Goal: Task Accomplishment & Management: Use online tool/utility

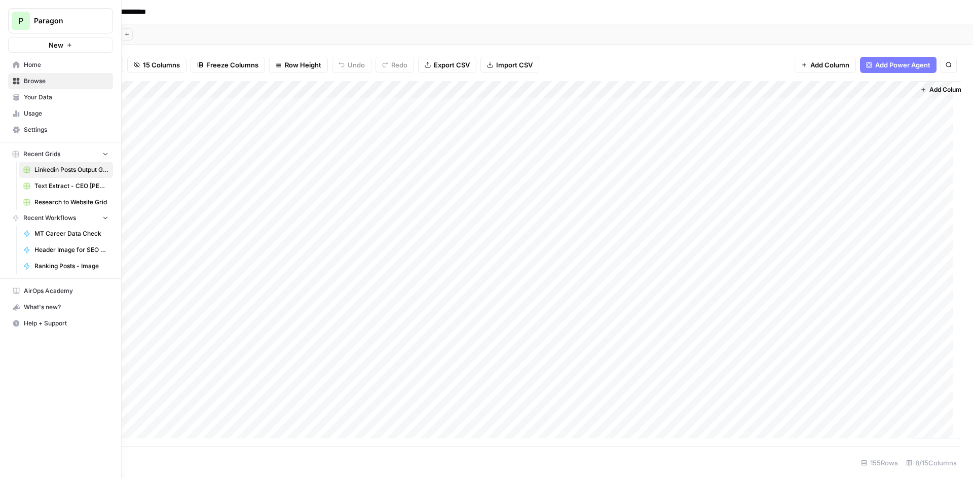
click at [21, 81] on link "Browse" at bounding box center [60, 81] width 105 height 16
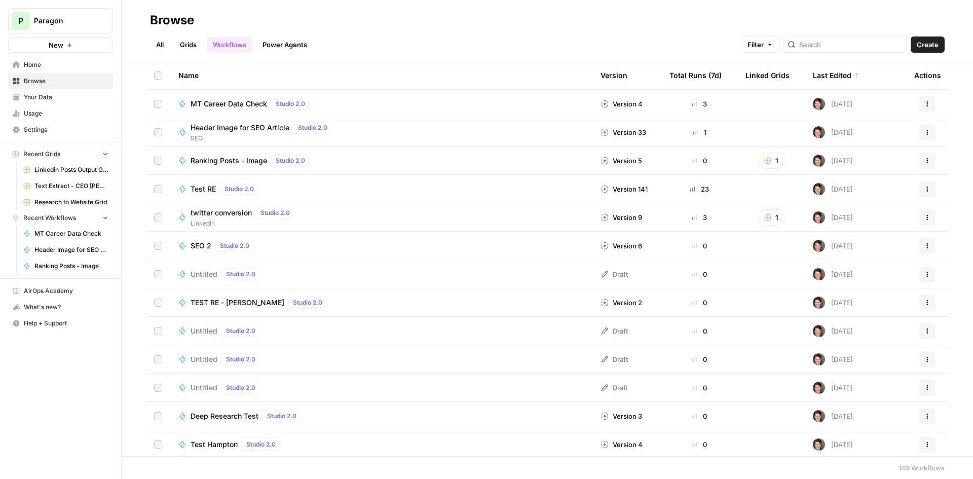
click at [225, 104] on span "MT Career Data Check" at bounding box center [229, 104] width 77 height 10
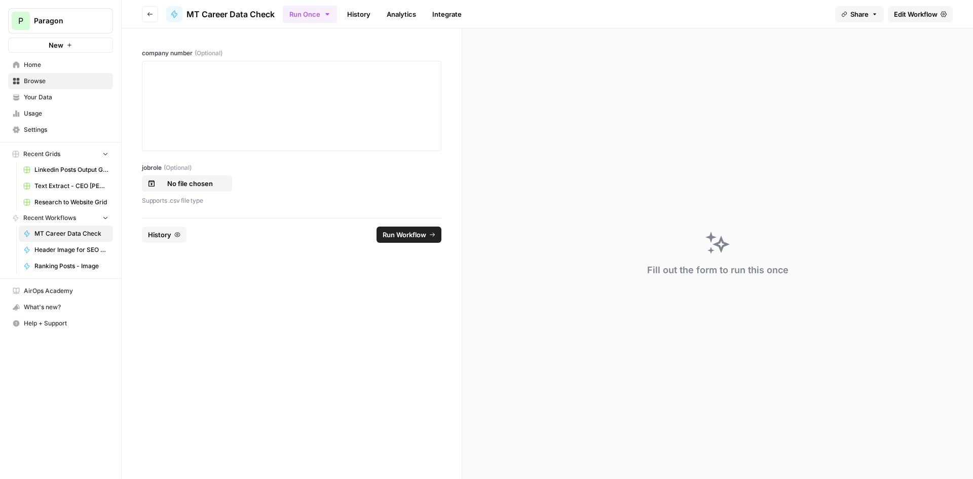
click at [372, 15] on link "History" at bounding box center [358, 14] width 35 height 16
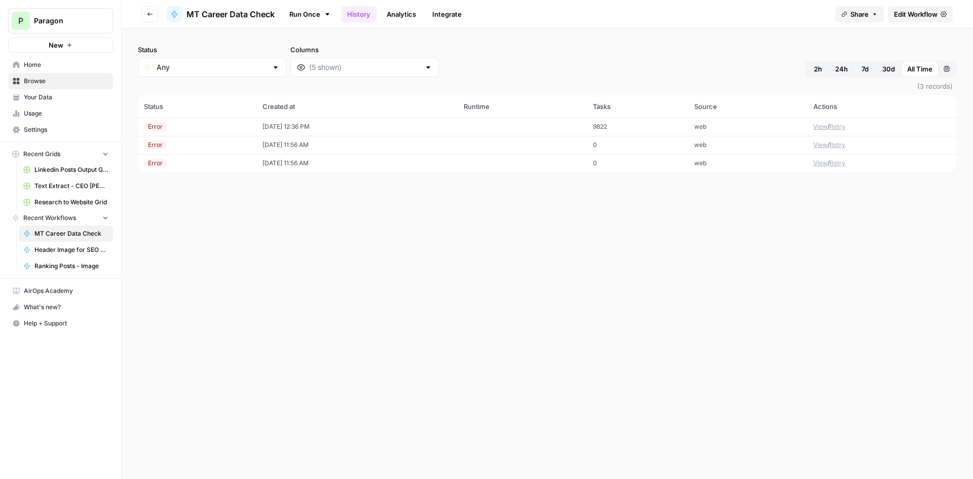
click at [810, 126] on td "View / Retry" at bounding box center [882, 127] width 150 height 18
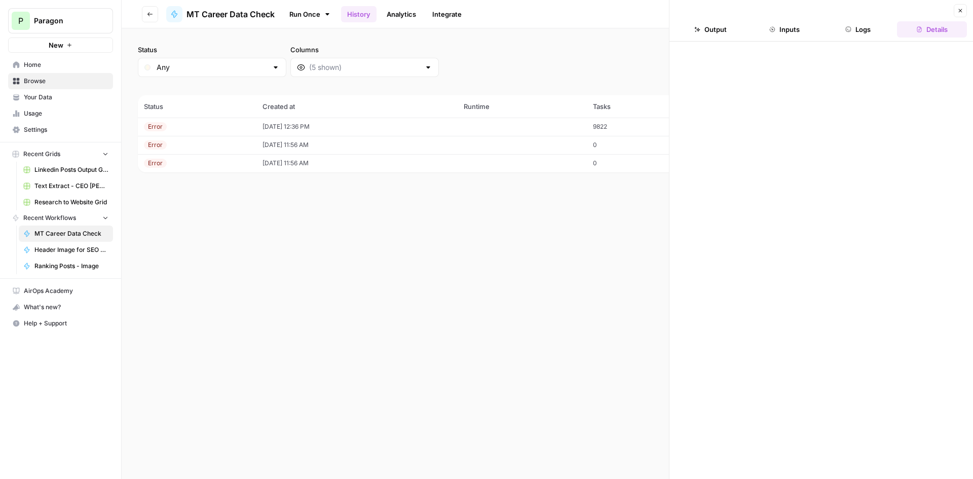
click at [868, 27] on button "Logs" at bounding box center [859, 29] width 70 height 16
click at [797, 29] on button "Inputs" at bounding box center [785, 29] width 70 height 16
click at [731, 27] on button "Output" at bounding box center [711, 29] width 70 height 16
click at [973, 33] on header "Close Output Inputs Logs Details" at bounding box center [822, 21] width 304 height 42
click at [952, 33] on button "Details" at bounding box center [932, 29] width 70 height 16
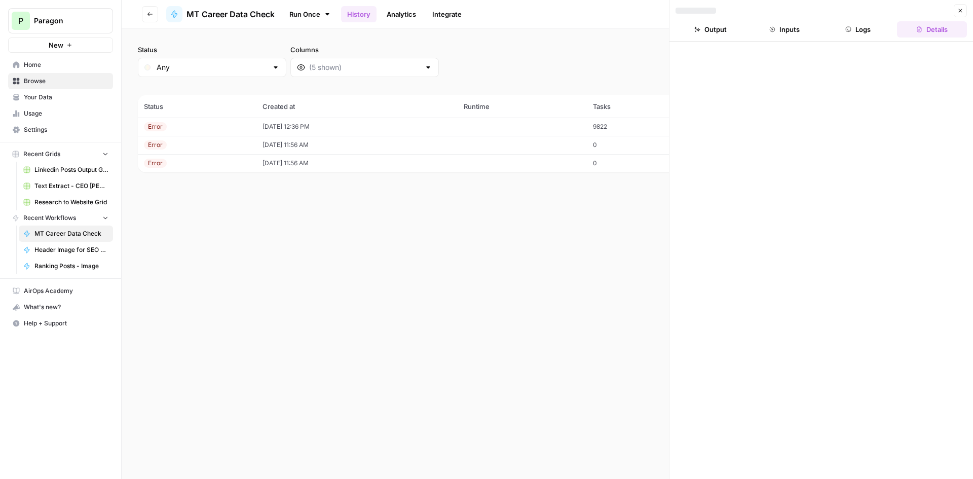
click at [881, 31] on button "Logs" at bounding box center [859, 29] width 70 height 16
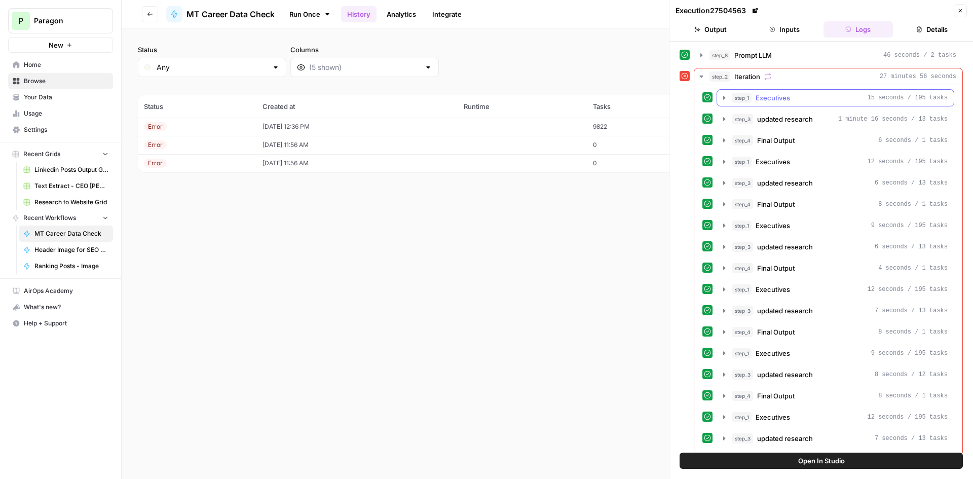
click at [830, 97] on div "step_1 Executives 15 seconds / 195 tasks" at bounding box center [839, 98] width 215 height 10
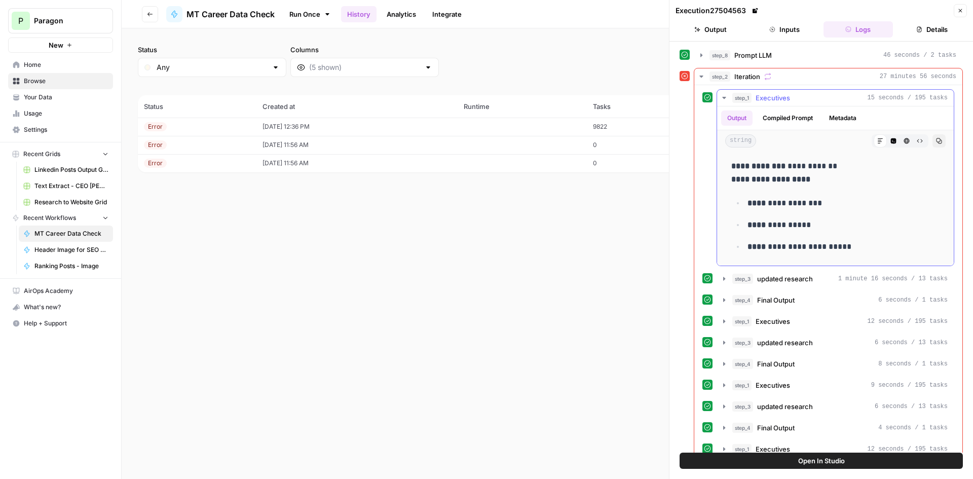
click at [830, 97] on div "step_1 Executives 15 seconds / 195 tasks" at bounding box center [839, 98] width 215 height 10
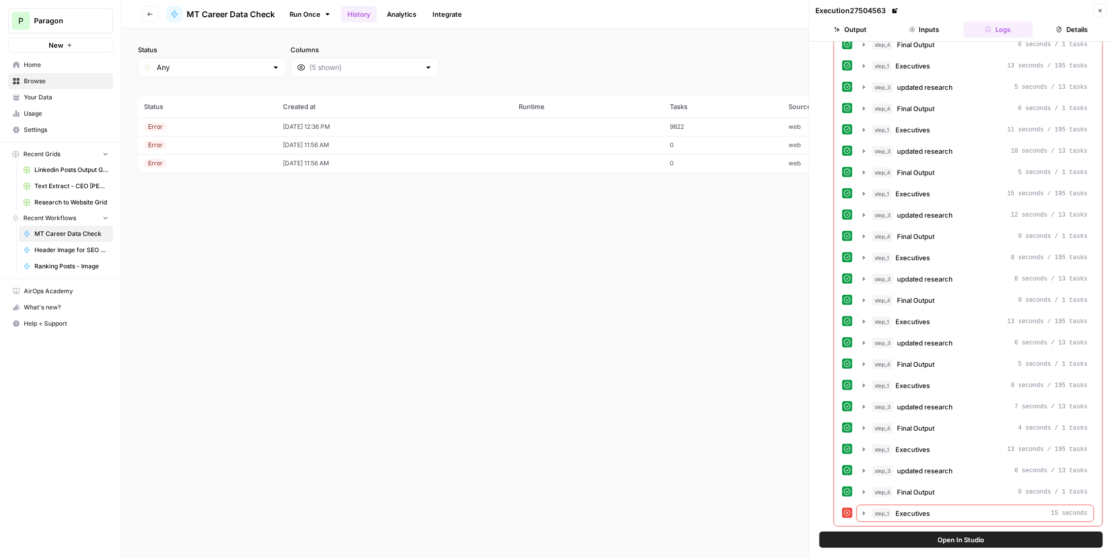
scroll to position [2523, 0]
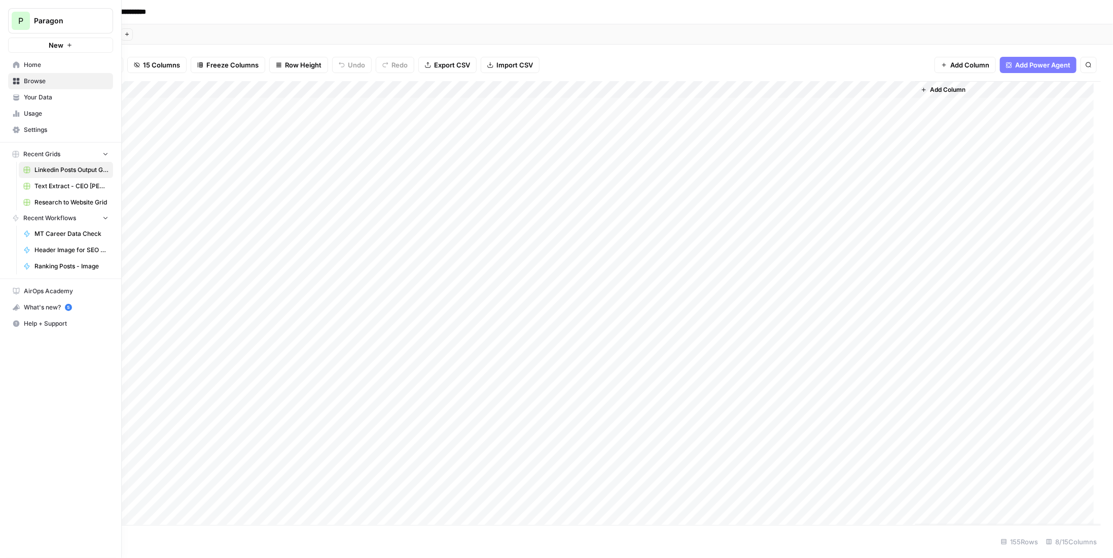
click at [34, 78] on span "Browse" at bounding box center [66, 81] width 85 height 9
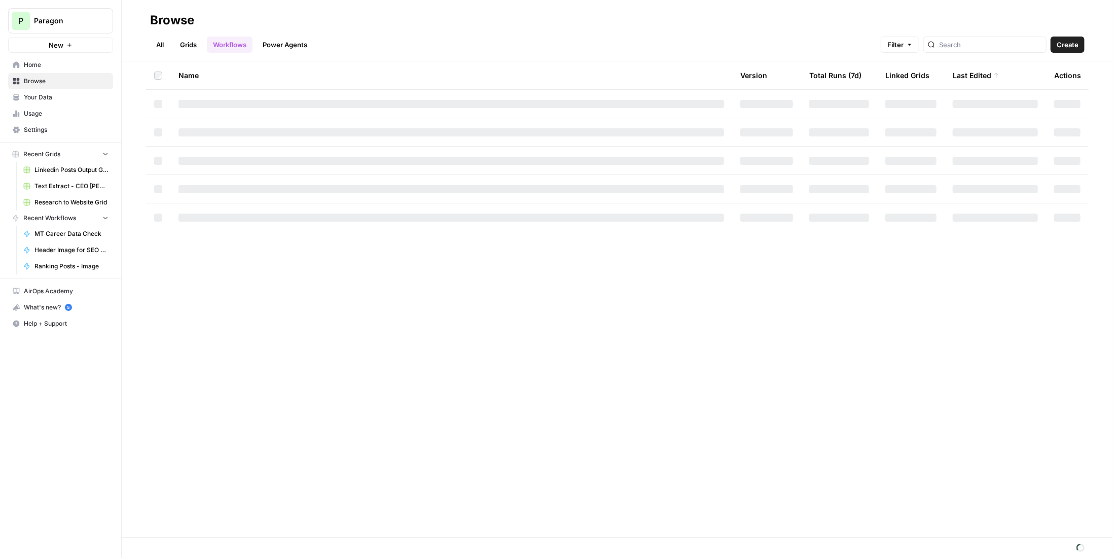
click at [64, 78] on span "Browse" at bounding box center [66, 81] width 85 height 9
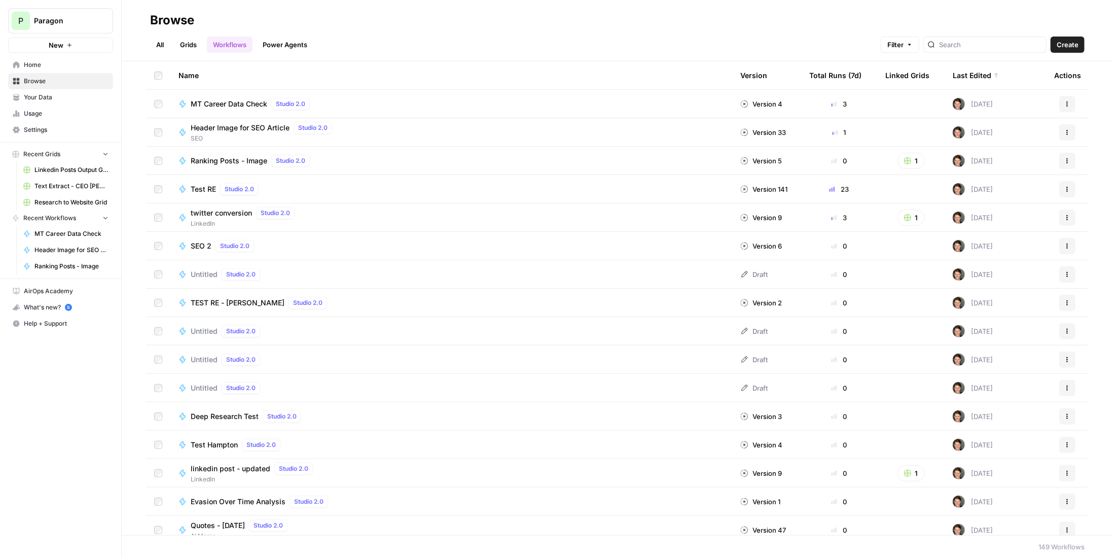
click at [239, 102] on span "MT Career Data Check" at bounding box center [229, 104] width 77 height 10
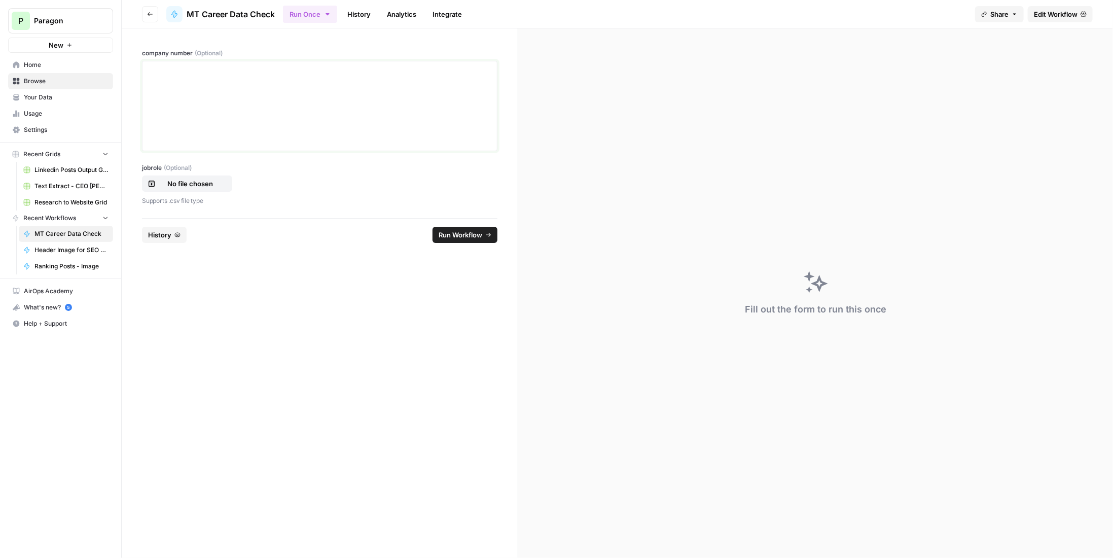
click at [239, 102] on div at bounding box center [320, 105] width 342 height 81
click at [1056, 12] on span "Edit Workflow" at bounding box center [1056, 14] width 44 height 10
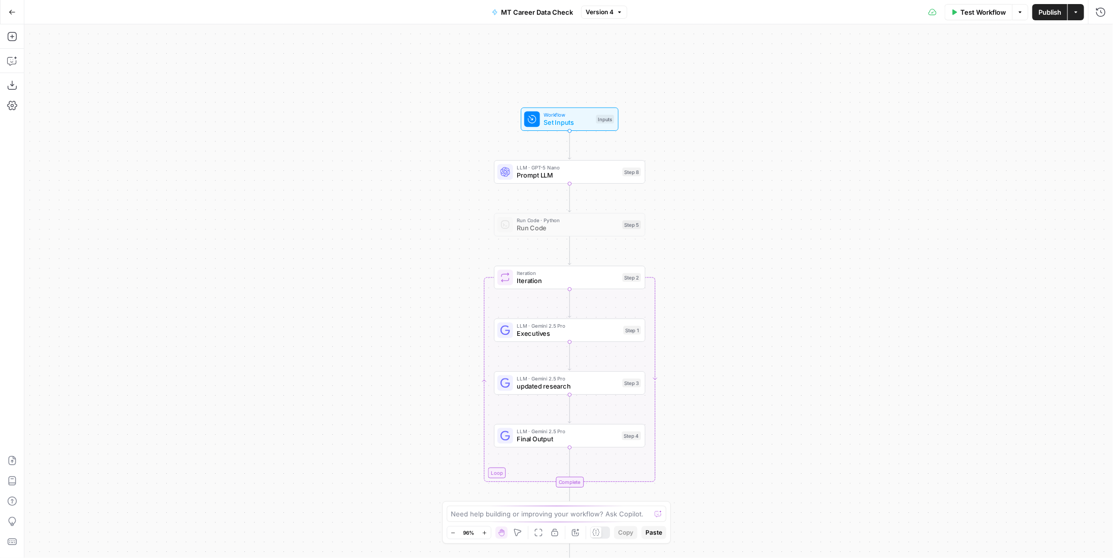
drag, startPoint x: 695, startPoint y: 182, endPoint x: 696, endPoint y: 241, distance: 58.8
click at [696, 241] on div "Workflow Set Inputs Inputs LLM · GPT-5 Nano Prompt LLM Step 8 Run Code · Python…" at bounding box center [568, 290] width 1088 height 533
click at [617, 335] on span "Executives" at bounding box center [568, 333] width 102 height 10
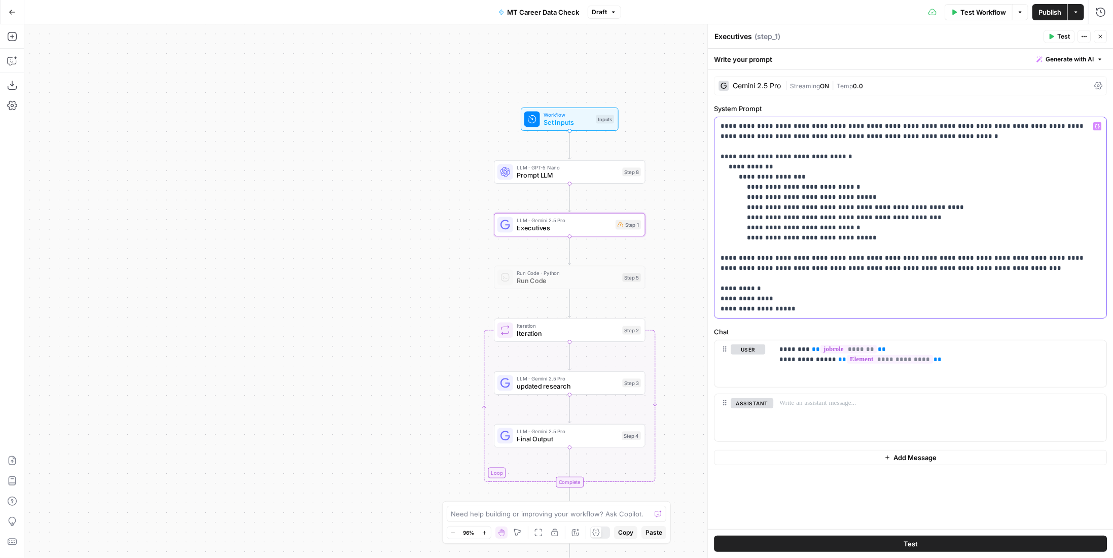
drag, startPoint x: 903, startPoint y: 135, endPoint x: 836, endPoint y: 135, distance: 66.9
click at [836, 135] on p "**********" at bounding box center [910, 217] width 380 height 193
click at [826, 259] on p "**********" at bounding box center [910, 217] width 380 height 193
click at [911, 546] on span "Test" at bounding box center [910, 543] width 14 height 10
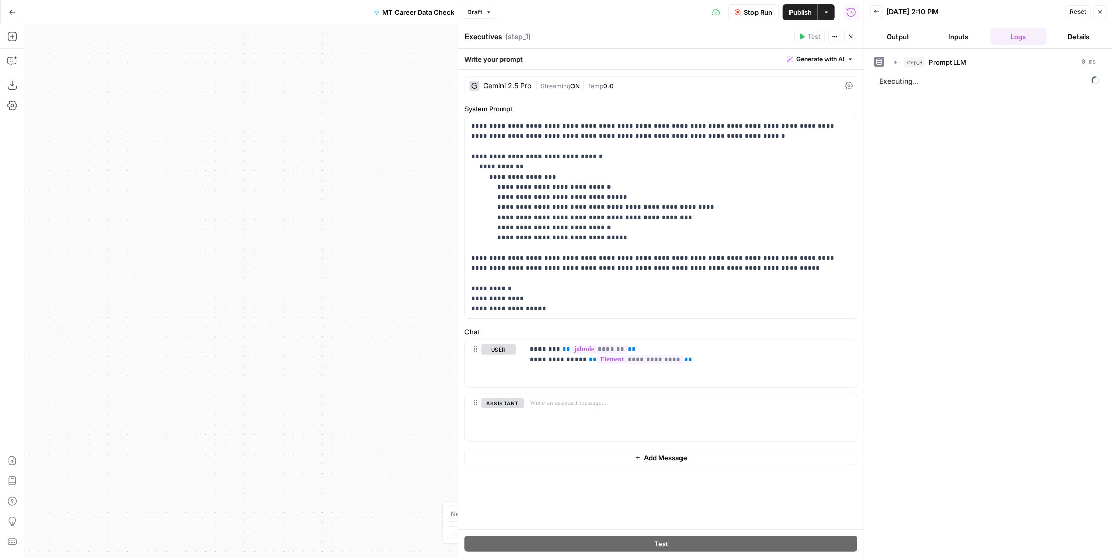
click at [744, 15] on span "Stop Run" at bounding box center [758, 12] width 28 height 10
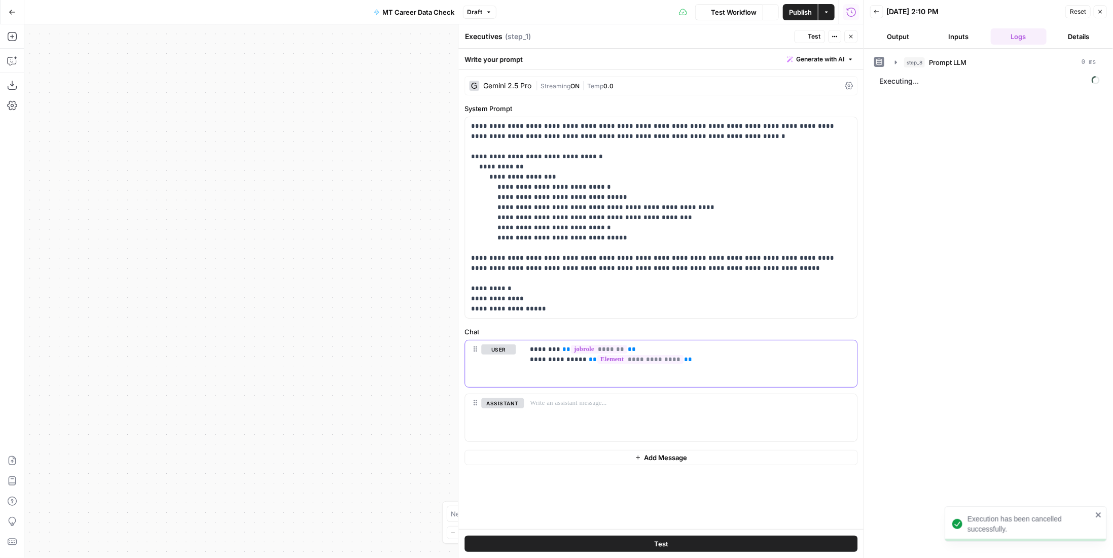
click at [692, 357] on p "**********" at bounding box center [690, 354] width 321 height 20
drag, startPoint x: 693, startPoint y: 357, endPoint x: 588, endPoint y: 356, distance: 105.4
click at [588, 356] on p "**********" at bounding box center [690, 354] width 321 height 20
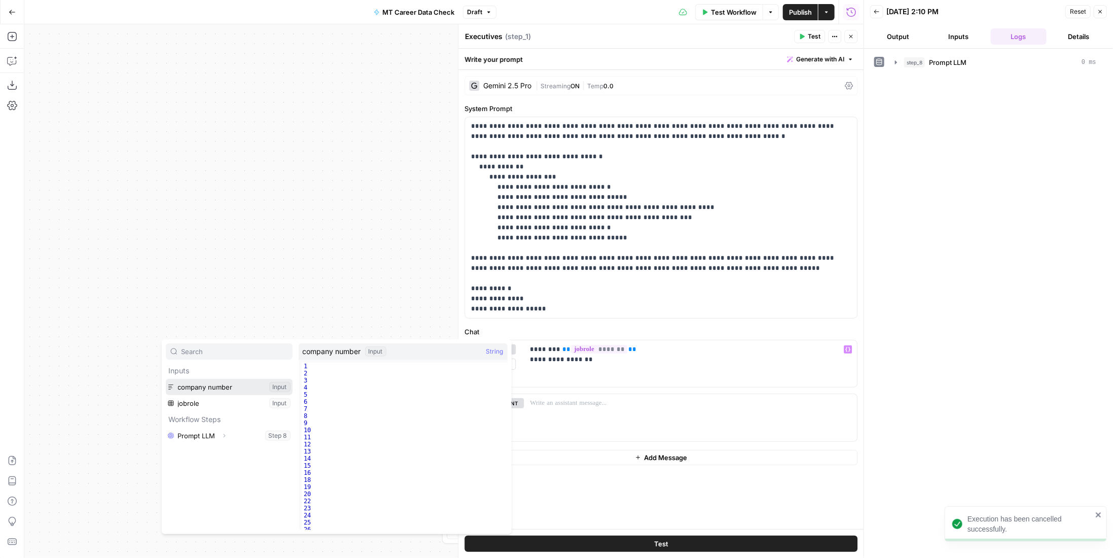
click at [205, 389] on button "Select variable company number" at bounding box center [229, 387] width 127 height 16
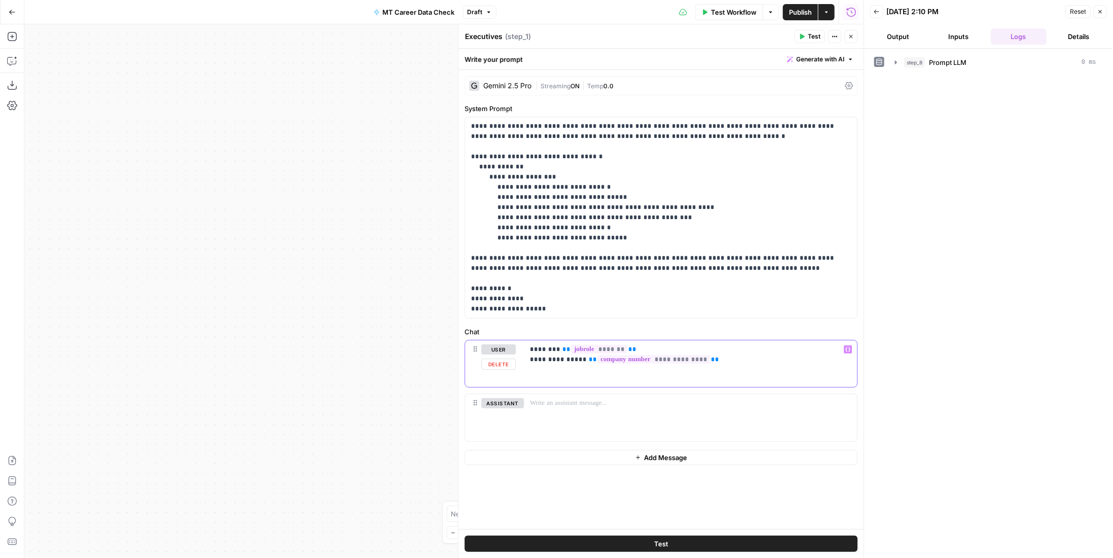
drag, startPoint x: 714, startPoint y: 359, endPoint x: 588, endPoint y: 356, distance: 126.3
click at [588, 356] on p "**********" at bounding box center [690, 354] width 321 height 20
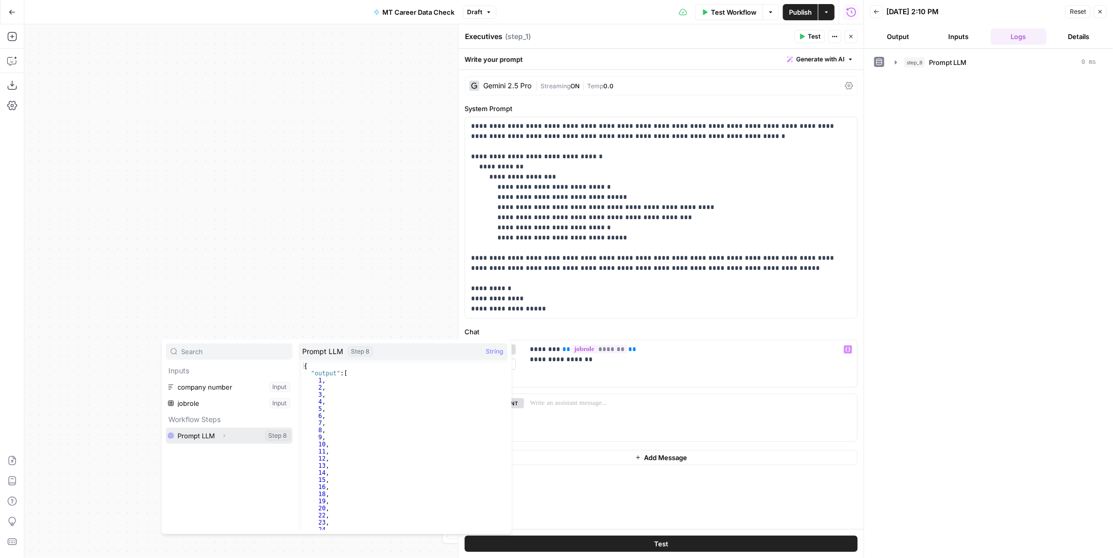
click at [204, 432] on button "Select variable Prompt LLM" at bounding box center [229, 435] width 127 height 16
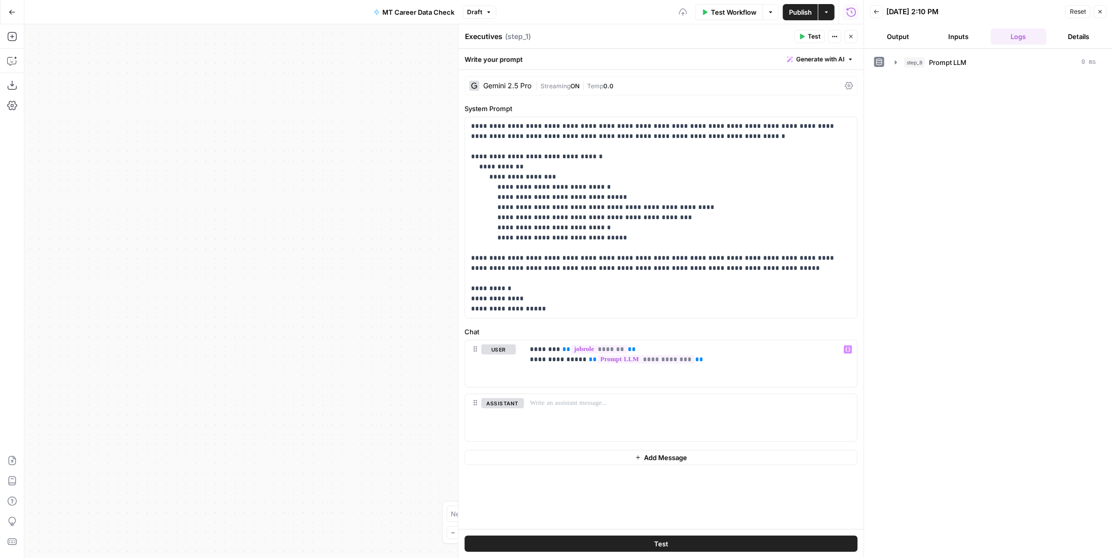
click at [672, 541] on button "Test" at bounding box center [660, 543] width 393 height 16
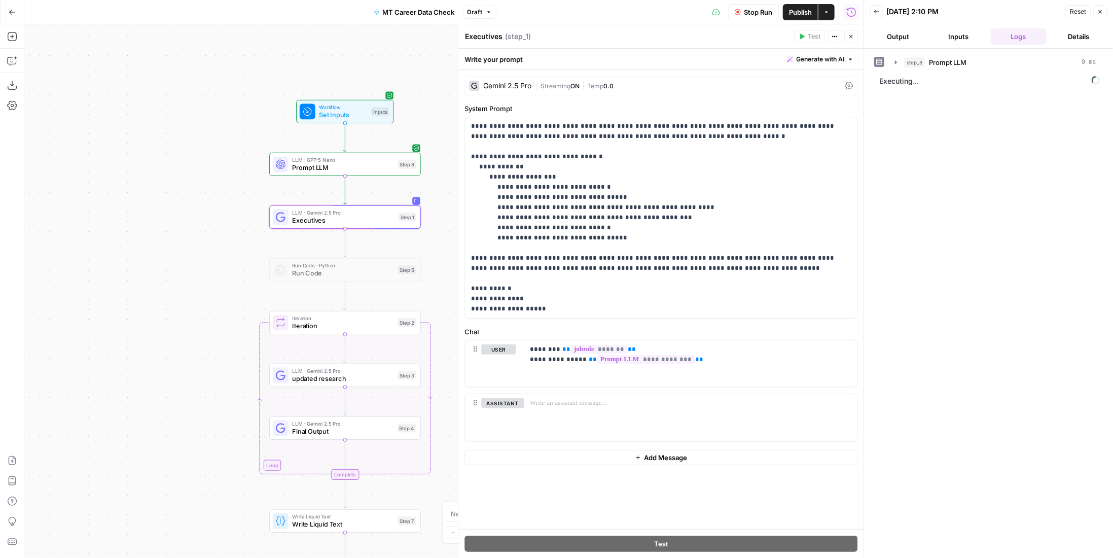
drag, startPoint x: 356, startPoint y: 290, endPoint x: 131, endPoint y: 283, distance: 224.7
click at [131, 283] on div "Workflow Set Inputs Inputs LLM · GPT-5 Nano Prompt LLM Step 8 LLM · Gemini 2.5 …" at bounding box center [443, 290] width 839 height 533
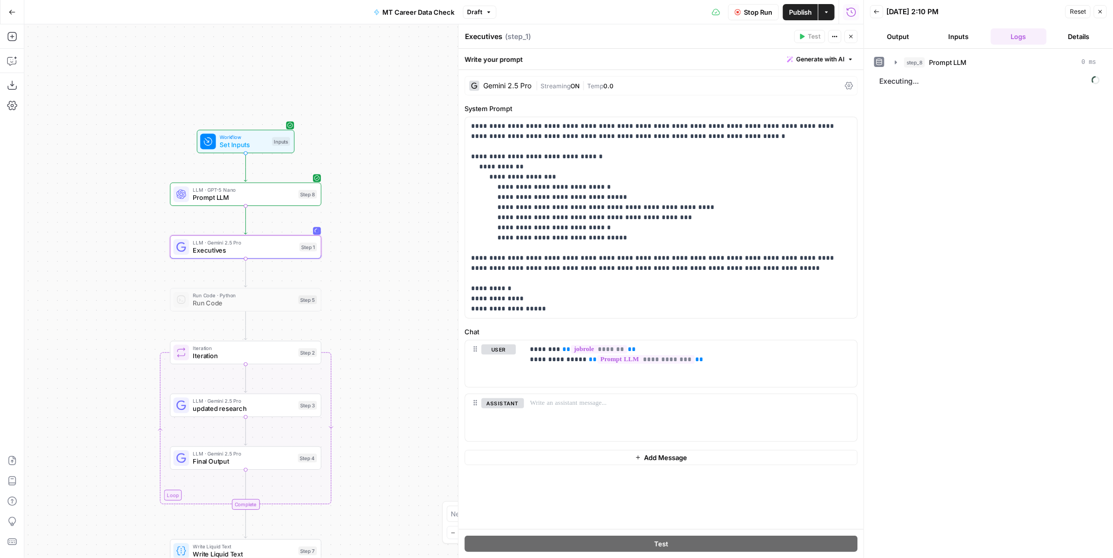
drag, startPoint x: 169, startPoint y: 257, endPoint x: 69, endPoint y: 287, distance: 103.8
click at [69, 287] on div "Workflow Set Inputs Inputs LLM · GPT-5 Nano Prompt LLM Step 8 LLM · Gemini 2.5 …" at bounding box center [443, 290] width 839 height 533
click at [583, 89] on span "|" at bounding box center [583, 85] width 8 height 10
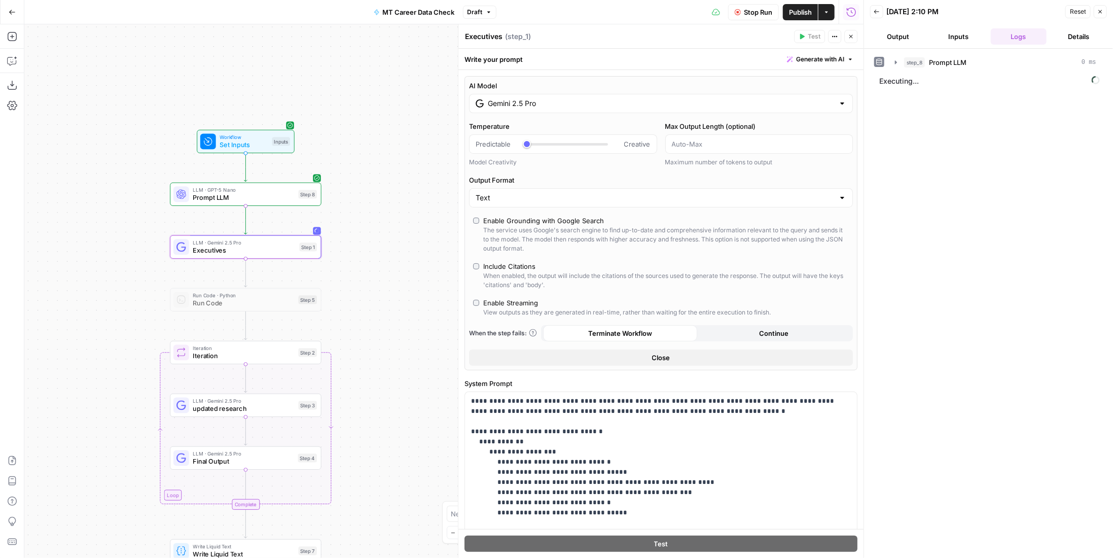
drag, startPoint x: 853, startPoint y: 40, endPoint x: 848, endPoint y: 41, distance: 5.1
click at [848, 41] on button "Close" at bounding box center [850, 36] width 13 height 13
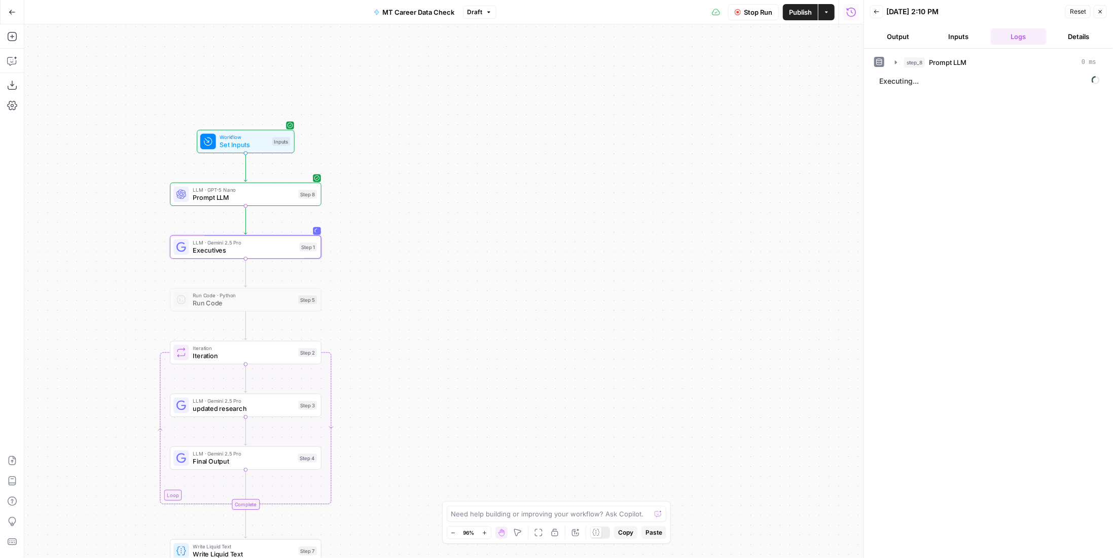
click at [799, 14] on span "Publish" at bounding box center [800, 12] width 23 height 10
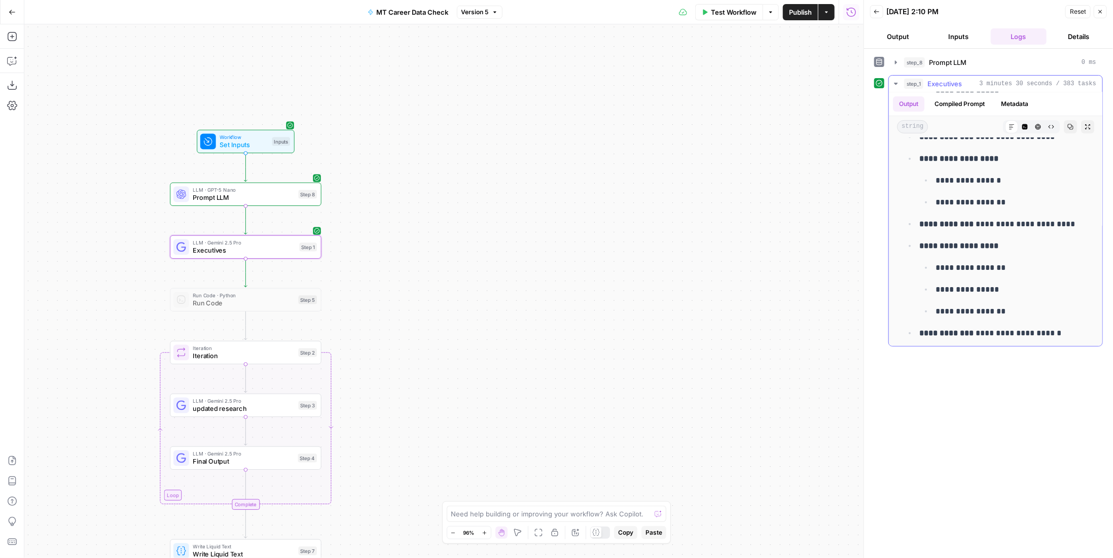
scroll to position [355, 0]
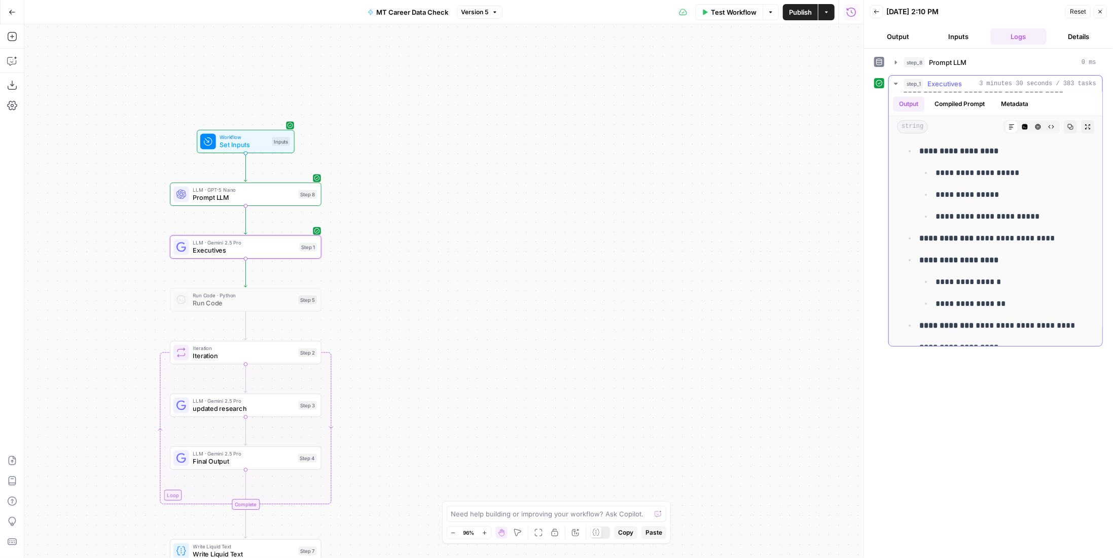
scroll to position [0, 0]
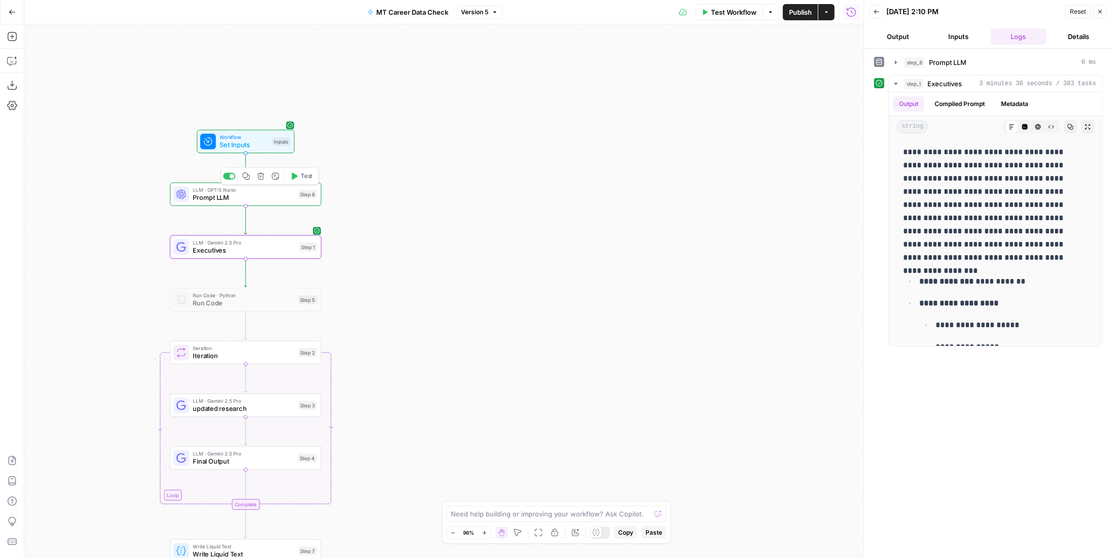
click at [248, 179] on icon "button" at bounding box center [246, 176] width 8 height 8
click at [247, 272] on icon "Edge from step_1 to step_5" at bounding box center [245, 272] width 3 height 29
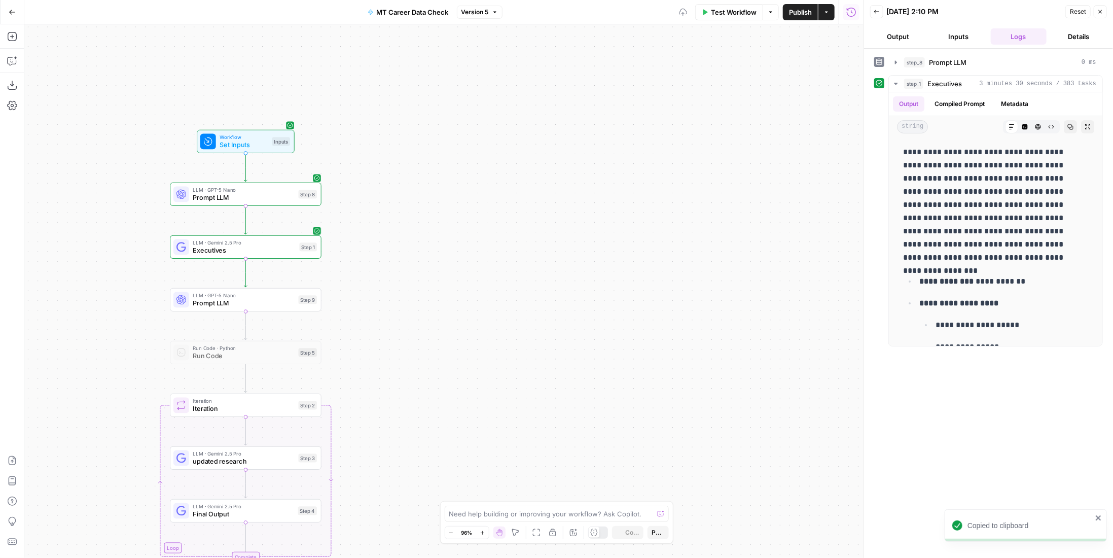
click at [250, 248] on span "Executives" at bounding box center [244, 250] width 102 height 10
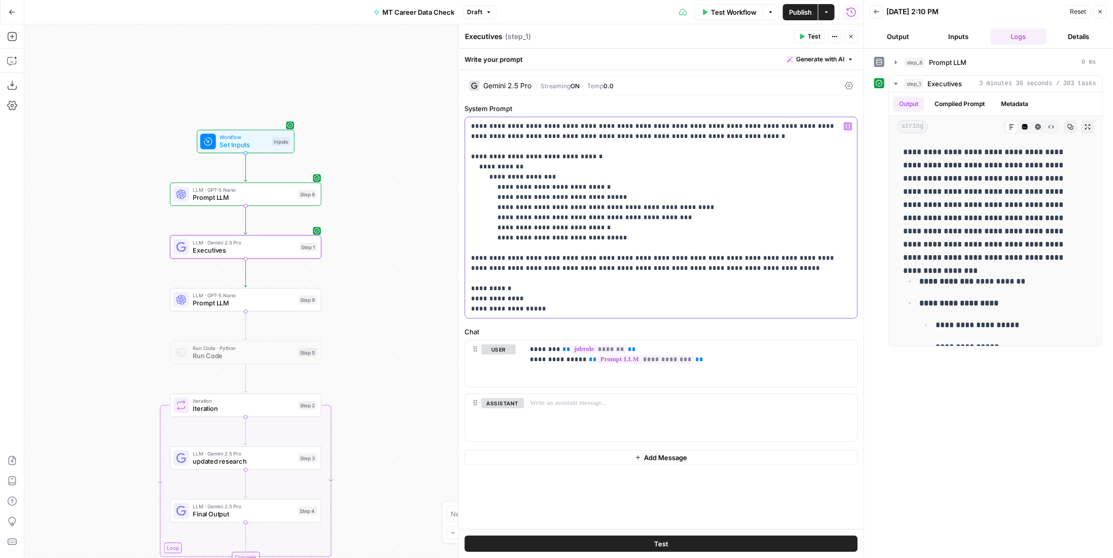
click at [477, 299] on p "**********" at bounding box center [661, 217] width 380 height 193
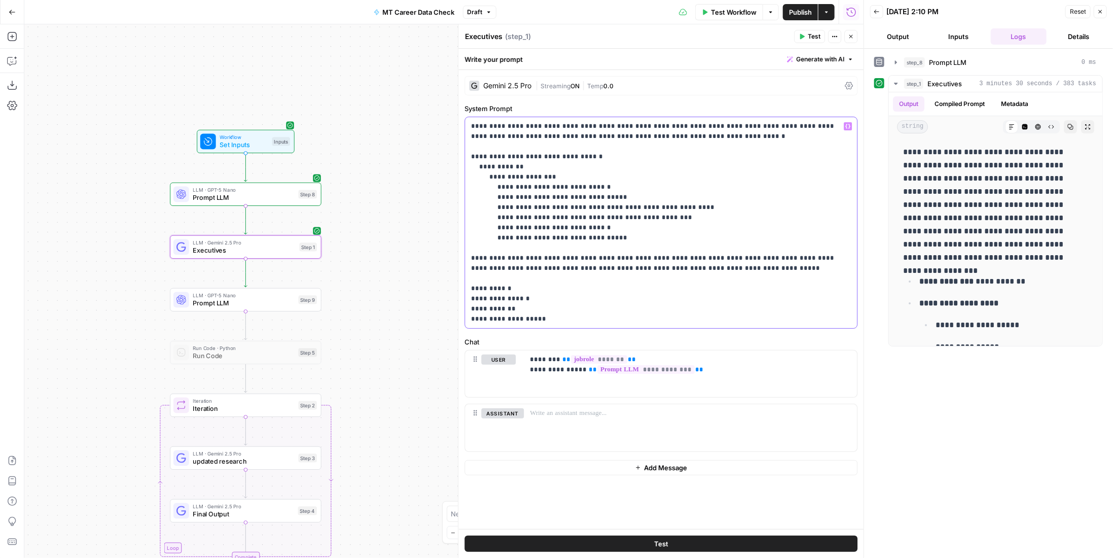
click at [469, 310] on div "**********" at bounding box center [661, 222] width 392 height 211
click at [553, 313] on p "**********" at bounding box center [661, 222] width 380 height 203
click at [550, 303] on p "**********" at bounding box center [661, 222] width 380 height 203
click at [553, 318] on p "**********" at bounding box center [661, 222] width 380 height 203
click at [277, 292] on span "LLM · GPT-5 Nano" at bounding box center [243, 295] width 101 height 8
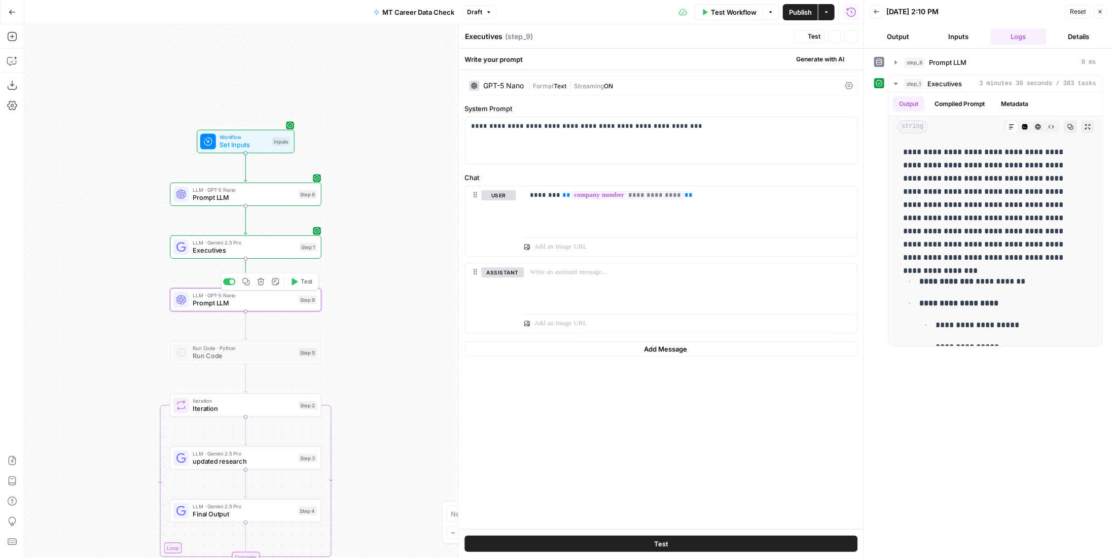
type textarea "Prompt LLM"
drag, startPoint x: 701, startPoint y: 125, endPoint x: 452, endPoint y: 127, distance: 248.9
click at [452, 127] on body "P Paragon New Home Browse Your Data Usage Settings Recent Grids Linkedin Posts …" at bounding box center [556, 279] width 1113 height 558
click at [589, 83] on span "Streaming" at bounding box center [589, 86] width 30 height 8
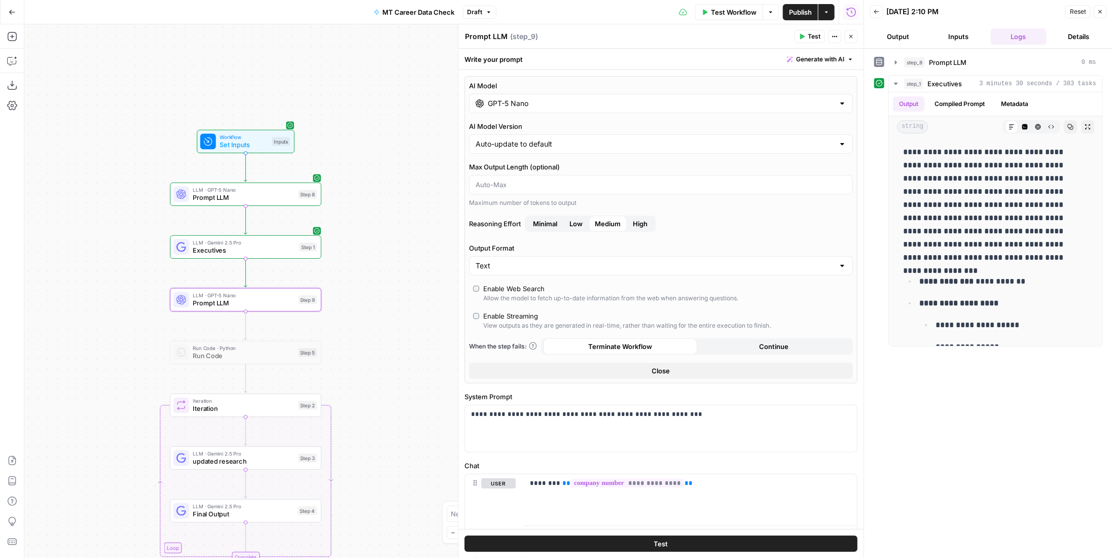
click at [528, 256] on div "Text" at bounding box center [661, 265] width 384 height 19
drag, startPoint x: 521, startPoint y: 290, endPoint x: 512, endPoint y: 306, distance: 17.7
click at [512, 306] on div "Text JSON" at bounding box center [657, 296] width 377 height 38
click at [512, 305] on span "JSON" at bounding box center [654, 303] width 355 height 10
type input "JSON"
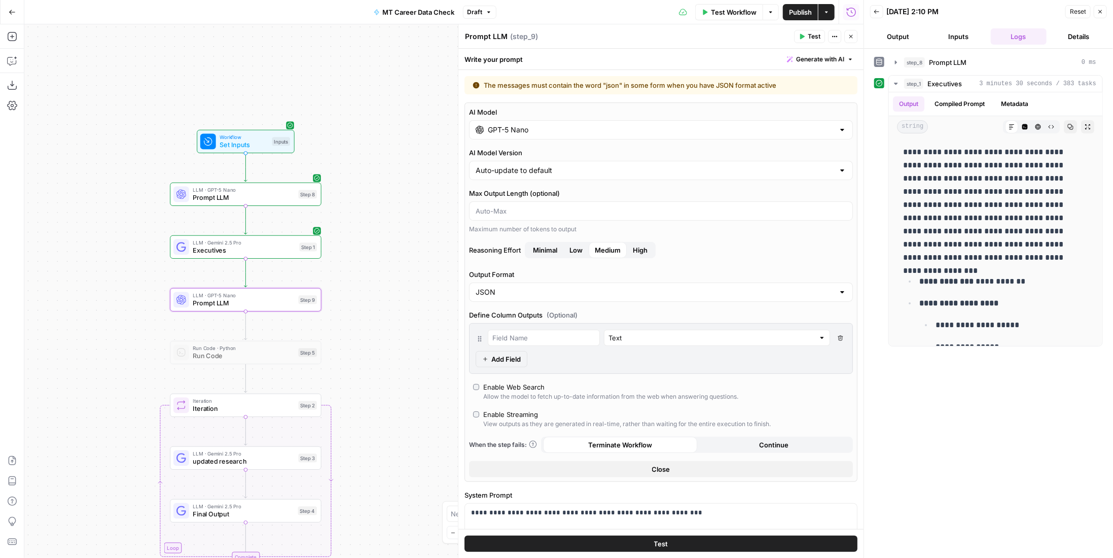
scroll to position [203, 0]
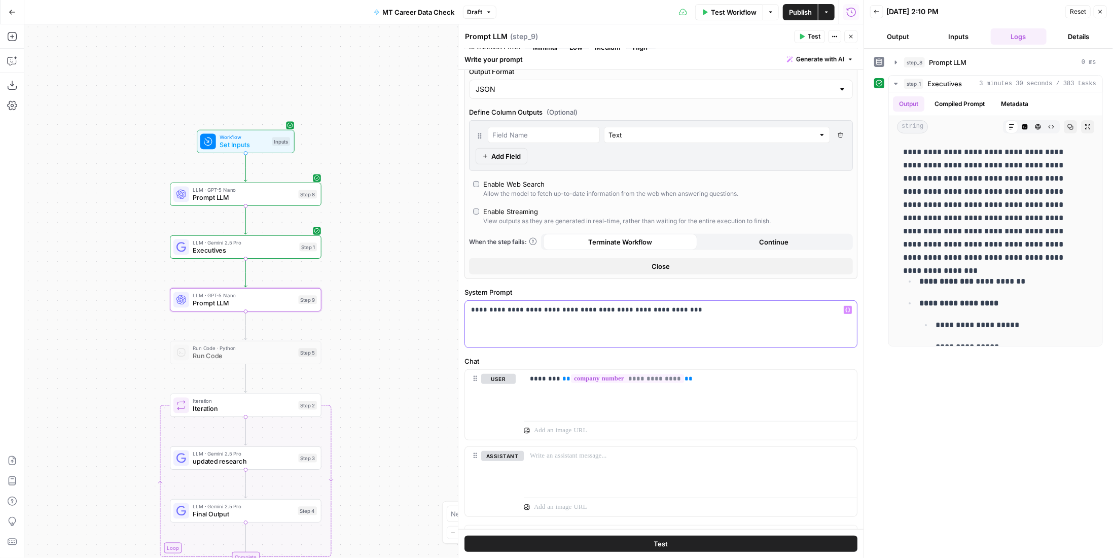
click at [727, 312] on div "**********" at bounding box center [661, 324] width 392 height 47
drag, startPoint x: 501, startPoint y: 305, endPoint x: 520, endPoint y: 305, distance: 18.2
click at [520, 305] on p "**********" at bounding box center [657, 310] width 373 height 10
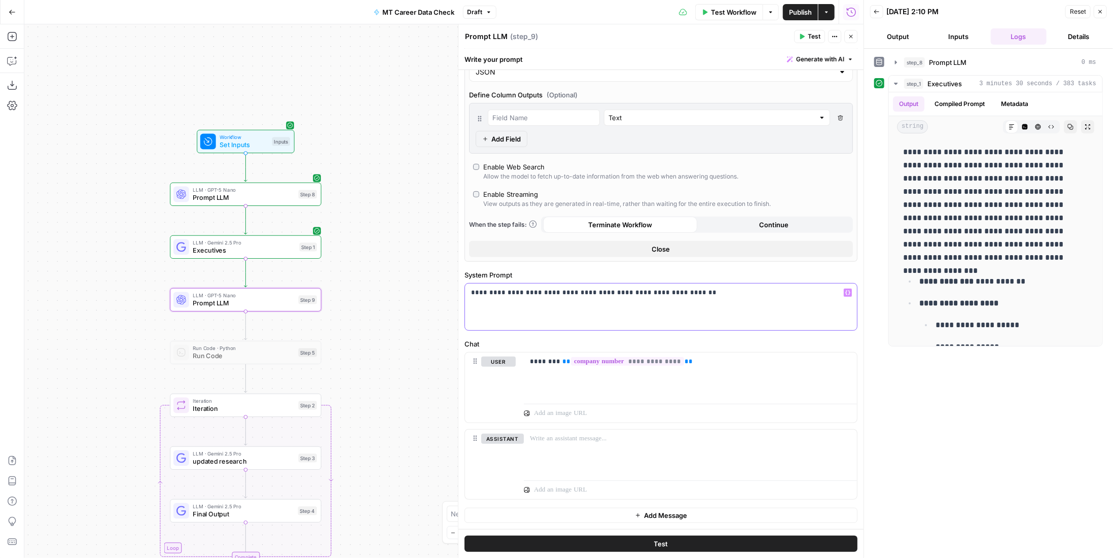
scroll to position [176, 0]
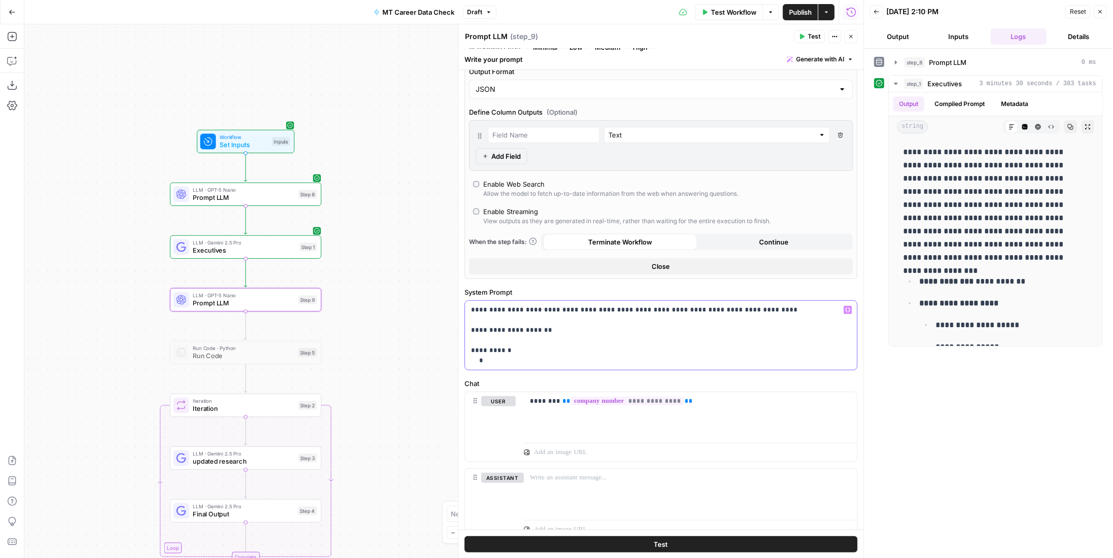
click at [564, 346] on p "**********" at bounding box center [657, 335] width 373 height 61
drag, startPoint x: 506, startPoint y: 358, endPoint x: 462, endPoint y: 329, distance: 52.3
click at [462, 329] on div "**********" at bounding box center [661, 290] width 406 height 533
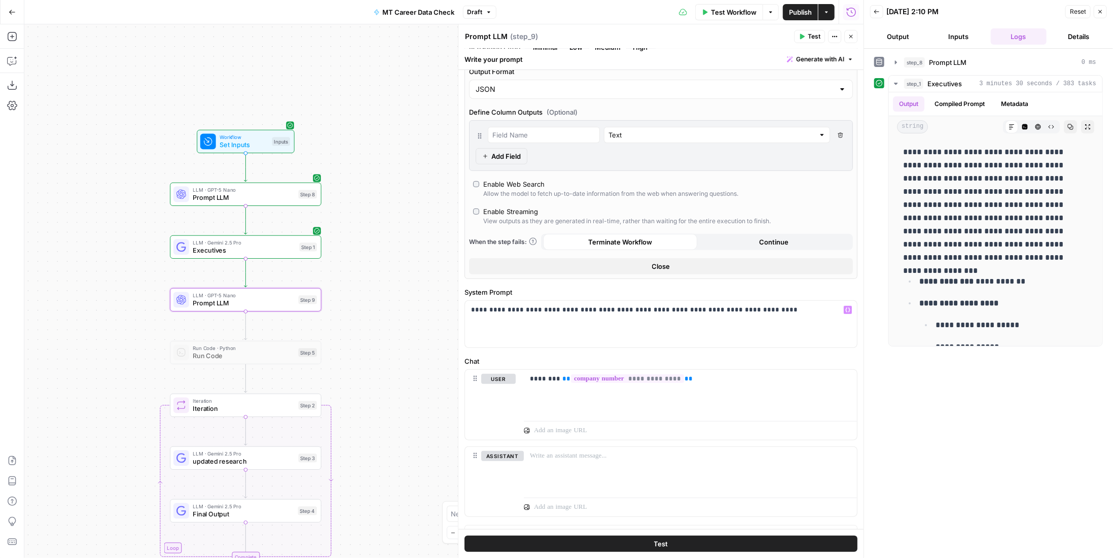
click at [710, 548] on button "Test" at bounding box center [660, 543] width 393 height 16
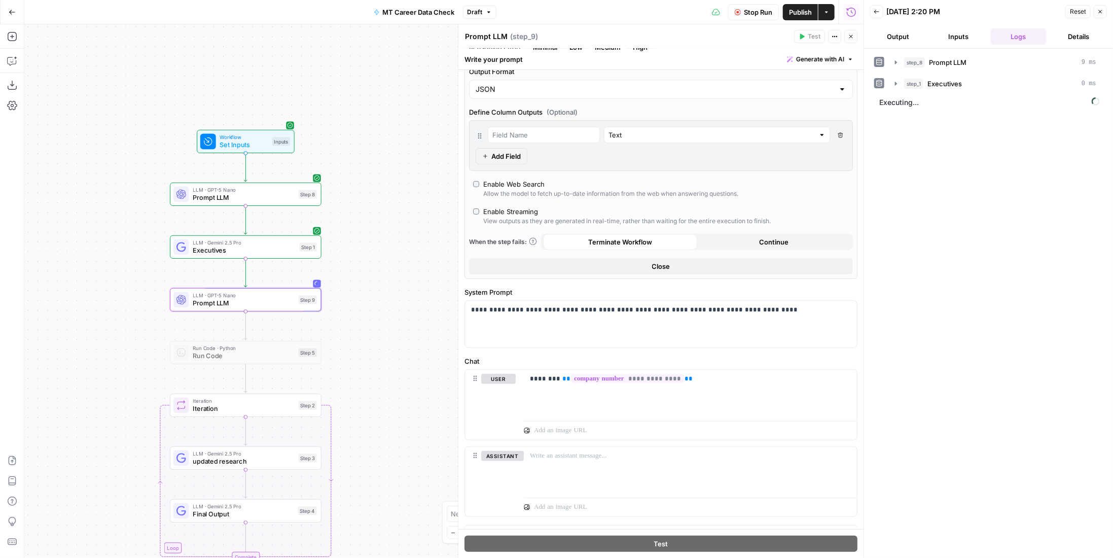
click at [745, 13] on span "Stop Run" at bounding box center [758, 12] width 28 height 10
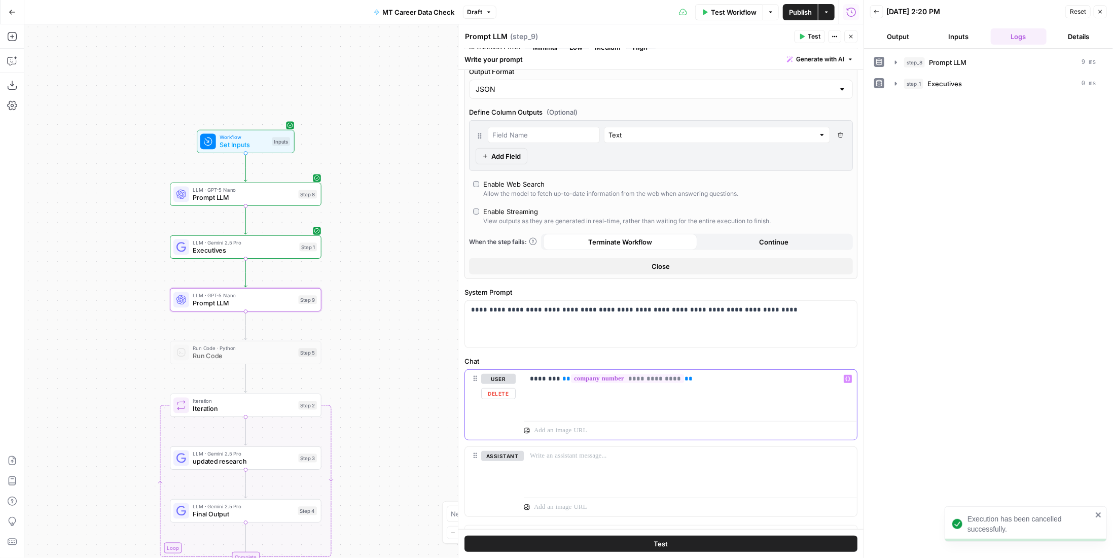
drag, startPoint x: 707, startPoint y: 379, endPoint x: 524, endPoint y: 380, distance: 183.0
click at [524, 380] on div "**********" at bounding box center [690, 393] width 333 height 47
click at [785, 305] on p "**********" at bounding box center [657, 310] width 373 height 10
click at [642, 388] on div at bounding box center [690, 393] width 333 height 47
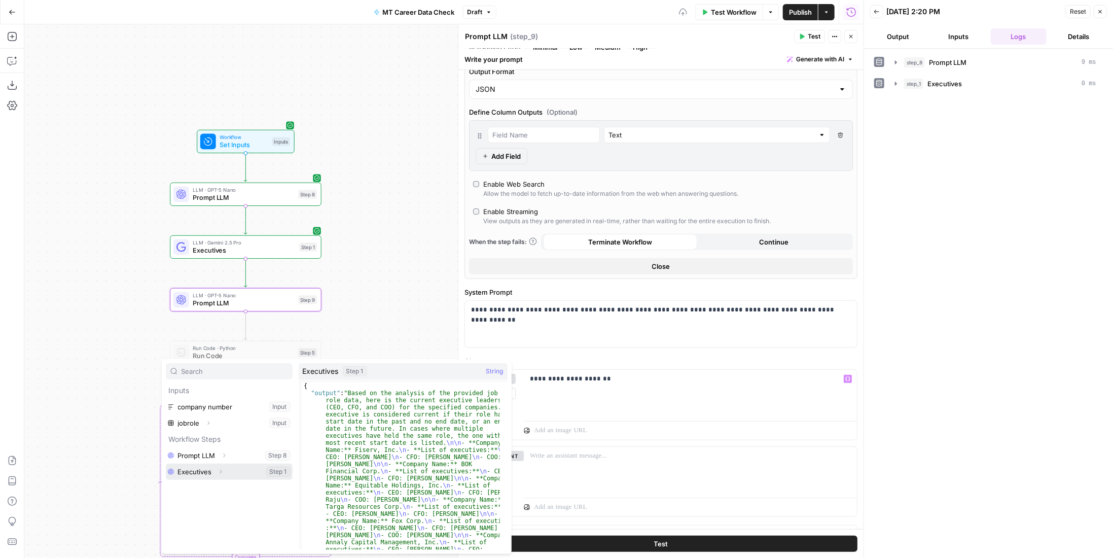
click at [236, 470] on button "Select variable Executives" at bounding box center [229, 471] width 127 height 16
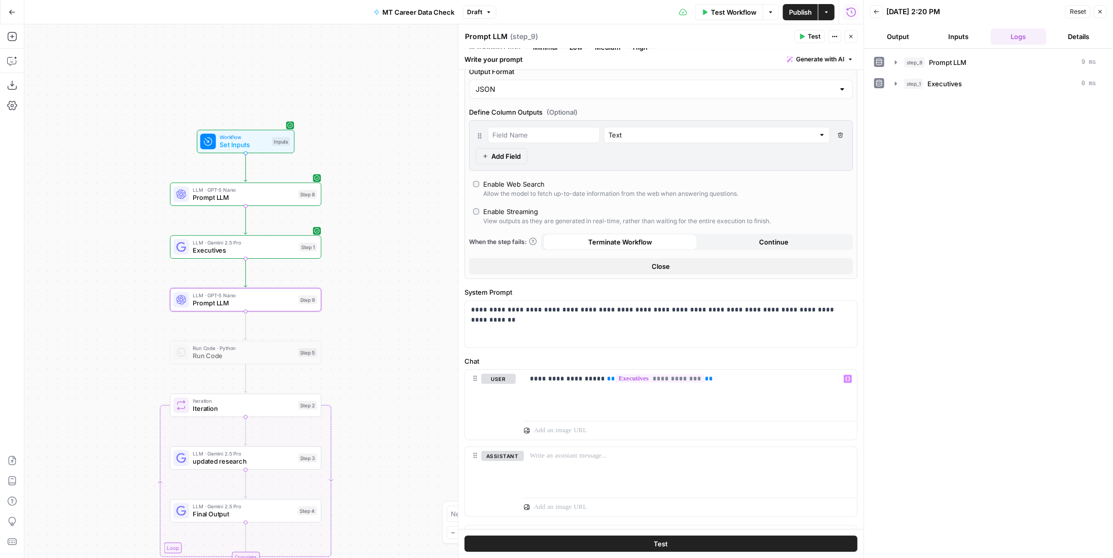
click at [728, 540] on button "Test" at bounding box center [660, 543] width 393 height 16
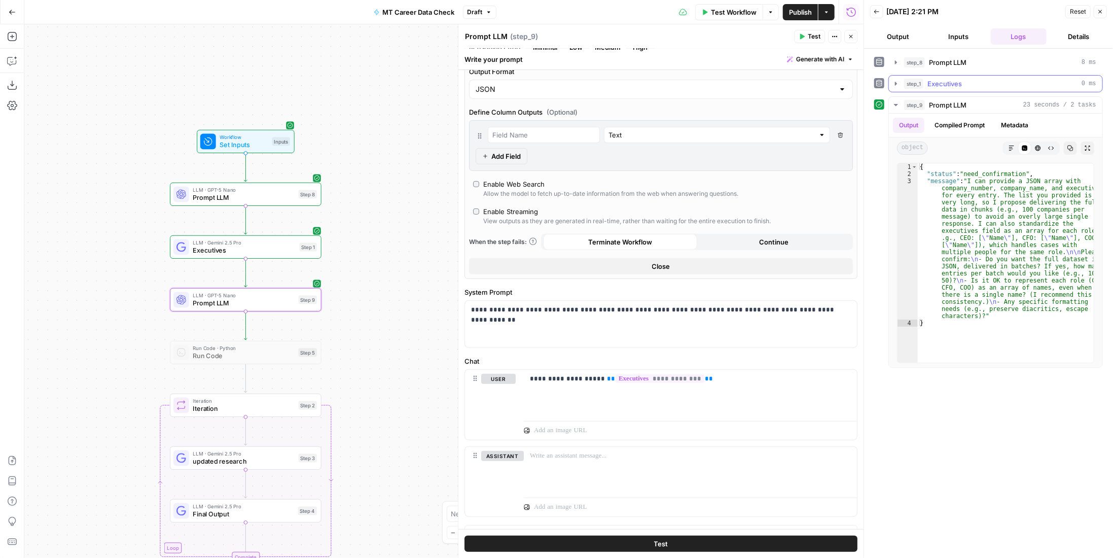
click at [960, 81] on span "Executives" at bounding box center [944, 84] width 34 height 10
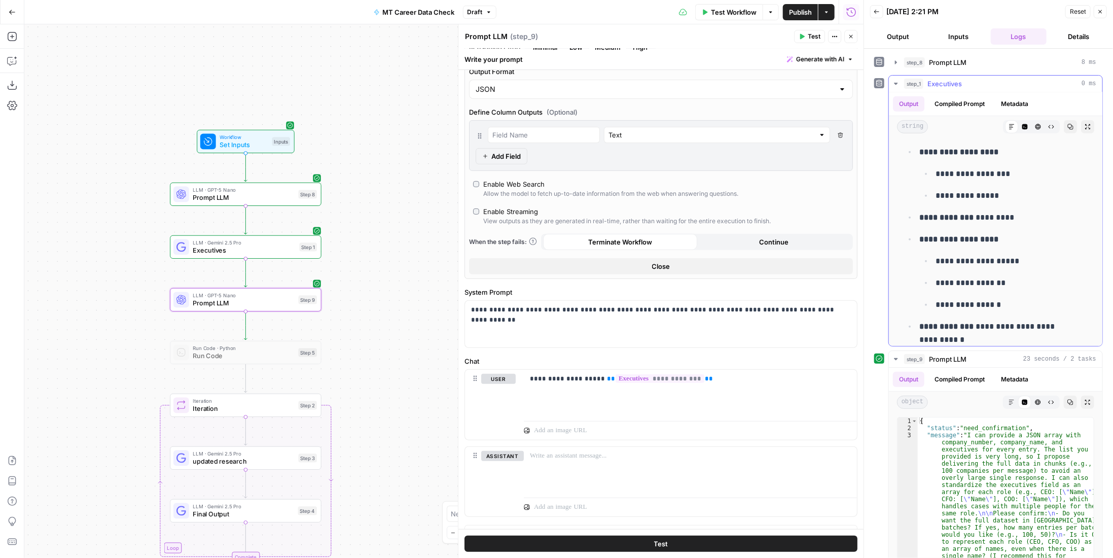
scroll to position [507, 0]
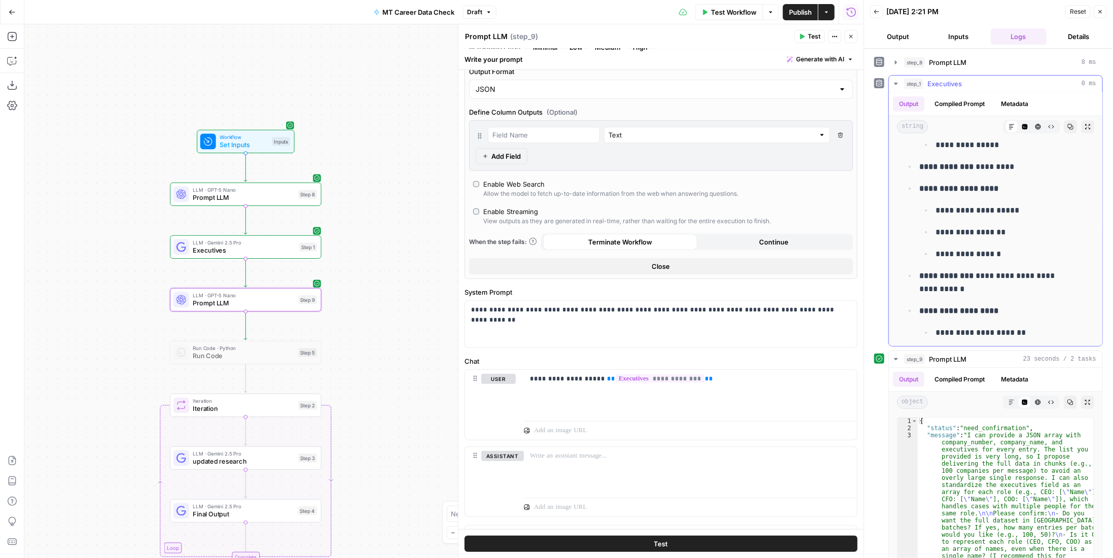
drag, startPoint x: 916, startPoint y: 275, endPoint x: 1046, endPoint y: 254, distance: 131.4
copy ul "**********"
click at [590, 321] on div "**********" at bounding box center [661, 324] width 392 height 47
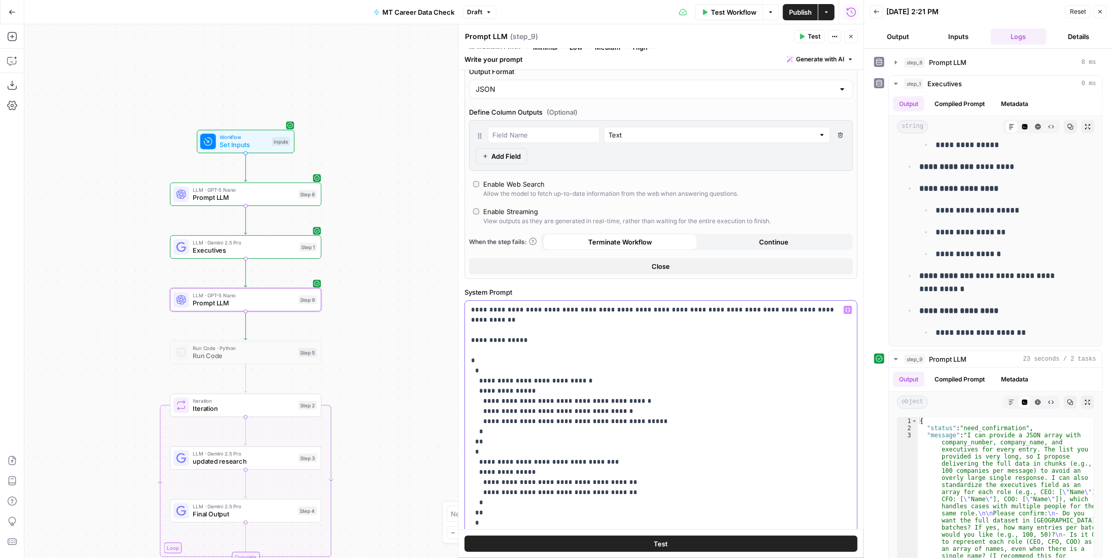
scroll to position [51, 0]
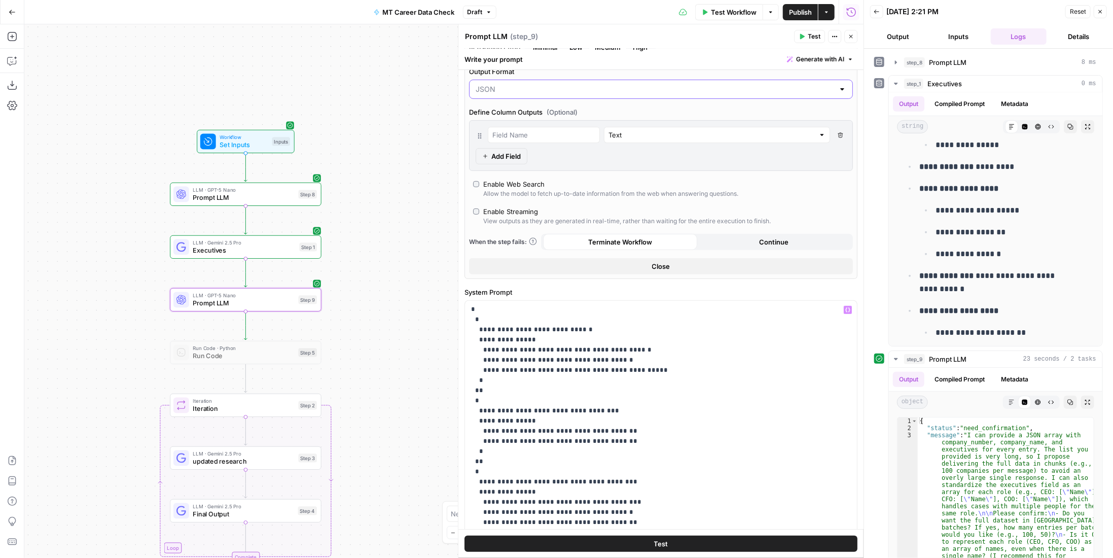
click at [541, 84] on input "Output Format" at bounding box center [654, 89] width 358 height 10
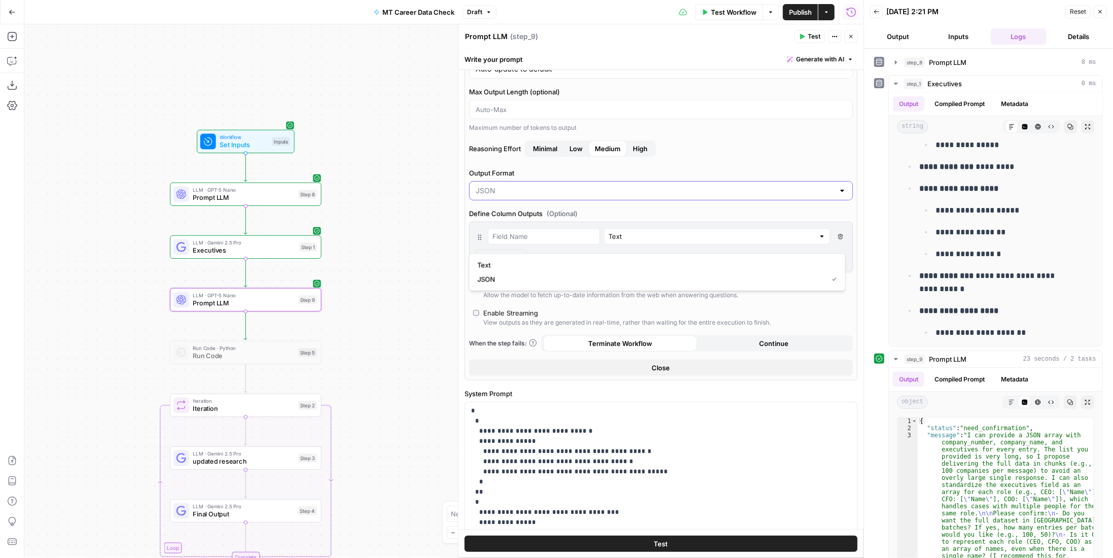
scroll to position [24, 0]
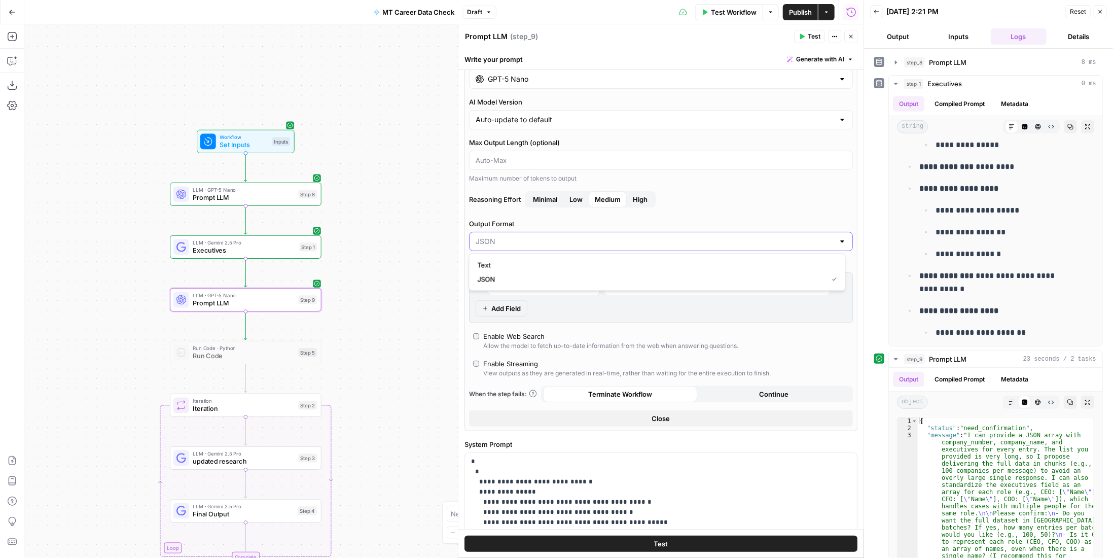
click at [536, 83] on input "GPT-5 Nano" at bounding box center [661, 79] width 346 height 10
type input "JSON"
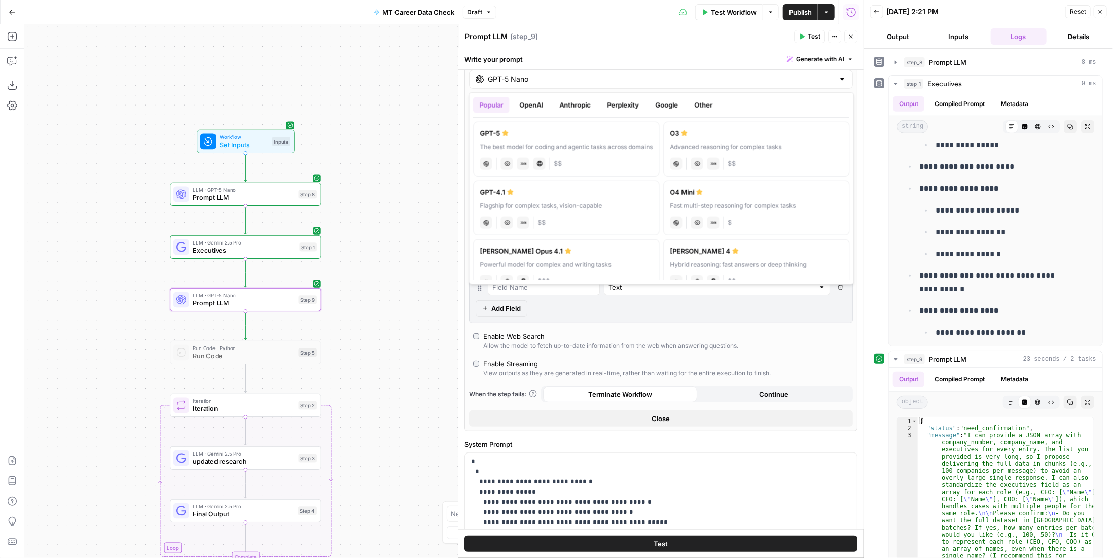
click at [667, 105] on button "Google" at bounding box center [666, 105] width 35 height 16
click at [576, 153] on label "Gemini 2.5 Pro Advanced reasoning for complex tasks gemini JSON Mode Live Web R…" at bounding box center [564, 149] width 182 height 55
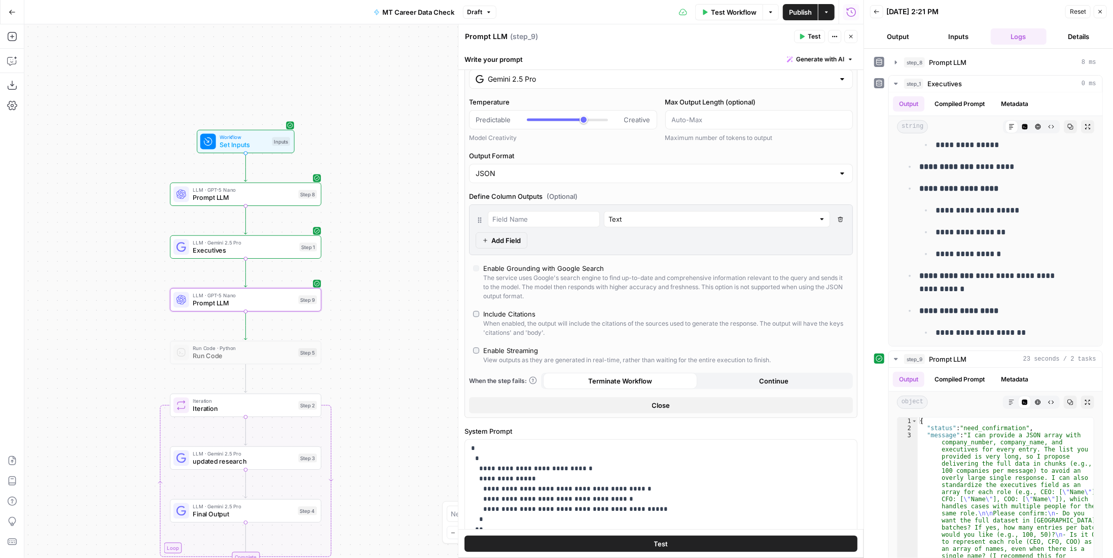
type input "Gemini 2.5 Pro"
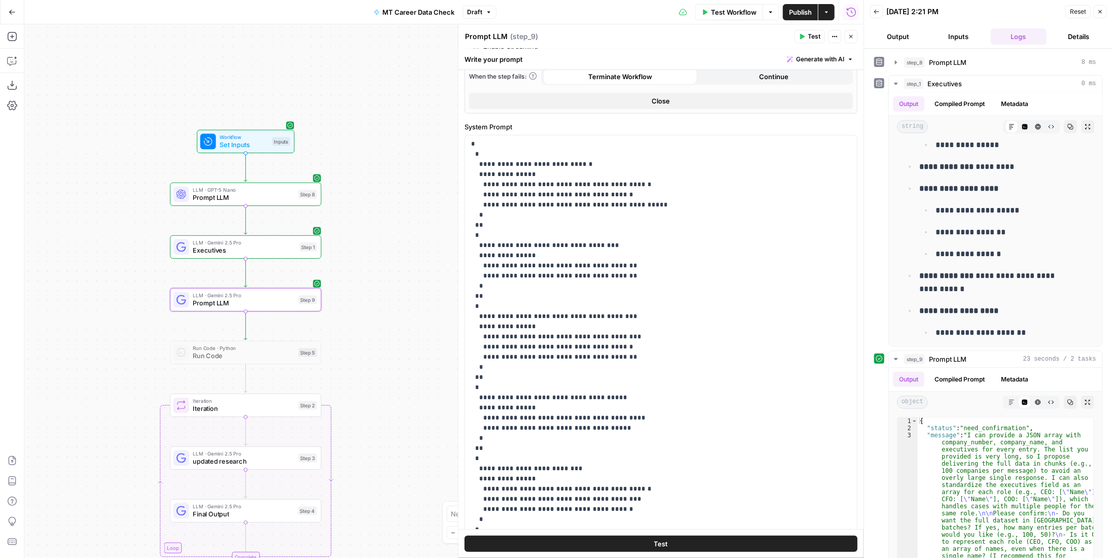
scroll to position [496, 0]
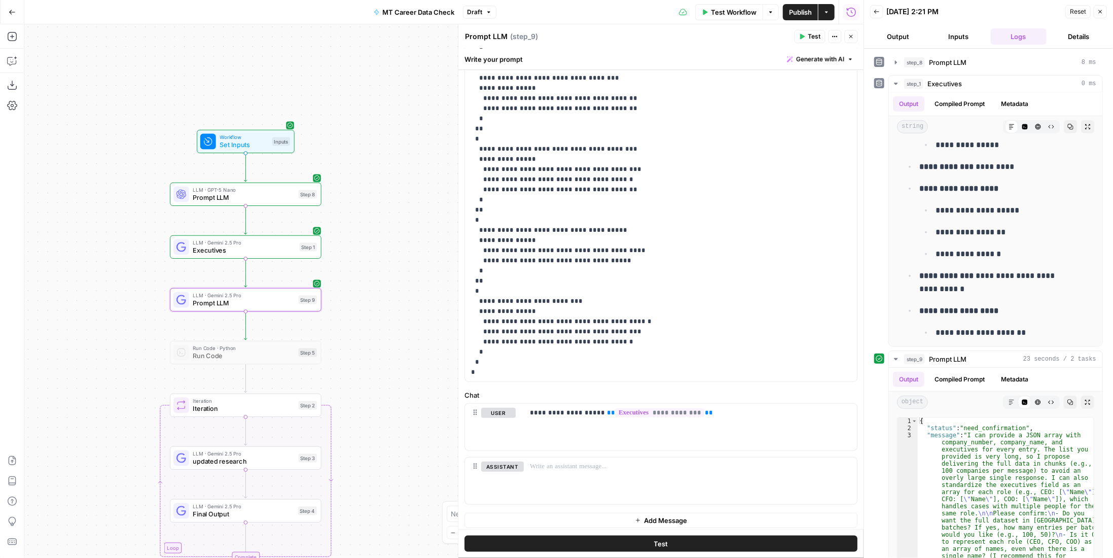
click at [696, 542] on button "Test" at bounding box center [660, 543] width 393 height 16
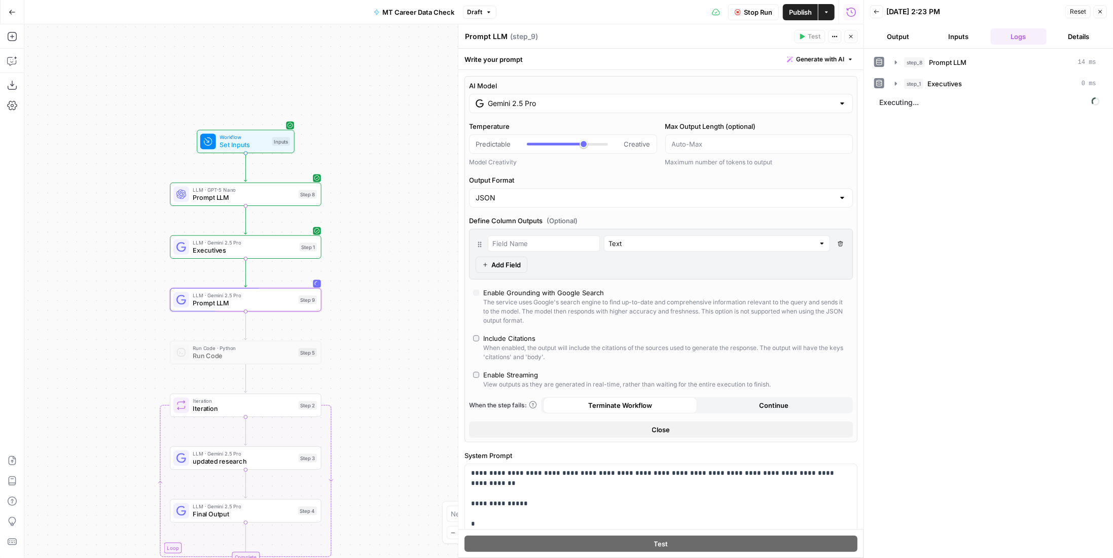
scroll to position [253, 0]
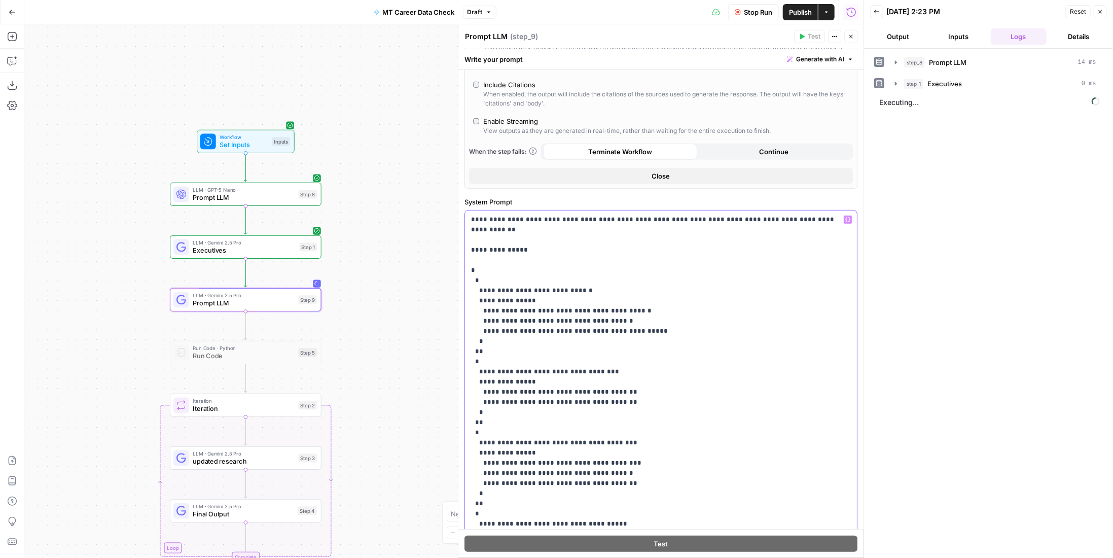
drag, startPoint x: 495, startPoint y: 334, endPoint x: 460, endPoint y: 260, distance: 81.9
click at [460, 260] on div "**********" at bounding box center [661, 290] width 406 height 533
click at [523, 259] on p "**********" at bounding box center [653, 442] width 365 height 456
click at [757, 13] on span "Stop Run" at bounding box center [758, 12] width 28 height 10
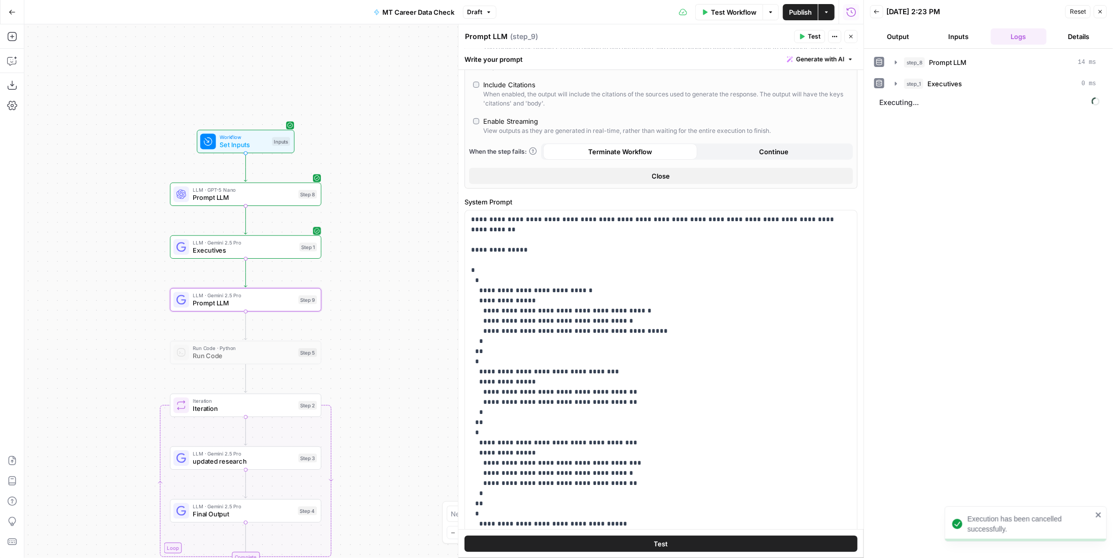
click at [286, 246] on span "Executives" at bounding box center [244, 250] width 102 height 10
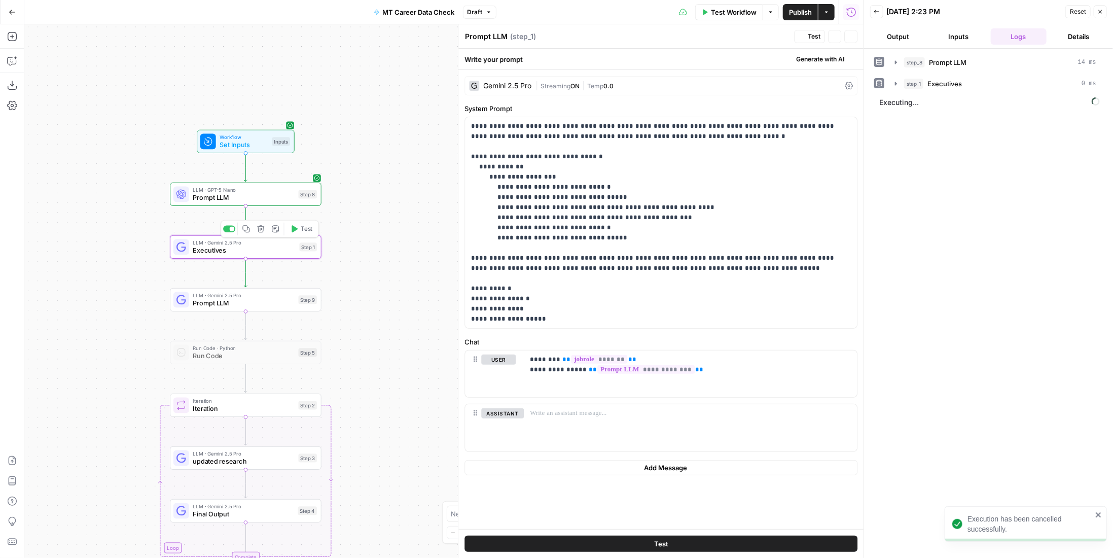
type textarea "Executives"
click at [245, 296] on span "LLM · Gemini 2.5 Pro" at bounding box center [243, 295] width 101 height 8
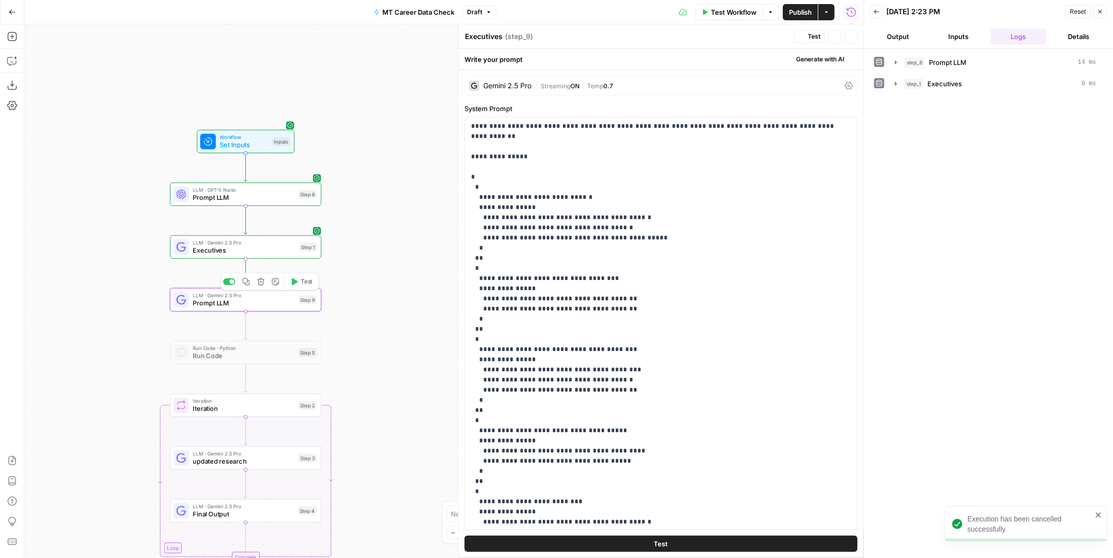
type textarea "Prompt LLM"
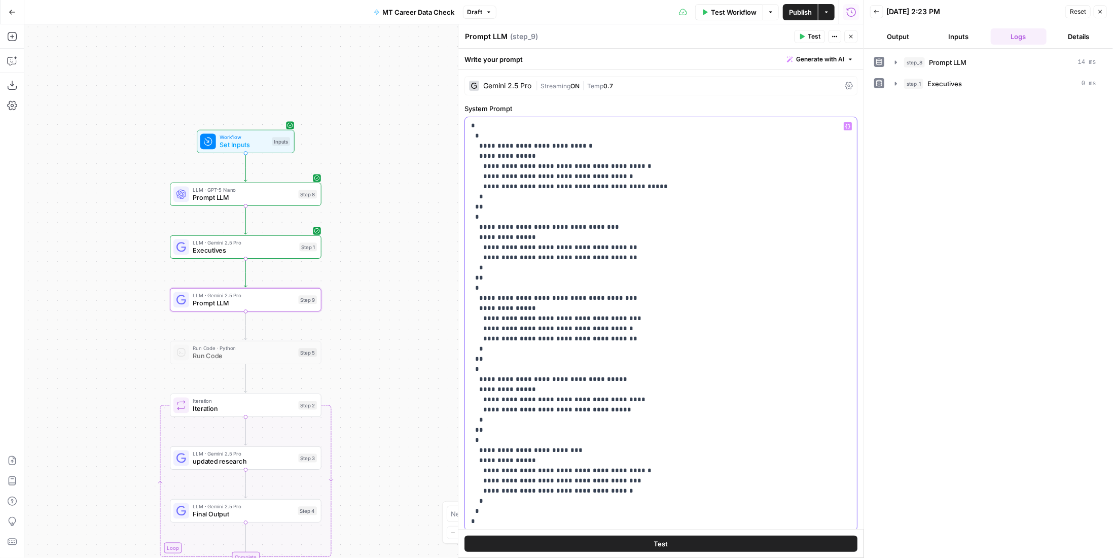
scroll to position [101, 0]
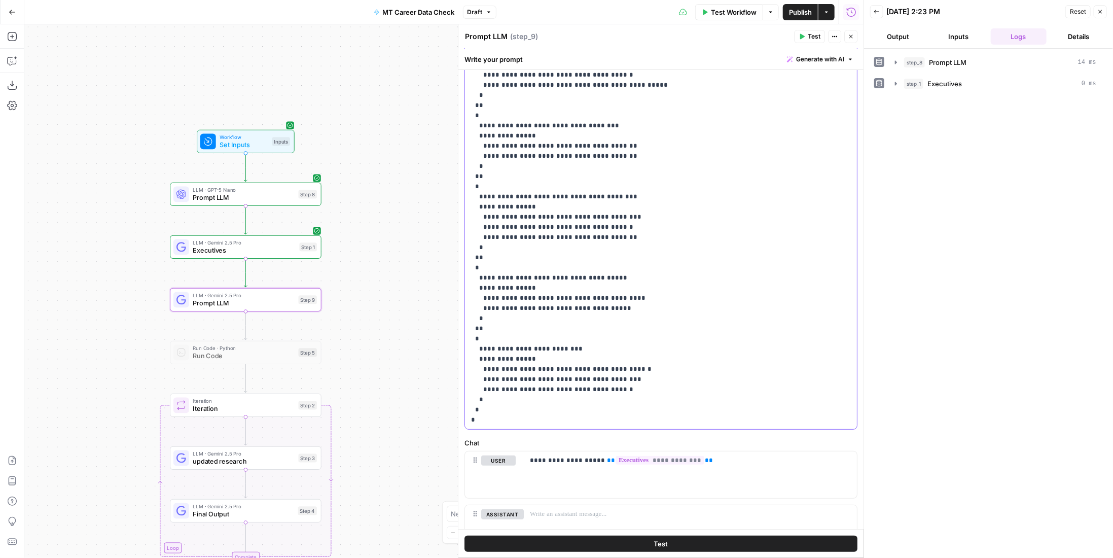
drag, startPoint x: 470, startPoint y: 177, endPoint x: 658, endPoint y: 428, distance: 313.2
click at [658, 428] on div "**********" at bounding box center [660, 222] width 393 height 414
copy p "**********"
click at [248, 252] on span "Executives" at bounding box center [244, 250] width 102 height 10
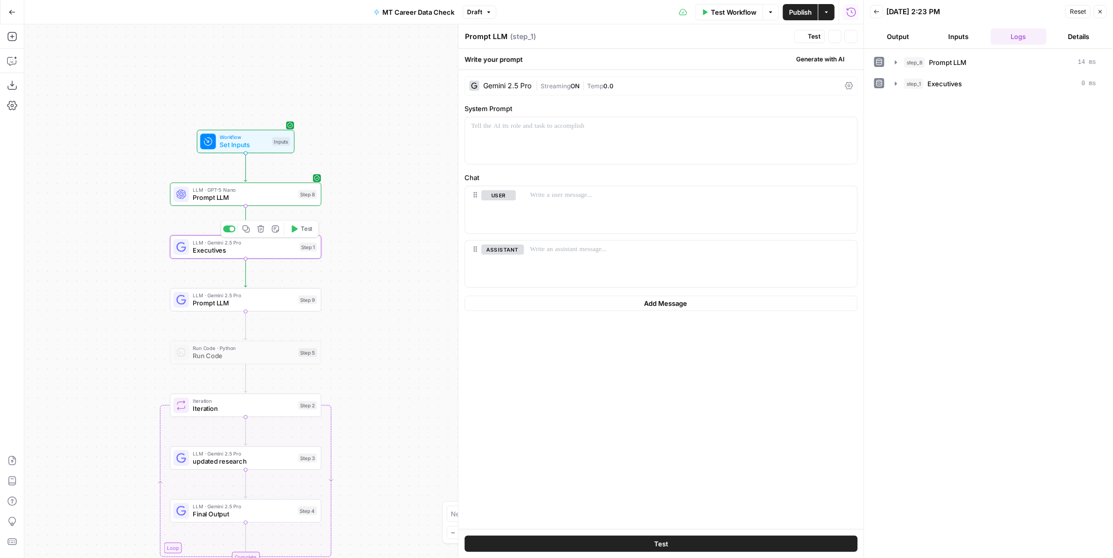
type textarea "Executives"
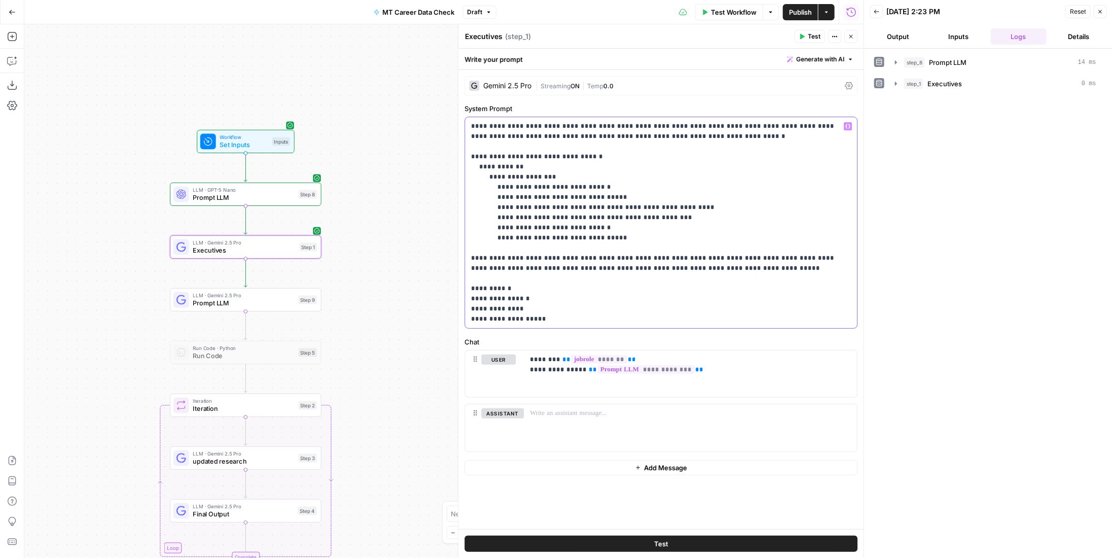
click at [522, 288] on p "**********" at bounding box center [661, 222] width 380 height 203
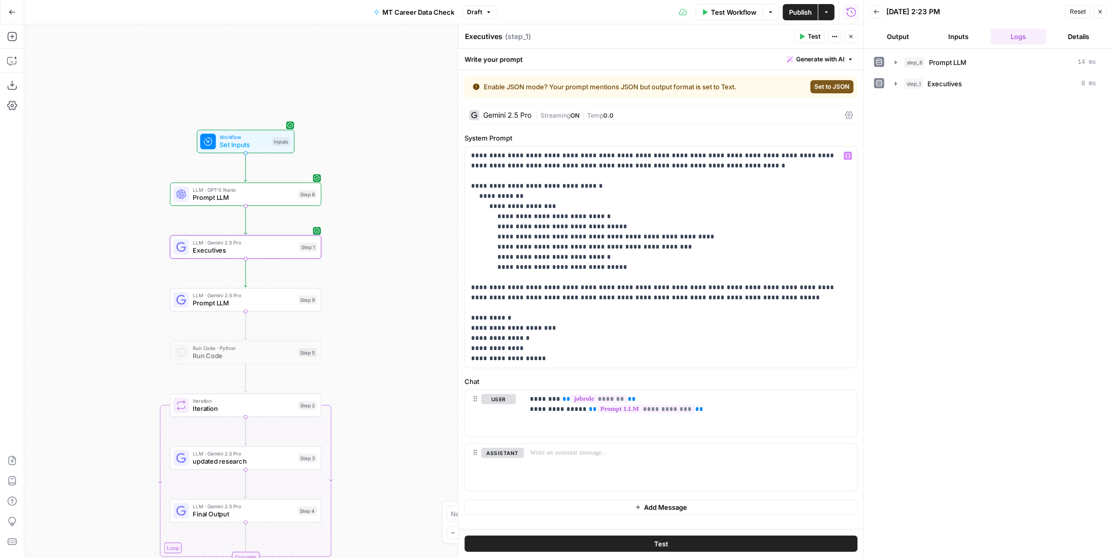
click at [822, 91] on button "Set to JSON" at bounding box center [831, 86] width 43 height 13
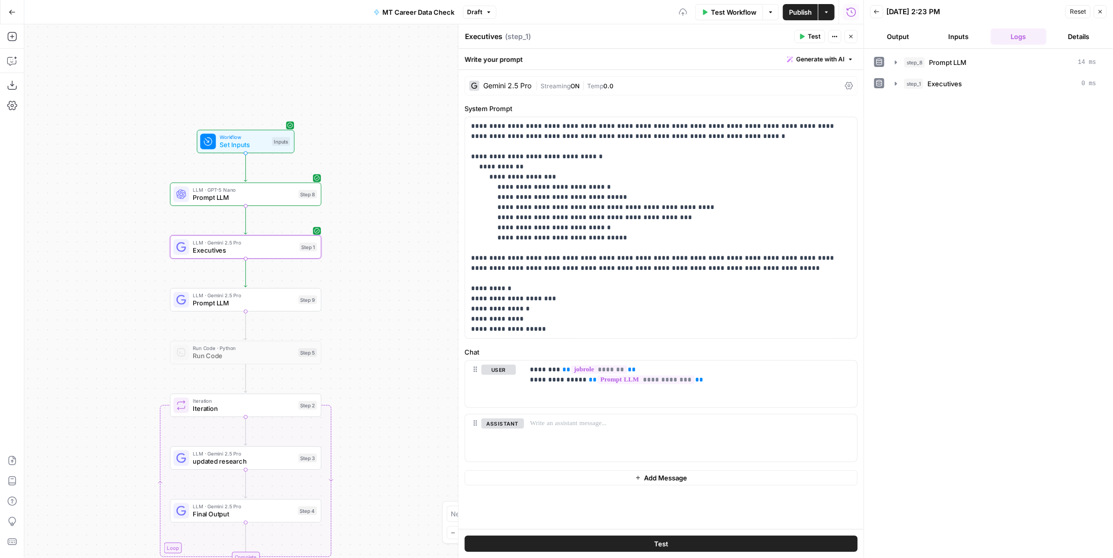
click at [591, 74] on div "**********" at bounding box center [660, 299] width 405 height 459
click at [593, 85] on span "Temp" at bounding box center [595, 86] width 16 height 8
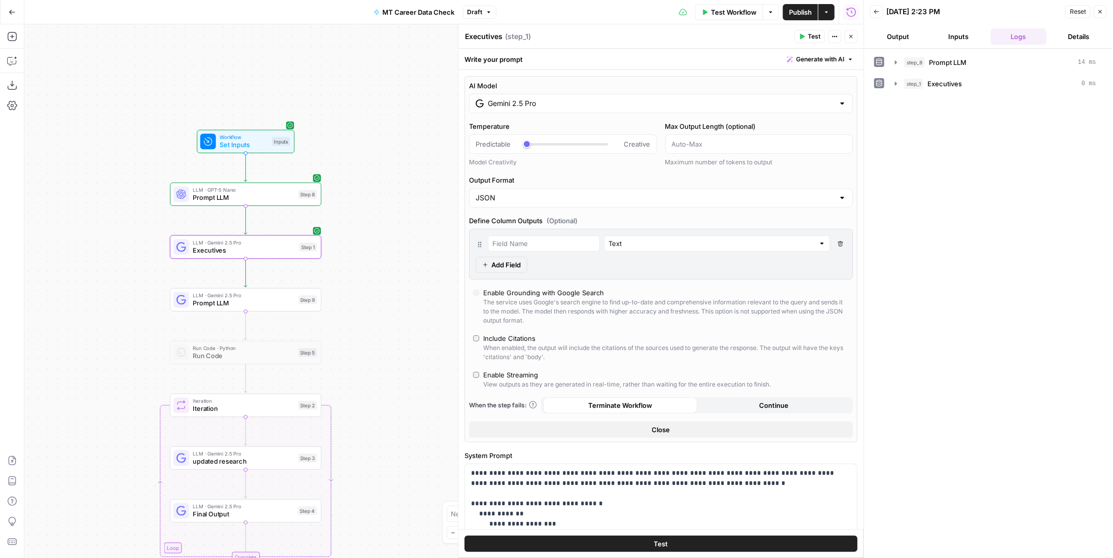
scroll to position [304, 0]
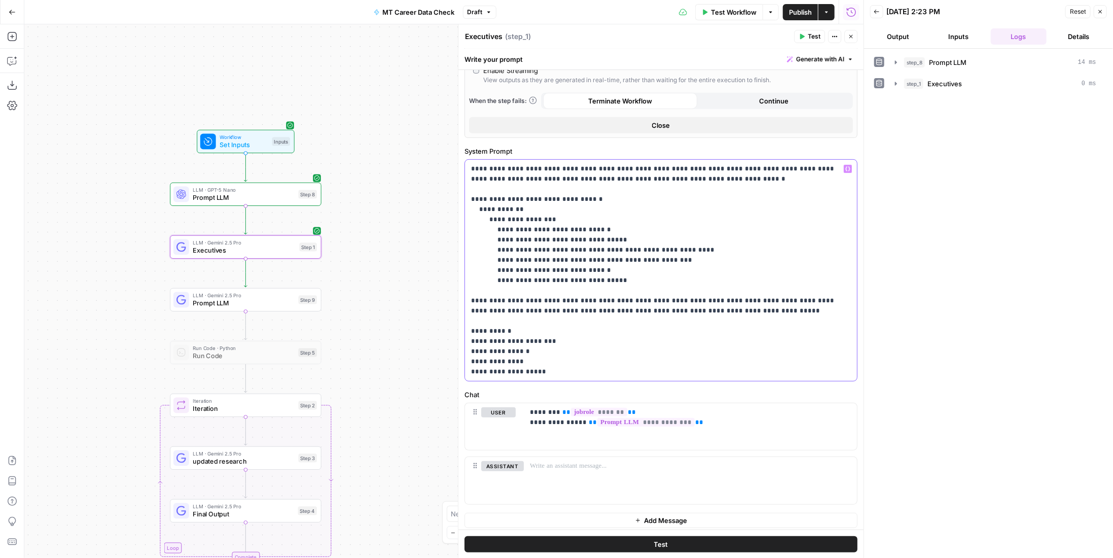
click at [560, 337] on p "**********" at bounding box center [657, 270] width 373 height 213
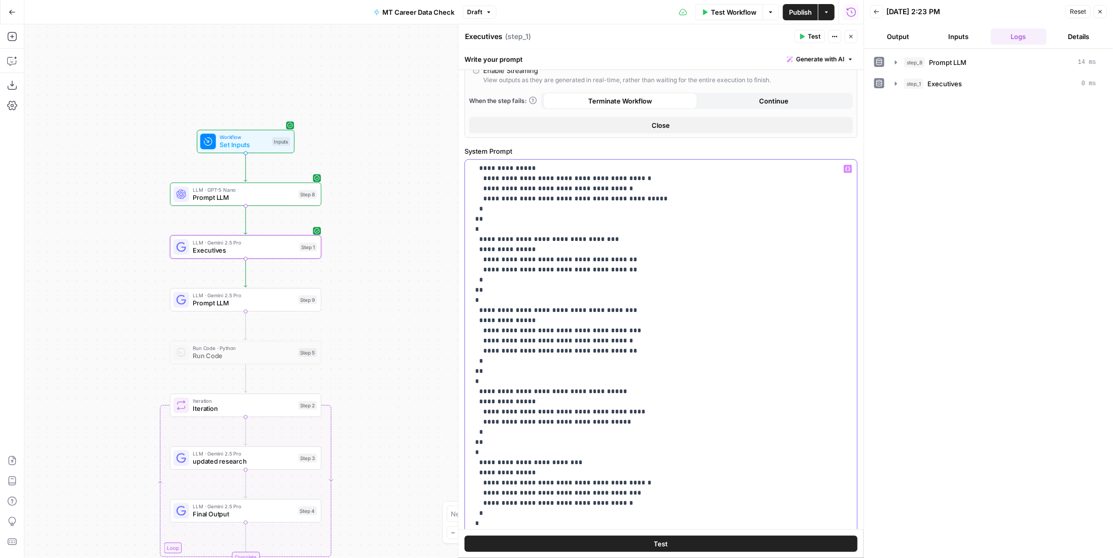
scroll to position [496, 0]
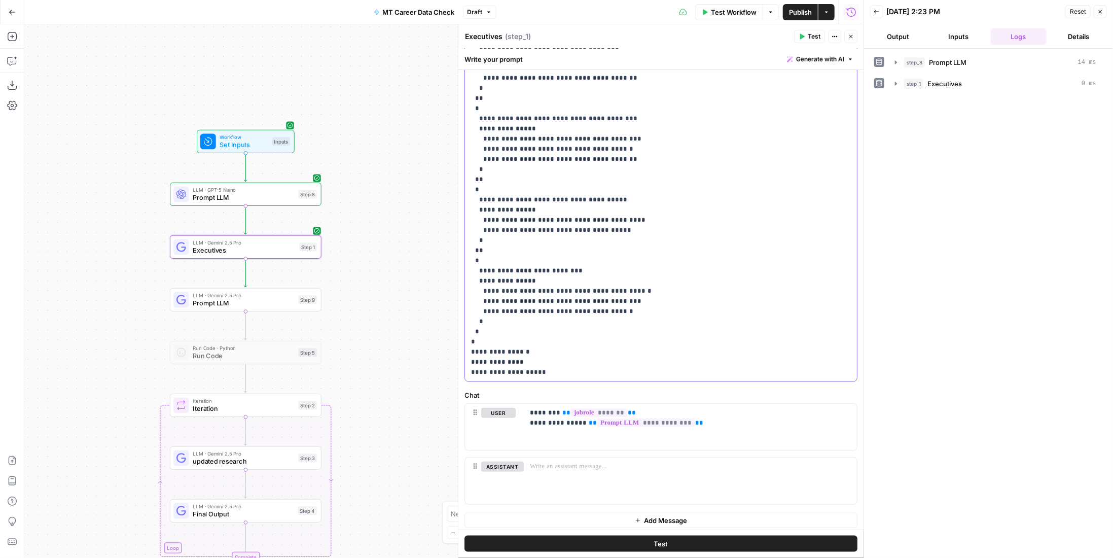
drag, startPoint x: 482, startPoint y: 352, endPoint x: 550, endPoint y: 372, distance: 71.2
click at [550, 372] on div "**********" at bounding box center [657, 174] width 385 height 413
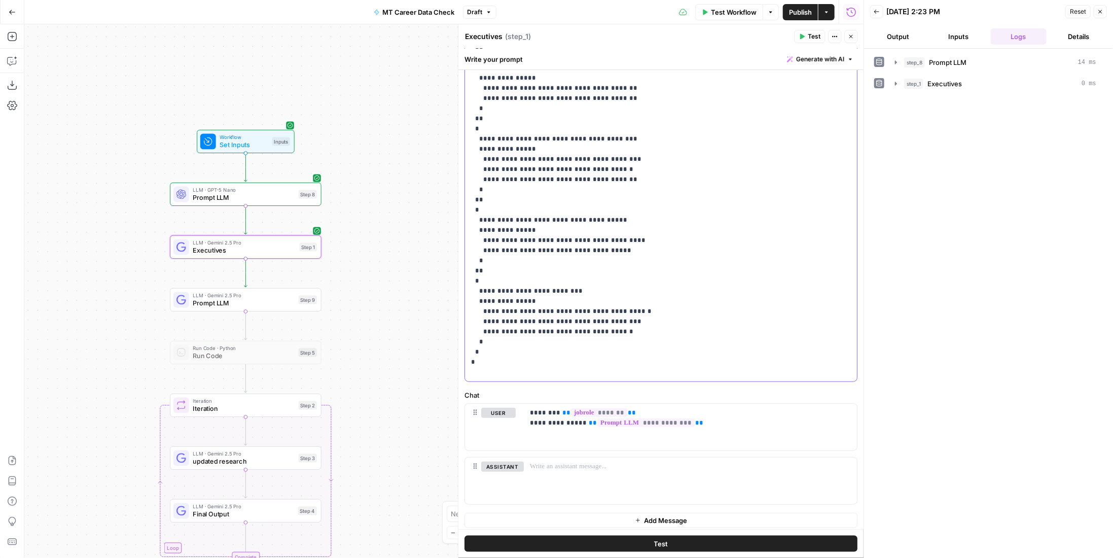
scroll to position [213, 0]
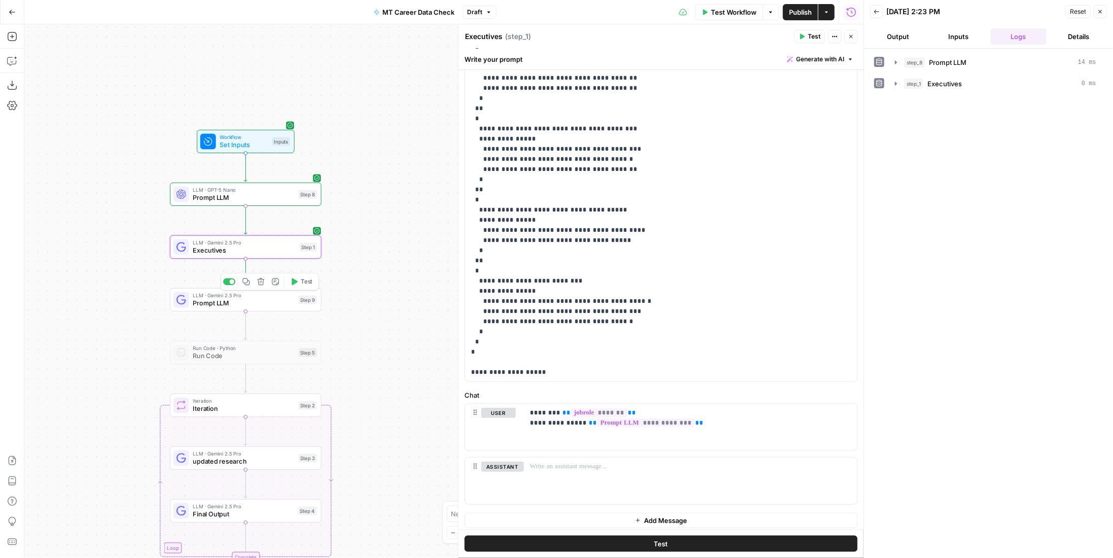
click at [230, 281] on div at bounding box center [229, 281] width 12 height 7
click at [679, 546] on button "Test" at bounding box center [660, 543] width 393 height 16
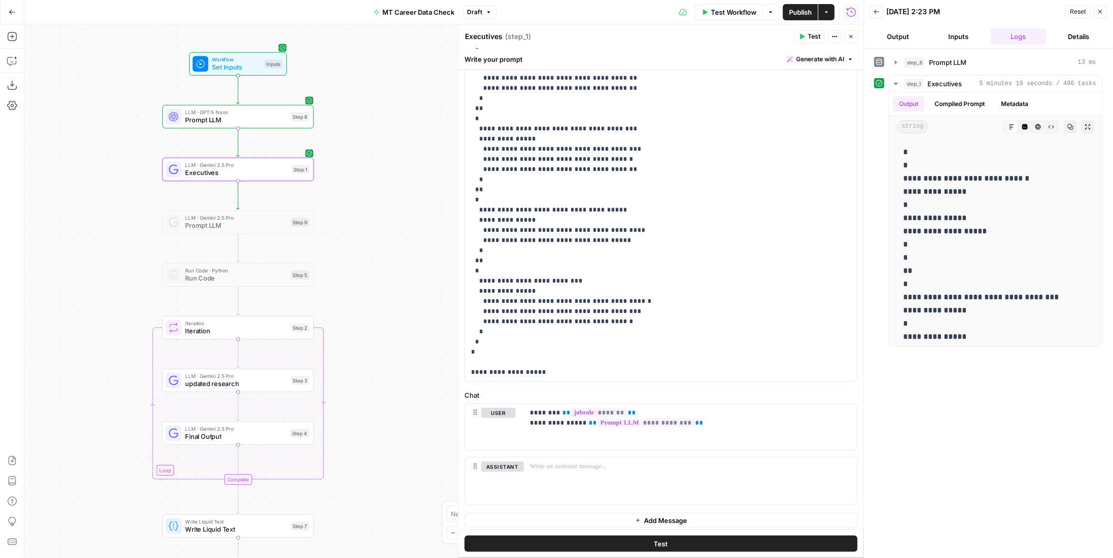
drag, startPoint x: 366, startPoint y: 323, endPoint x: 358, endPoint y: 246, distance: 77.9
click at [358, 246] on div "Workflow Set Inputs Inputs LLM · GPT-5 Nano Prompt LLM Step 8 LLM · Gemini 2.5 …" at bounding box center [443, 290] width 839 height 533
click at [248, 332] on span "Iteration" at bounding box center [235, 331] width 101 height 10
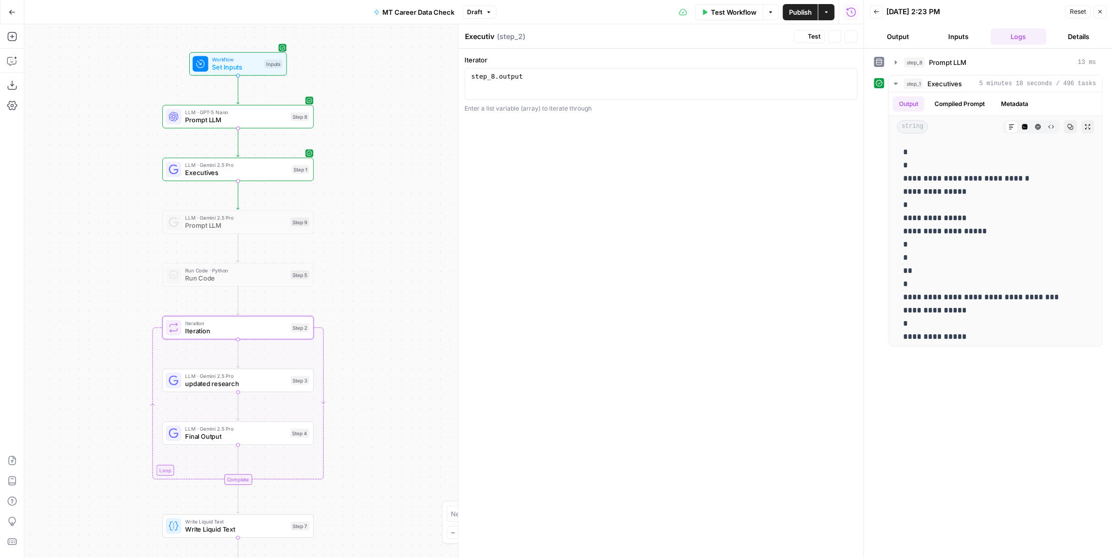
type textarea "Iteration"
click at [493, 78] on div "step_8 . output" at bounding box center [661, 91] width 384 height 38
type textarea "**********"
click at [1020, 127] on button "Code Editor" at bounding box center [1024, 126] width 13 height 13
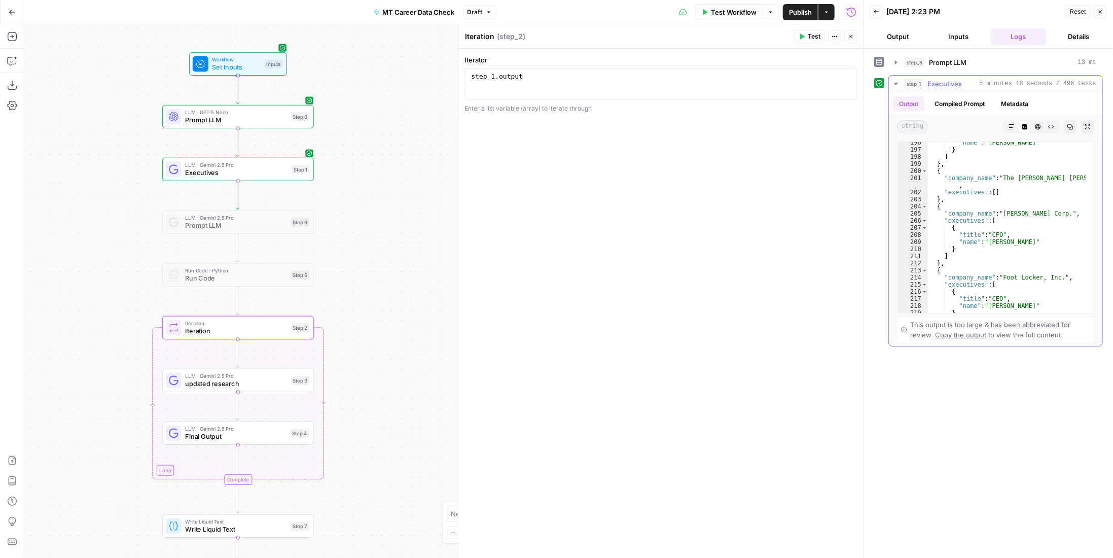
scroll to position [540, 0]
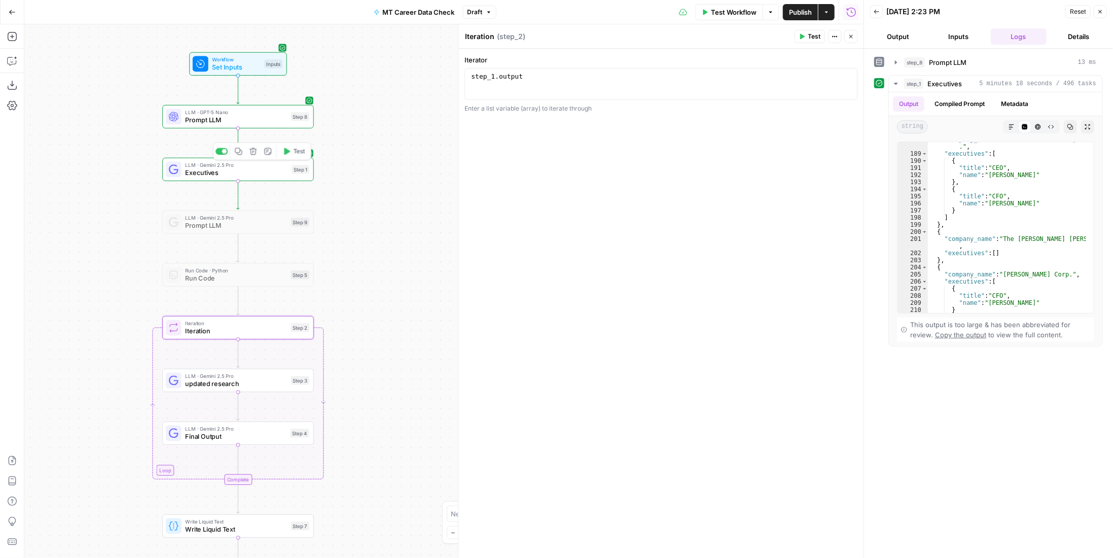
click at [234, 168] on span "Executives" at bounding box center [236, 173] width 102 height 10
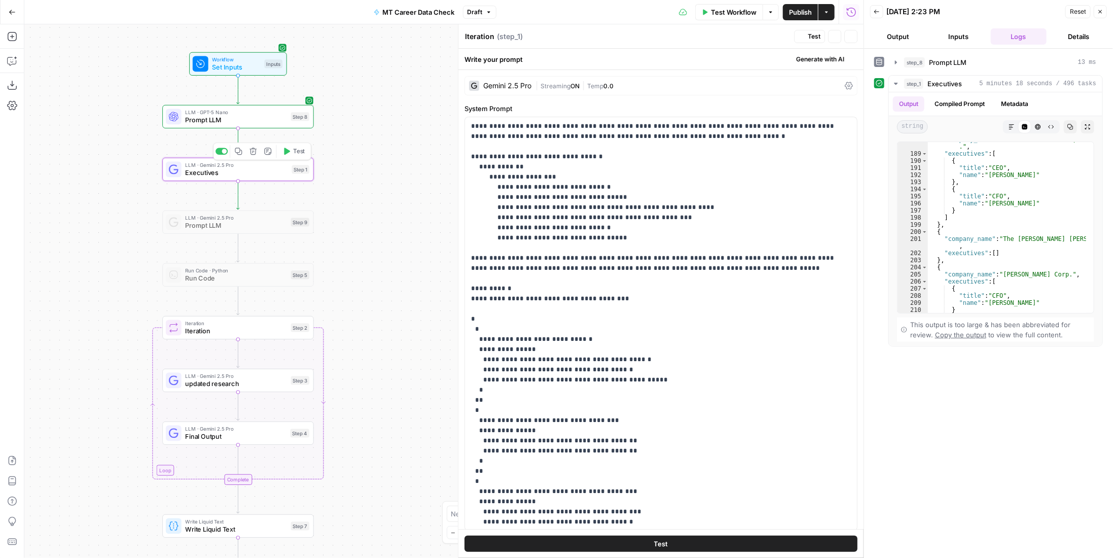
type textarea "Executives"
click at [477, 340] on p "**********" at bounding box center [653, 430] width 365 height 618
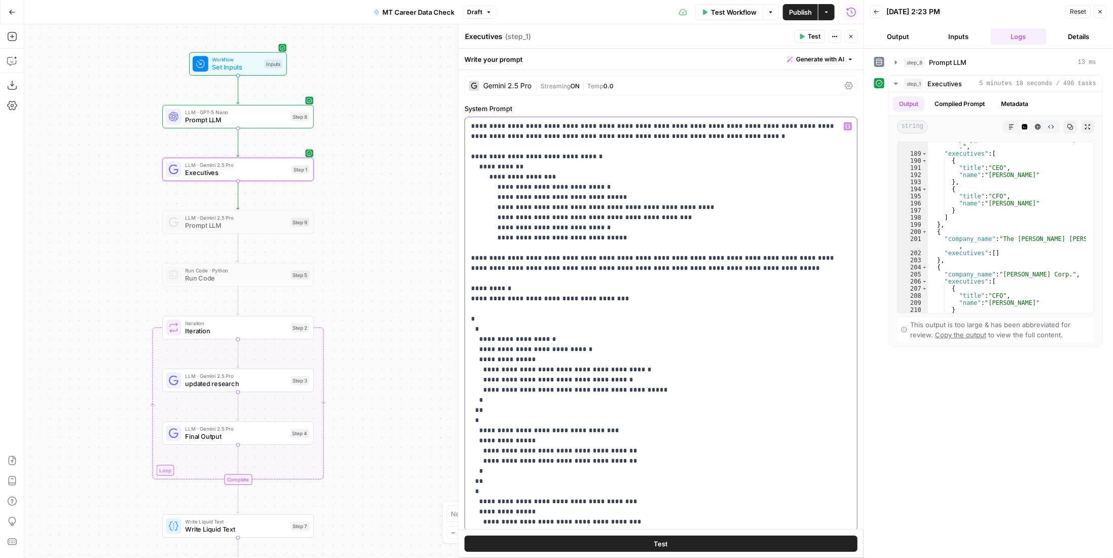
click at [478, 429] on p "**********" at bounding box center [653, 435] width 365 height 629
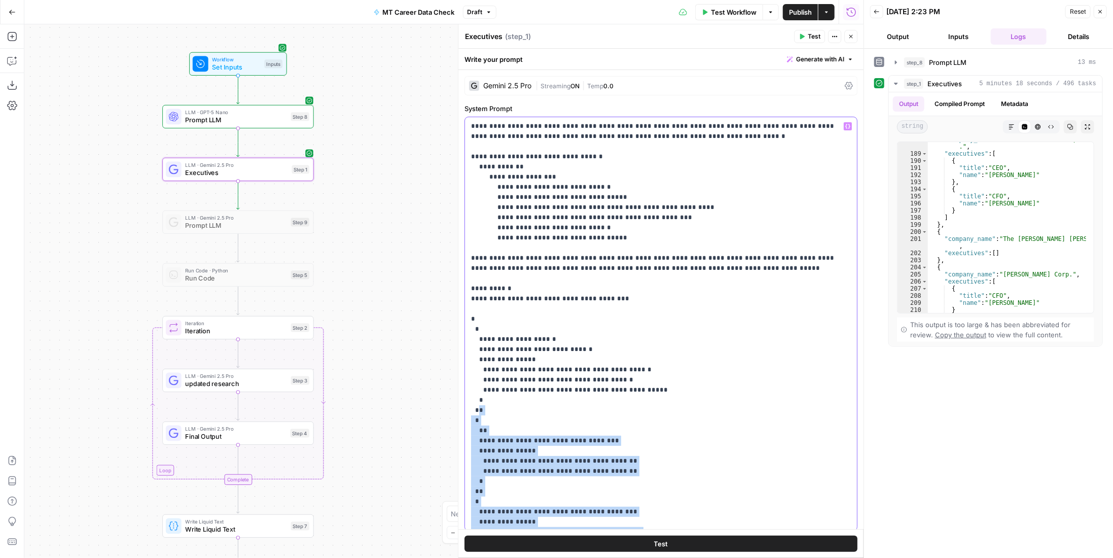
scroll to position [234, 0]
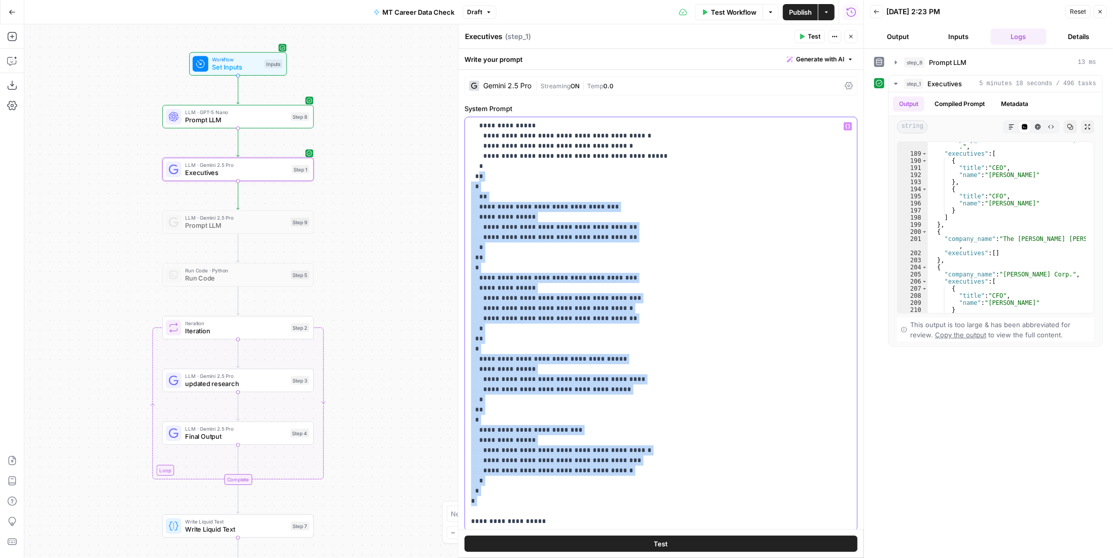
drag, startPoint x: 477, startPoint y: 412, endPoint x: 607, endPoint y: 507, distance: 161.4
click at [607, 507] on p "**********" at bounding box center [653, 206] width 365 height 639
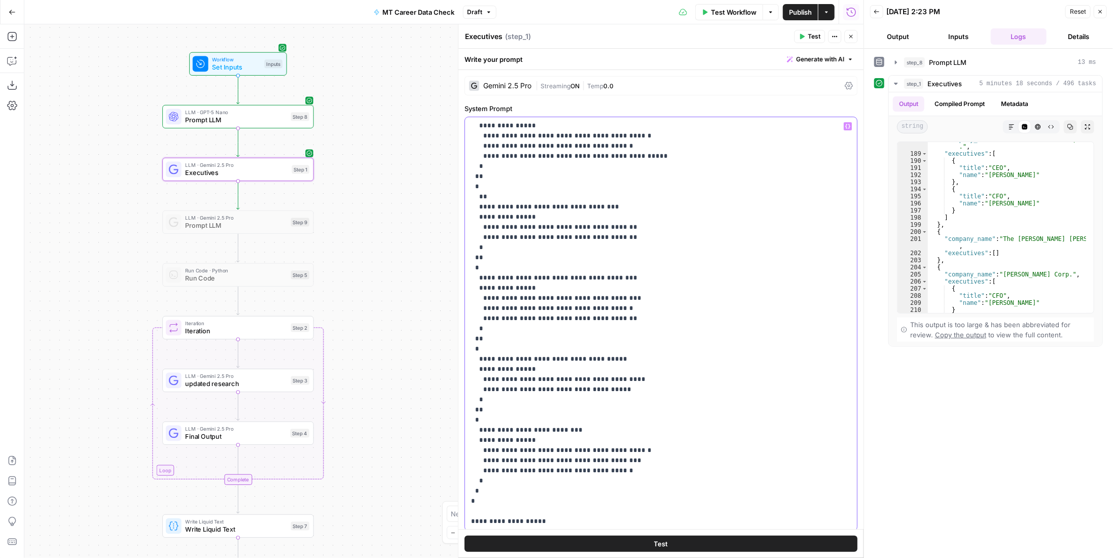
scroll to position [0, 0]
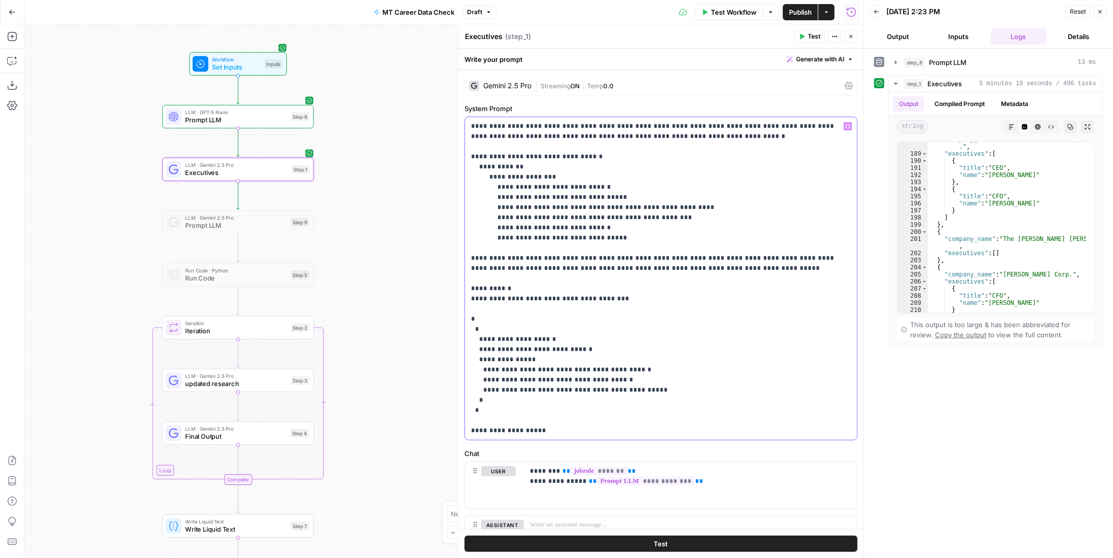
click at [565, 297] on p "**********" at bounding box center [657, 278] width 373 height 314
click at [569, 311] on p "**********" at bounding box center [657, 278] width 373 height 314
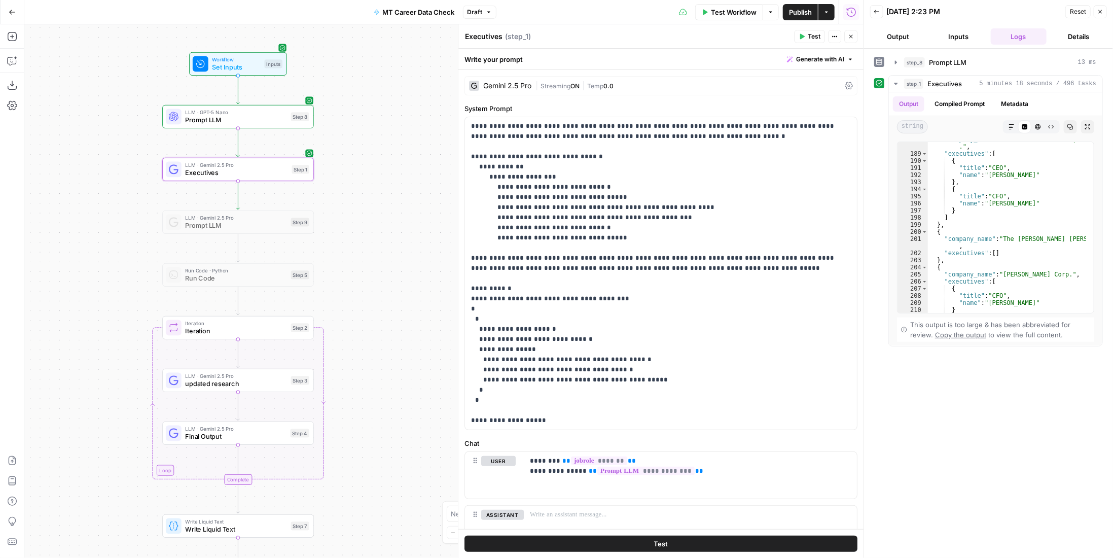
click at [956, 40] on button "Inputs" at bounding box center [958, 36] width 56 height 16
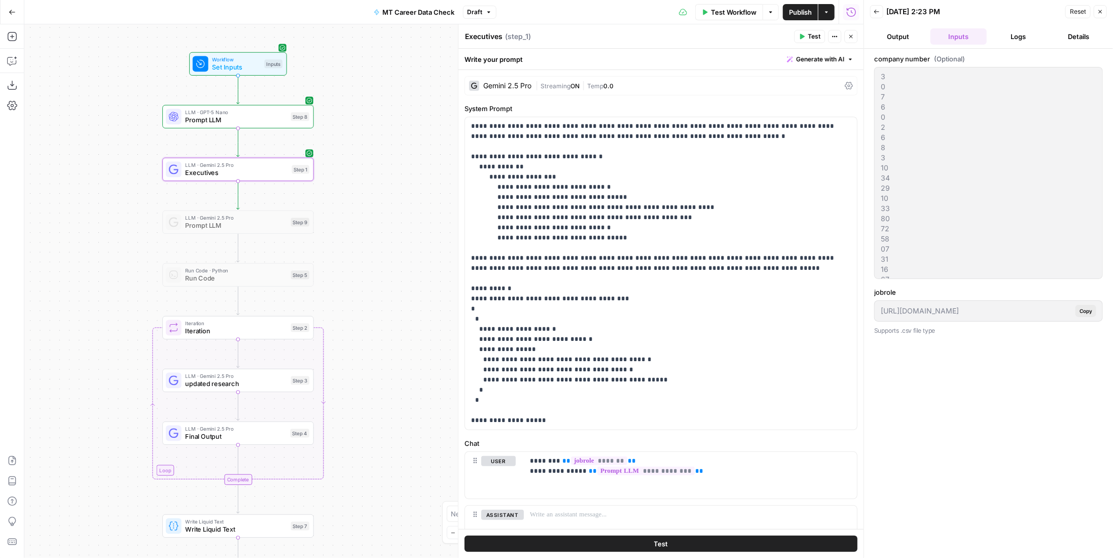
click at [910, 39] on button "Output" at bounding box center [898, 36] width 56 height 16
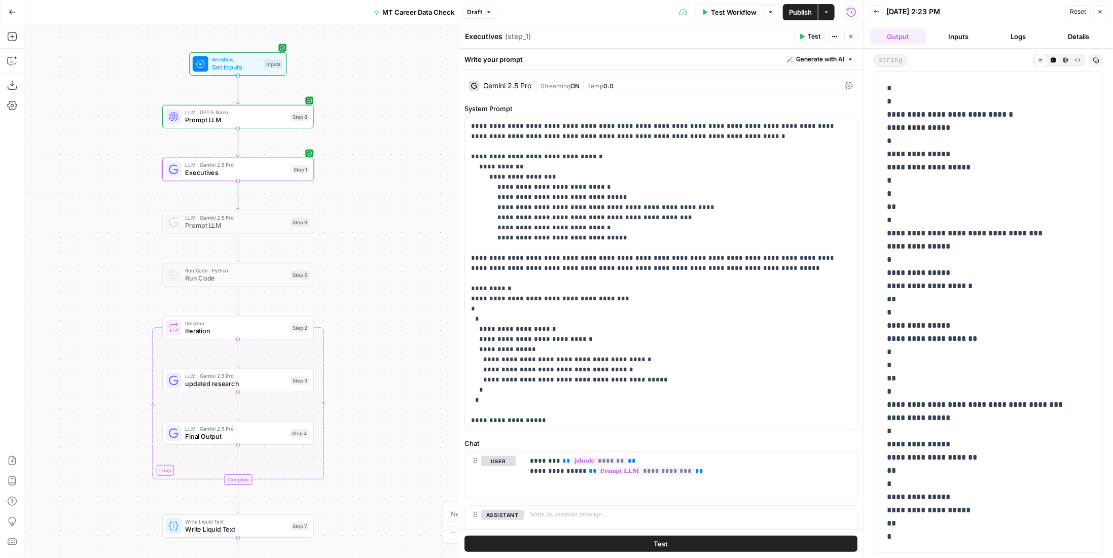
click at [731, 8] on span "Test Workflow" at bounding box center [734, 12] width 46 height 10
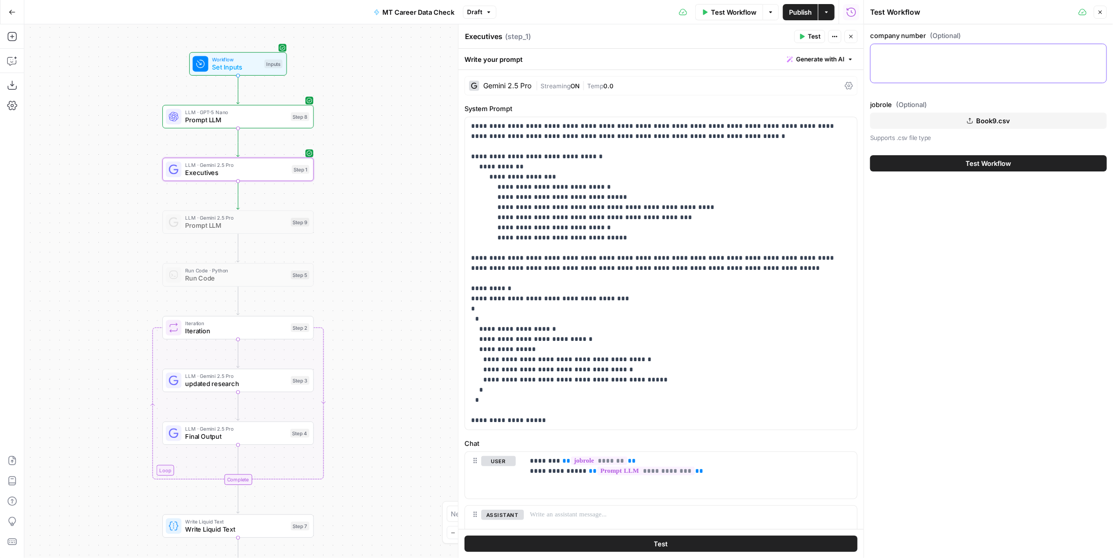
paste textarea "1 2 3 4 5 6 7 8 9 10 11 12 13 14 15 16 18 19 20 22 23 24 25 26 27 28 29 30 31 3…"
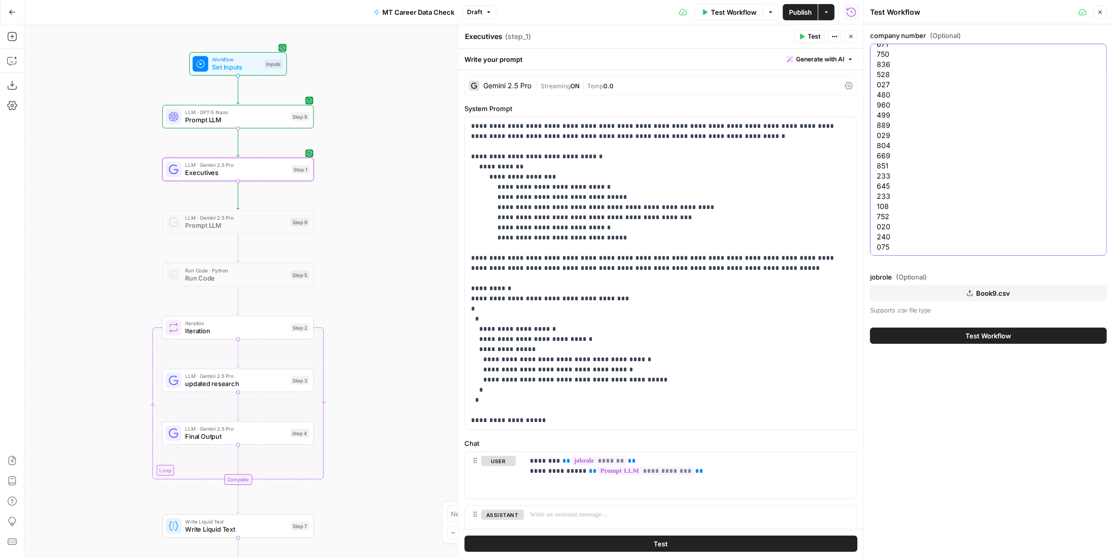
type textarea "1 2 3 4 5 6 7 8 9 10 11 12 13 14 15 16 18 19 20 22 23 24 25 26 27 28 29 30 31 3…"
click at [974, 339] on span "Test Workflow" at bounding box center [989, 335] width 46 height 10
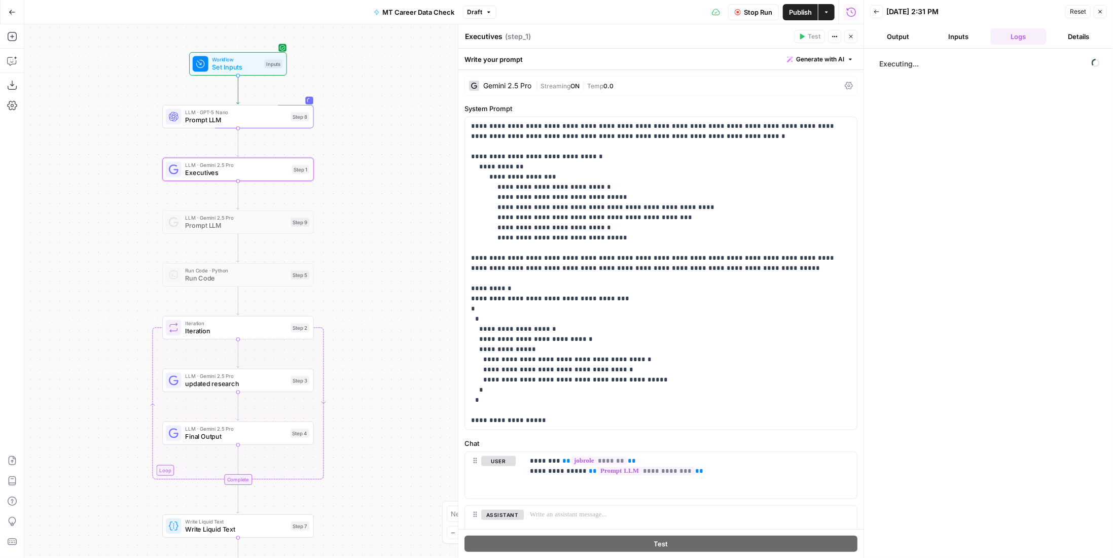
click at [770, 13] on span "Stop Run" at bounding box center [758, 12] width 28 height 10
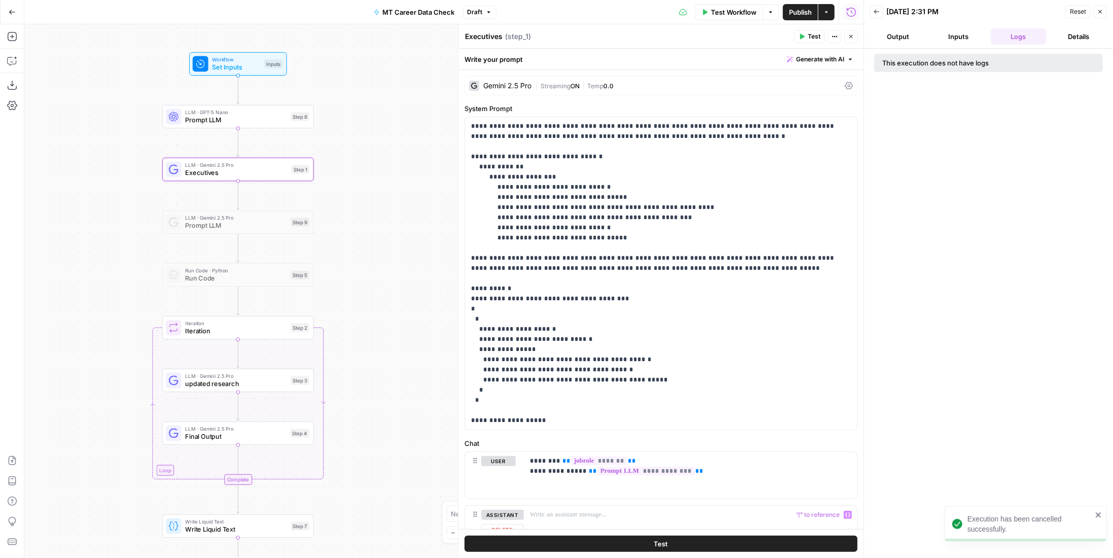
click at [728, 540] on button "Test" at bounding box center [660, 543] width 393 height 16
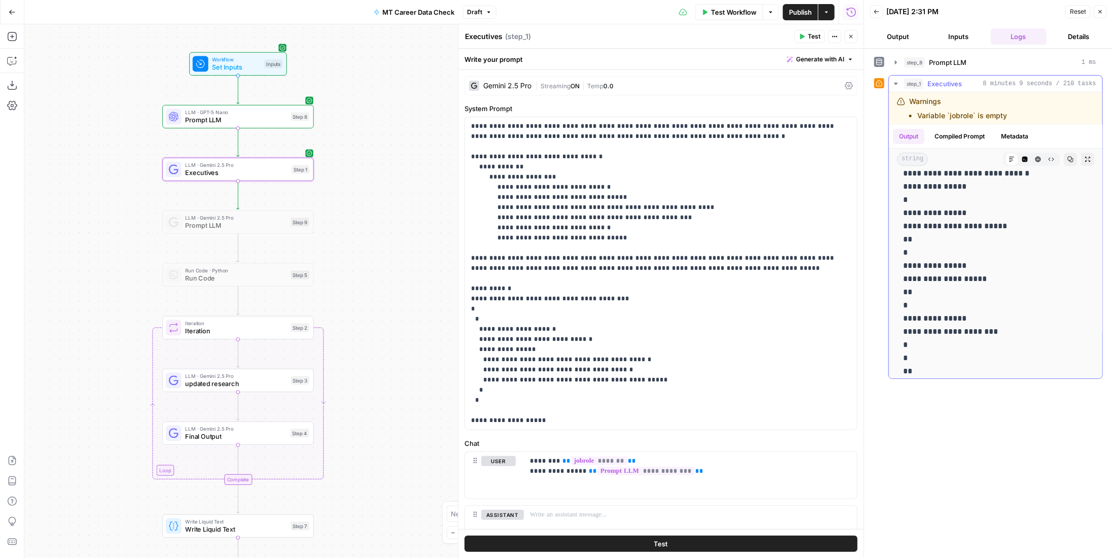
scroll to position [101, 0]
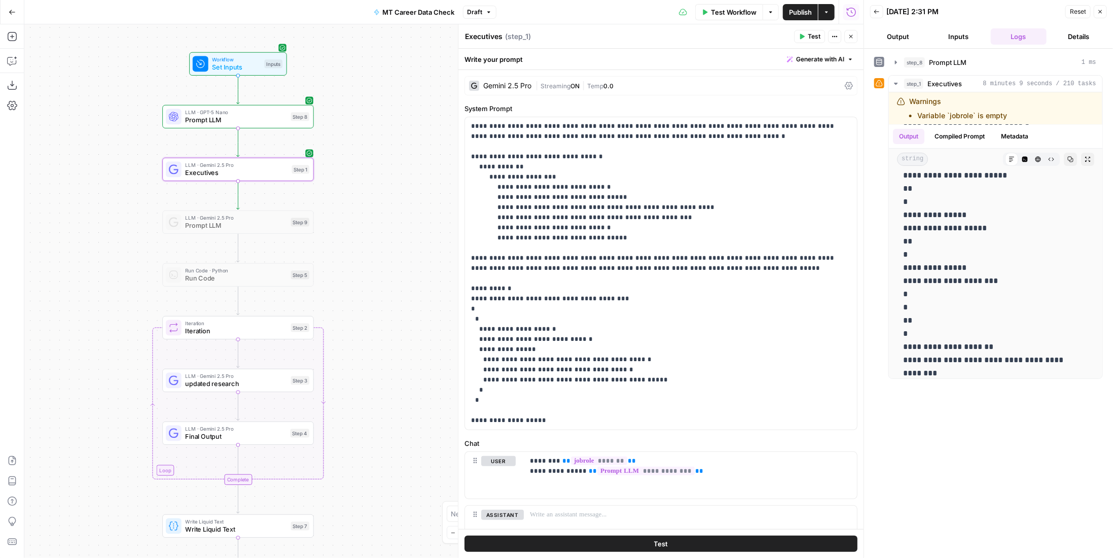
click at [278, 329] on span "Iteration" at bounding box center [235, 331] width 101 height 10
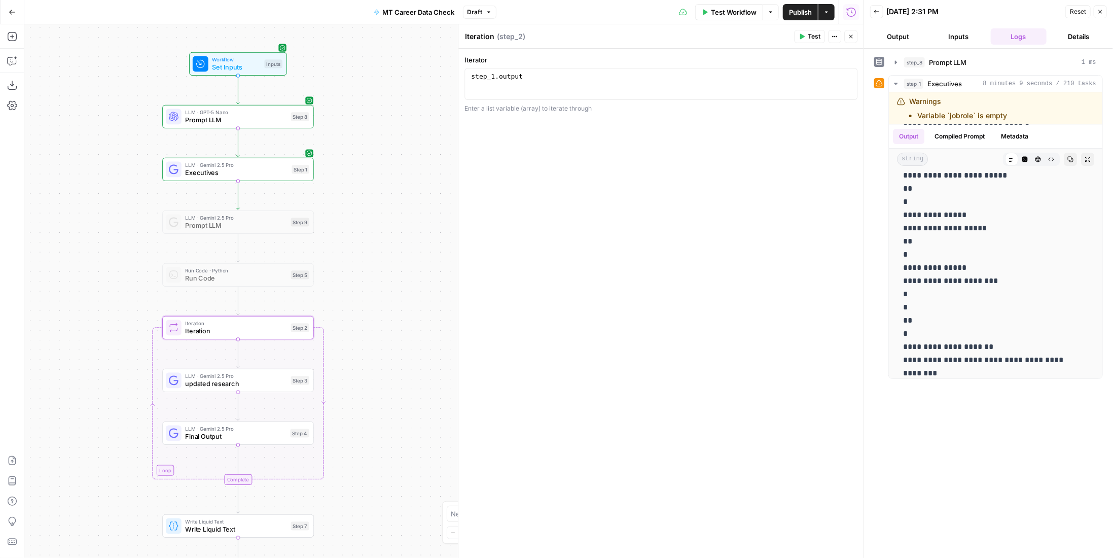
click at [278, 383] on span "updated research" at bounding box center [235, 384] width 101 height 10
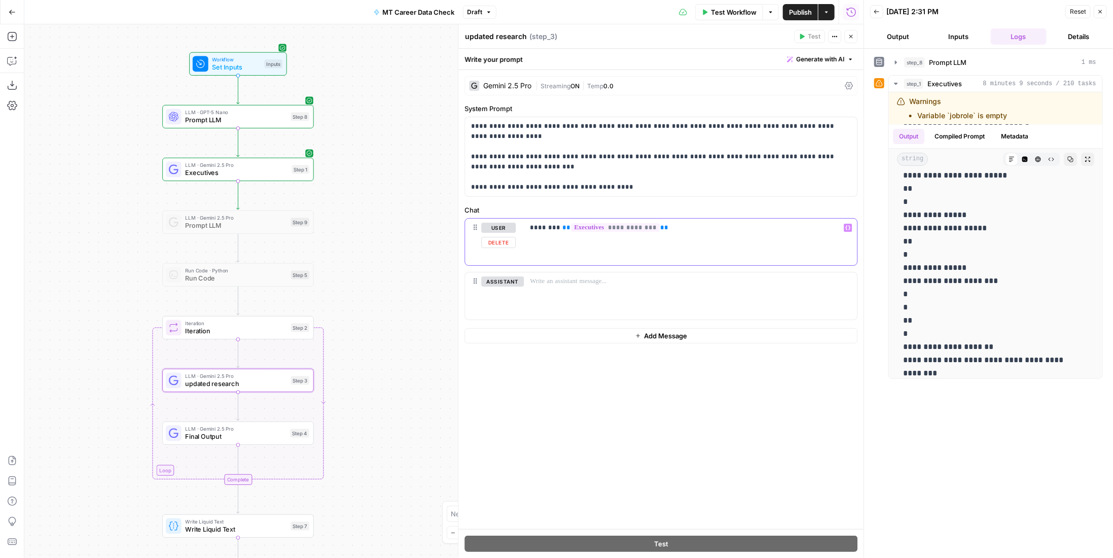
drag, startPoint x: 665, startPoint y: 227, endPoint x: 563, endPoint y: 229, distance: 101.4
click at [563, 229] on p "**********" at bounding box center [690, 228] width 321 height 10
click at [621, 152] on p "**********" at bounding box center [661, 156] width 380 height 71
click at [579, 154] on p "**********" at bounding box center [661, 156] width 380 height 71
drag, startPoint x: 646, startPoint y: 190, endPoint x: 638, endPoint y: 188, distance: 8.9
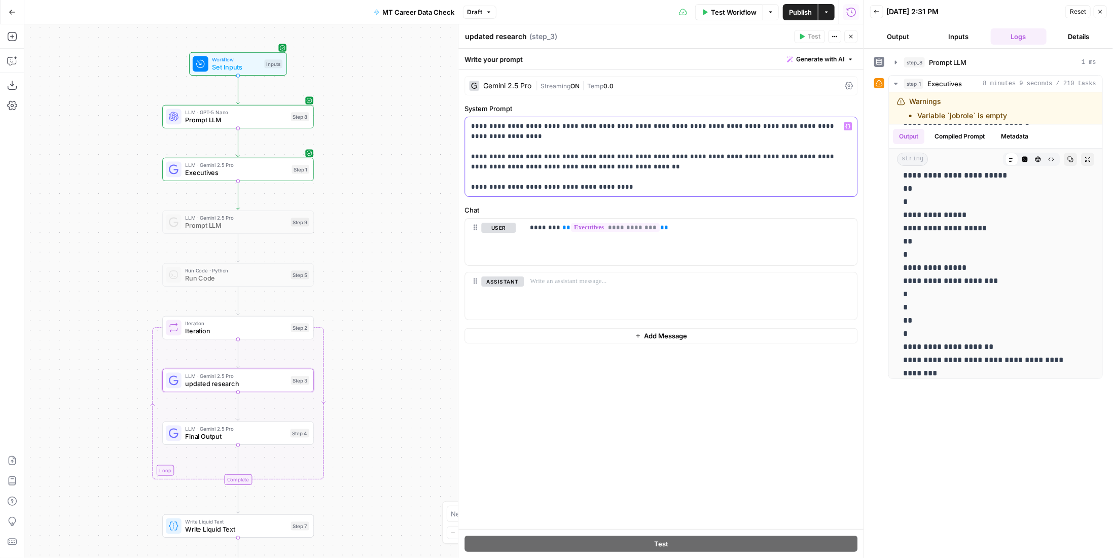
click at [638, 188] on p "**********" at bounding box center [661, 156] width 380 height 71
drag, startPoint x: 682, startPoint y: 226, endPoint x: 562, endPoint y: 231, distance: 119.7
click at [562, 231] on p "**********" at bounding box center [690, 228] width 321 height 10
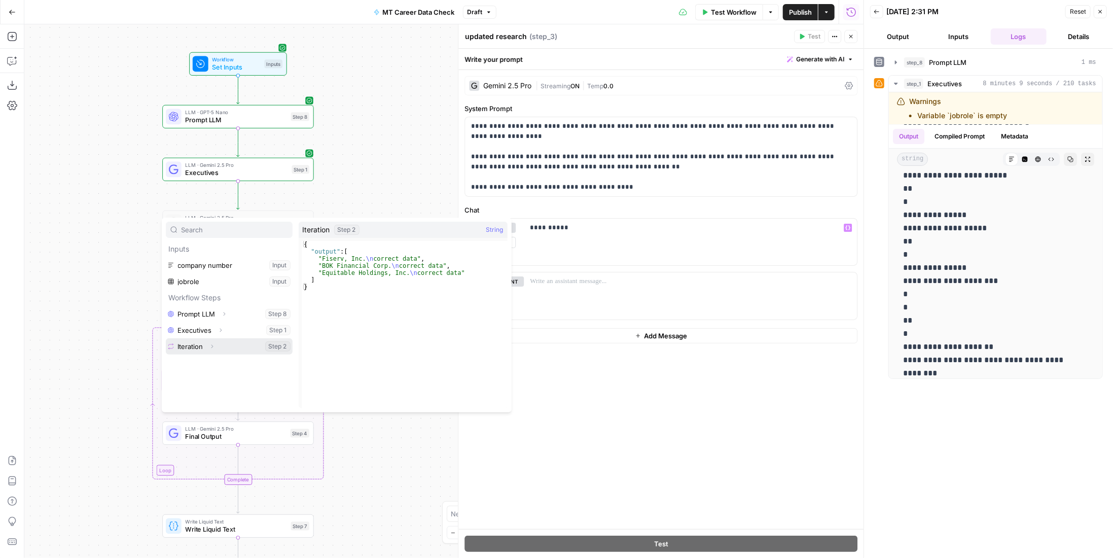
click at [207, 344] on button "Expand" at bounding box center [211, 346] width 13 height 13
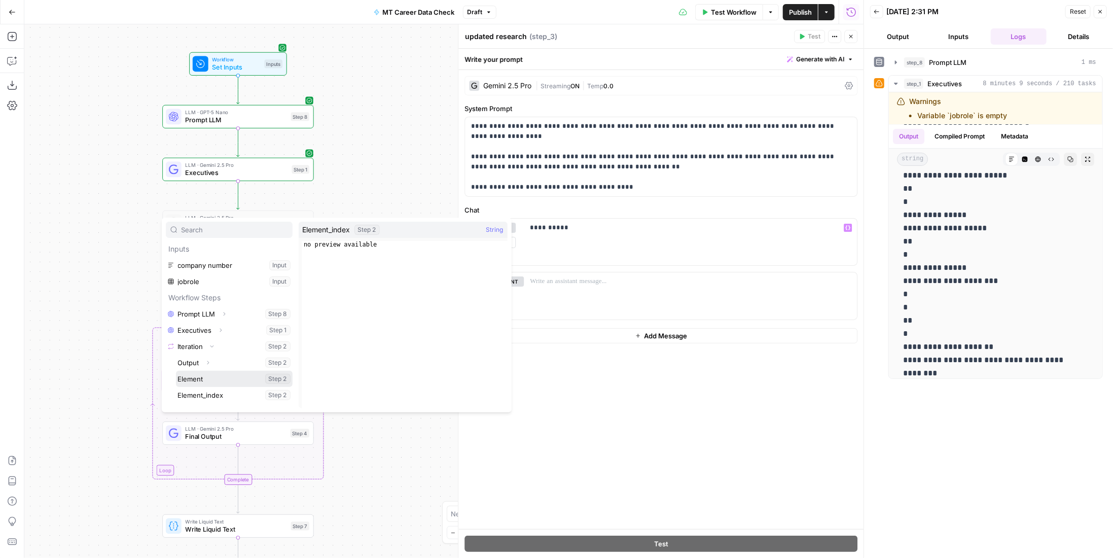
click at [208, 380] on button "Select variable Element" at bounding box center [234, 379] width 117 height 16
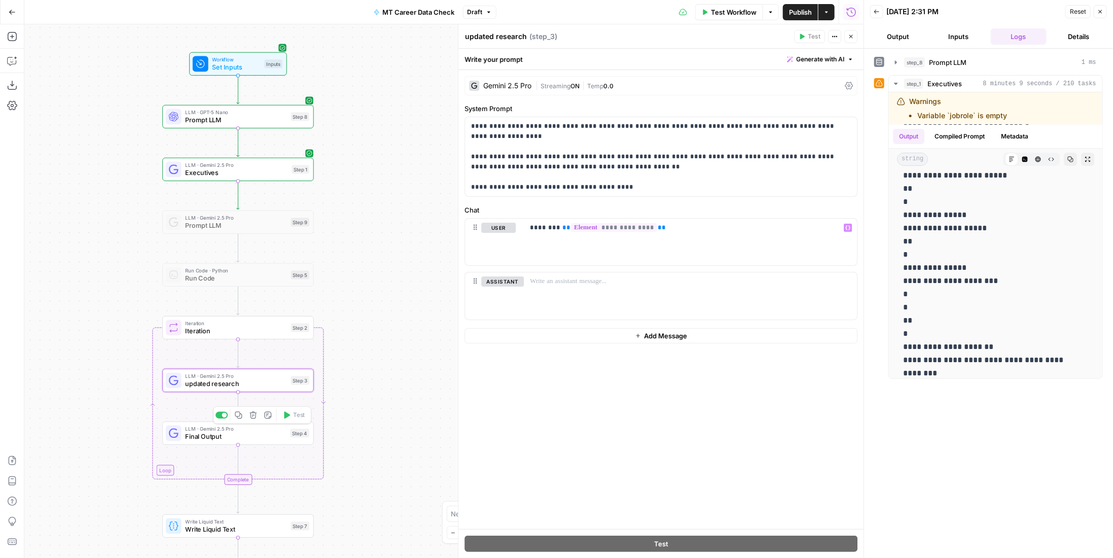
click at [244, 435] on span "Final Output" at bounding box center [235, 436] width 101 height 10
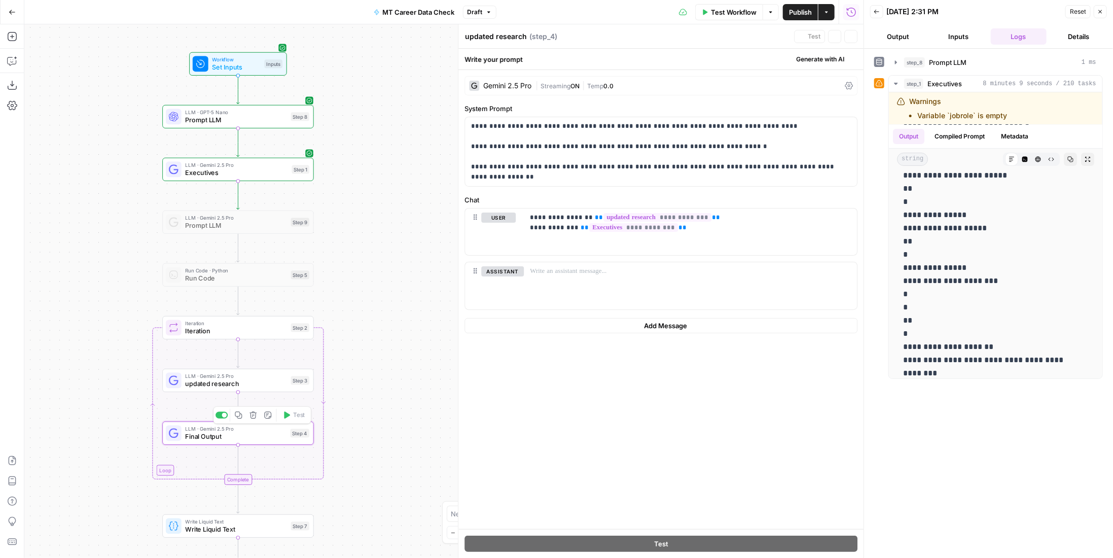
type textarea "Final Output"
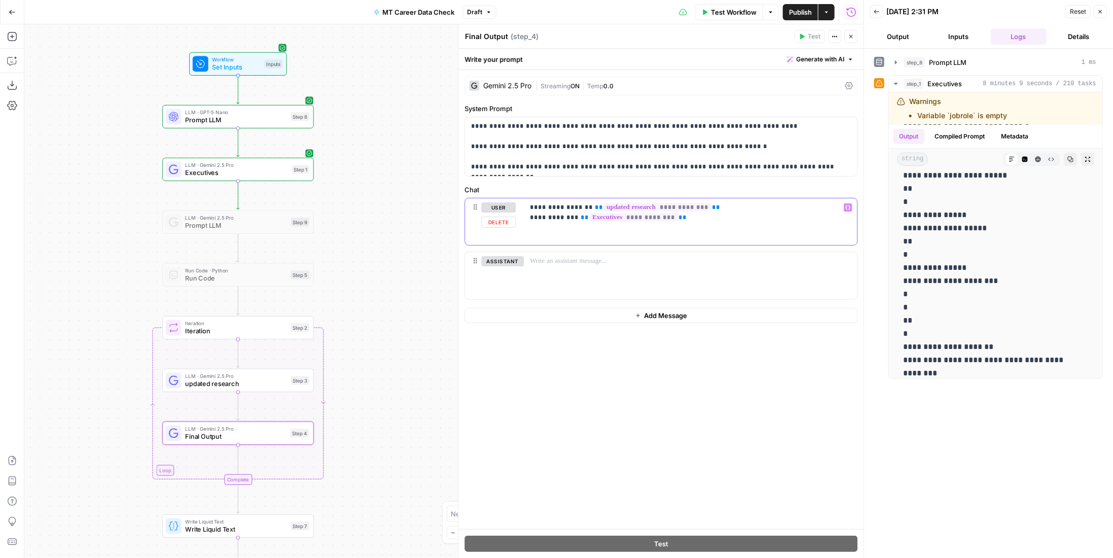
drag, startPoint x: 680, startPoint y: 217, endPoint x: 578, endPoint y: 221, distance: 101.9
click at [578, 221] on p "**********" at bounding box center [690, 212] width 321 height 20
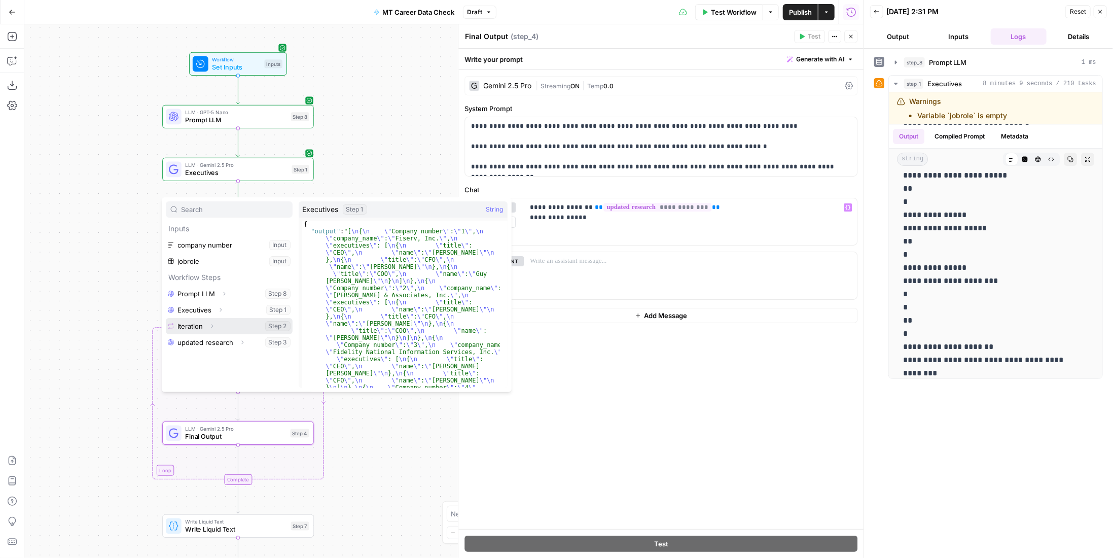
click at [207, 325] on button "Expand" at bounding box center [211, 325] width 13 height 13
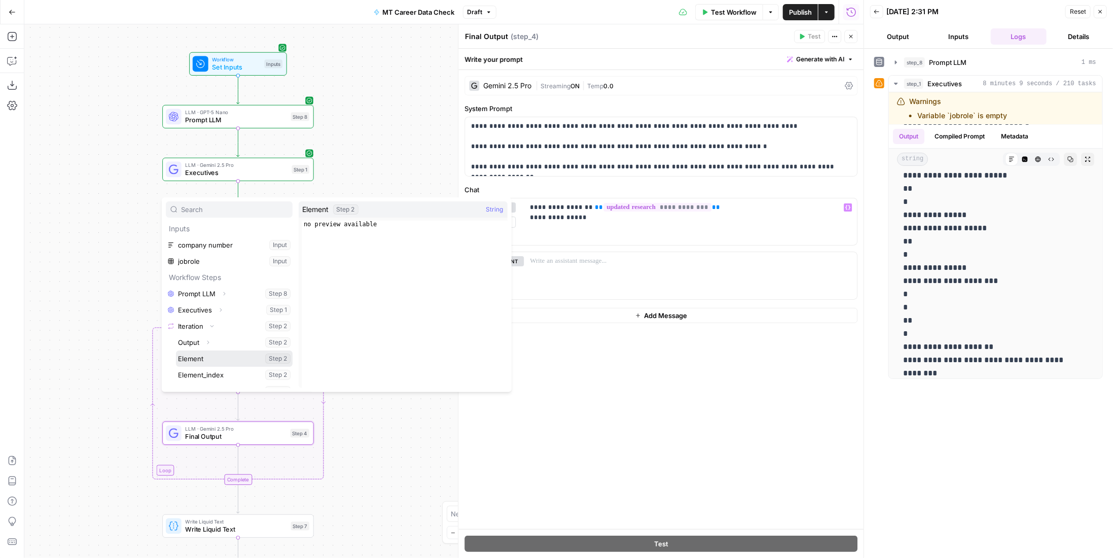
click at [214, 361] on button "Select variable Element" at bounding box center [234, 358] width 117 height 16
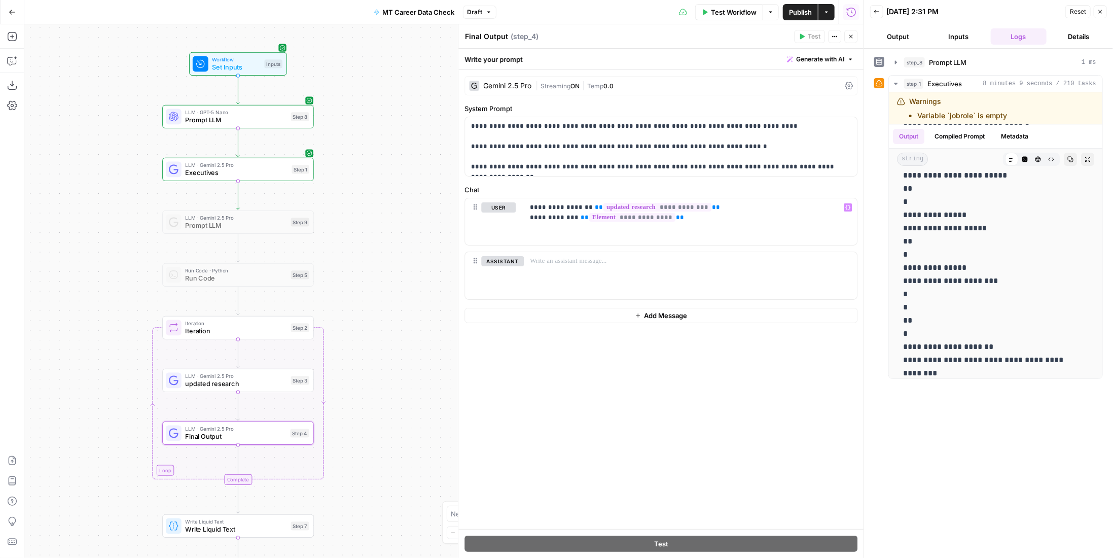
click at [268, 528] on span "Write Liquid Text" at bounding box center [235, 529] width 101 height 10
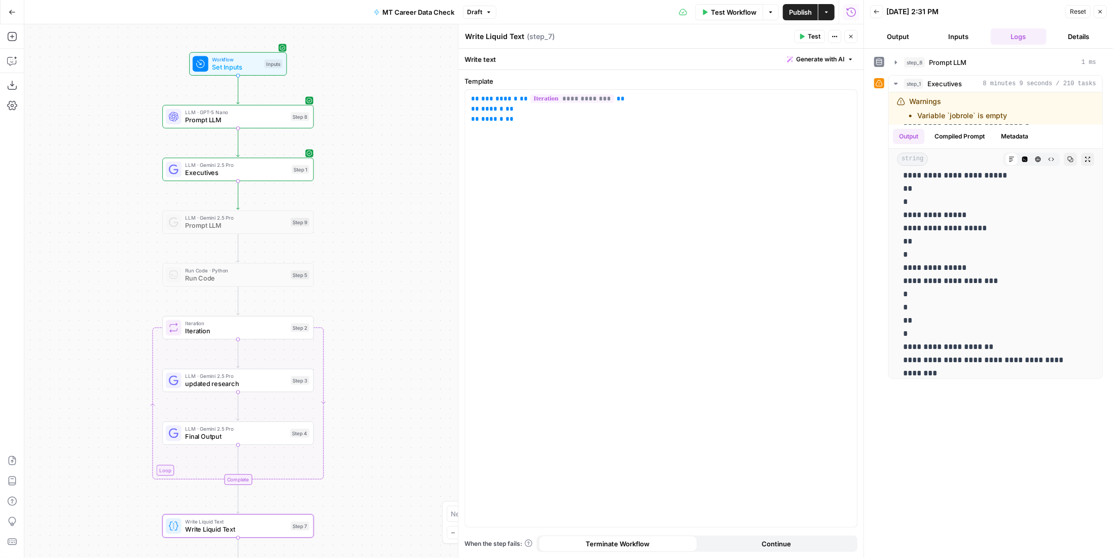
click at [809, 38] on span "Test" at bounding box center [813, 36] width 13 height 9
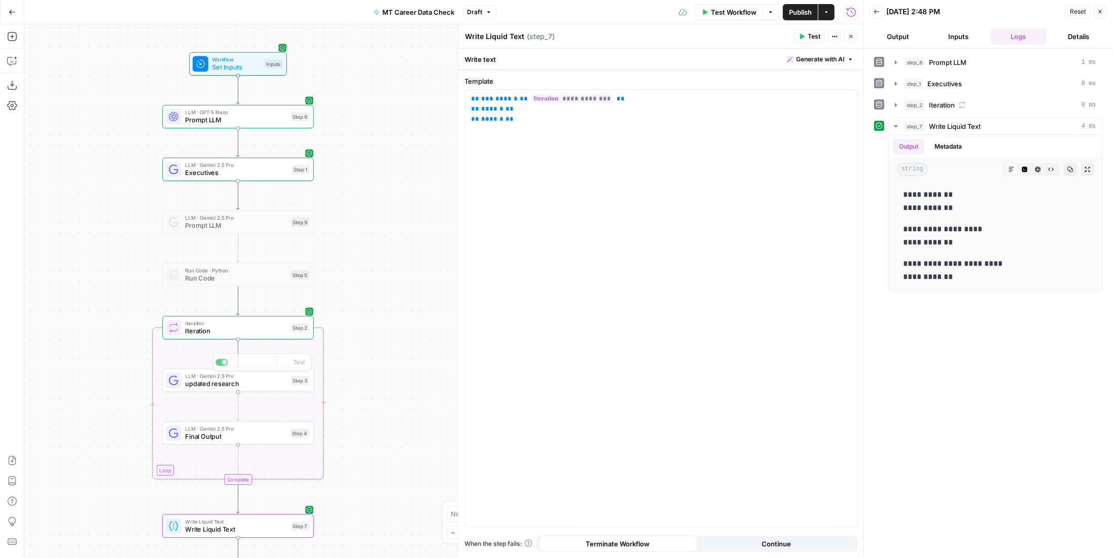
click at [283, 332] on span "Iteration" at bounding box center [235, 331] width 101 height 10
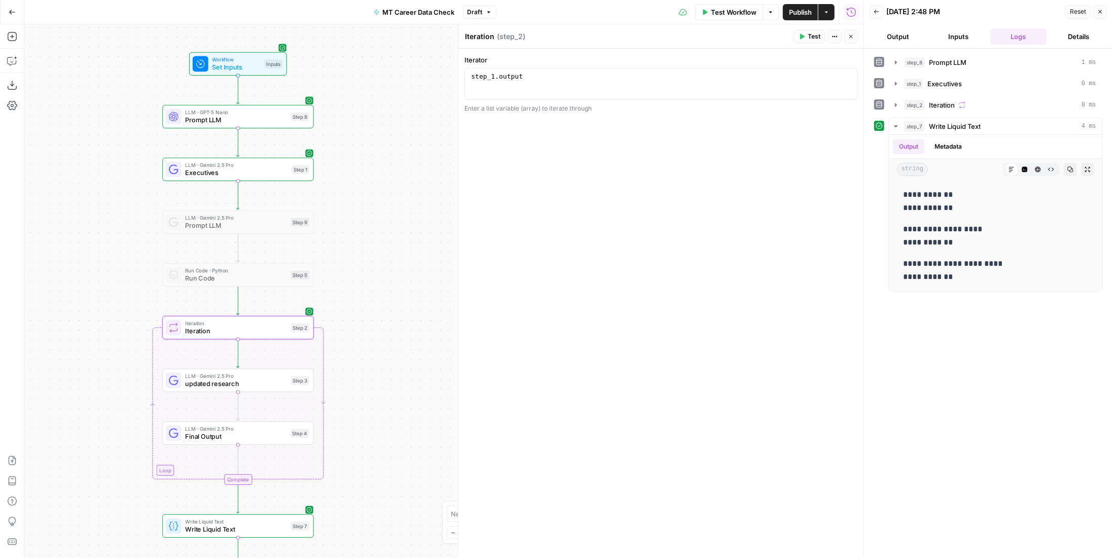
click at [820, 38] on span "Test" at bounding box center [813, 36] width 13 height 9
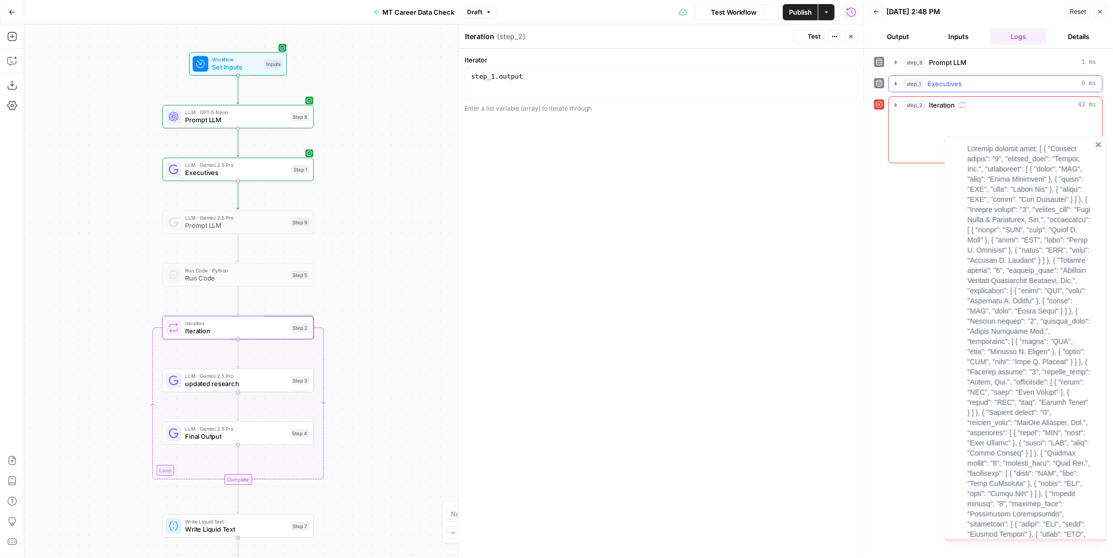
click at [969, 82] on div "step_1 Executives 0 ms" at bounding box center [1000, 84] width 192 height 10
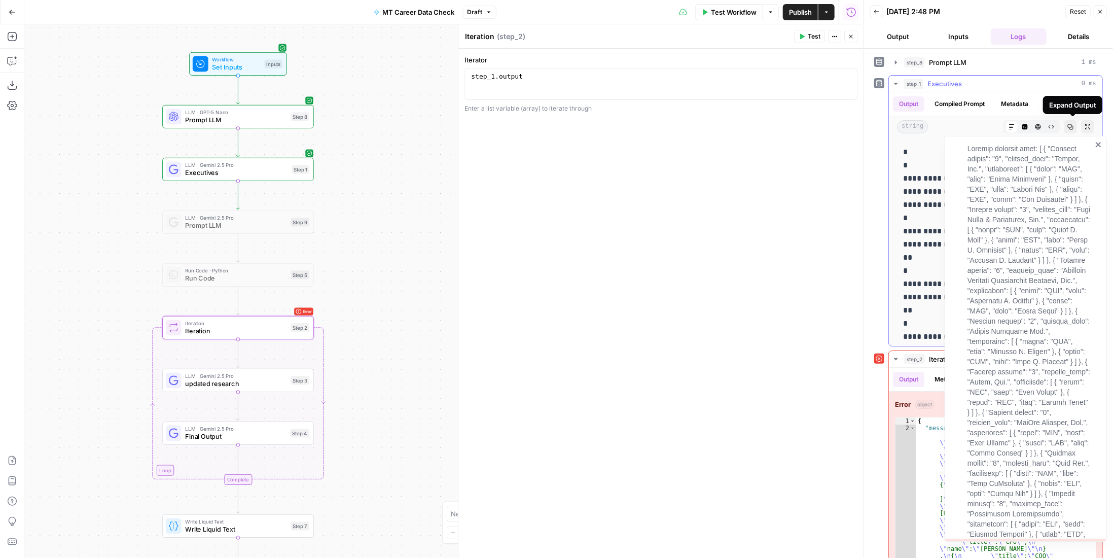
click at [1101, 145] on icon "close" at bounding box center [1098, 144] width 7 height 8
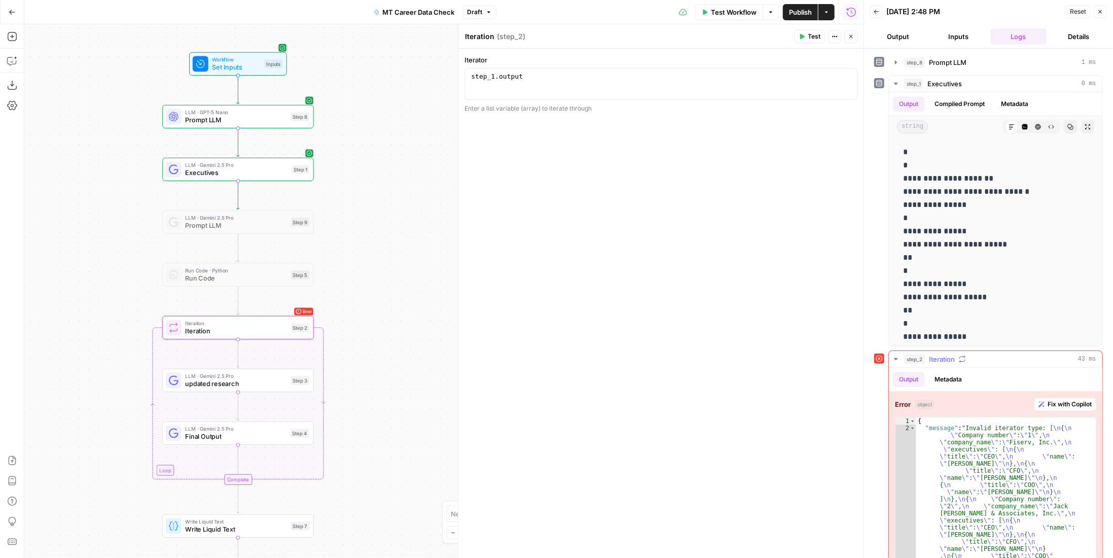
click at [1047, 403] on span "Fix with Copilot" at bounding box center [1069, 403] width 44 height 9
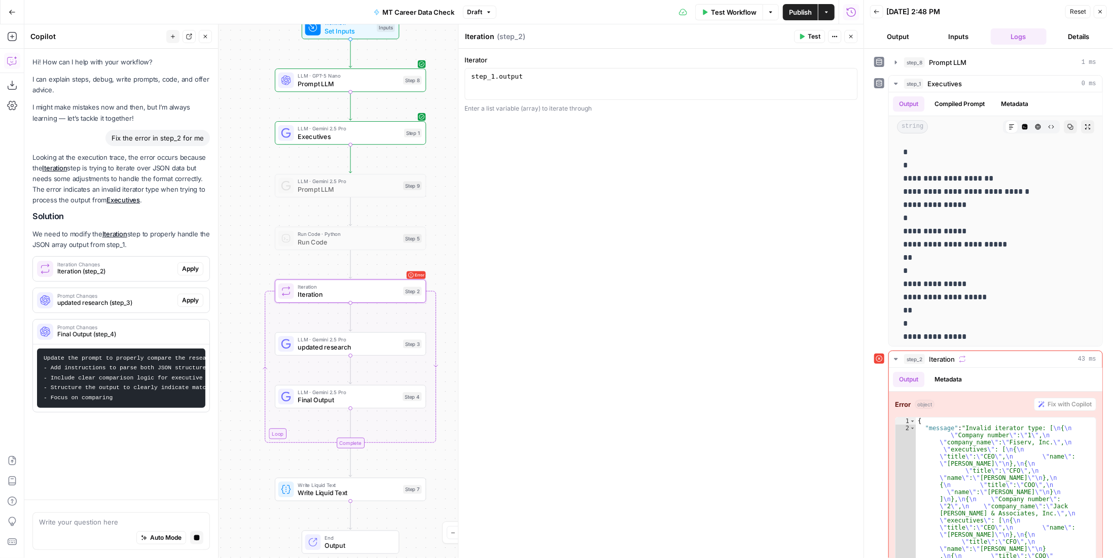
click at [189, 269] on span "Apply" at bounding box center [190, 268] width 17 height 9
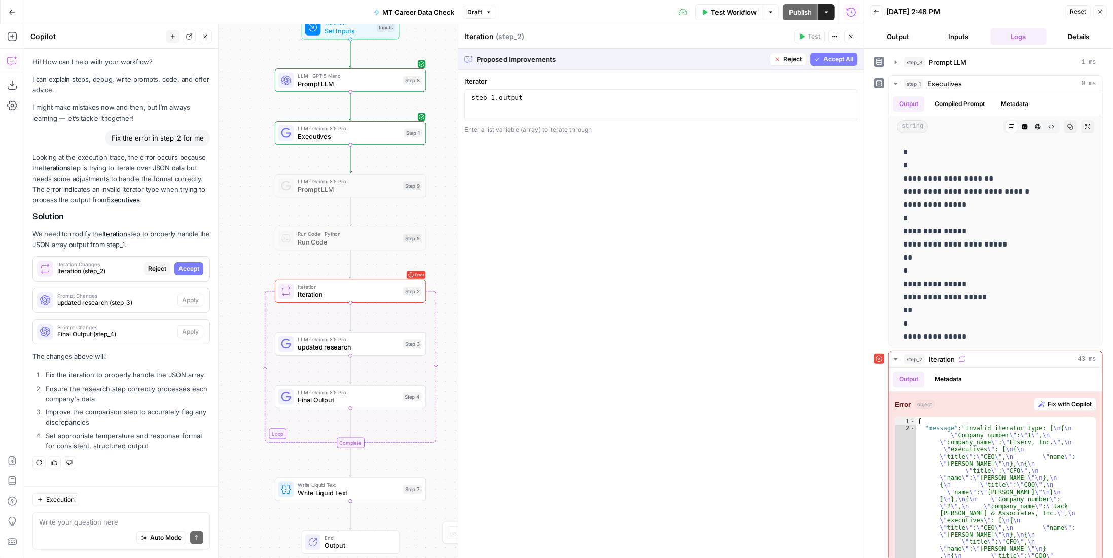
click at [827, 59] on span "Accept All" at bounding box center [838, 59] width 30 height 9
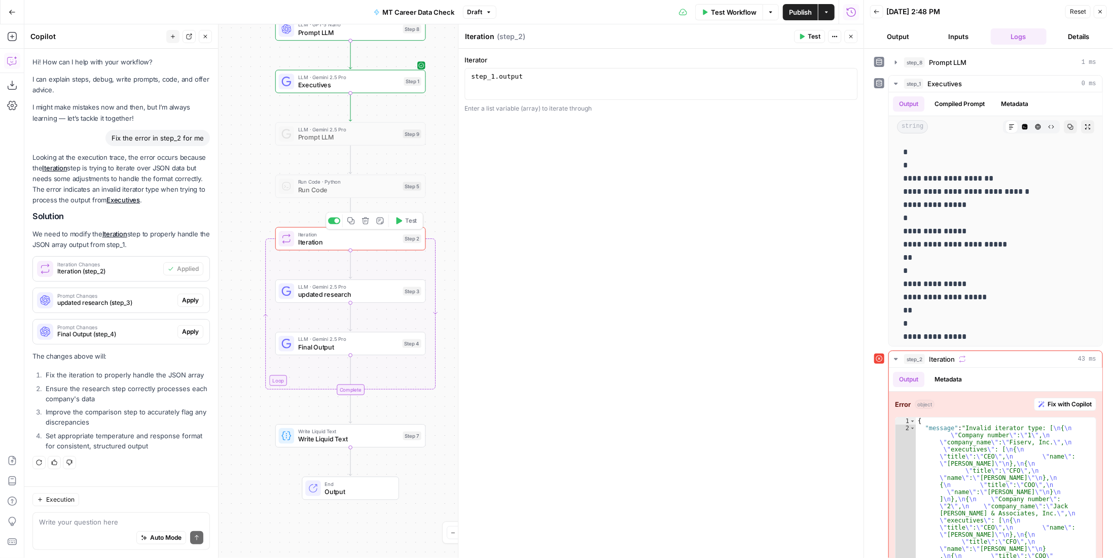
click at [408, 222] on span "Test" at bounding box center [411, 220] width 12 height 9
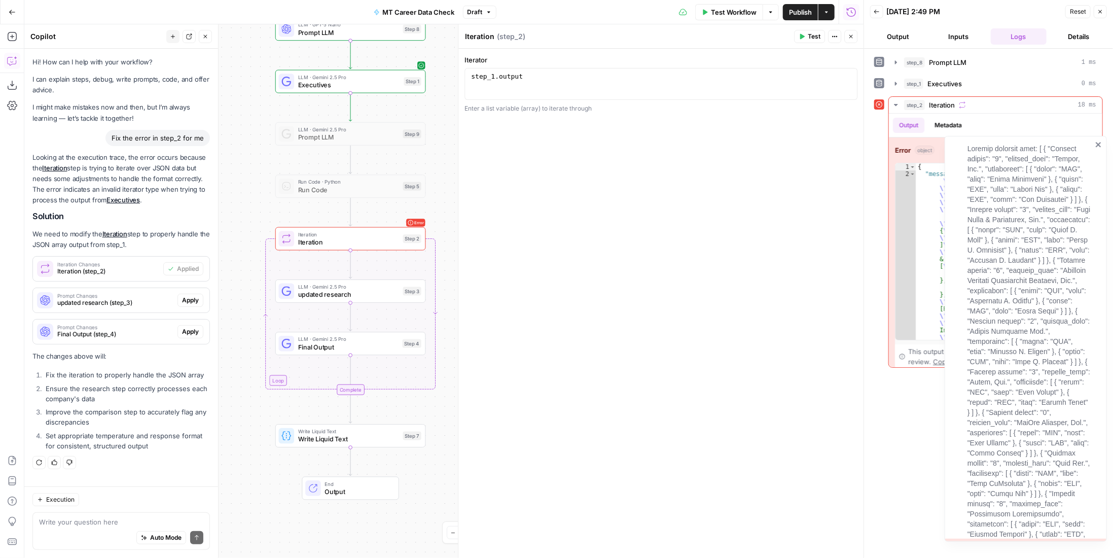
click at [1096, 143] on icon "close" at bounding box center [1098, 144] width 7 height 8
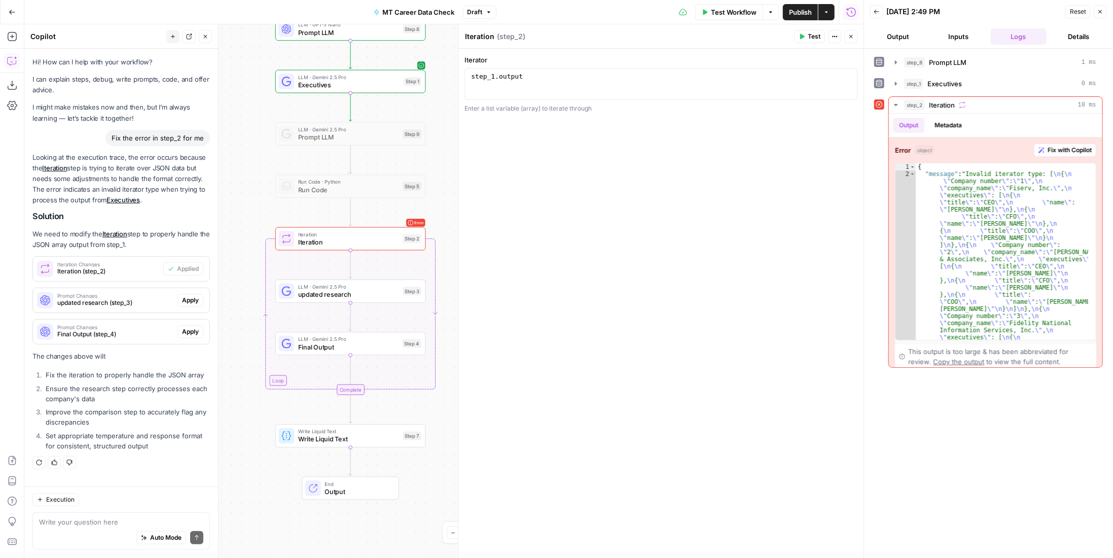
click at [1098, 142] on body "P Paragon New Home Browse Your Data Usage Settings Recent Grids Linkedin Posts …" at bounding box center [556, 279] width 1113 height 558
click at [118, 526] on textarea at bounding box center [121, 522] width 164 height 10
type textarea "is my output from step 1 ready to be iterated on?"
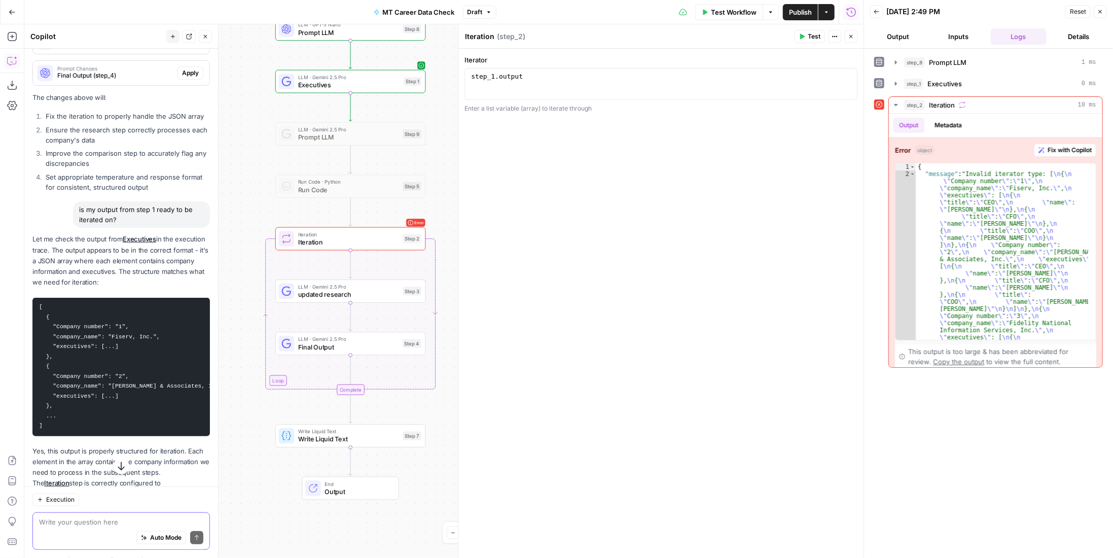
scroll to position [360, 0]
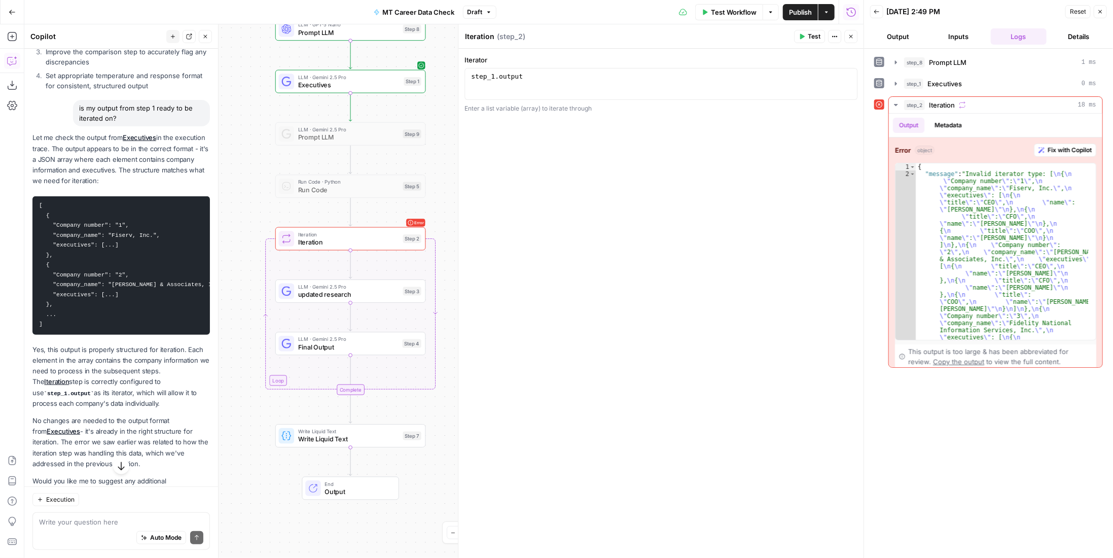
click at [384, 293] on span "updated research" at bounding box center [348, 294] width 101 height 10
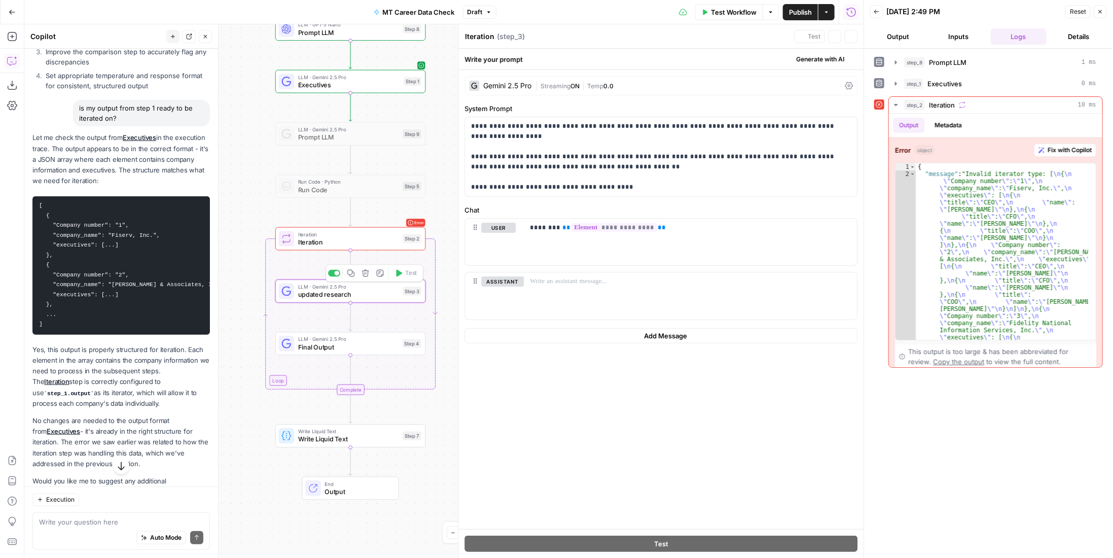
type textarea "updated research"
click at [388, 345] on span "Final Output" at bounding box center [348, 347] width 100 height 10
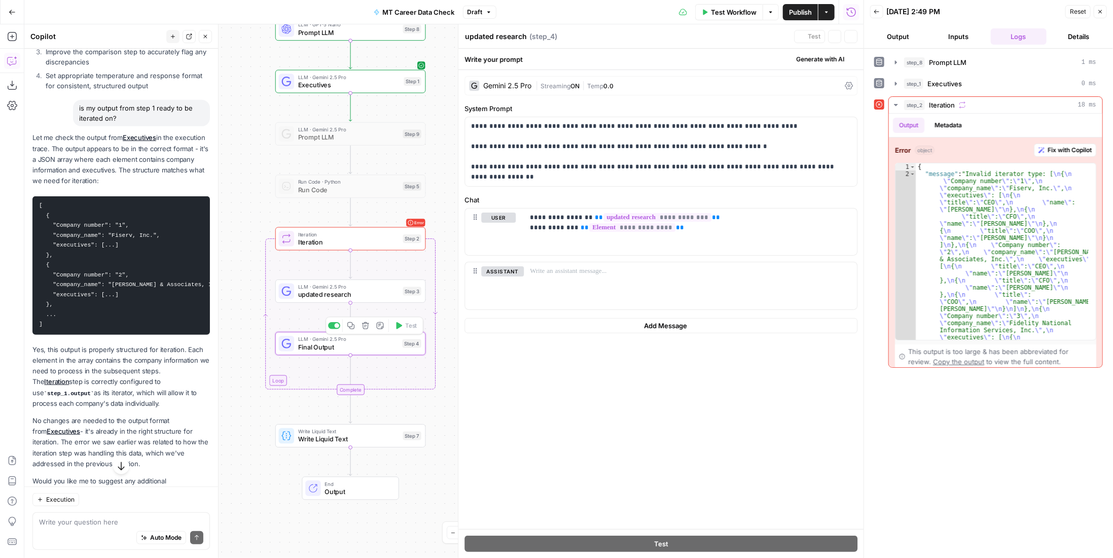
type textarea "Final Output"
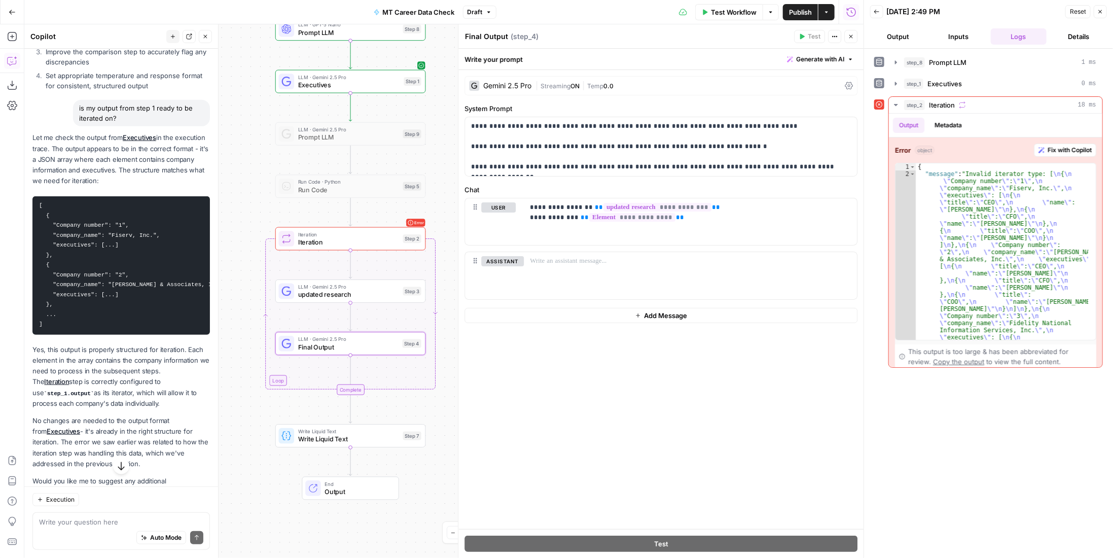
scroll to position [411, 0]
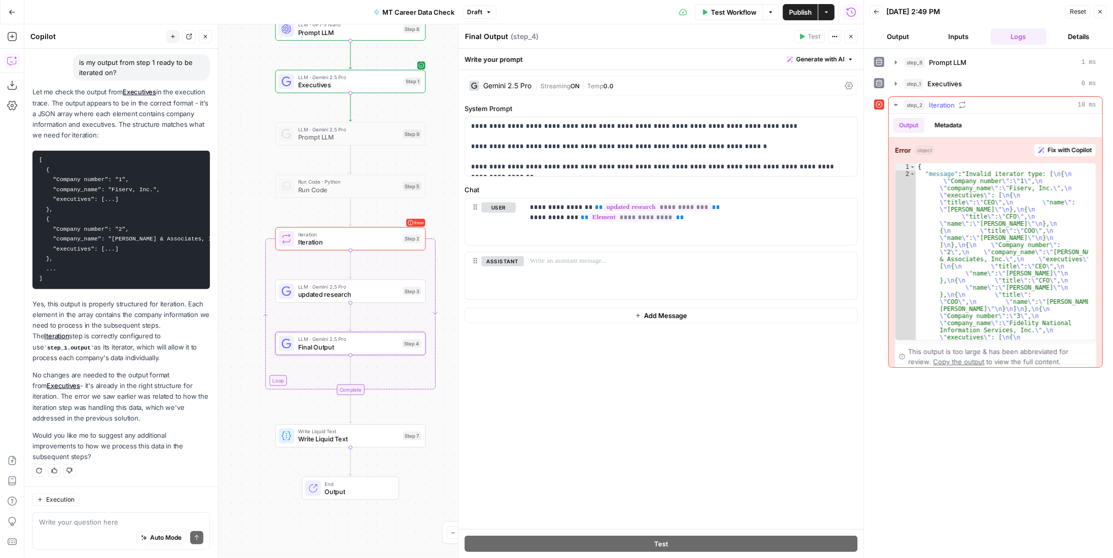
click at [1070, 149] on span "Fix with Copilot" at bounding box center [1069, 149] width 44 height 9
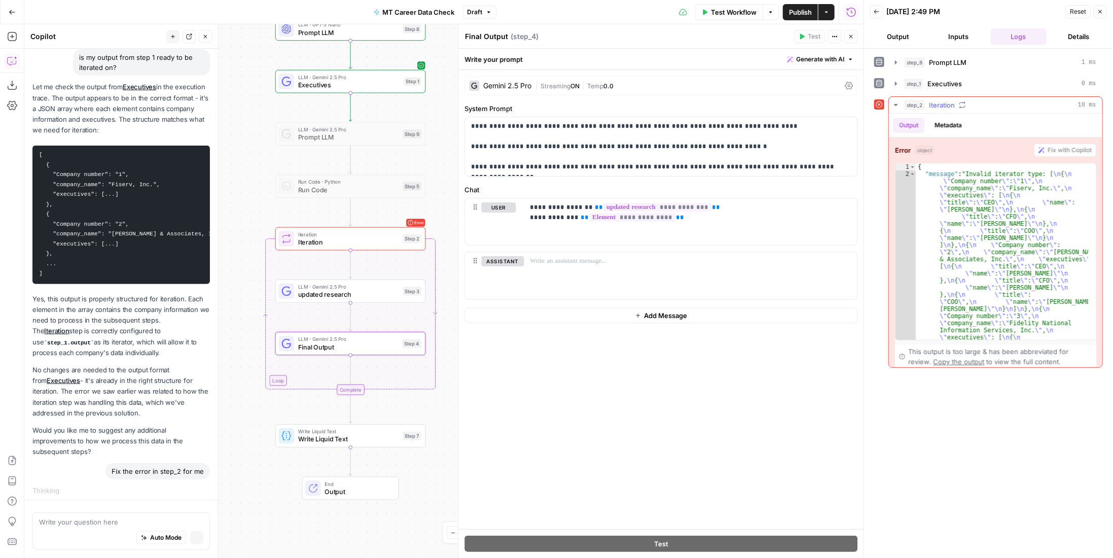
scroll to position [420, 0]
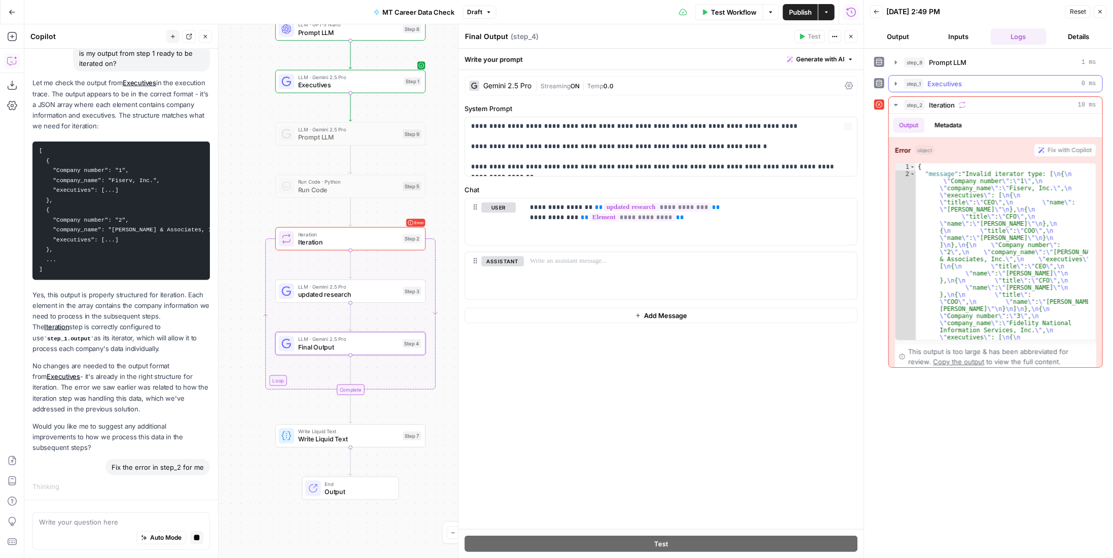
click at [985, 79] on div "step_1 Executives 0 ms" at bounding box center [1000, 84] width 192 height 10
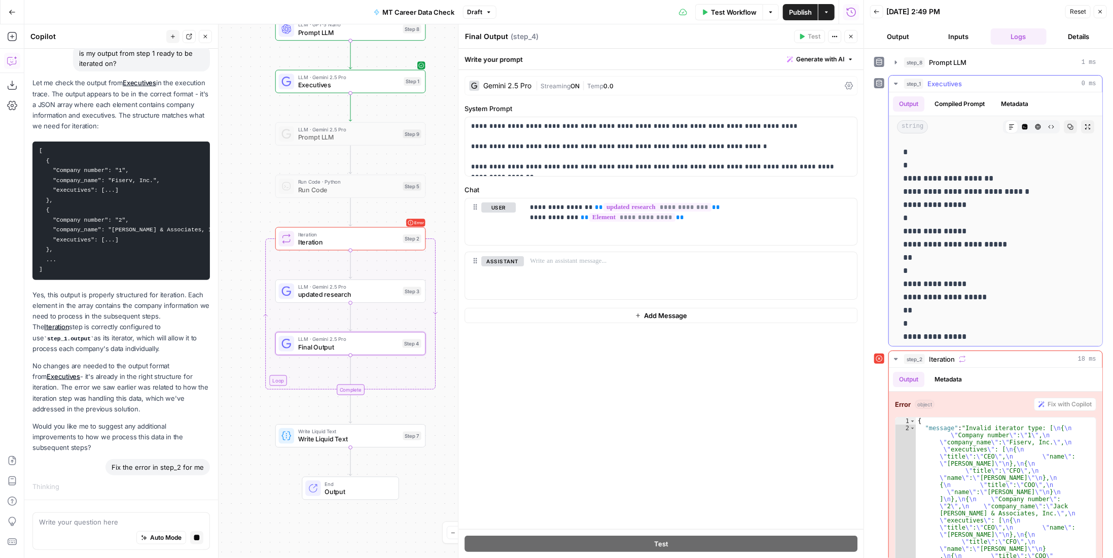
click at [1018, 126] on button "Code Editor" at bounding box center [1024, 126] width 13 height 13
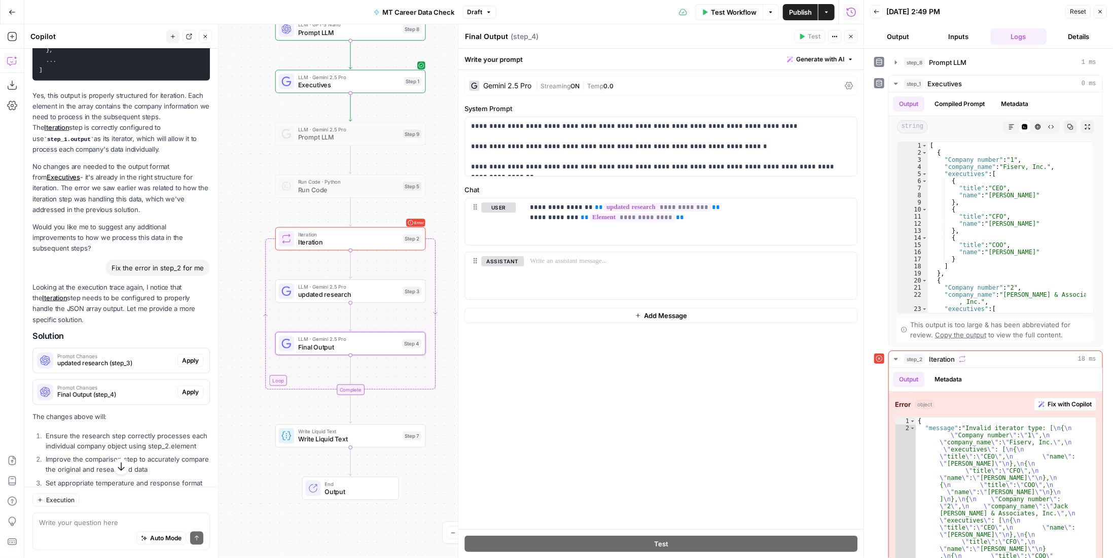
scroll to position [665, 0]
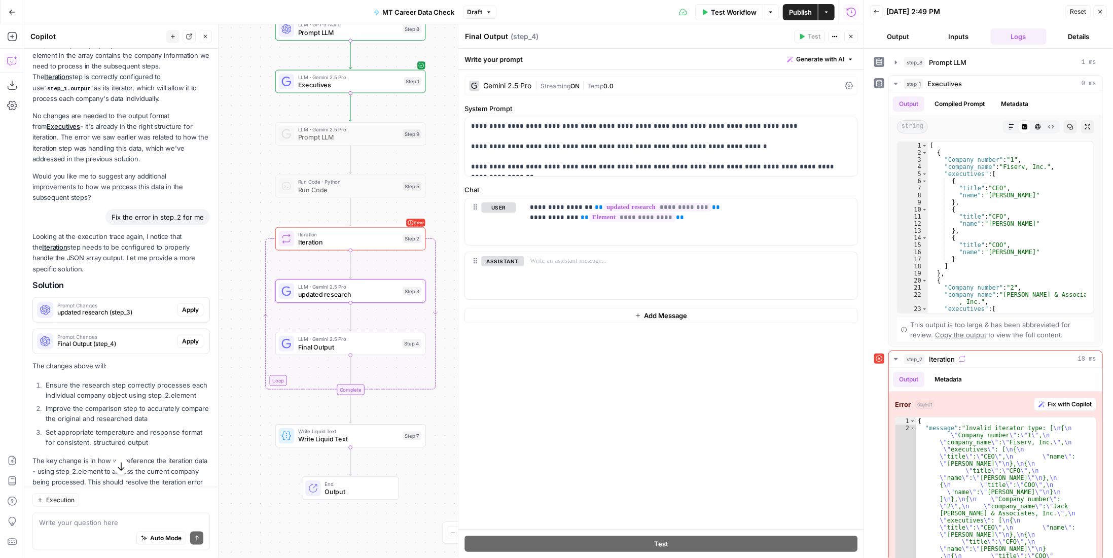
click at [182, 314] on span "Apply" at bounding box center [190, 309] width 17 height 9
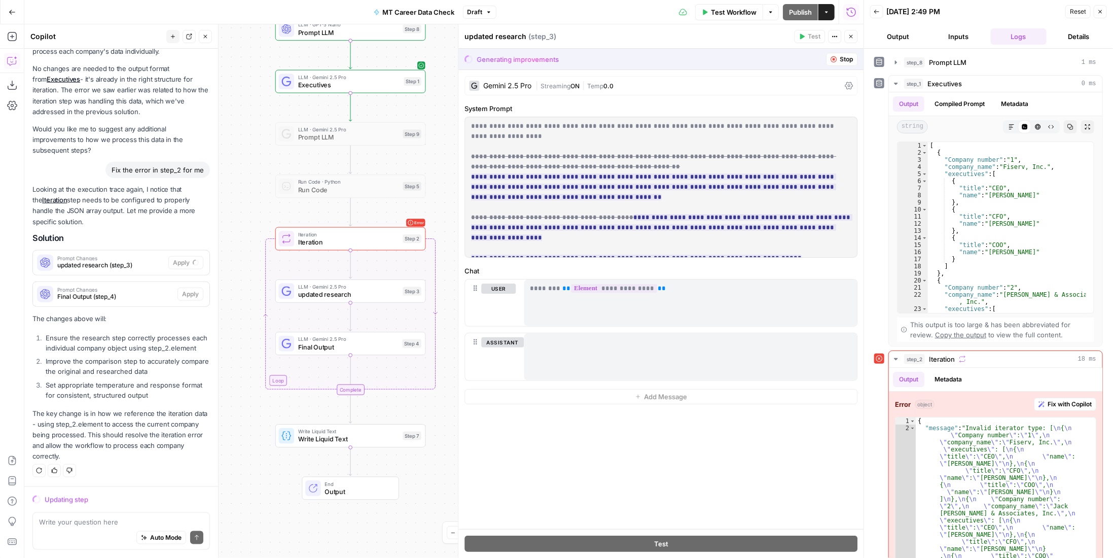
scroll to position [725, 0]
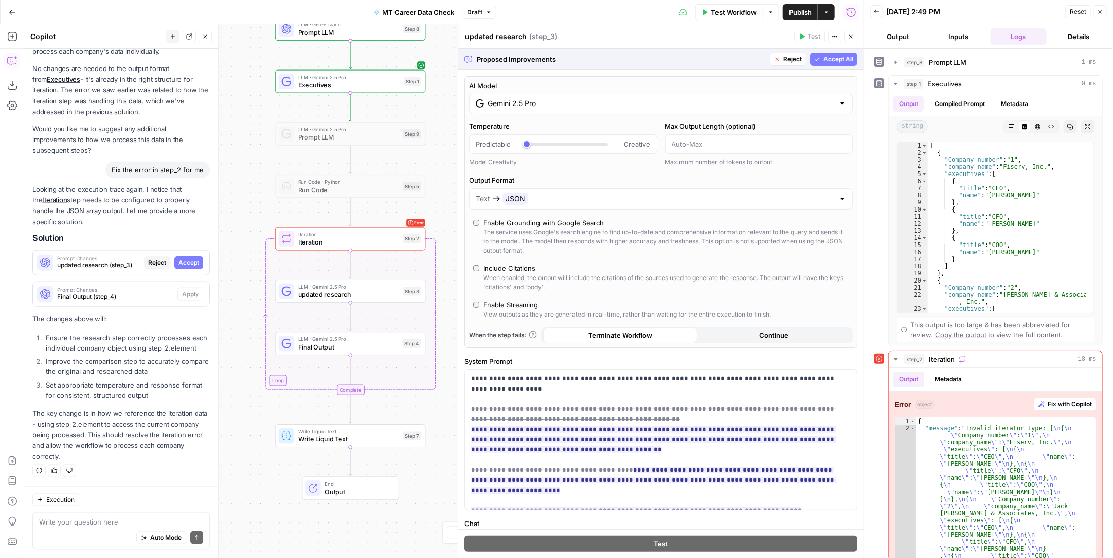
click at [833, 63] on span "Accept All" at bounding box center [838, 59] width 30 height 9
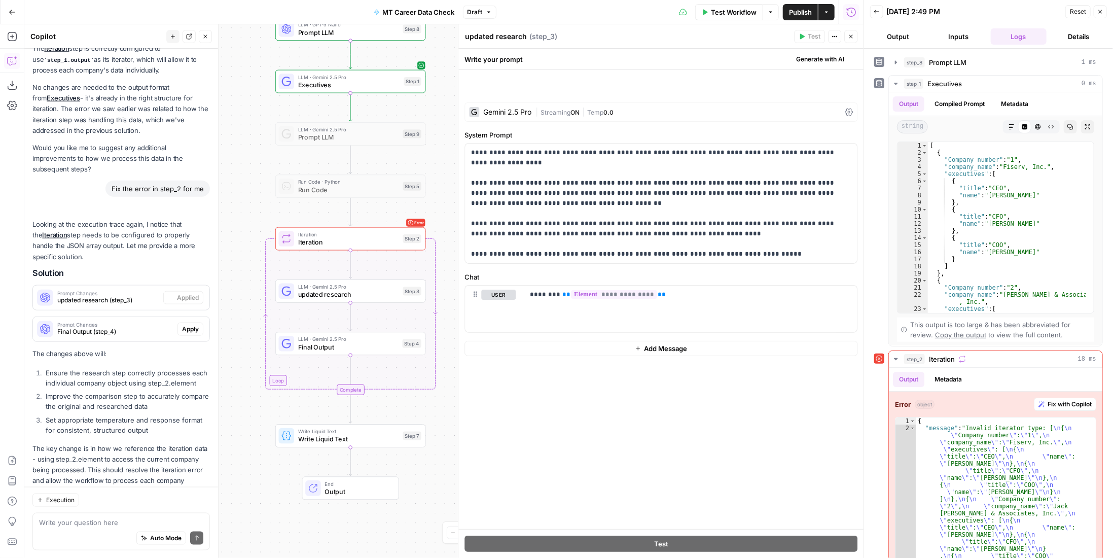
scroll to position [774, 0]
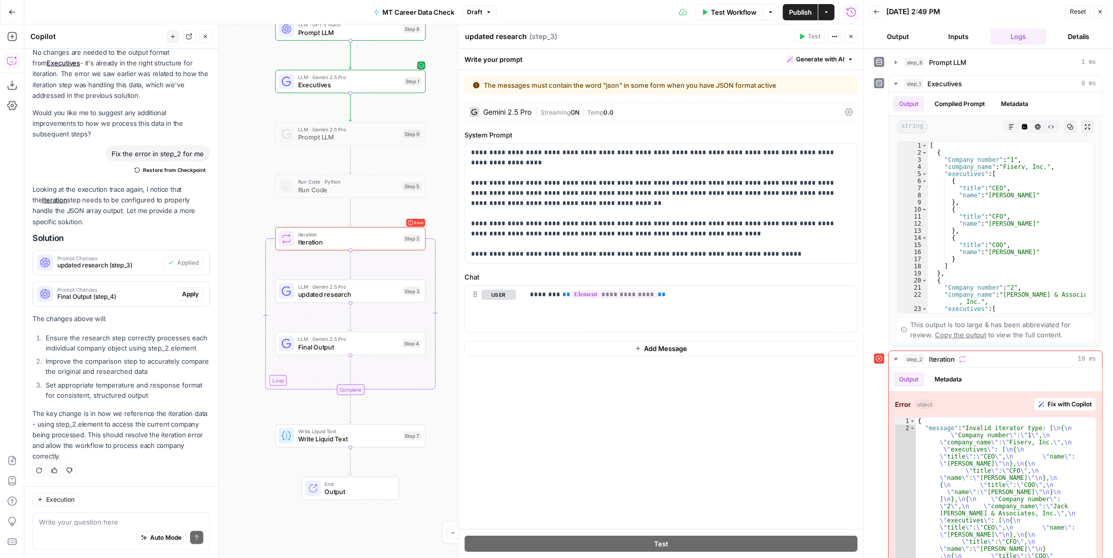
click at [365, 348] on span "Final Output" at bounding box center [348, 347] width 100 height 10
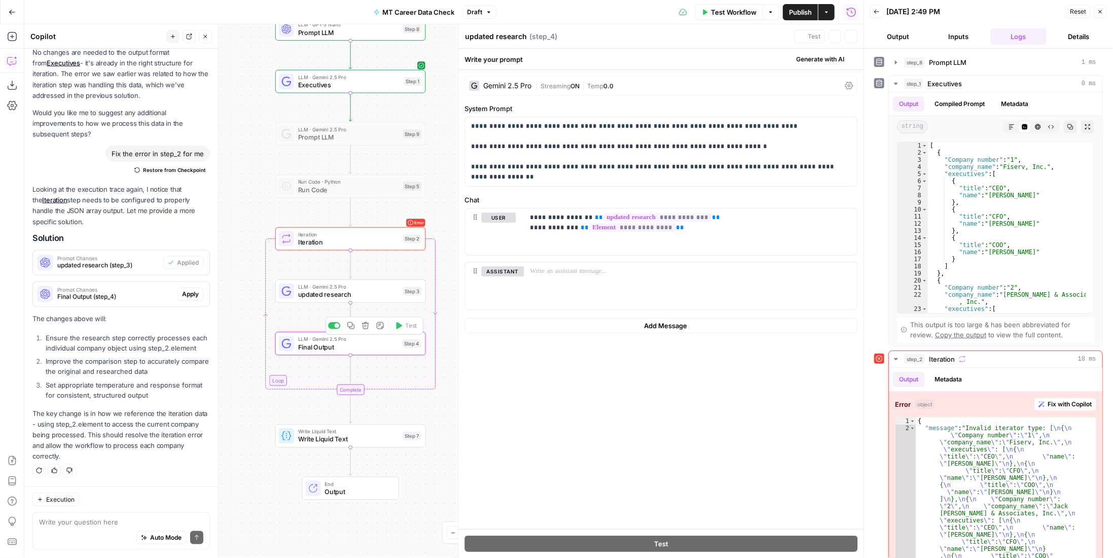
type textarea "Final Output"
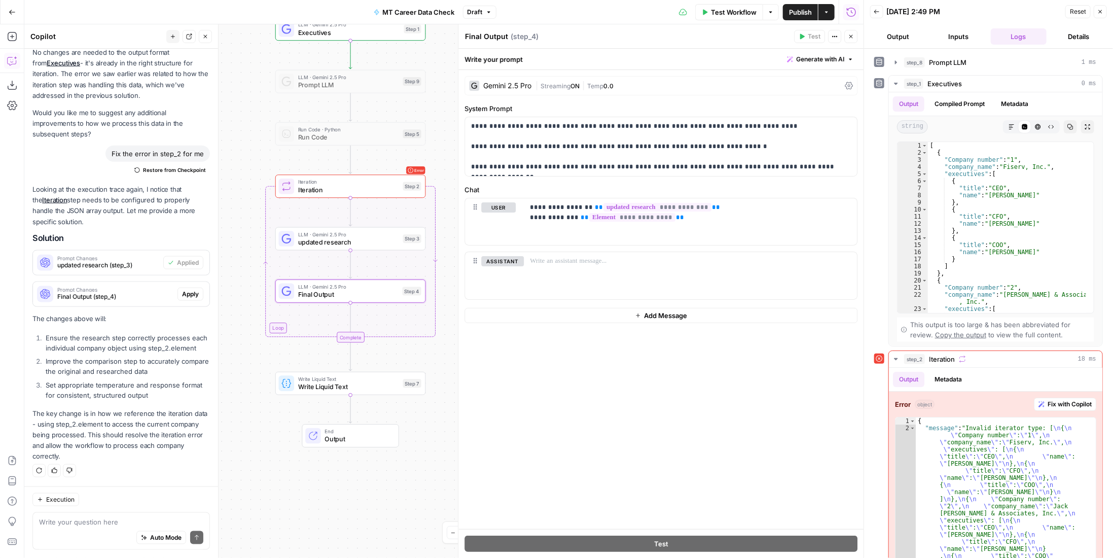
click at [182, 289] on span "Apply" at bounding box center [190, 293] width 17 height 9
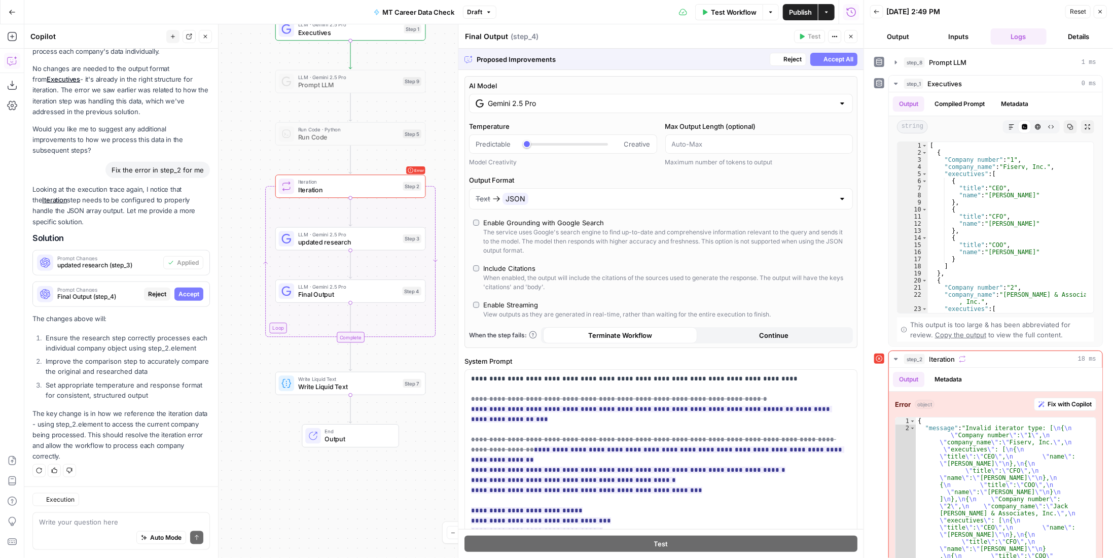
scroll to position [725, 0]
click at [843, 61] on span "Accept All" at bounding box center [838, 59] width 30 height 9
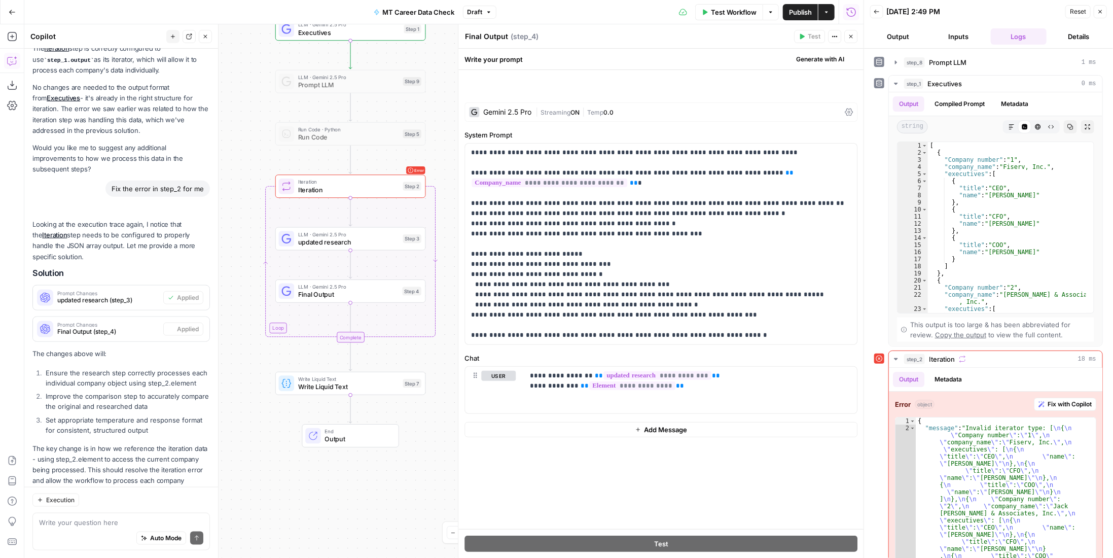
scroll to position [774, 0]
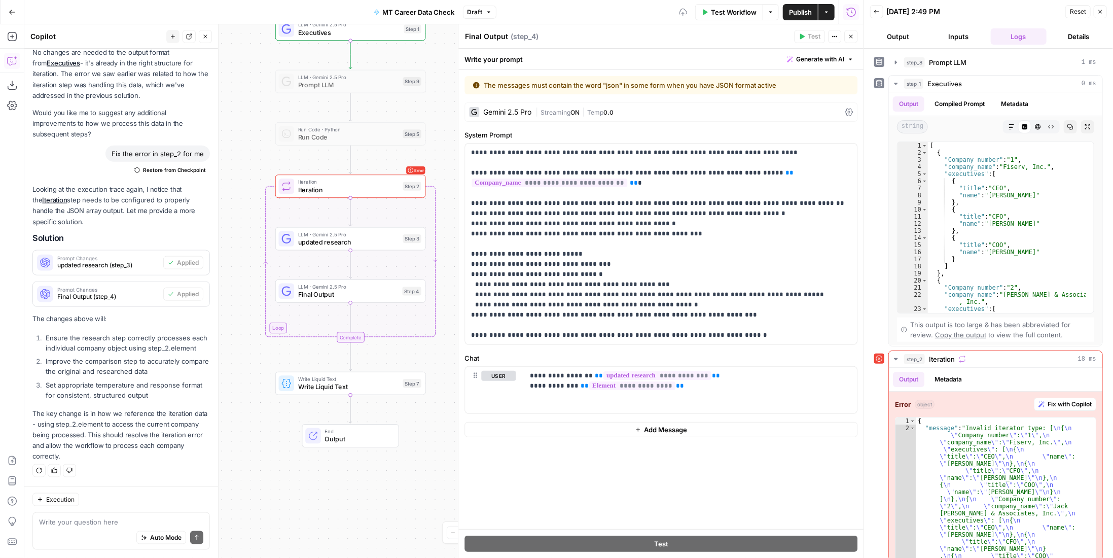
click at [755, 14] on span "Test Workflow" at bounding box center [734, 12] width 46 height 10
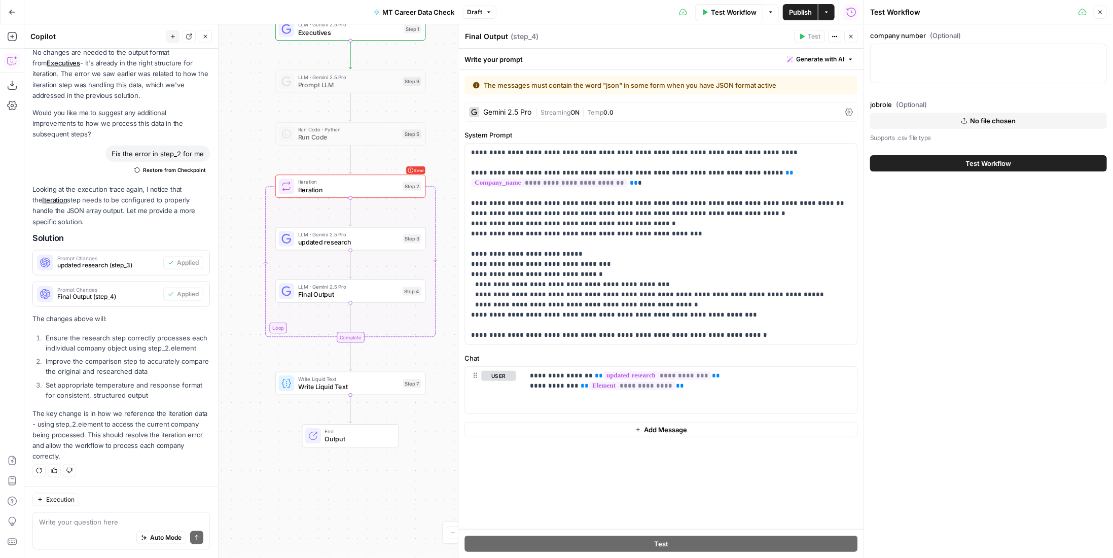
click at [793, 17] on span "Publish" at bounding box center [800, 12] width 23 height 10
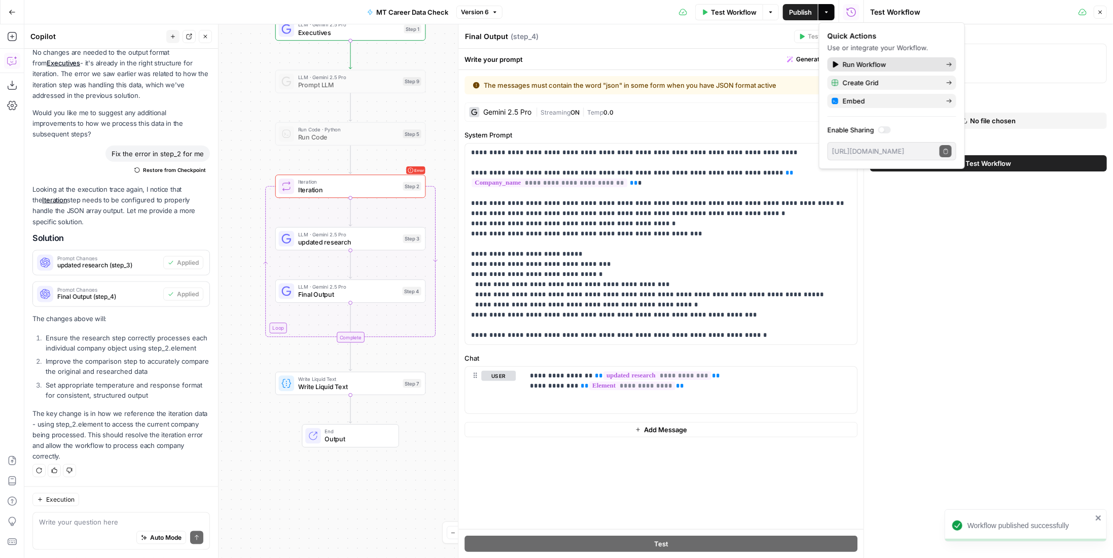
click at [847, 66] on span "Run Workflow" at bounding box center [889, 64] width 95 height 10
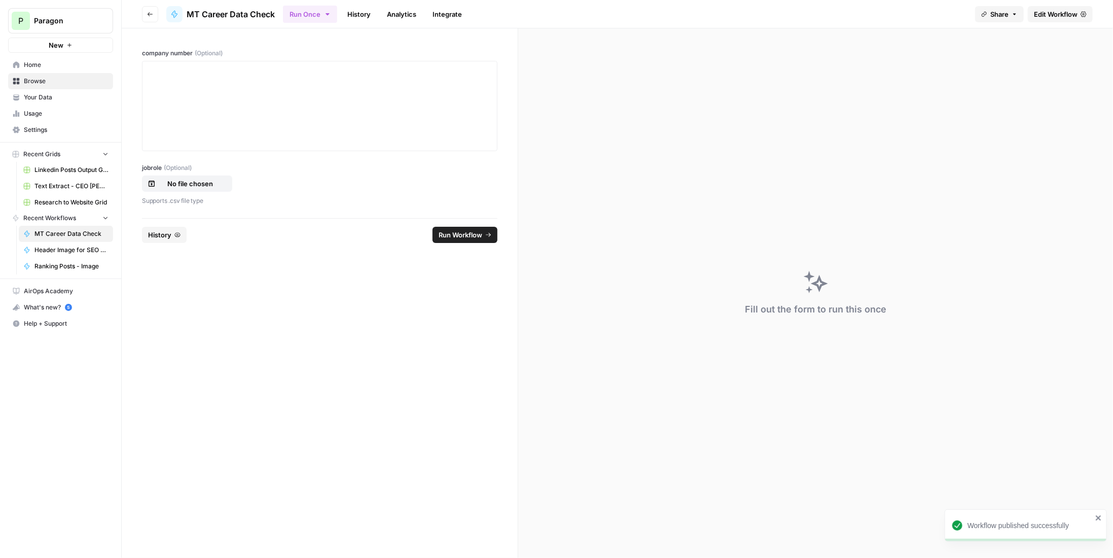
click at [1057, 16] on span "Edit Workflow" at bounding box center [1056, 14] width 44 height 10
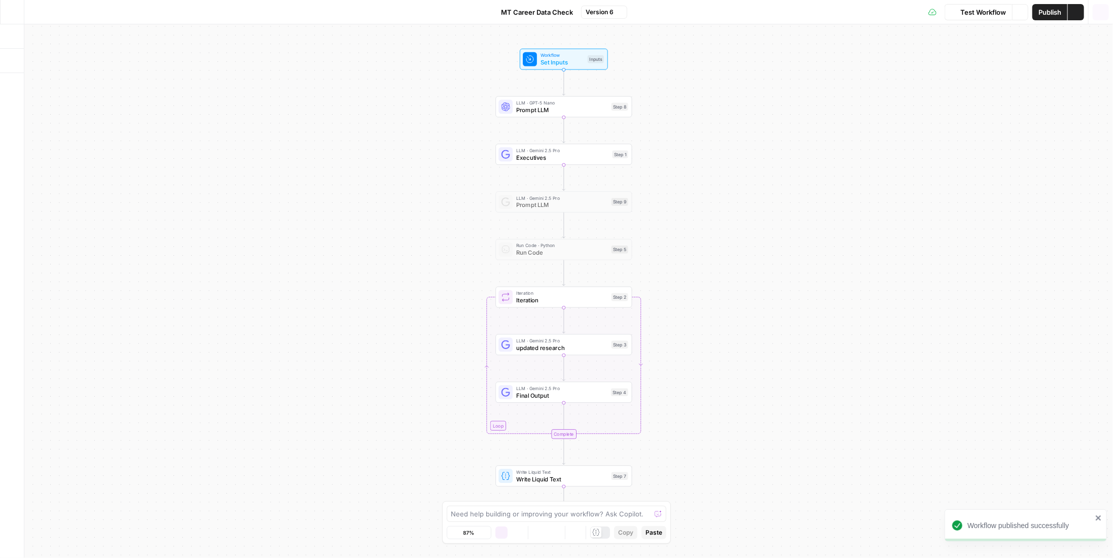
click at [1100, 14] on icon "button" at bounding box center [1100, 12] width 10 height 10
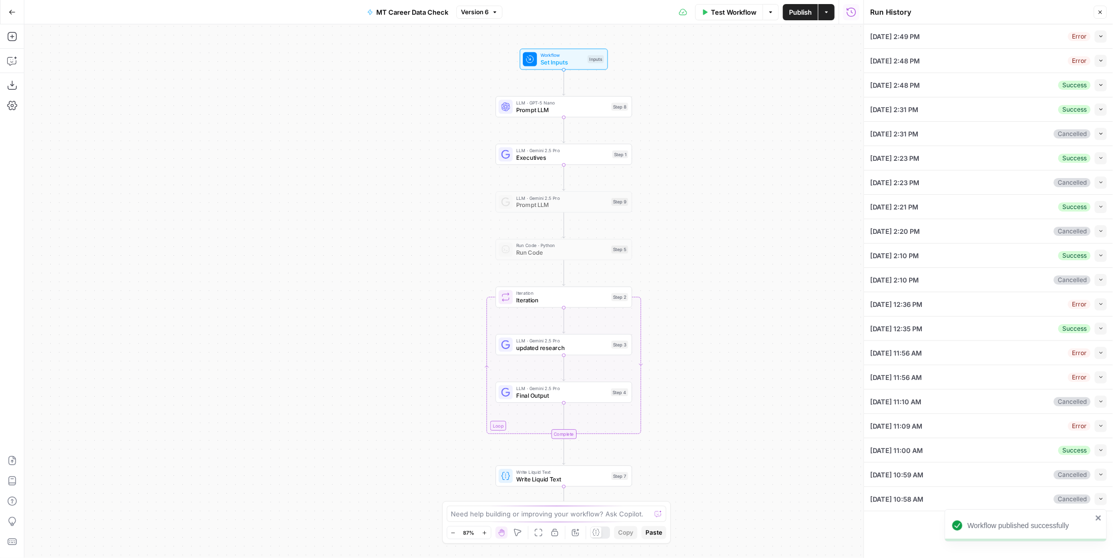
click at [727, 10] on span "Test Workflow" at bounding box center [734, 12] width 46 height 10
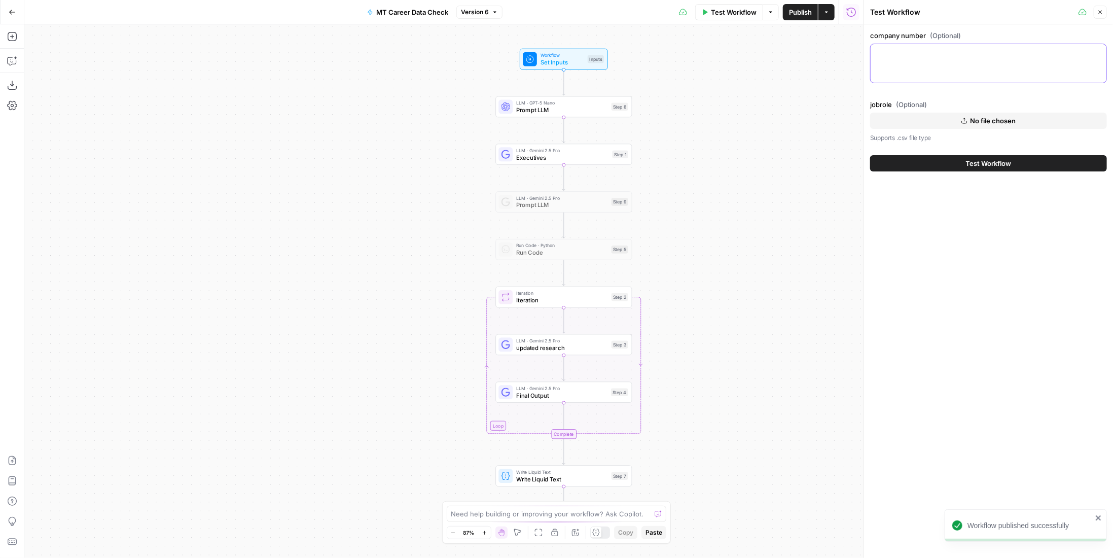
click at [953, 55] on textarea "company number (Optional)" at bounding box center [988, 53] width 224 height 10
click at [1014, 66] on div at bounding box center [988, 64] width 237 height 40
paste textarea "1 2 3 4 5 6 7 8 9 10 11 12 13 14 15 16 18 19 20 22 23 24 25 26 27 28 29 30 31 3…"
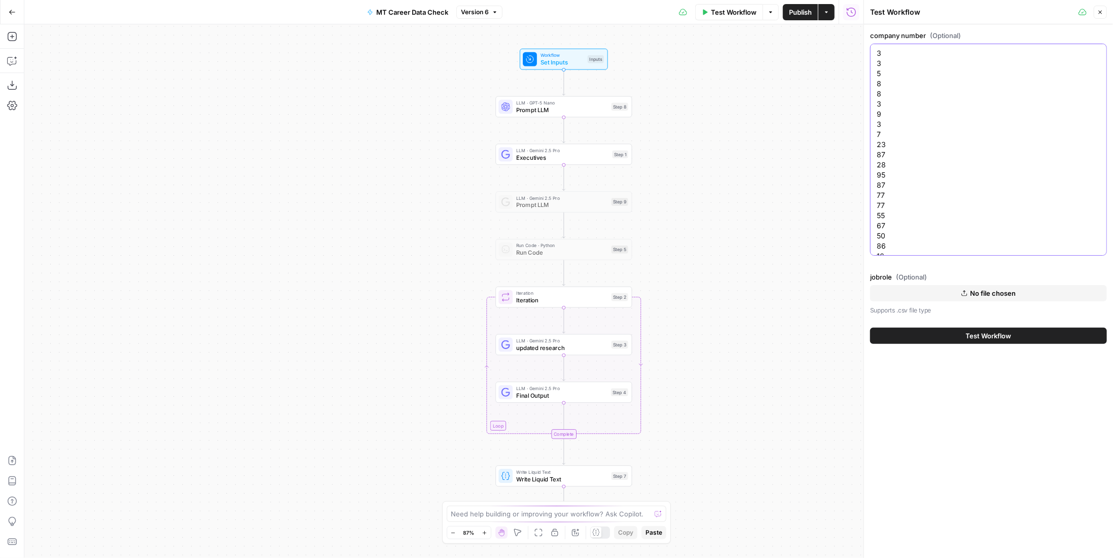
scroll to position [4865, 0]
type textarea "1 2 3 4 5 6 7 8 9 10 11 12 13 14 15 16 18 19 20 22 23 24 25 26 27 28 29 30 31 3…"
click at [997, 289] on span "No file chosen" at bounding box center [993, 293] width 46 height 10
click at [1010, 339] on span "Test Workflow" at bounding box center [989, 335] width 46 height 10
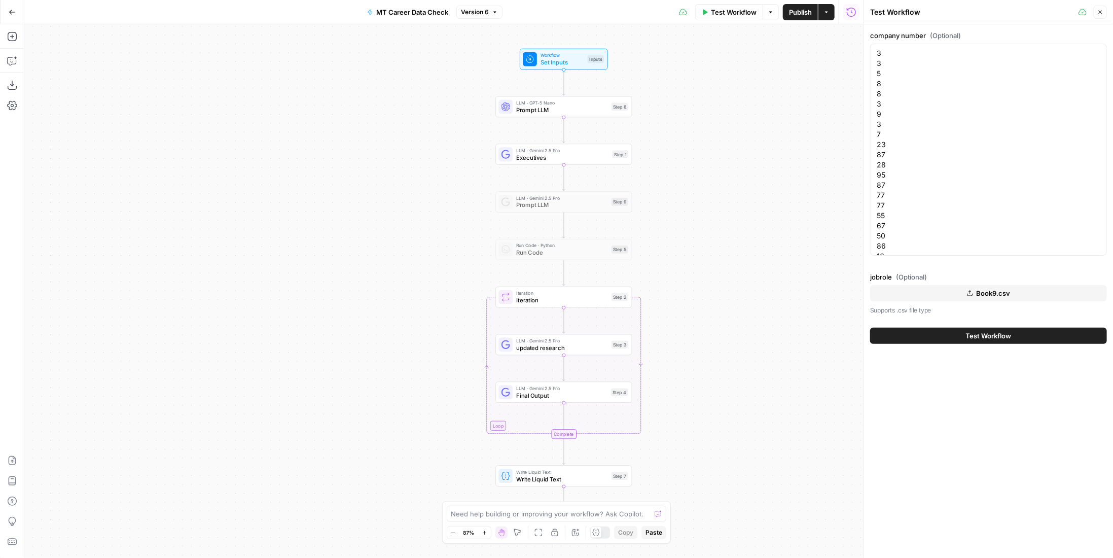
click at [1039, 335] on button "Test Workflow" at bounding box center [988, 335] width 237 height 16
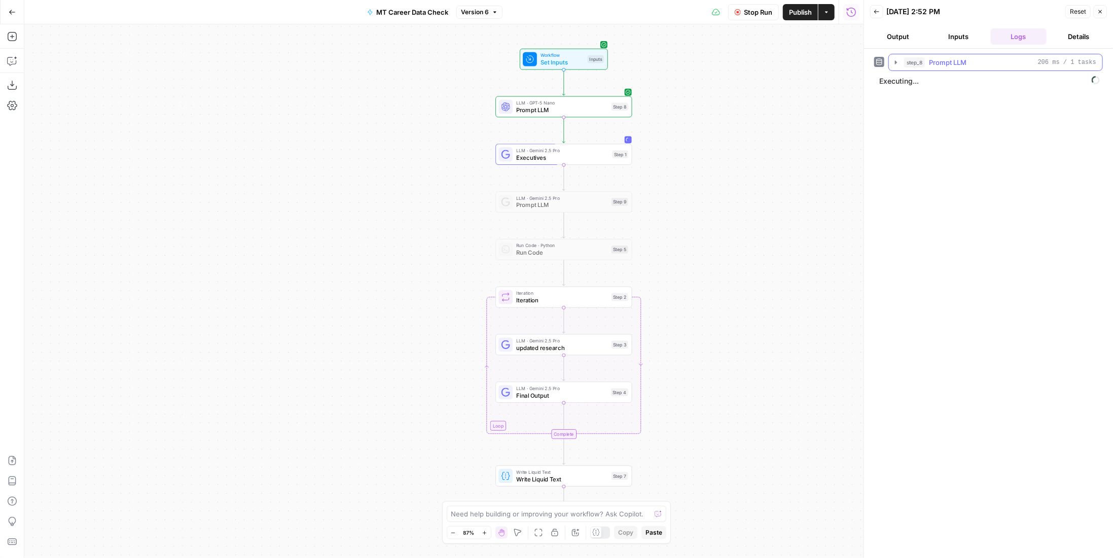
click at [998, 63] on div "step_8 Prompt LLM 206 ms / 1 tasks" at bounding box center [1000, 62] width 192 height 10
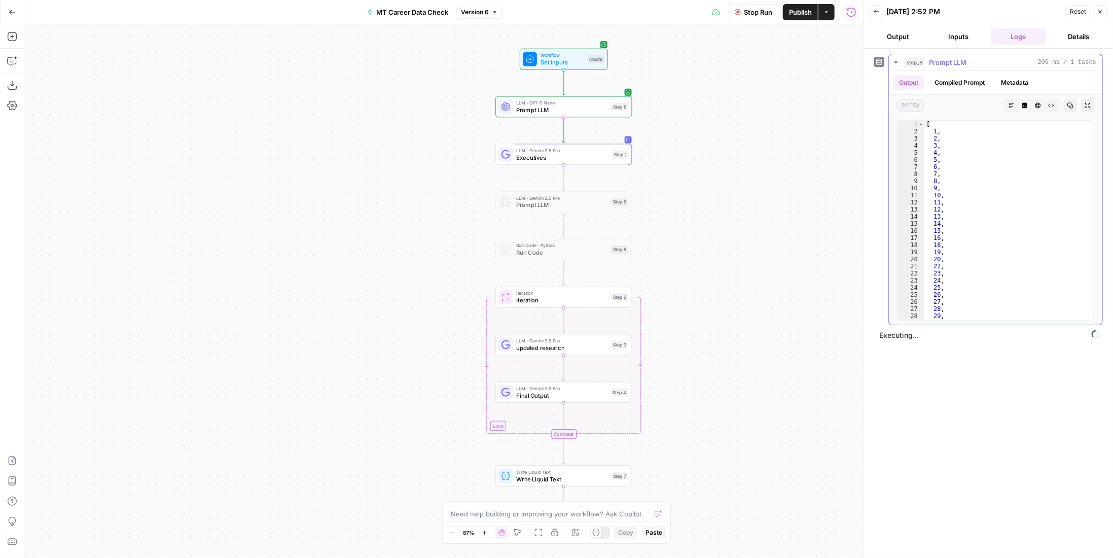
click at [998, 63] on div "step_8 Prompt LLM 206 ms / 1 tasks" at bounding box center [1000, 62] width 192 height 10
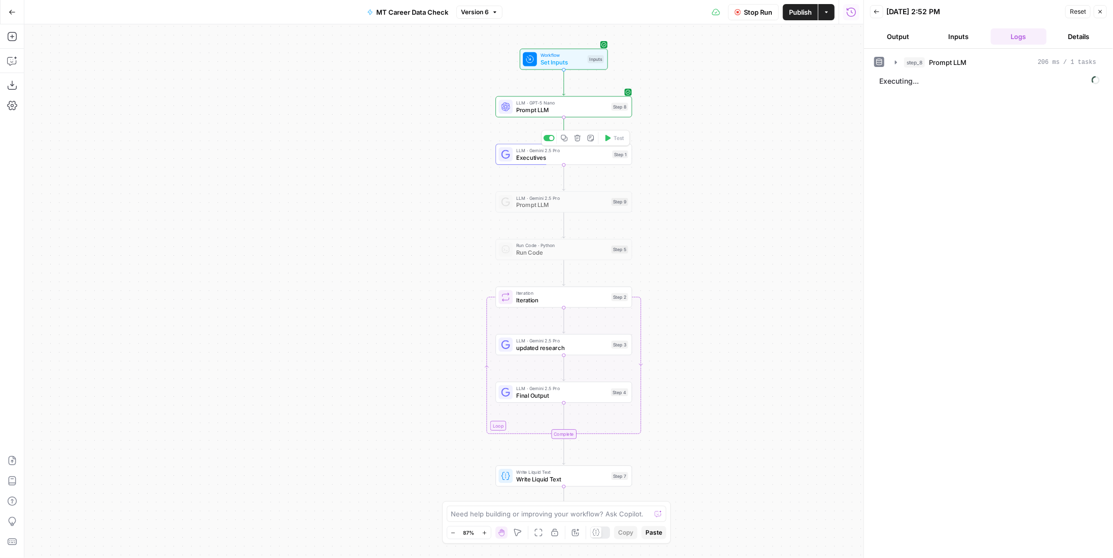
click at [538, 148] on span "LLM · Gemini 2.5 Pro" at bounding box center [562, 150] width 92 height 7
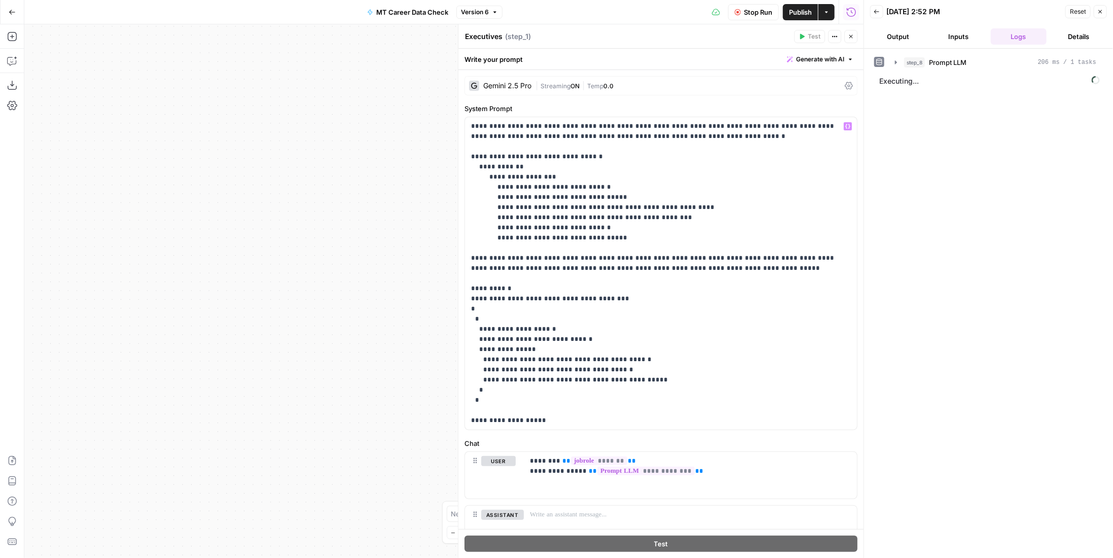
scroll to position [51, 0]
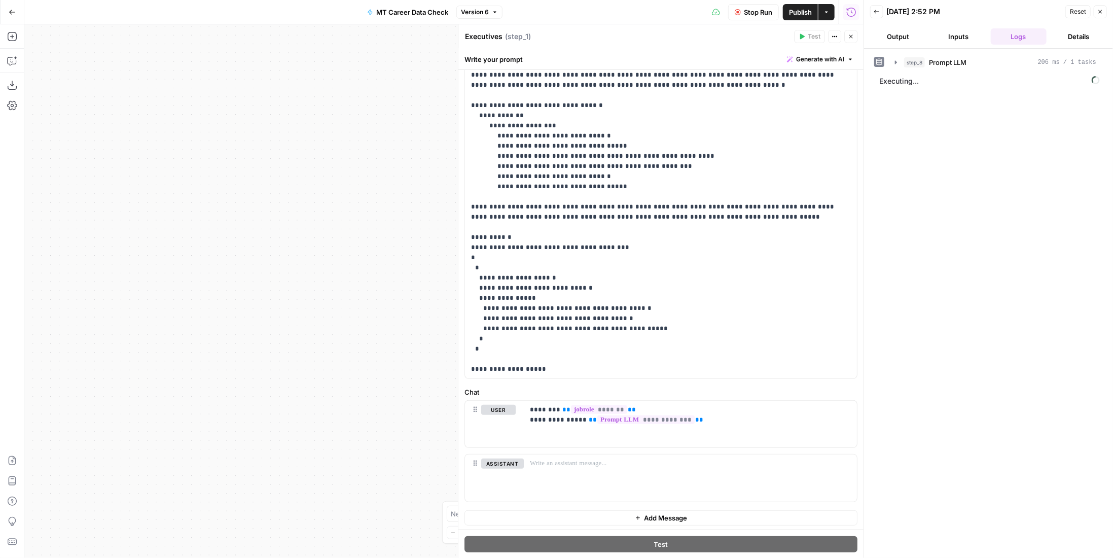
click at [851, 39] on icon "button" at bounding box center [851, 36] width 6 height 6
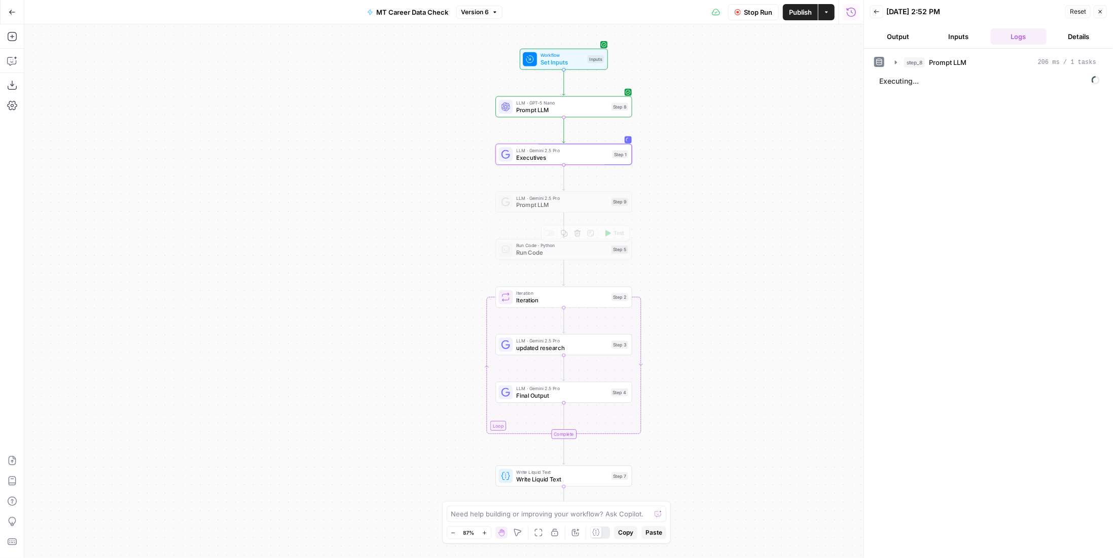
click at [595, 304] on span "Iteration" at bounding box center [562, 300] width 92 height 9
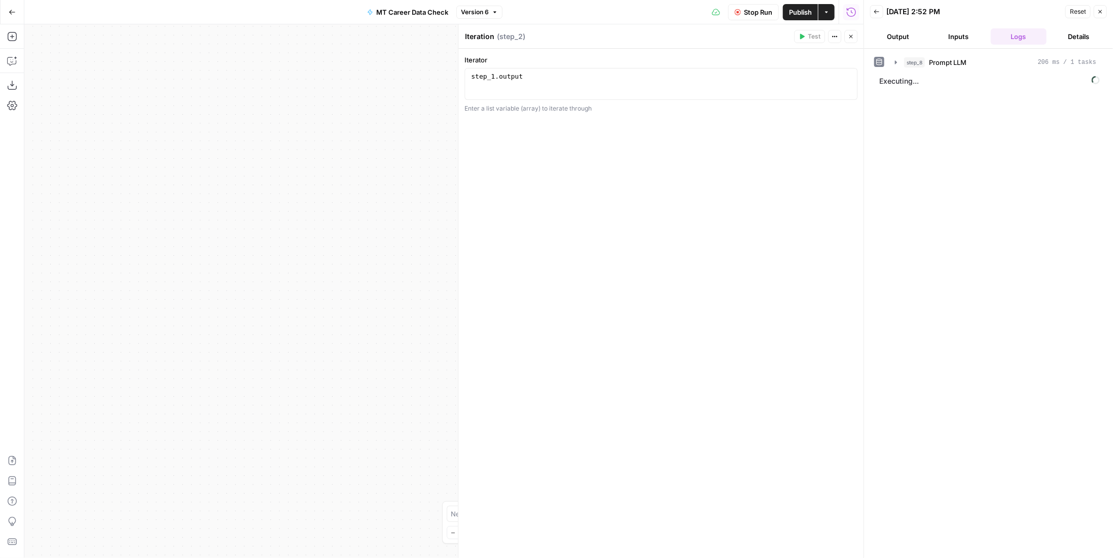
click at [851, 37] on icon "button" at bounding box center [851, 36] width 6 height 6
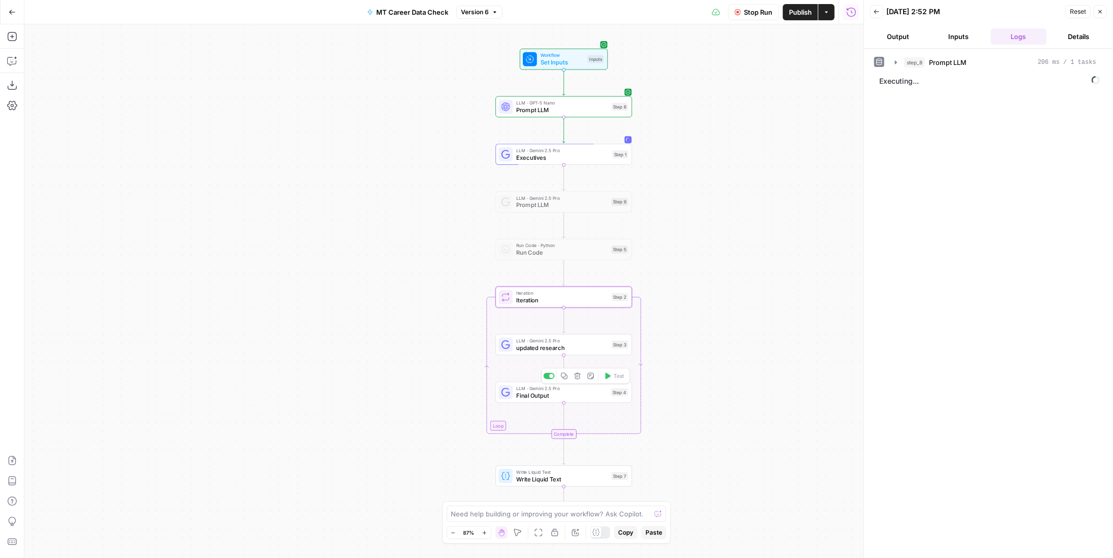
click at [576, 349] on span "updated research" at bounding box center [562, 347] width 92 height 9
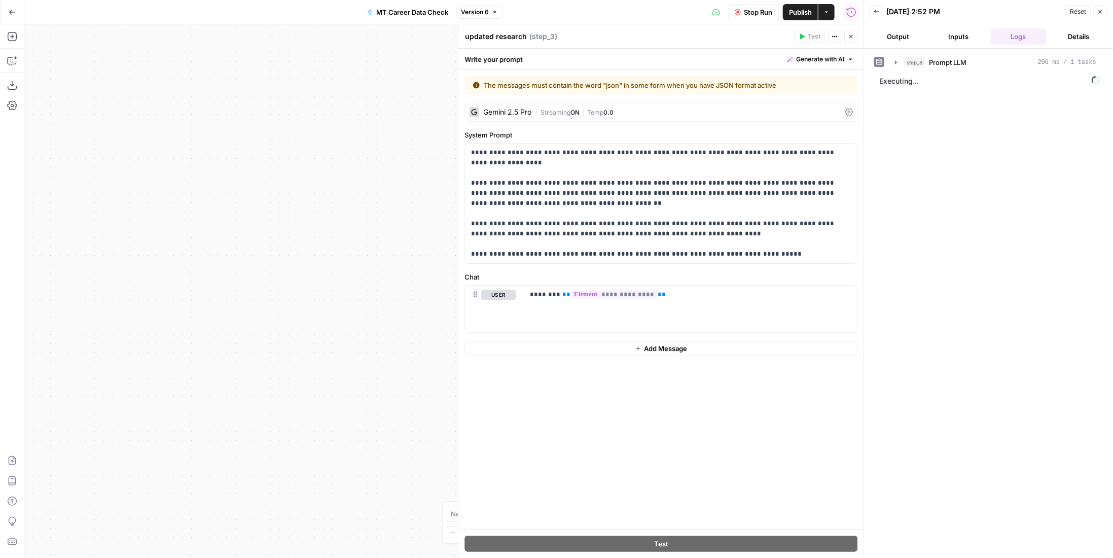
click at [852, 41] on button "Close" at bounding box center [850, 36] width 13 height 13
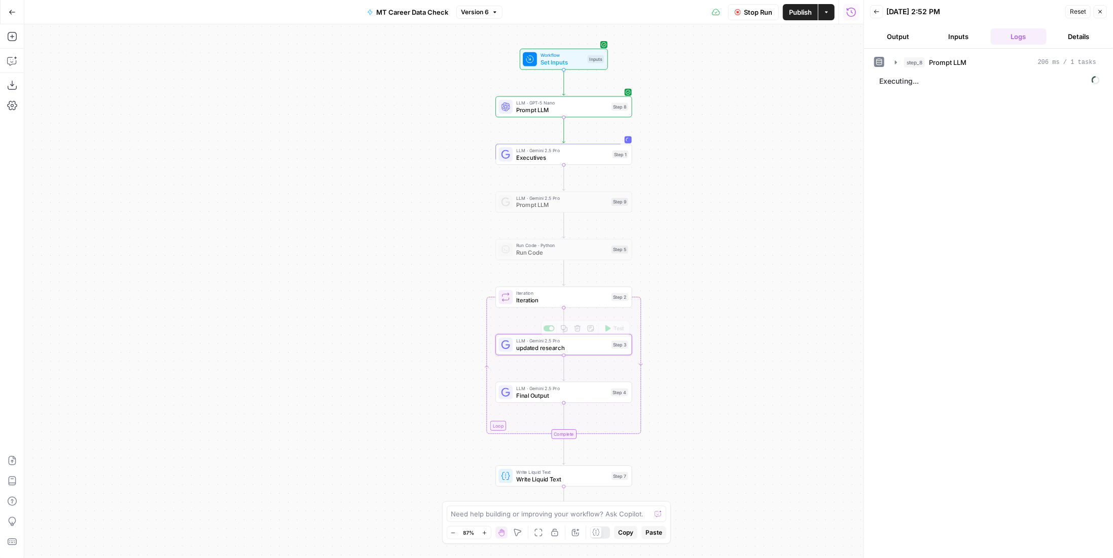
click at [542, 396] on span "Final Output" at bounding box center [561, 395] width 91 height 9
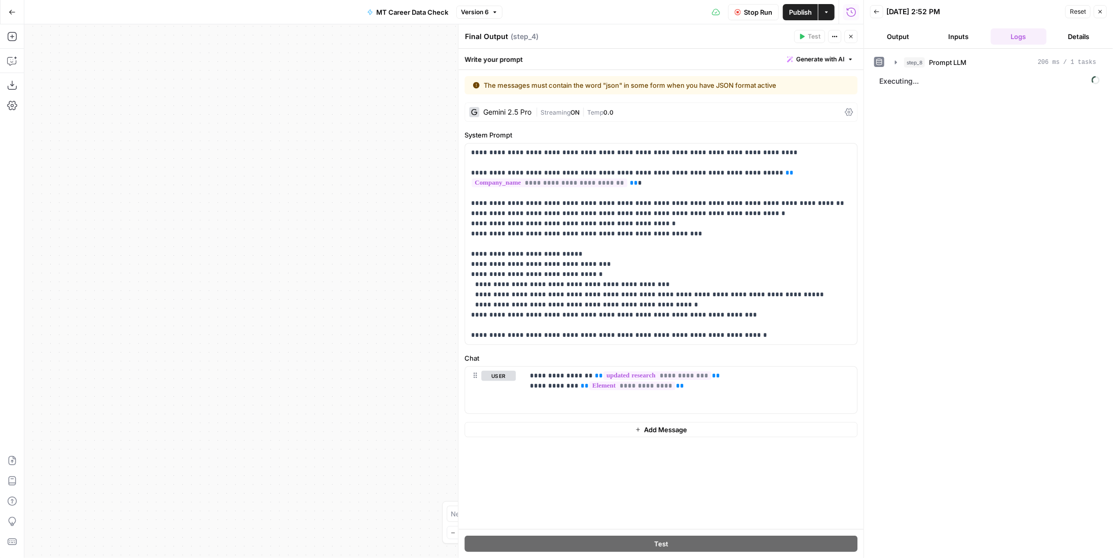
click at [850, 38] on icon "button" at bounding box center [851, 36] width 6 height 6
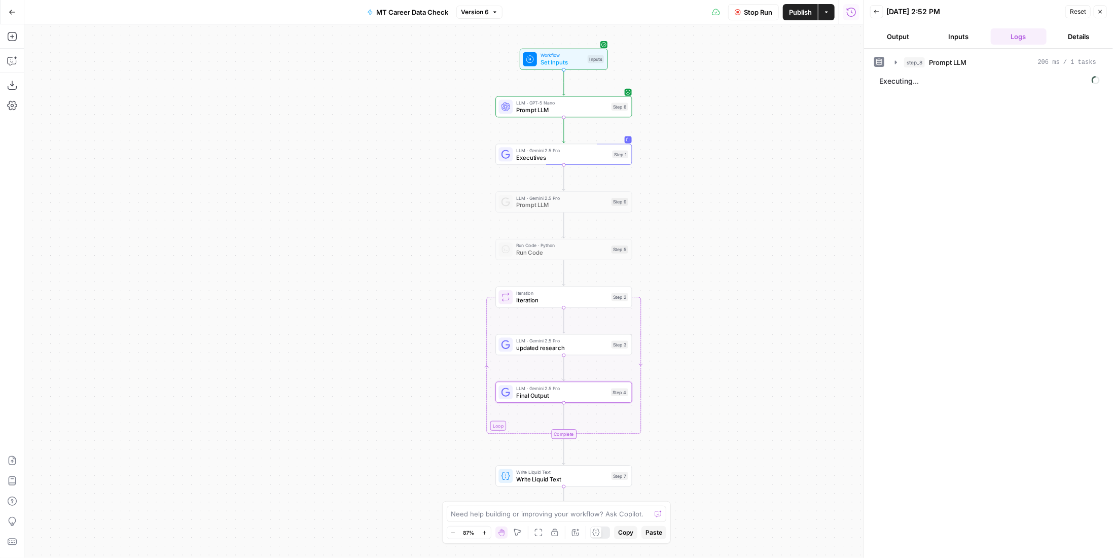
click at [812, 10] on span "Publish" at bounding box center [800, 12] width 23 height 10
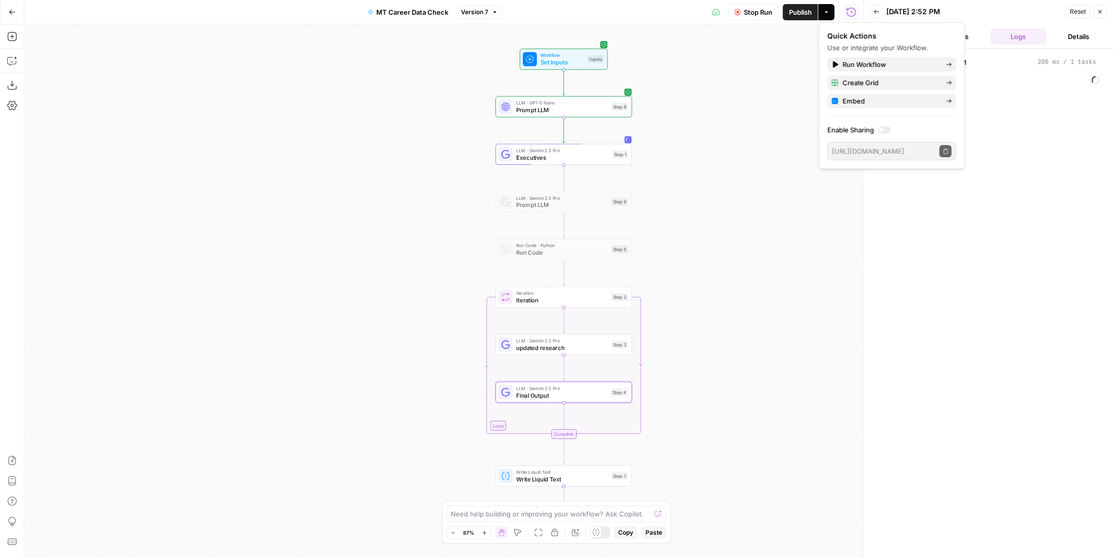
click at [1074, 183] on div "step_8 Prompt LLM 206 ms / 1 tasks Executing..." at bounding box center [988, 303] width 229 height 499
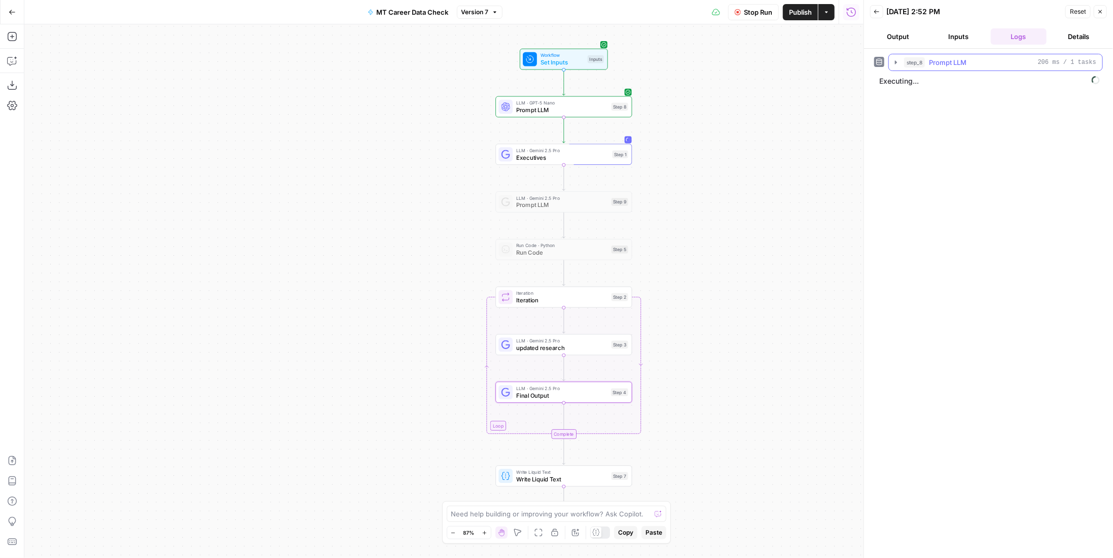
click at [956, 59] on span "Prompt LLM" at bounding box center [948, 62] width 38 height 10
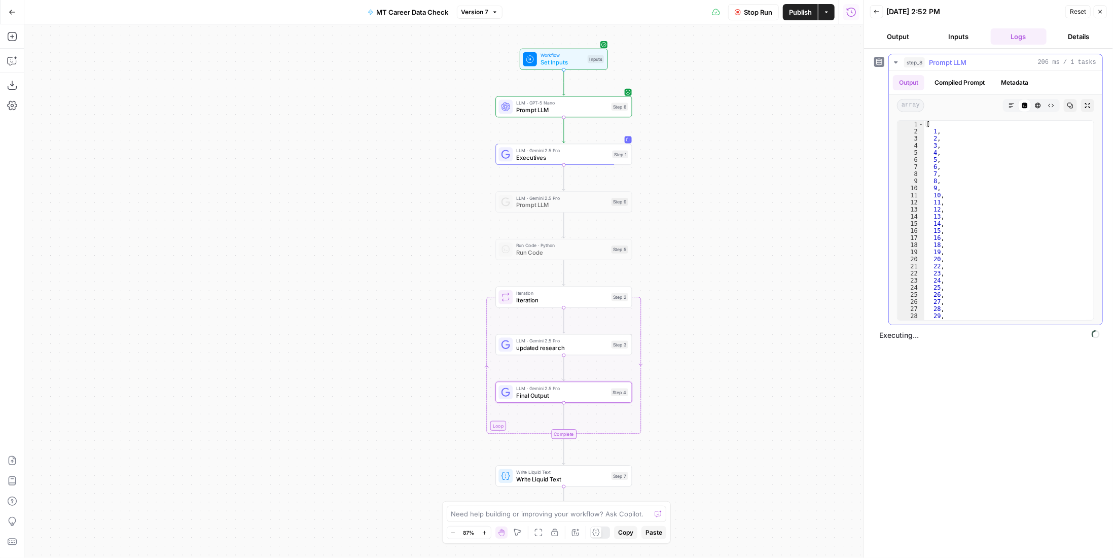
click at [956, 59] on span "Prompt LLM" at bounding box center [948, 62] width 38 height 10
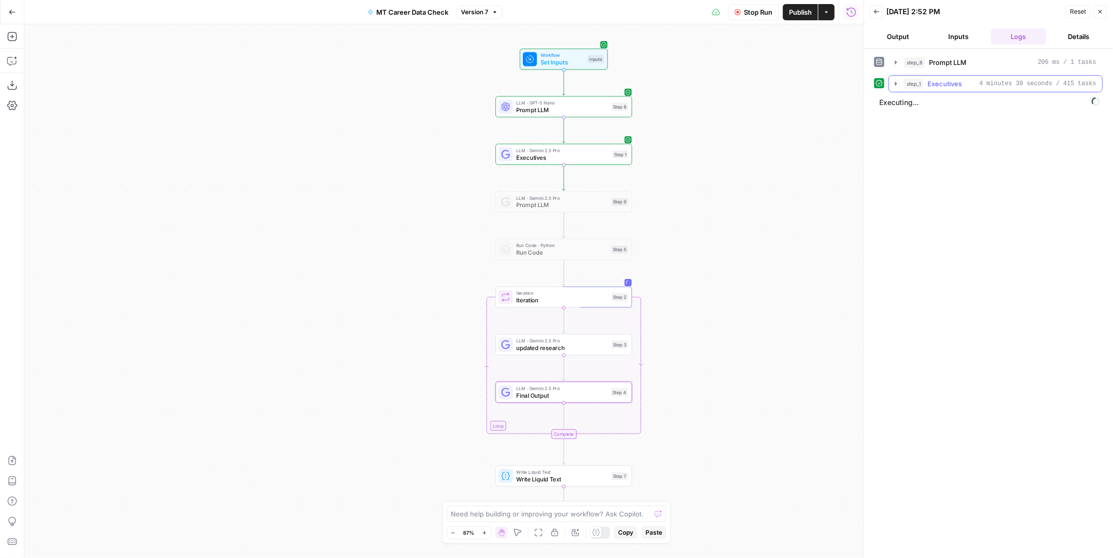
click at [1031, 84] on span "4 minutes 30 seconds / 415 tasks" at bounding box center [1037, 83] width 117 height 9
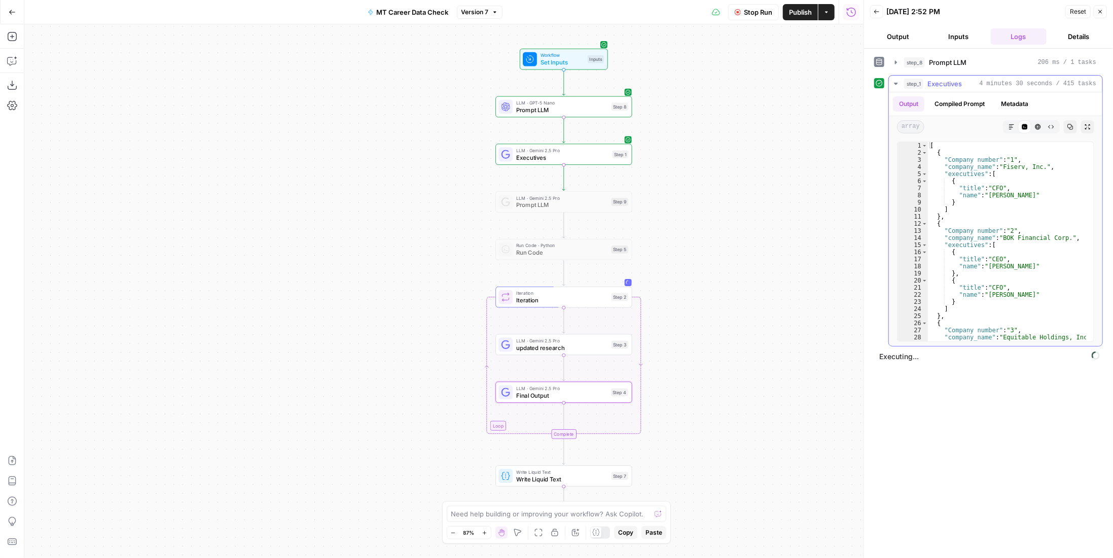
click at [1031, 84] on span "4 minutes 30 seconds / 415 tasks" at bounding box center [1037, 83] width 117 height 9
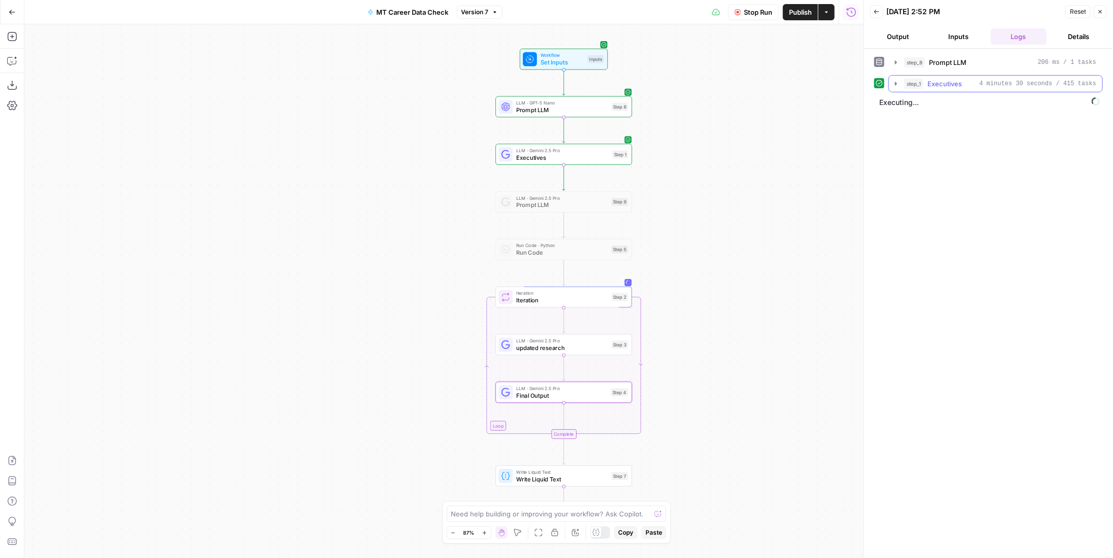
click at [1031, 84] on span "4 minutes 30 seconds / 415 tasks" at bounding box center [1037, 83] width 117 height 9
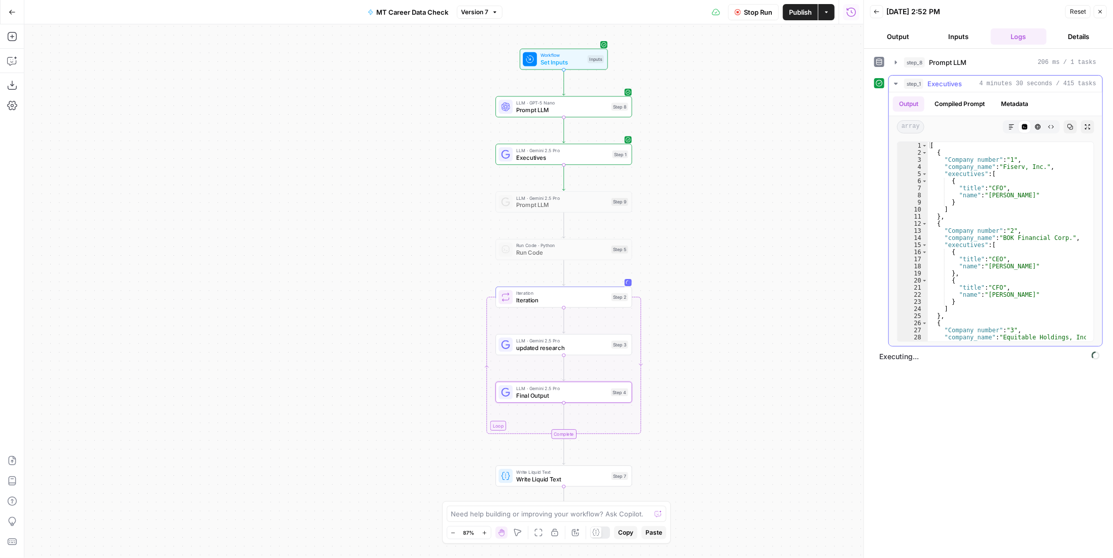
click at [1031, 84] on span "4 minutes 30 seconds / 415 tasks" at bounding box center [1037, 83] width 117 height 9
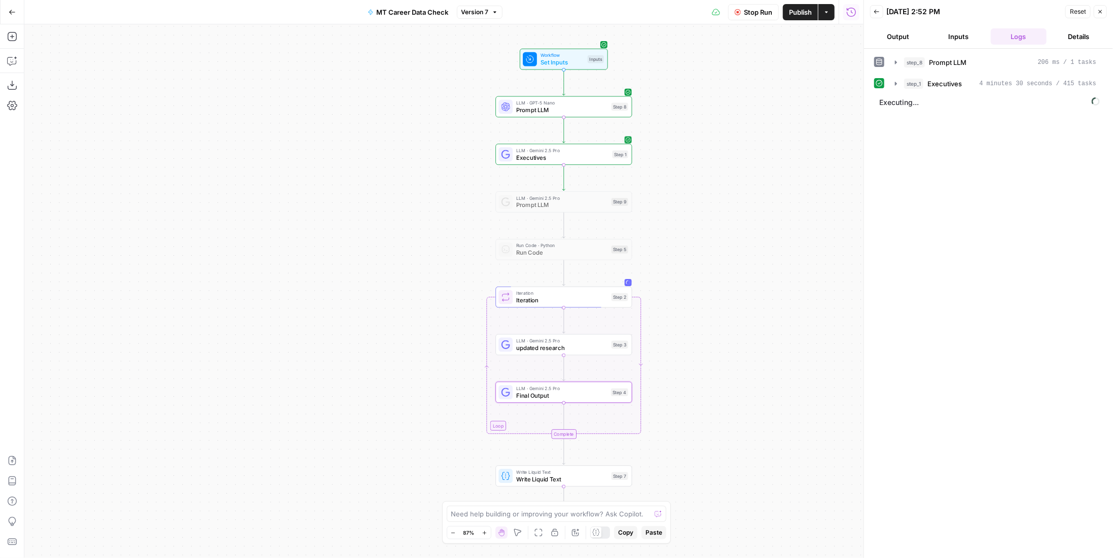
click at [607, 156] on span "Executives" at bounding box center [562, 157] width 92 height 9
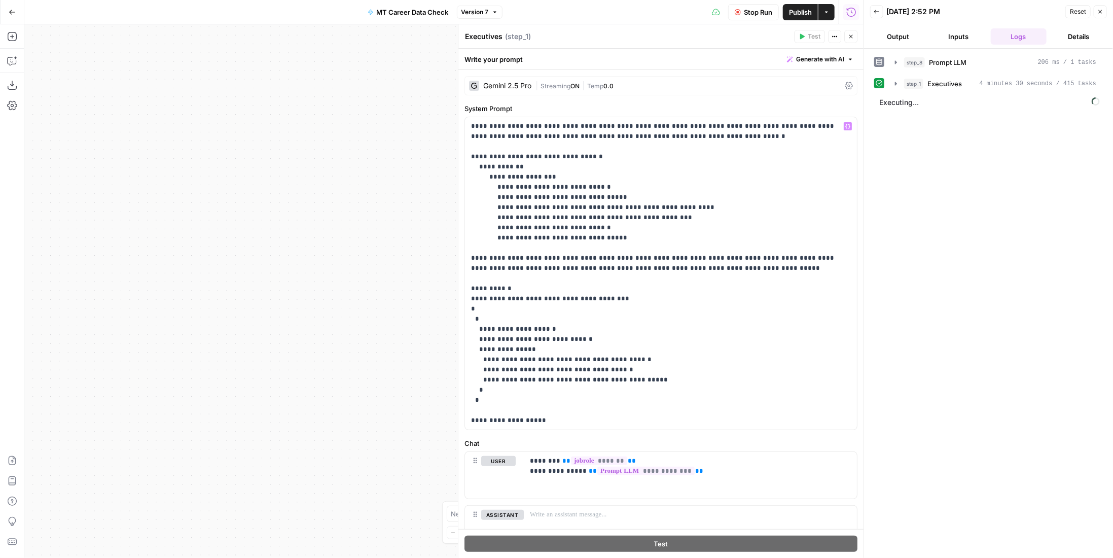
click at [1008, 80] on span "4 minutes 30 seconds / 415 tasks" at bounding box center [1037, 83] width 117 height 9
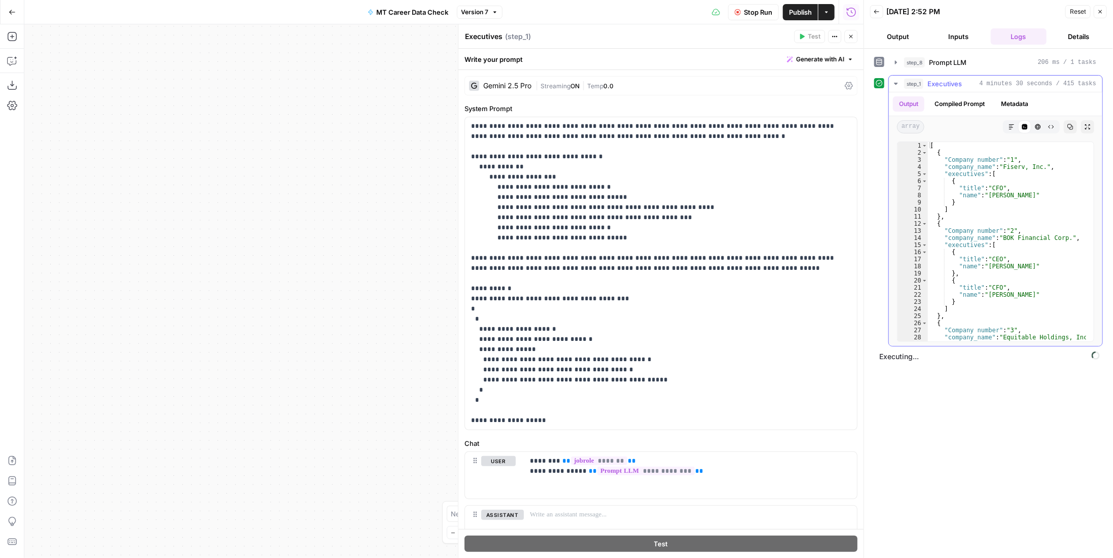
click at [1008, 80] on span "4 minutes 30 seconds / 415 tasks" at bounding box center [1037, 83] width 117 height 9
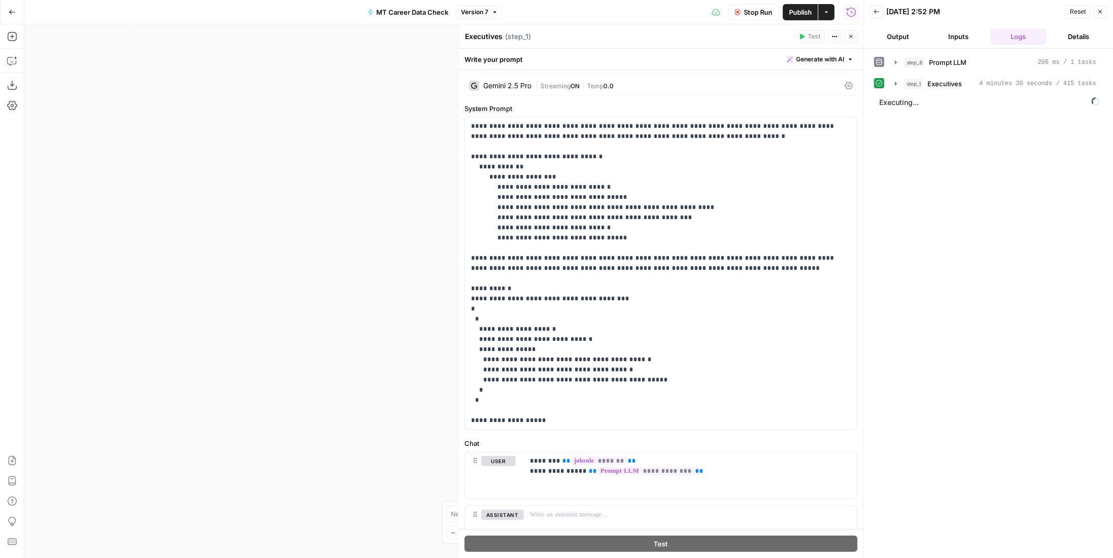
scroll to position [51, 0]
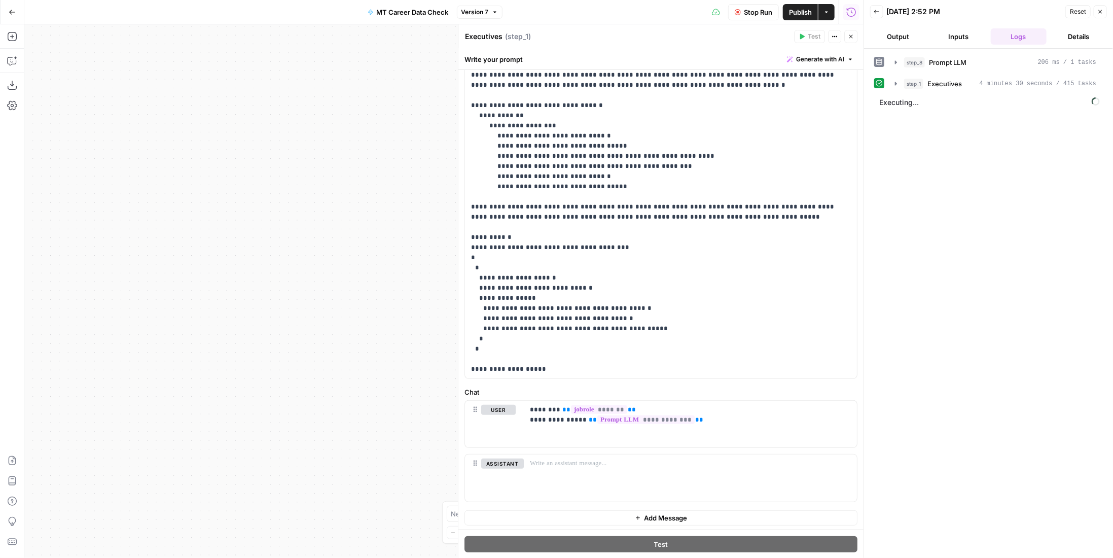
click at [852, 40] on button "Close" at bounding box center [850, 36] width 13 height 13
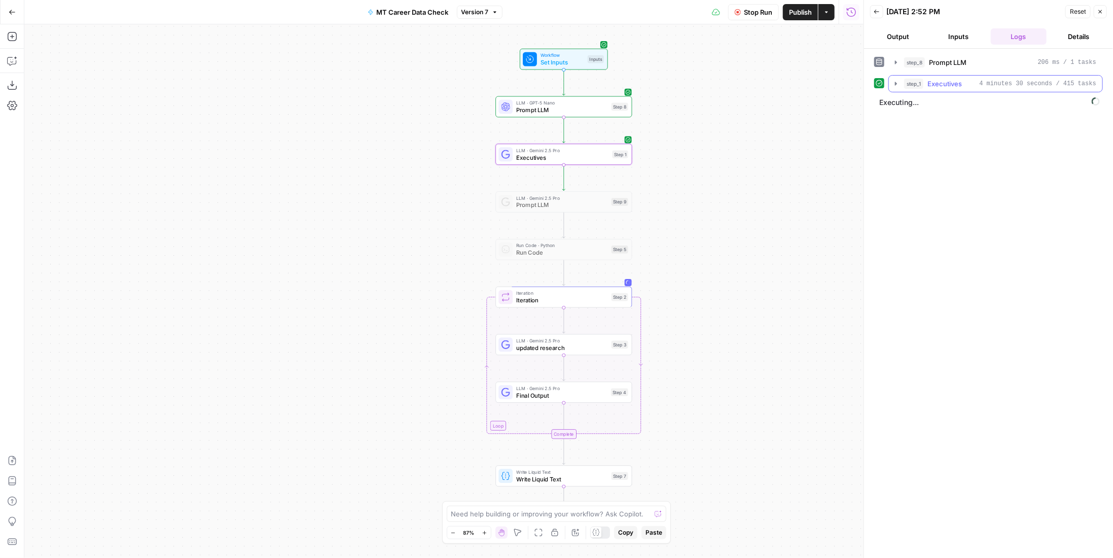
click at [929, 80] on span "Executives" at bounding box center [944, 84] width 34 height 10
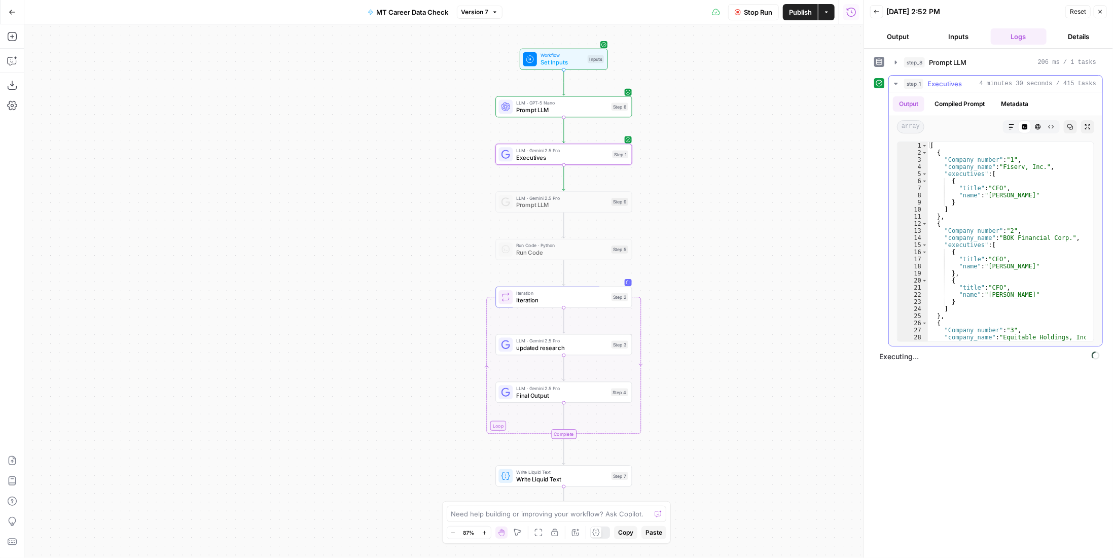
scroll to position [0, 0]
click at [915, 80] on span "step_1" at bounding box center [913, 84] width 19 height 10
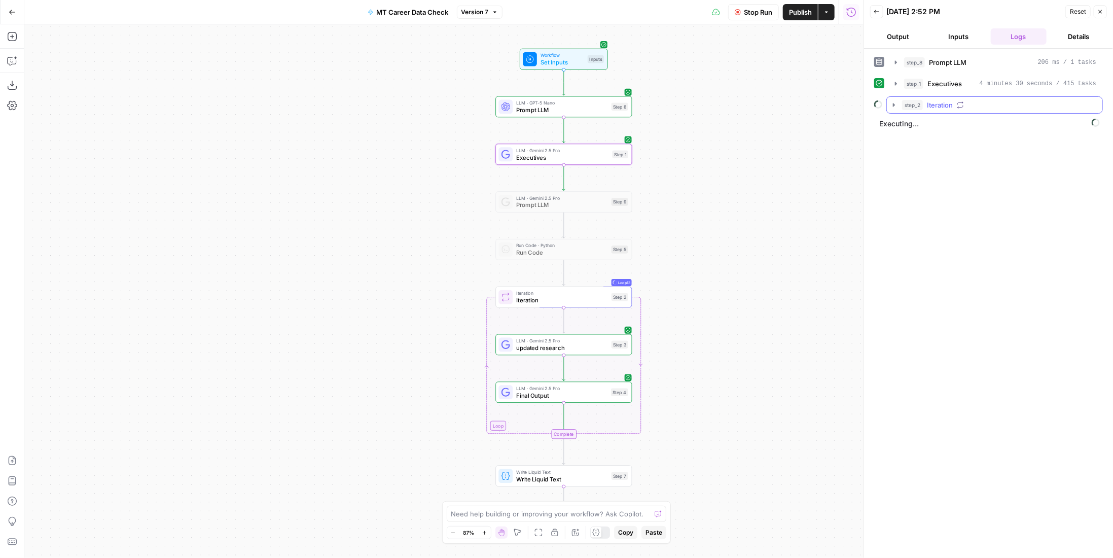
click at [954, 105] on div "step_2 Iteration" at bounding box center [999, 105] width 194 height 10
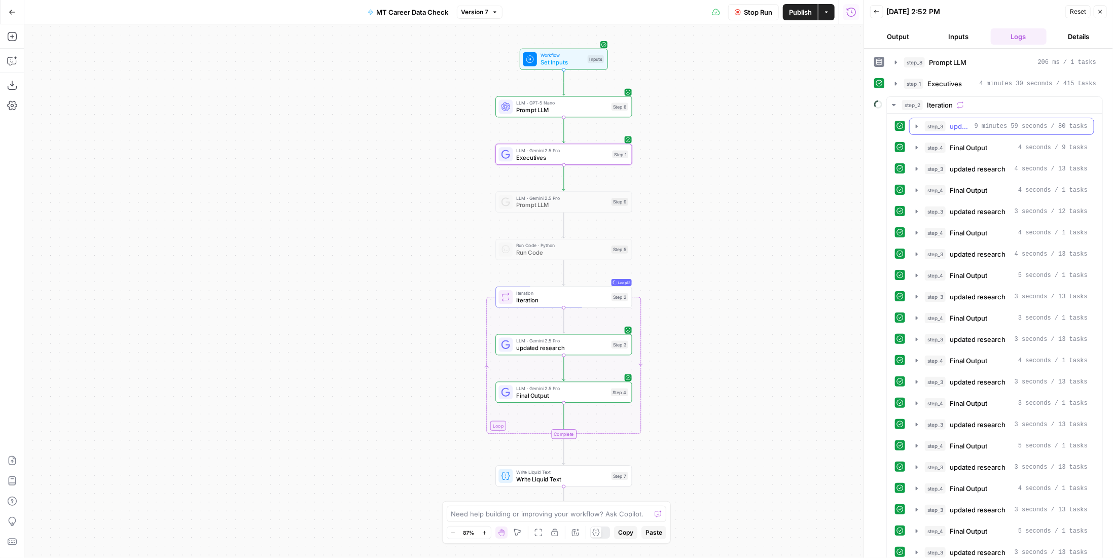
click at [978, 122] on span "9 minutes 59 seconds / 80 tasks" at bounding box center [1030, 126] width 113 height 9
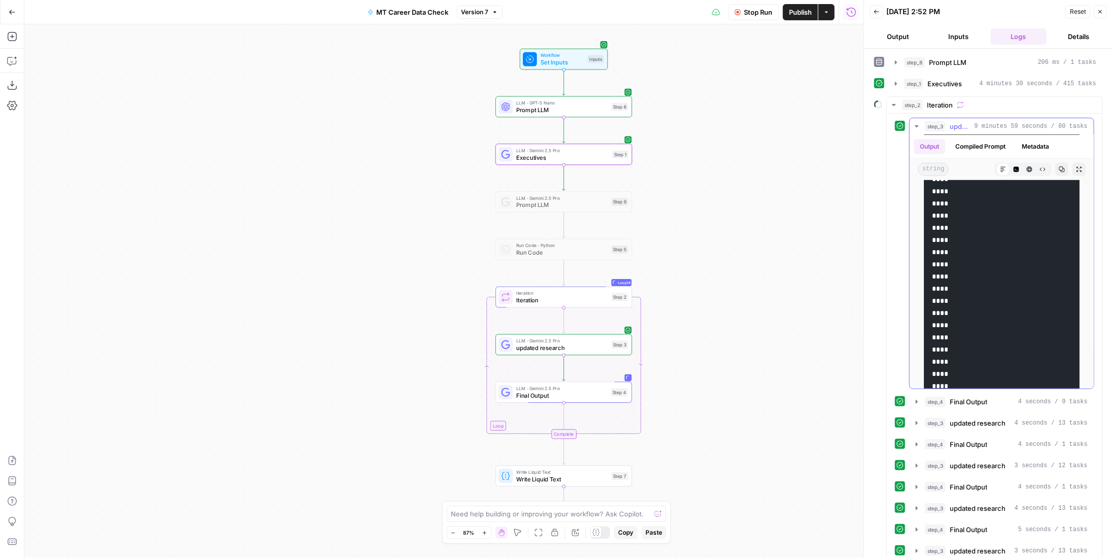
scroll to position [355, 0]
click at [983, 126] on span "9 minutes 59 seconds / 80 tasks" at bounding box center [1030, 126] width 113 height 9
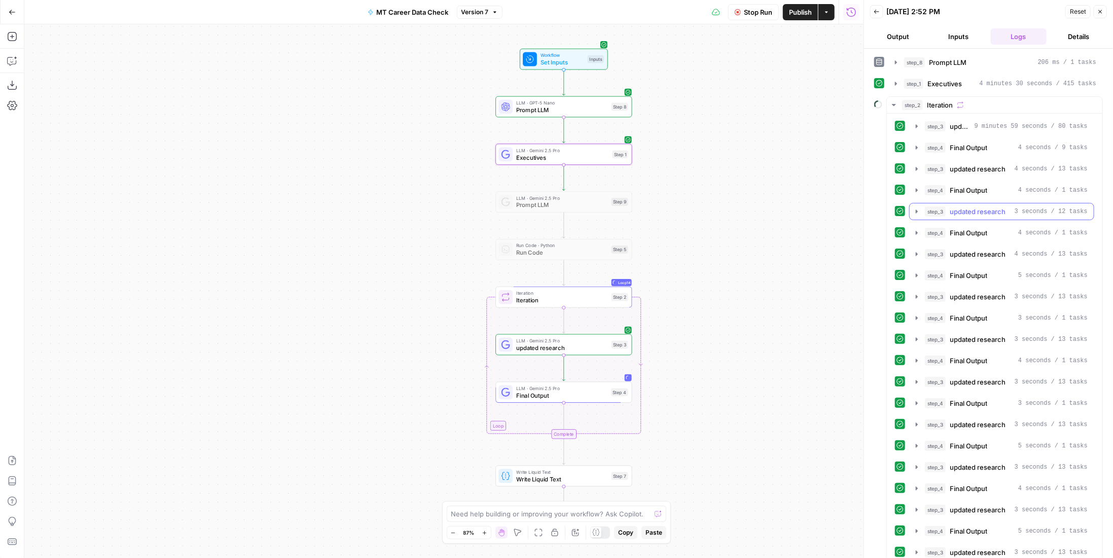
click at [997, 192] on button "step_4 Final Output 4 seconds / 1 tasks" at bounding box center [1001, 190] width 184 height 16
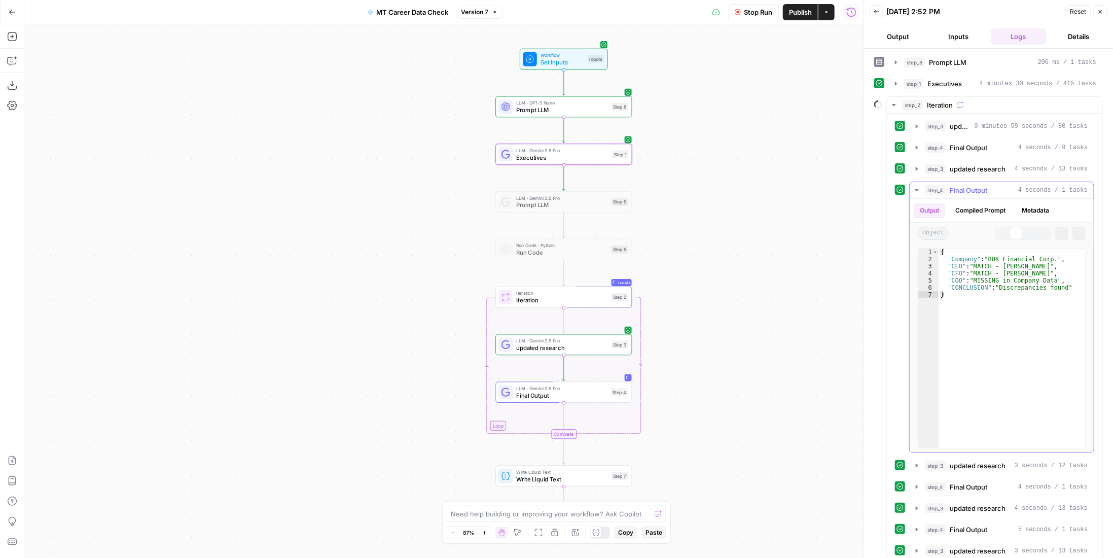
click at [997, 192] on button "step_4 Final Output 4 seconds / 1 tasks" at bounding box center [1001, 190] width 184 height 16
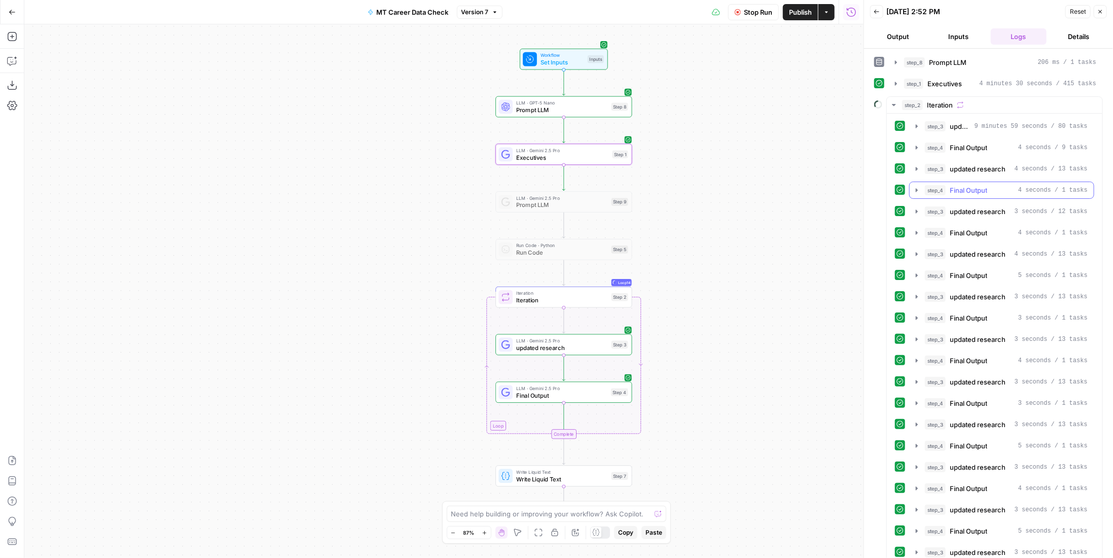
click at [994, 188] on div "step_4 Final Output 4 seconds / 1 tasks" at bounding box center [1006, 190] width 163 height 10
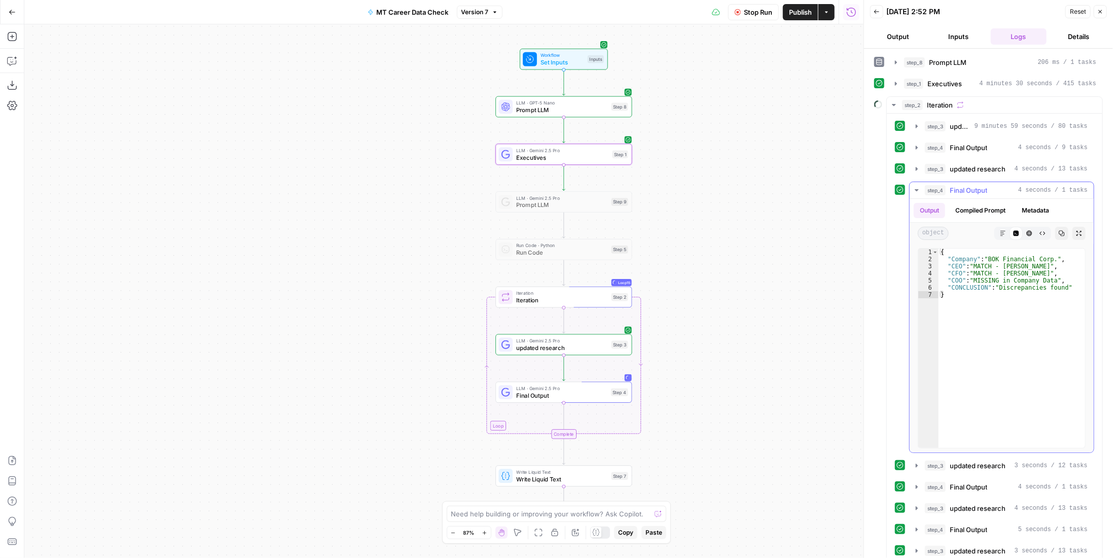
click at [994, 188] on div "step_4 Final Output 4 seconds / 1 tasks" at bounding box center [1006, 190] width 163 height 10
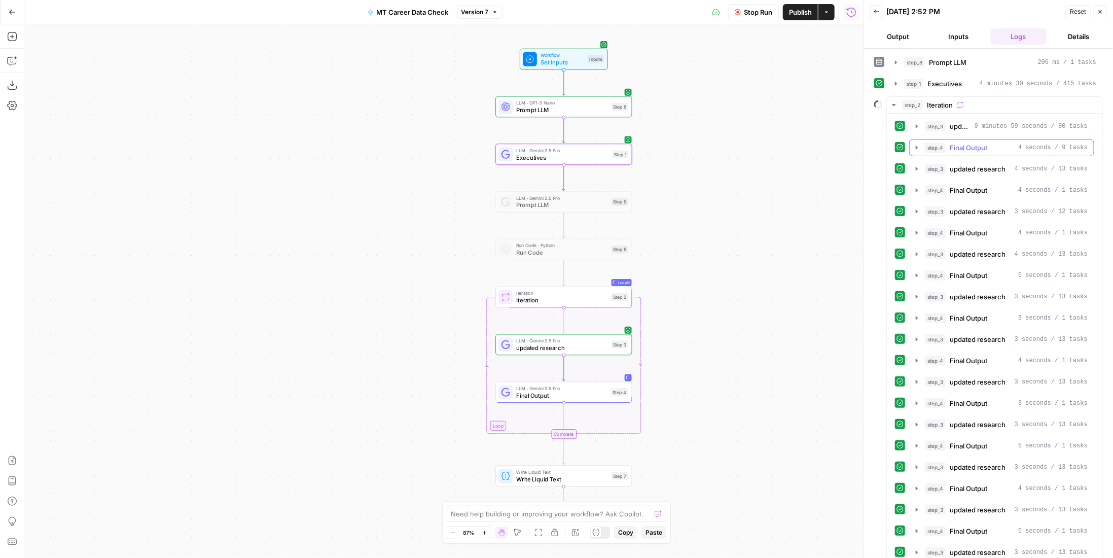
click at [982, 123] on span "9 minutes 59 seconds / 80 tasks" at bounding box center [1030, 126] width 113 height 9
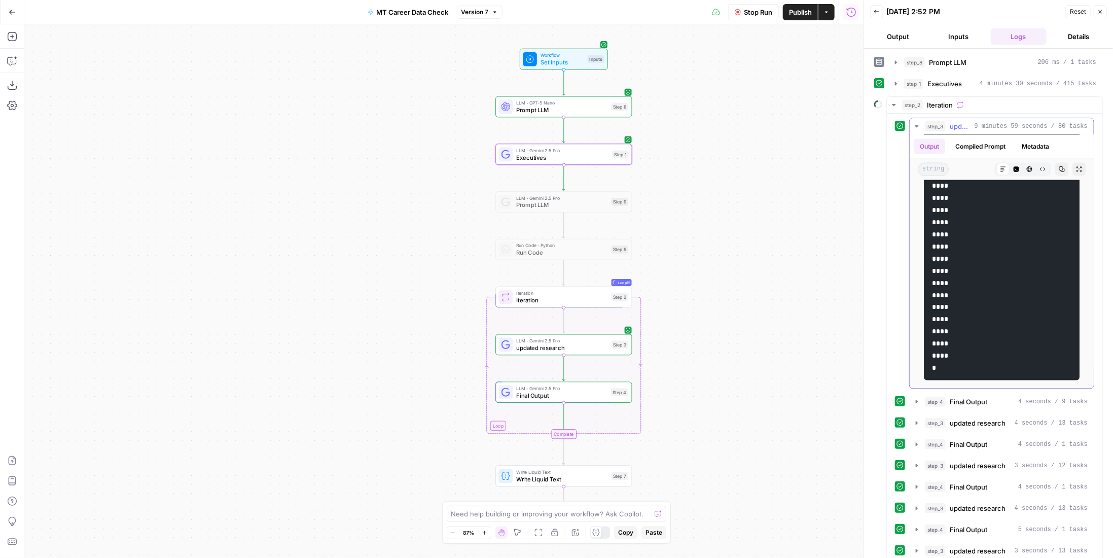
scroll to position [0, 0]
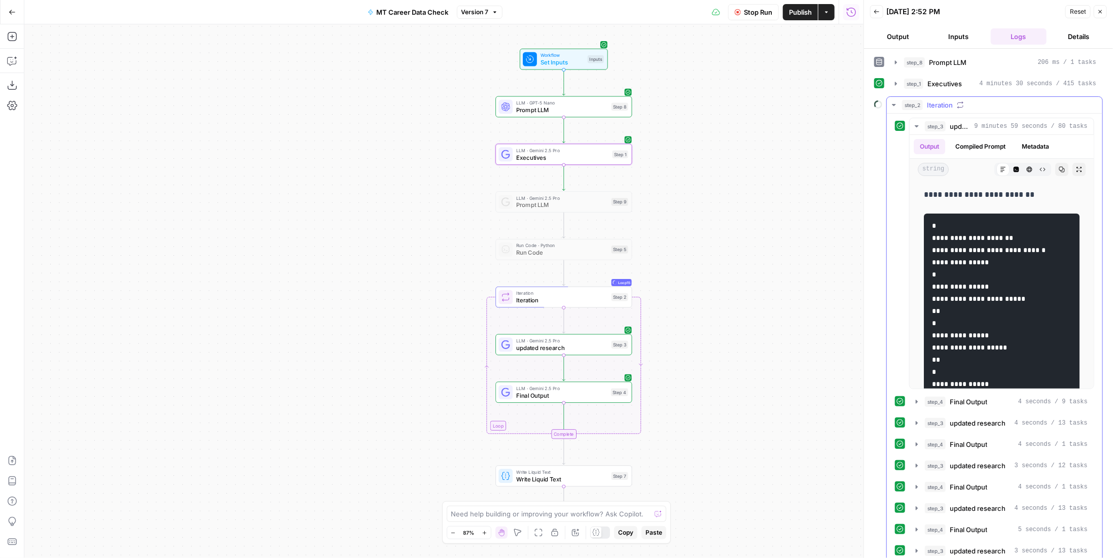
click at [984, 122] on span "9 minutes 59 seconds / 80 tasks" at bounding box center [1030, 126] width 113 height 9
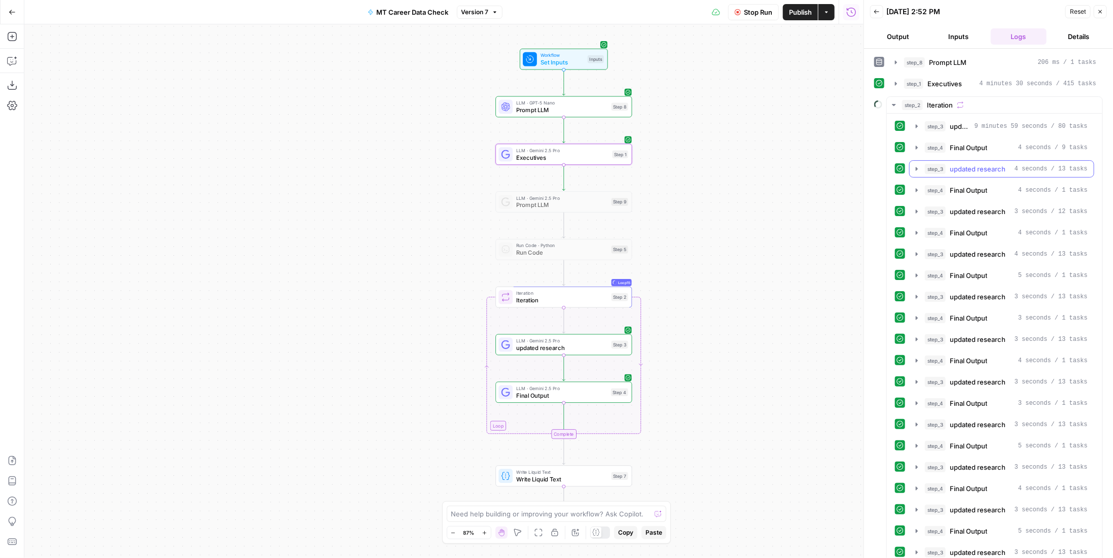
click at [981, 170] on span "updated research" at bounding box center [977, 169] width 56 height 10
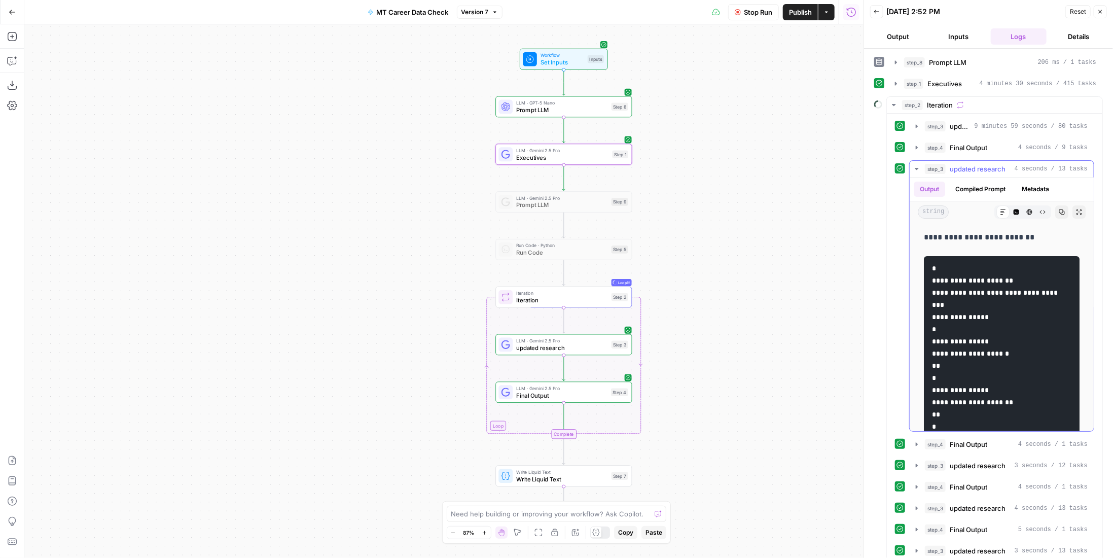
click at [983, 165] on span "updated research" at bounding box center [977, 169] width 56 height 10
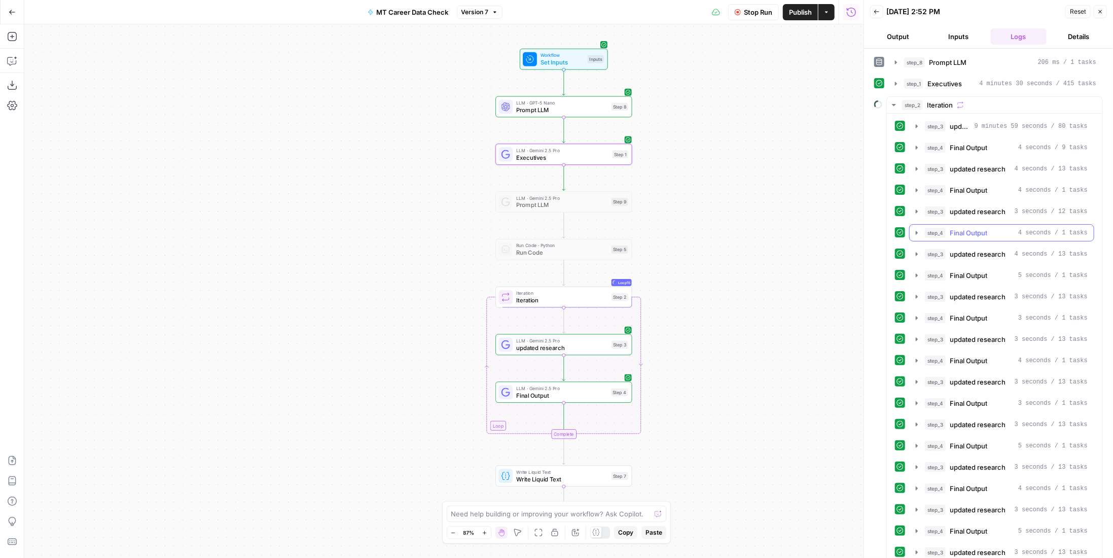
click at [975, 225] on button "step_4 Final Output 4 seconds / 1 tasks" at bounding box center [1001, 233] width 184 height 16
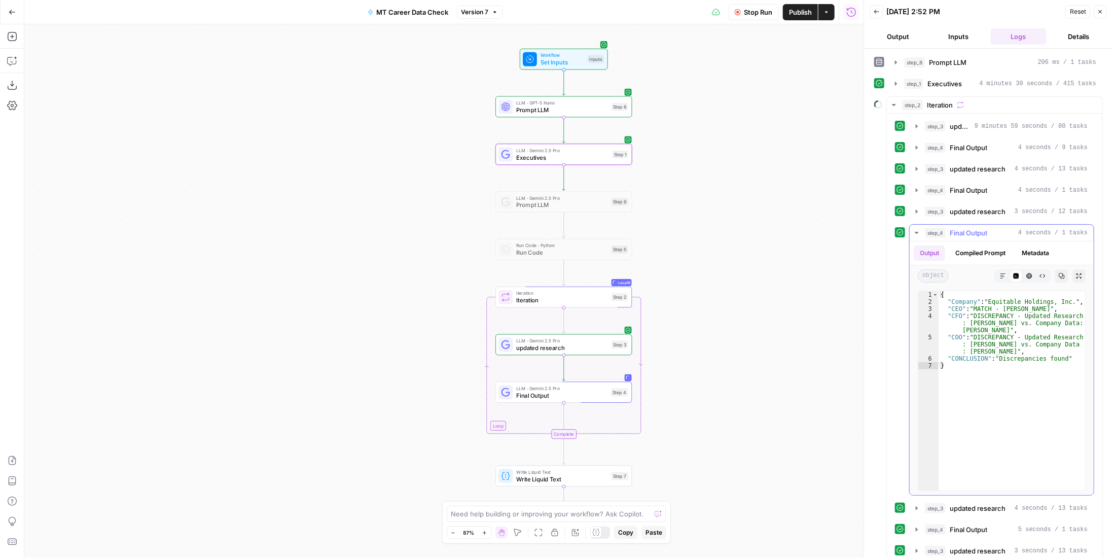
click at [975, 228] on span "Final Output" at bounding box center [968, 233] width 38 height 10
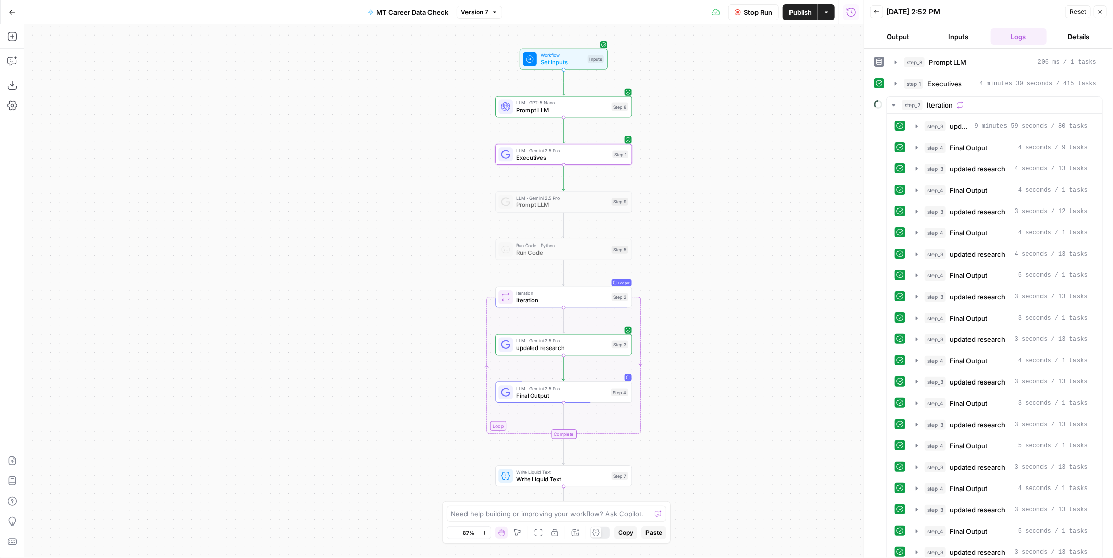
click at [754, 12] on span "Stop Run" at bounding box center [758, 12] width 28 height 10
click at [968, 35] on button "Inputs" at bounding box center [958, 36] width 56 height 16
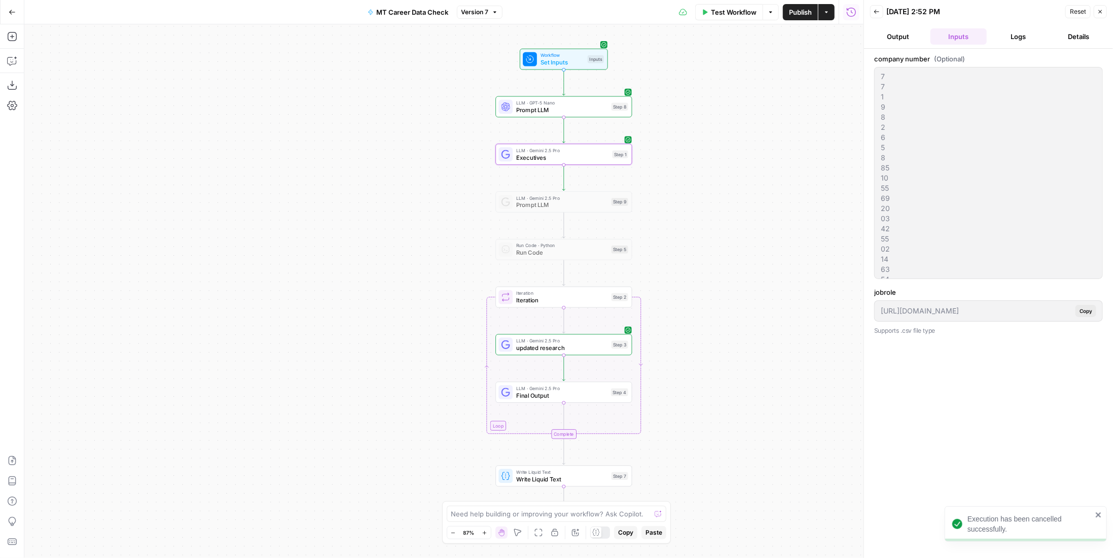
click at [886, 33] on button "Output" at bounding box center [898, 36] width 56 height 16
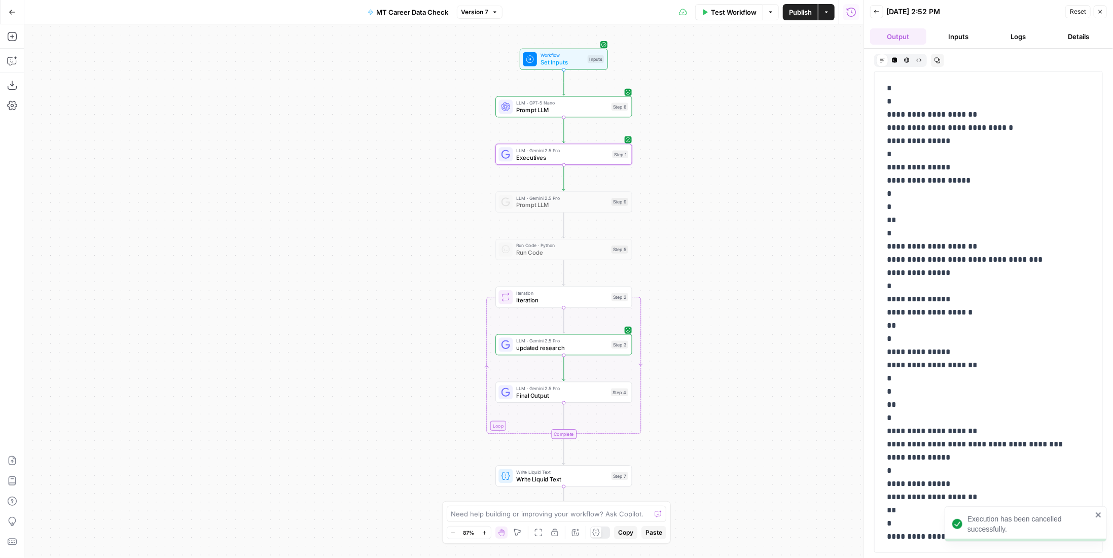
click at [1037, 30] on button "Logs" at bounding box center [1018, 36] width 56 height 16
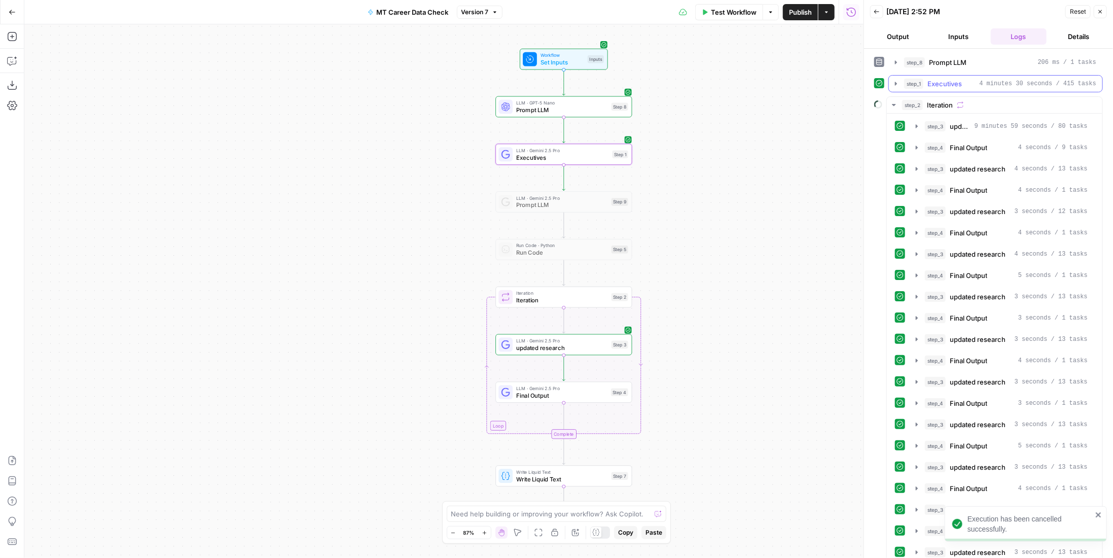
click at [990, 83] on span "4 minutes 30 seconds / 415 tasks" at bounding box center [1037, 83] width 117 height 9
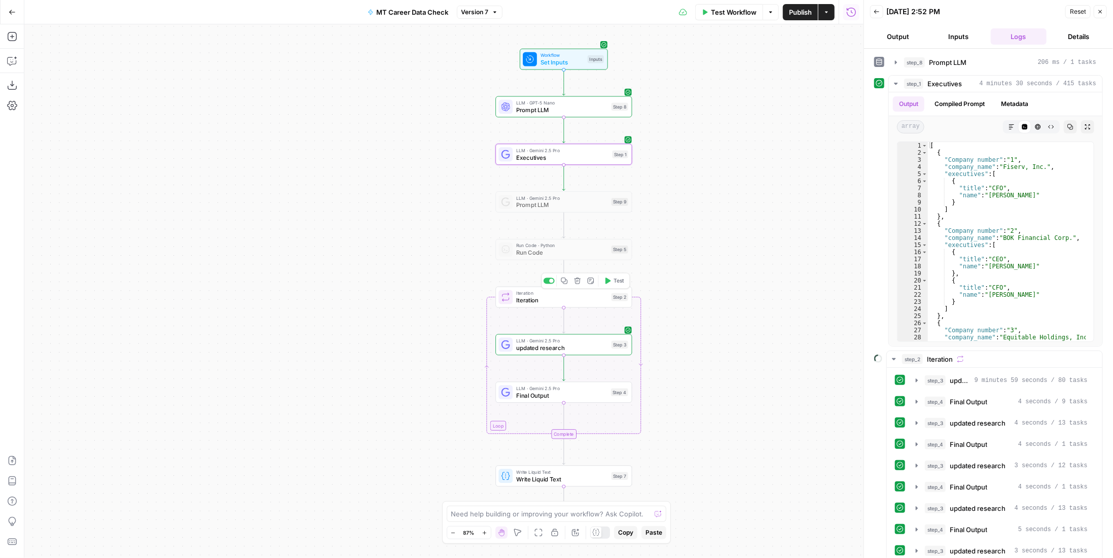
click at [586, 302] on span "Iteration" at bounding box center [562, 300] width 92 height 9
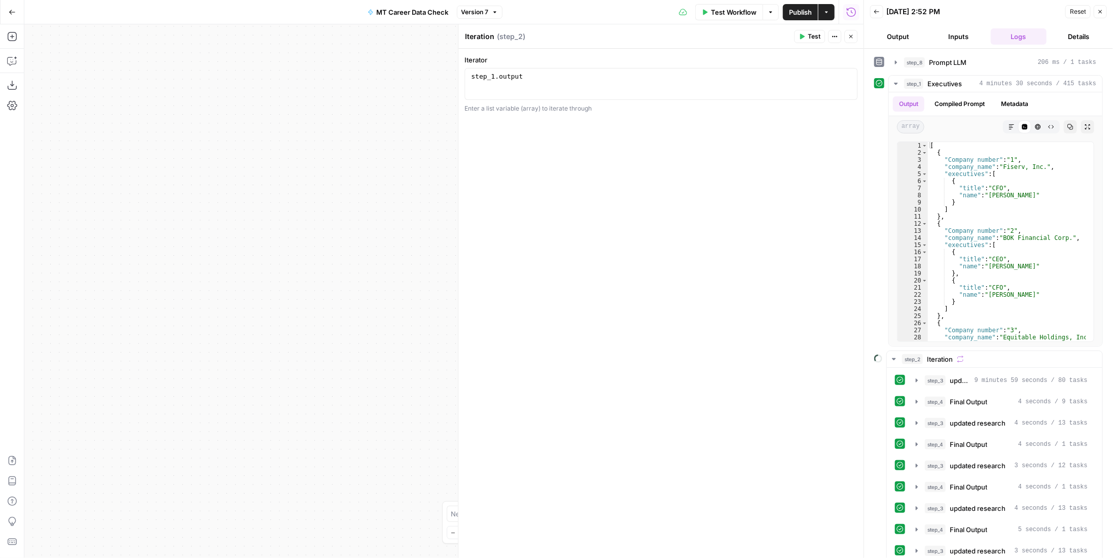
click at [855, 38] on button "Close" at bounding box center [850, 36] width 13 height 13
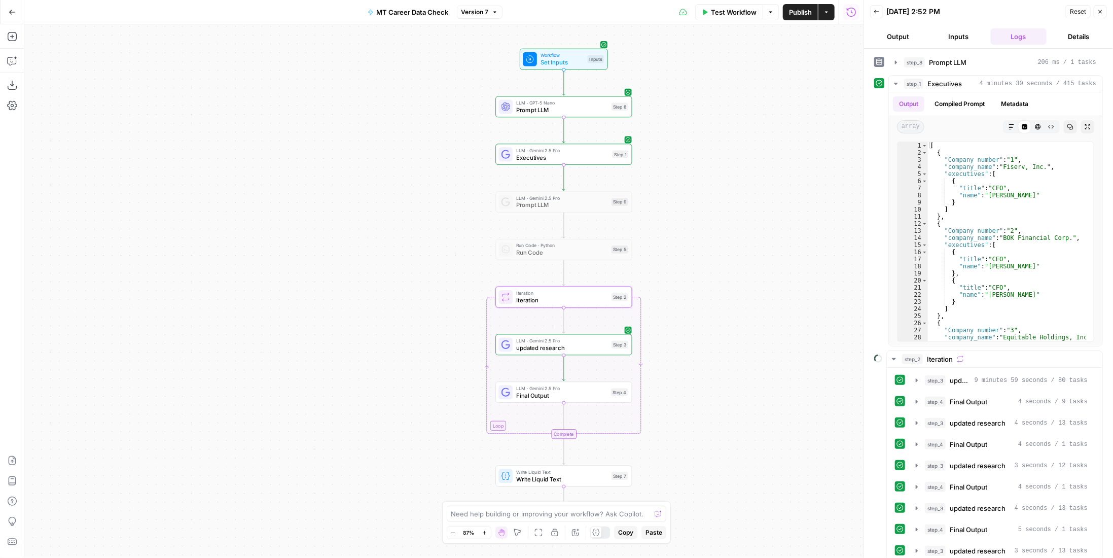
click at [564, 344] on span "updated research" at bounding box center [562, 347] width 92 height 9
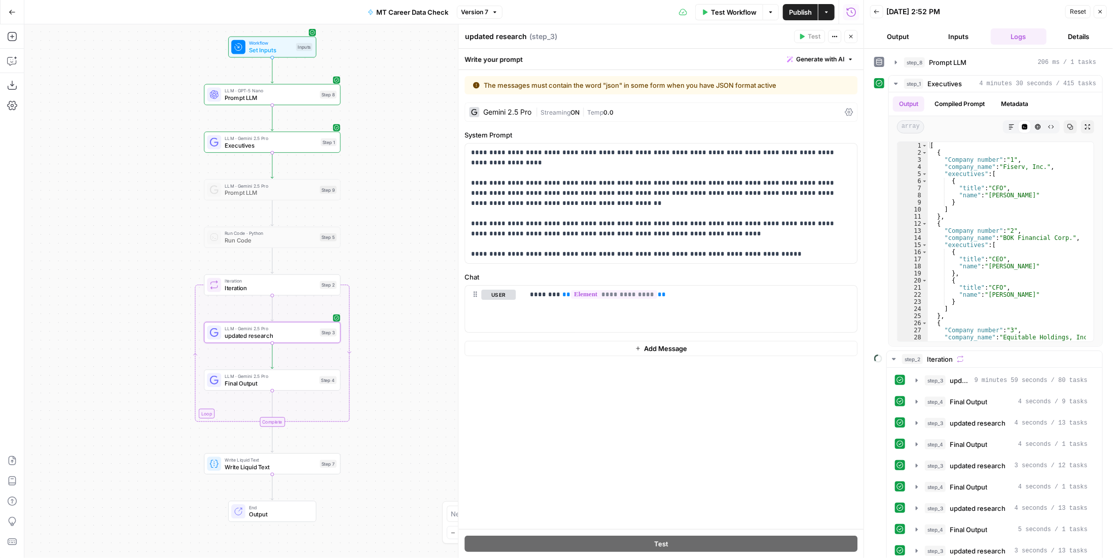
drag, startPoint x: 384, startPoint y: 195, endPoint x: 93, endPoint y: 183, distance: 291.2
click at [93, 183] on div "Workflow Set Inputs Inputs LLM · GPT-5 Nano Prompt LLM Step 8 LLM · Gemini 2.5 …" at bounding box center [443, 290] width 839 height 533
click at [275, 318] on icon "button" at bounding box center [272, 315] width 7 height 7
click at [271, 303] on icon "Edge from step_2 to step_3" at bounding box center [272, 308] width 3 height 26
click at [618, 172] on p "**********" at bounding box center [661, 204] width 380 height 112
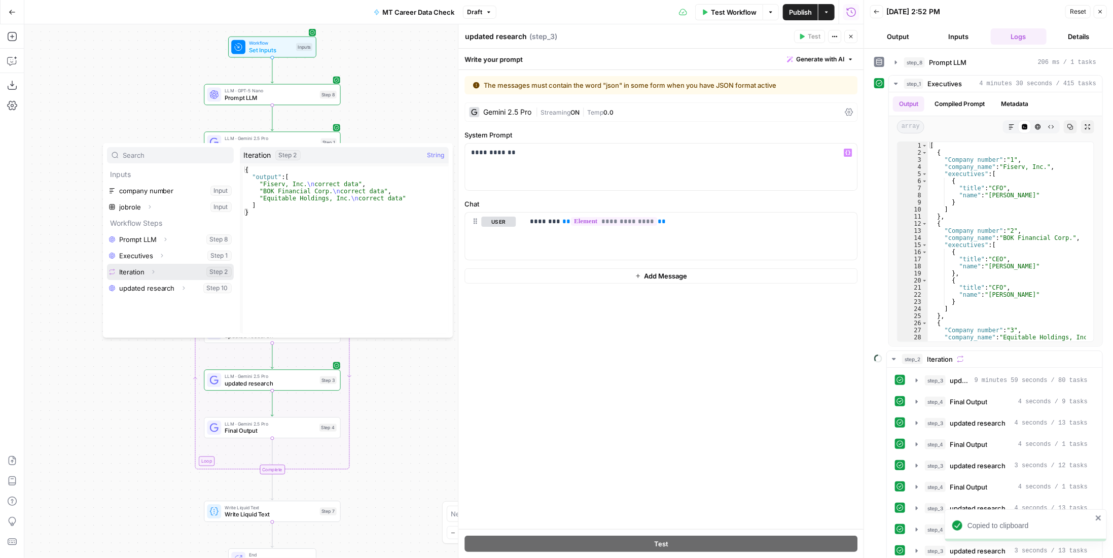
click at [155, 267] on button "Expand" at bounding box center [152, 271] width 13 height 13
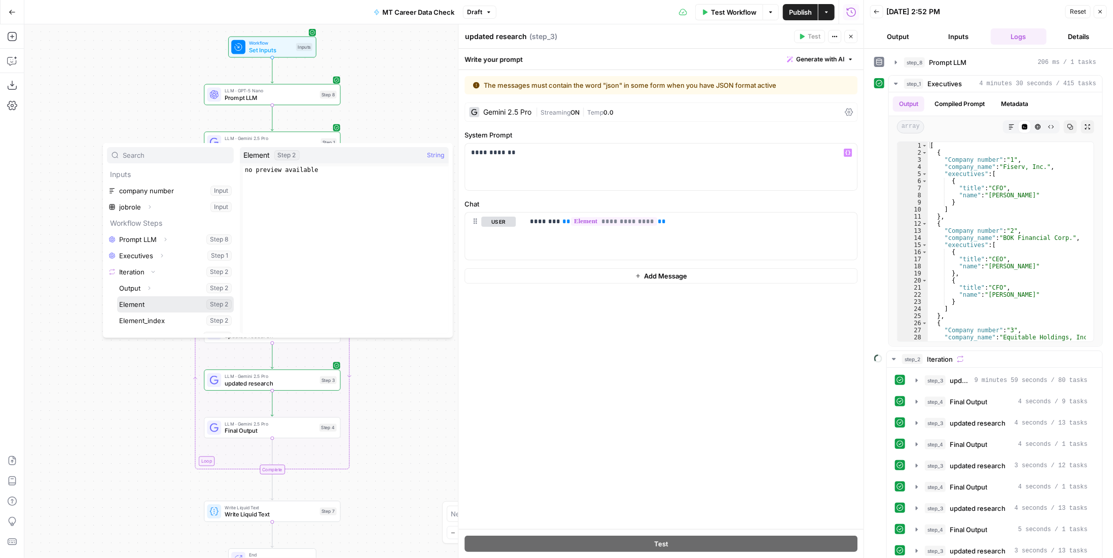
click at [153, 305] on button "Select variable Element" at bounding box center [175, 304] width 117 height 16
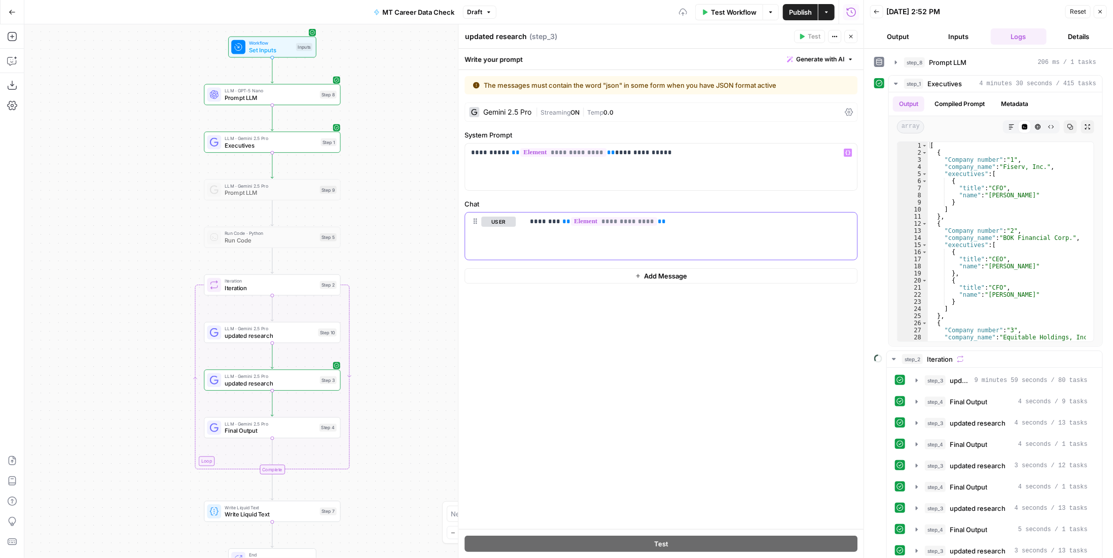
click at [683, 236] on div "**********" at bounding box center [690, 235] width 333 height 47
click at [684, 234] on div "**********" at bounding box center [690, 235] width 333 height 47
click at [631, 104] on div "Gemini 2.5 Pro | Streaming ON | Temp 0.0" at bounding box center [660, 111] width 393 height 19
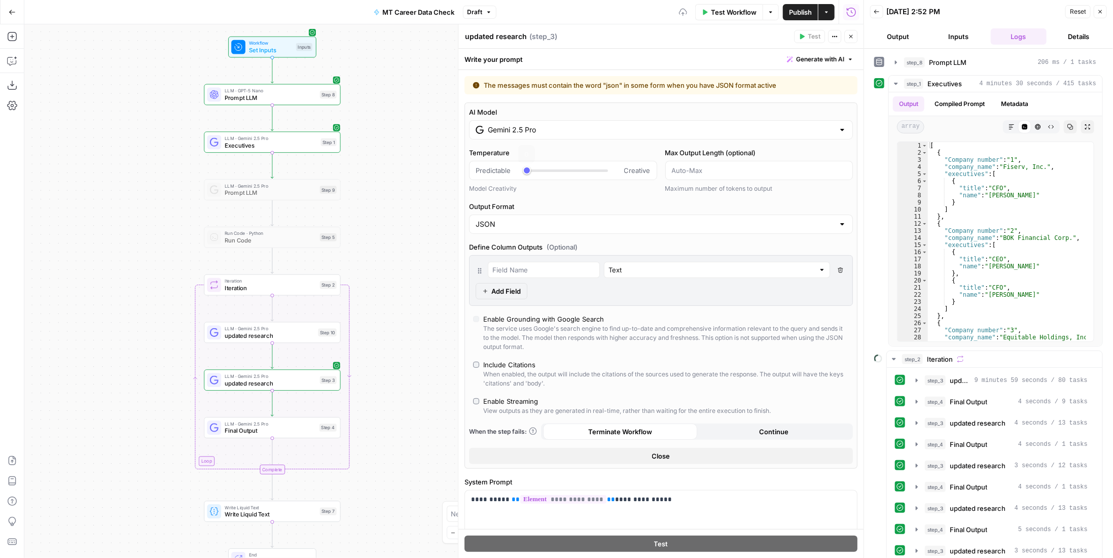
click at [523, 216] on div "JSON" at bounding box center [661, 223] width 384 height 19
click at [532, 241] on button "Text" at bounding box center [656, 248] width 367 height 14
type input "Text"
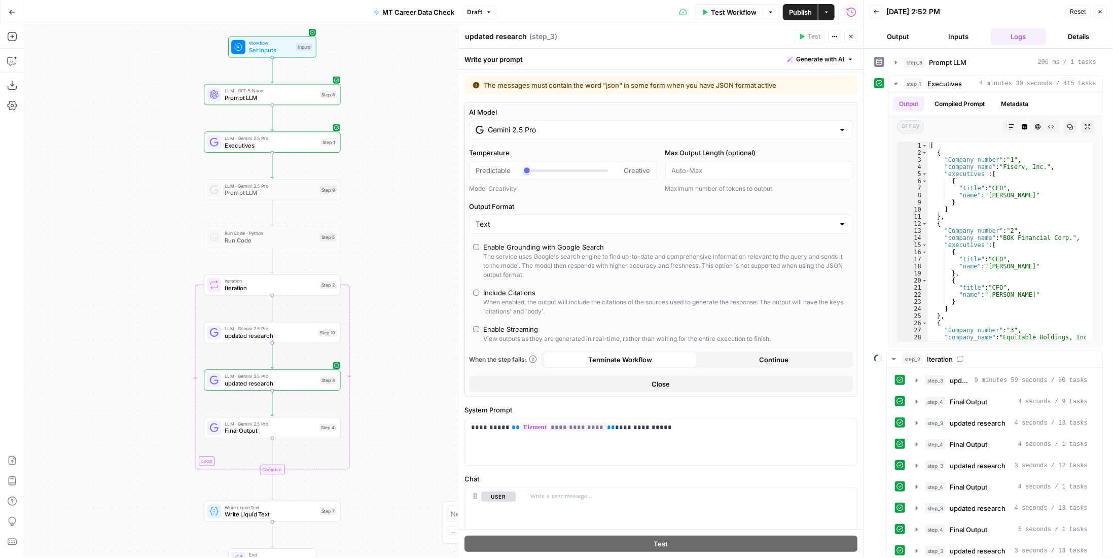
scroll to position [6, 0]
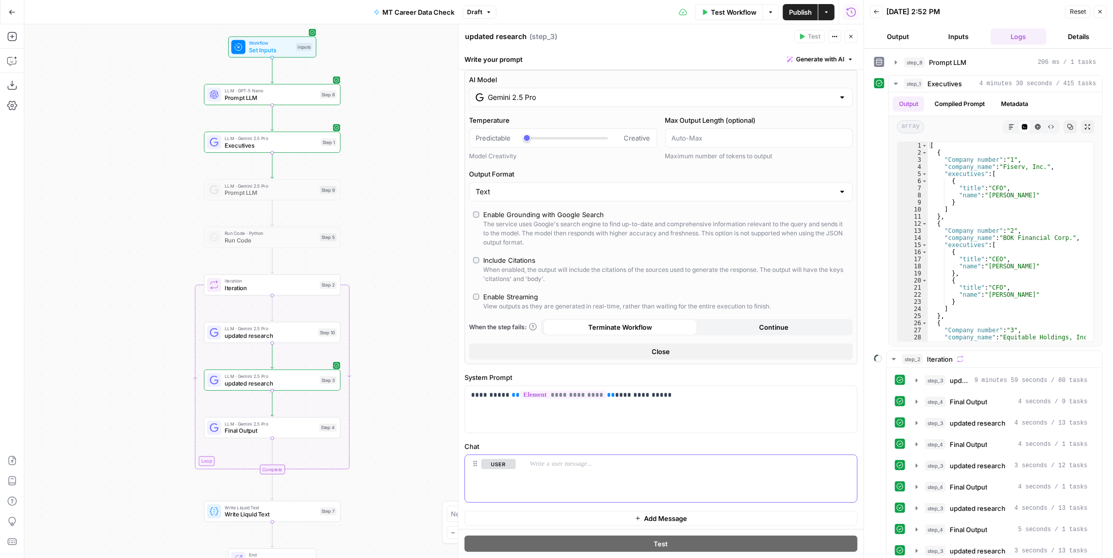
click at [642, 459] on p at bounding box center [687, 464] width 314 height 10
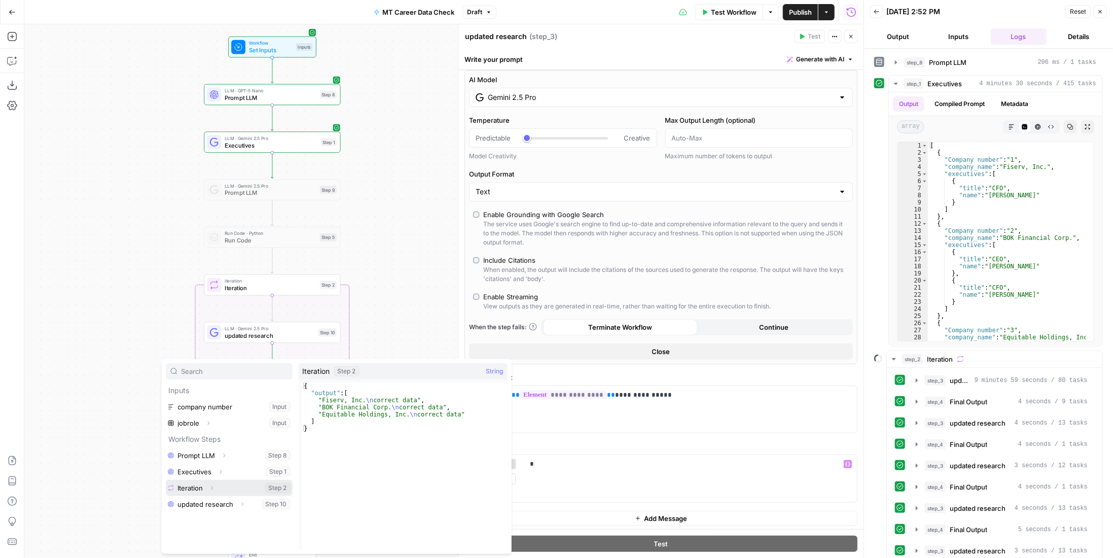
click at [207, 484] on button "Expand" at bounding box center [211, 487] width 13 height 13
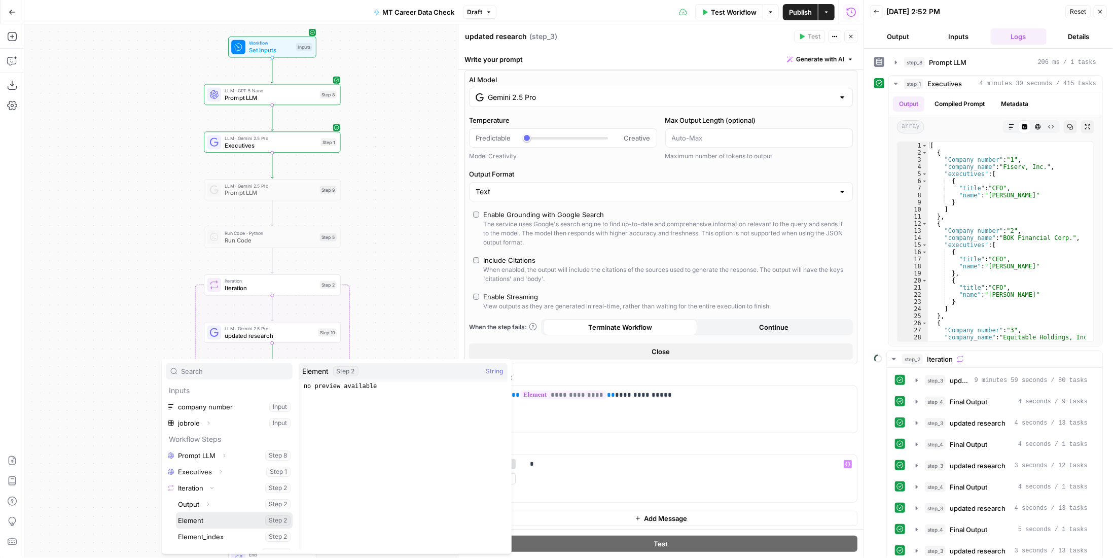
click at [207, 514] on button "Select variable Element" at bounding box center [234, 520] width 117 height 16
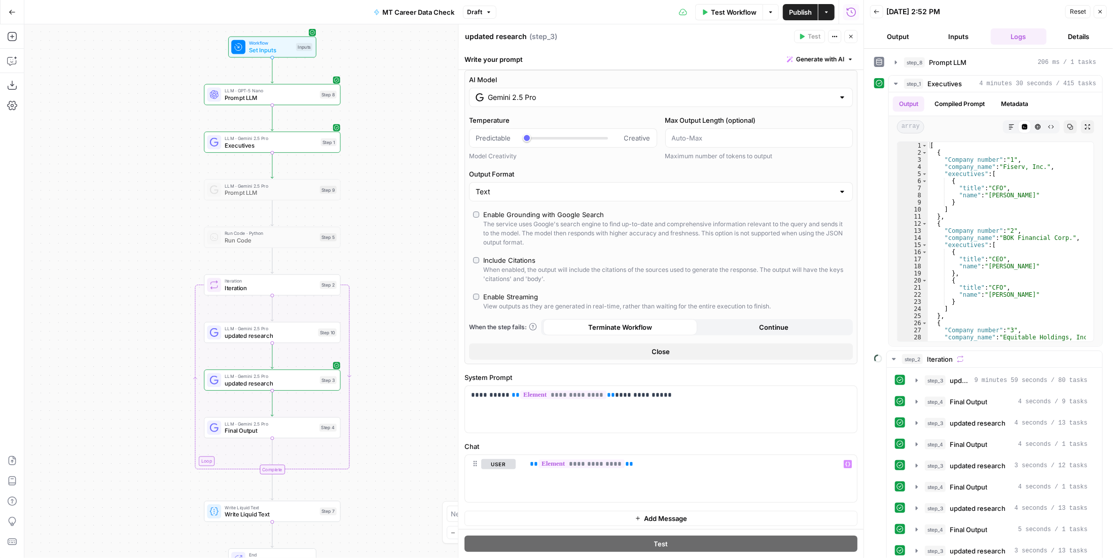
click at [794, 12] on span "Publish" at bounding box center [800, 12] width 23 height 10
click at [305, 287] on span "Iteration" at bounding box center [271, 287] width 92 height 9
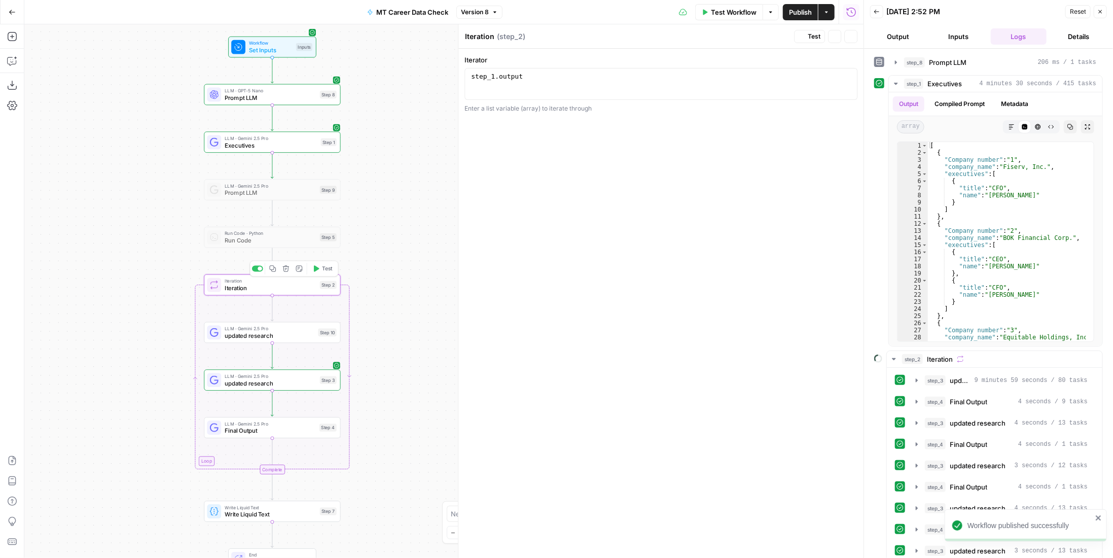
click at [325, 269] on span "Test" at bounding box center [327, 269] width 11 height 8
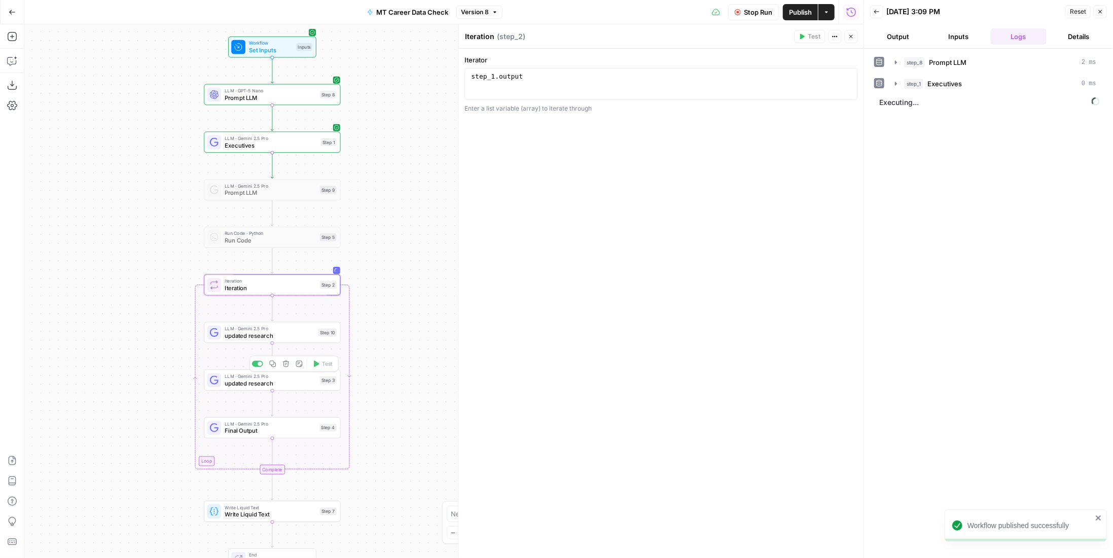
click at [305, 341] on div "LLM · Gemini 2.5 Pro updated research Step 10 Copy step Delete step Add Note Te…" at bounding box center [272, 332] width 136 height 21
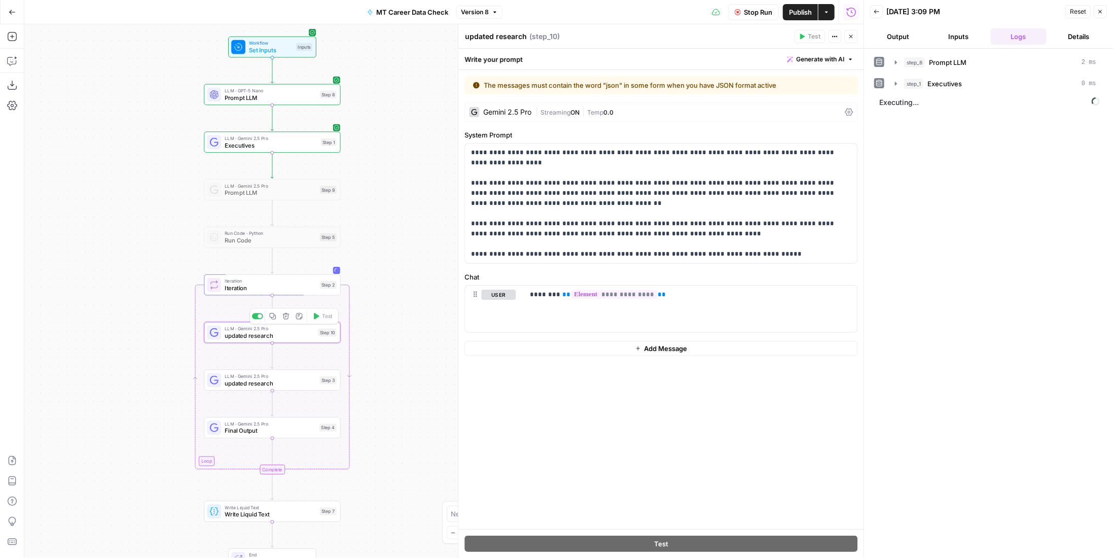
click at [280, 375] on span "LLM · Gemini 2.5 Pro" at bounding box center [271, 376] width 92 height 7
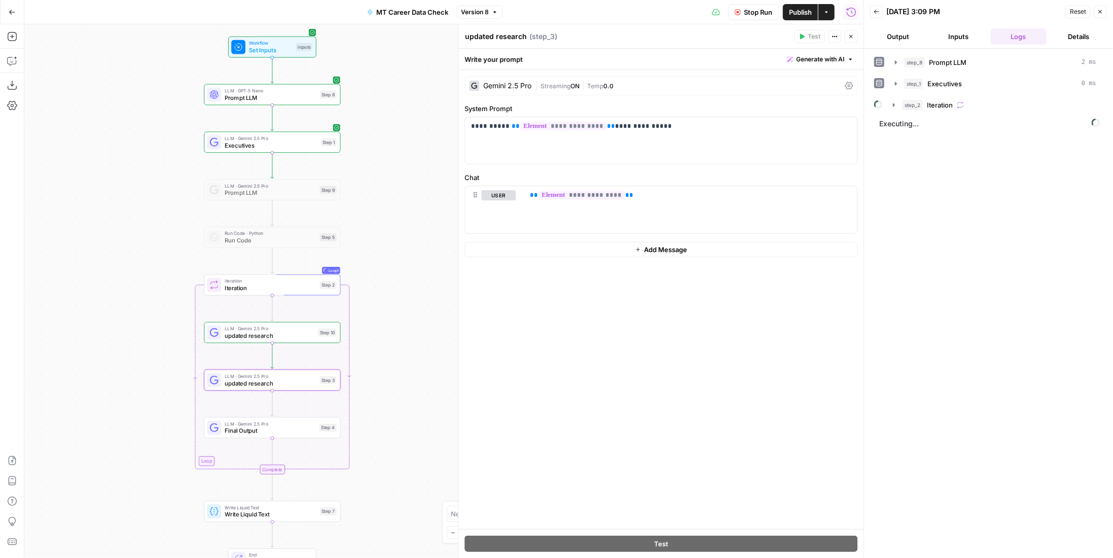
drag, startPoint x: 777, startPoint y: 22, endPoint x: 766, endPoint y: 16, distance: 12.5
click at [777, 21] on div "Stop Run Publish Actions Run History" at bounding box center [682, 12] width 361 height 24
click at [766, 16] on span "Stop Run" at bounding box center [758, 12] width 28 height 10
click at [734, 12] on span "Test Workflow" at bounding box center [734, 12] width 46 height 10
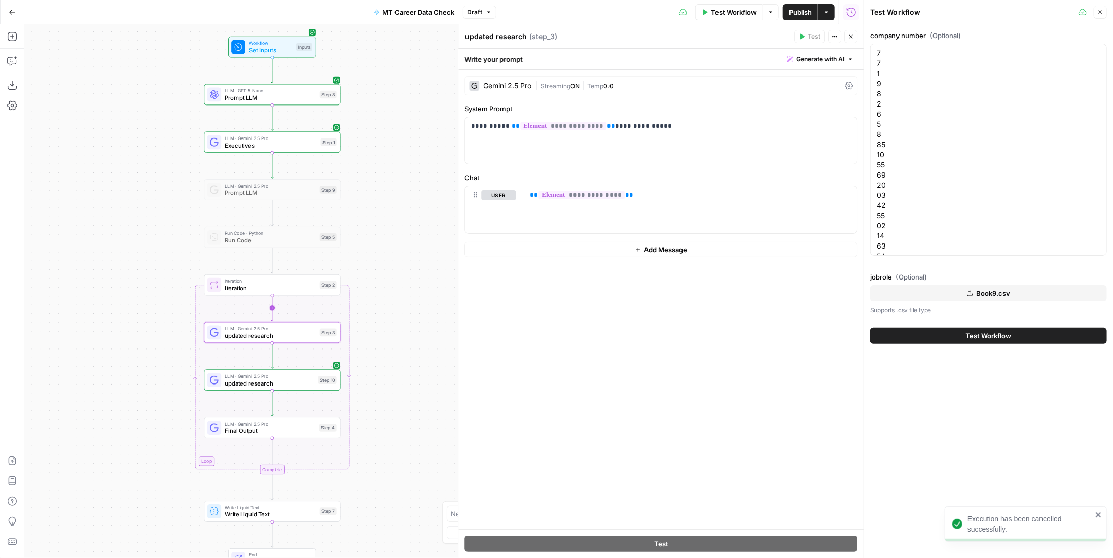
drag, startPoint x: 279, startPoint y: 288, endPoint x: 294, endPoint y: 284, distance: 15.6
click at [279, 287] on span "Iteration" at bounding box center [271, 287] width 92 height 9
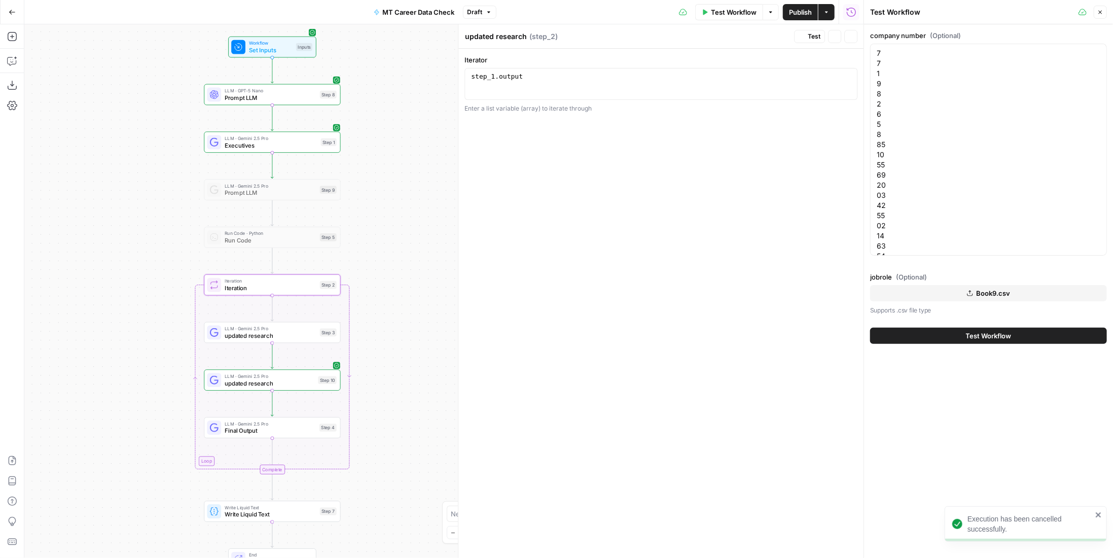
type textarea "Iteration"
click at [327, 266] on span "Test" at bounding box center [327, 269] width 11 height 8
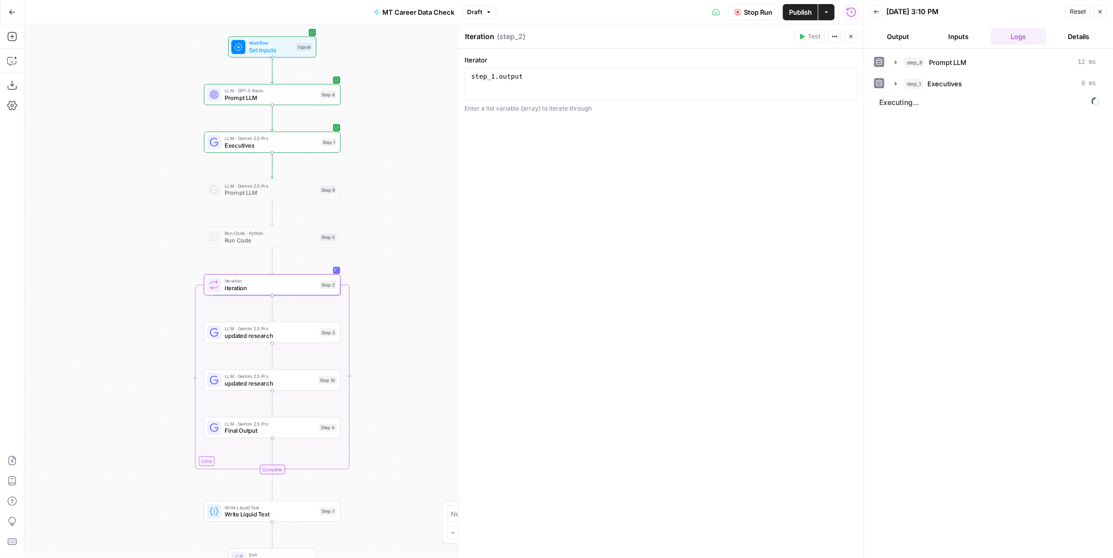
click at [321, 330] on div "Step 3" at bounding box center [328, 332] width 17 height 8
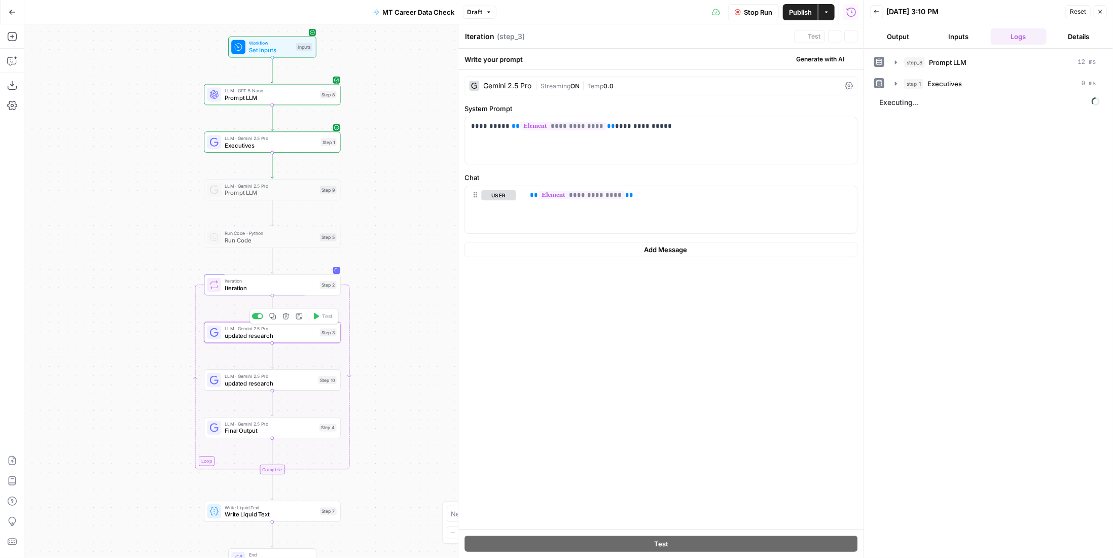
type textarea "updated research"
click at [944, 102] on span "Iteration" at bounding box center [940, 105] width 26 height 10
click at [955, 131] on button "step_3 updated research 5 seconds / 1 tasks" at bounding box center [1001, 126] width 184 height 16
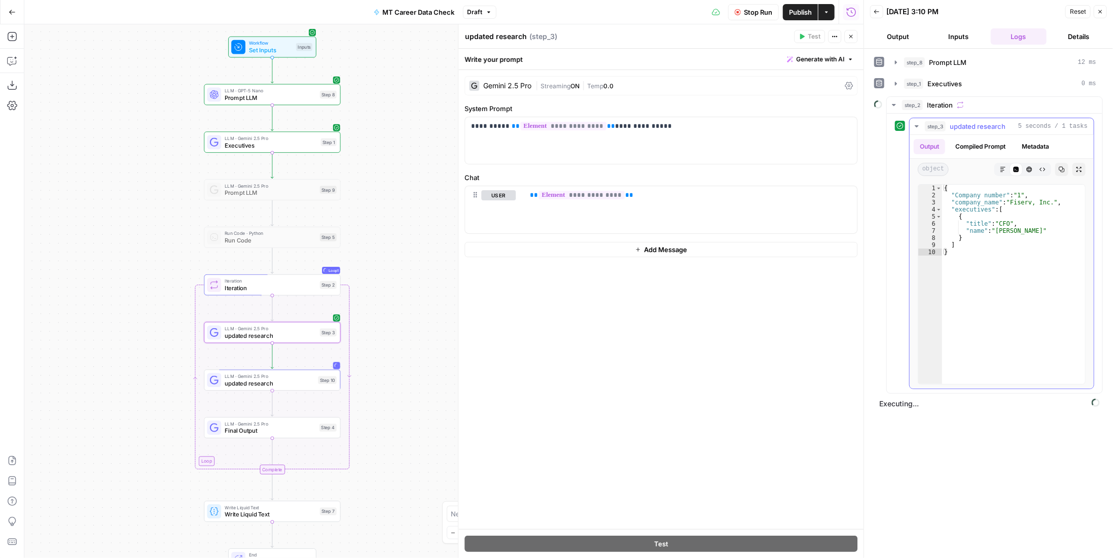
click at [956, 129] on button "step_3 updated research 5 seconds / 1 tasks" at bounding box center [1001, 126] width 184 height 16
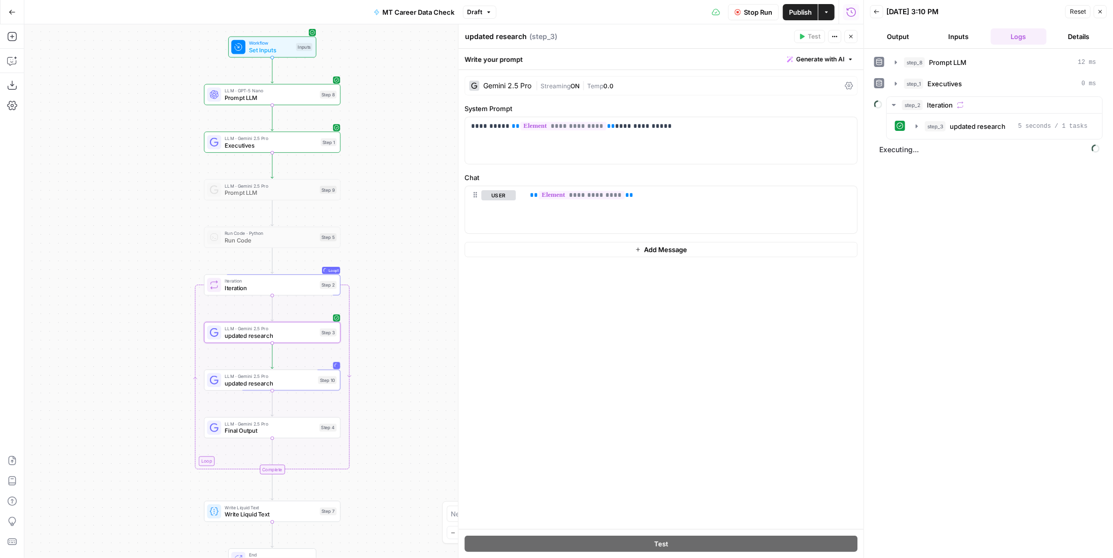
click at [763, 7] on span "Stop Run" at bounding box center [758, 12] width 28 height 10
click at [302, 386] on span "updated research" at bounding box center [270, 383] width 90 height 9
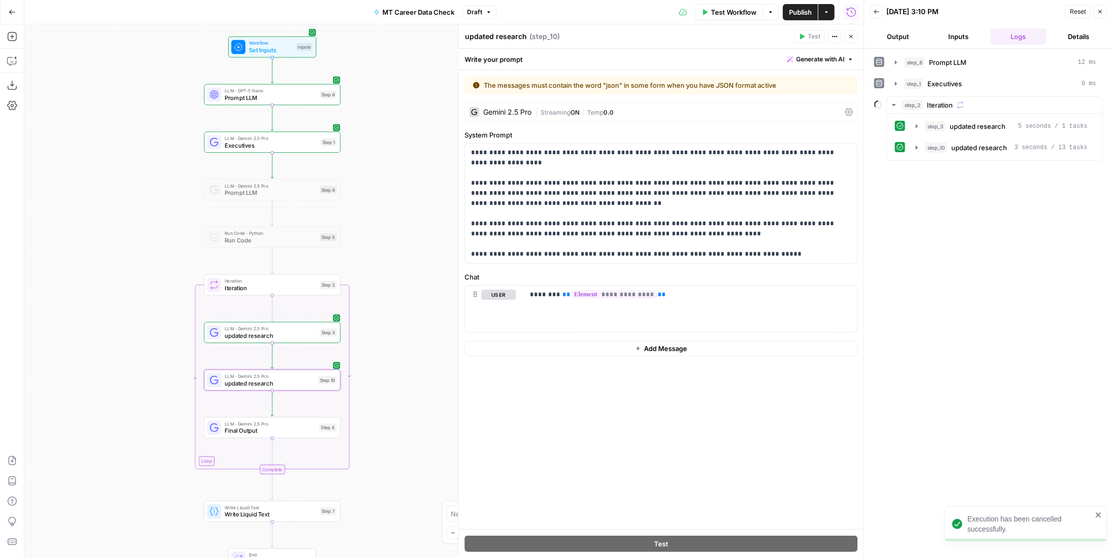
click at [583, 111] on span "|" at bounding box center [583, 111] width 8 height 10
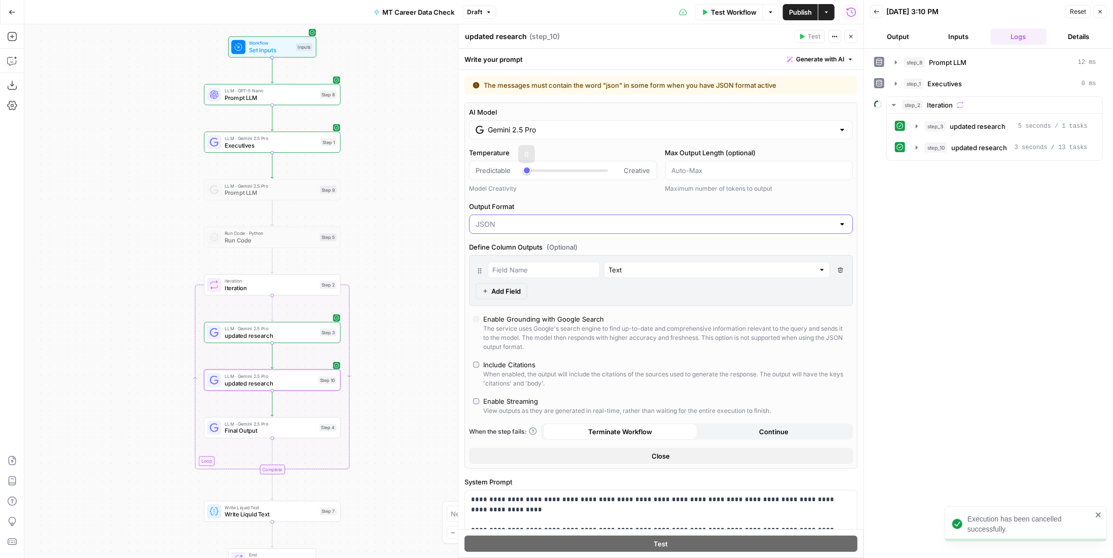
click at [509, 225] on input "Output Format" at bounding box center [654, 224] width 358 height 10
click at [527, 250] on span "Text" at bounding box center [654, 248] width 355 height 10
type input "Text"
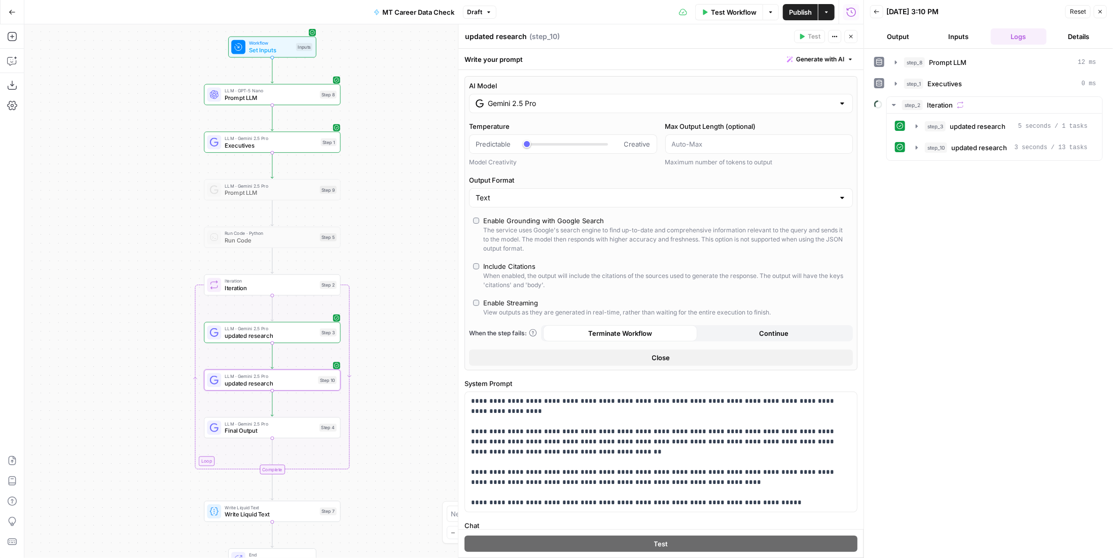
scroll to position [79, 0]
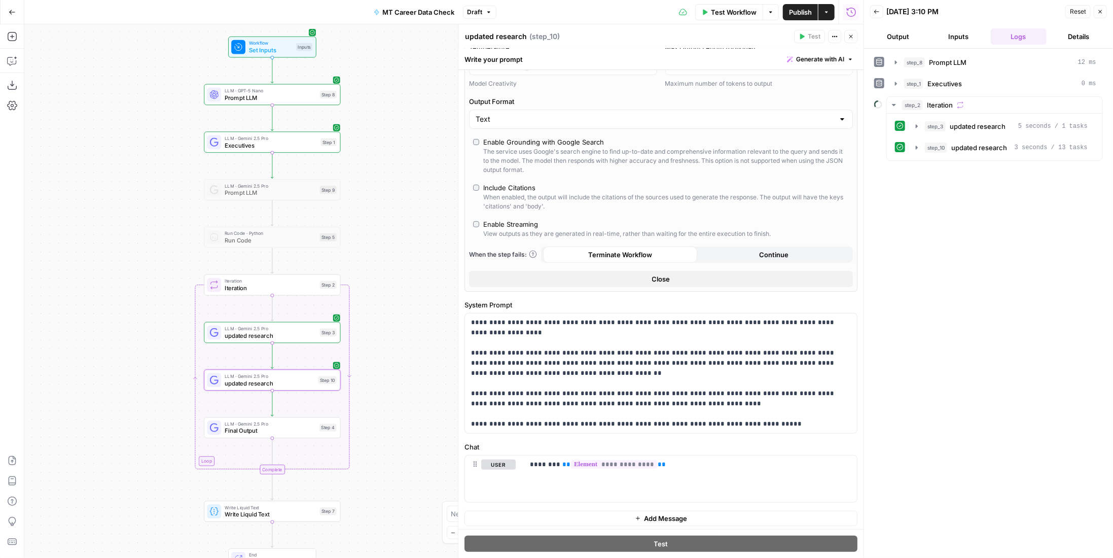
click at [557, 150] on div "The service uses Google's search engine to find up-to-date and comprehensive in…" at bounding box center [665, 160] width 365 height 27
click at [322, 338] on div "LLM · Gemini 2.5 Pro updated research Step 3 Copy step Delete step Add Note Test" at bounding box center [271, 332] width 129 height 15
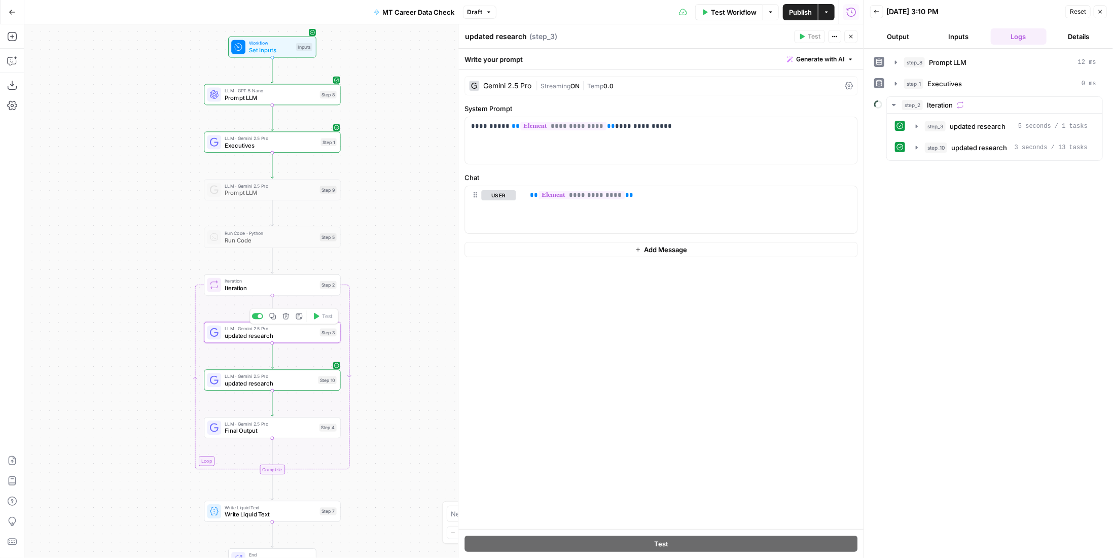
click at [286, 317] on icon "button" at bounding box center [285, 315] width 7 height 7
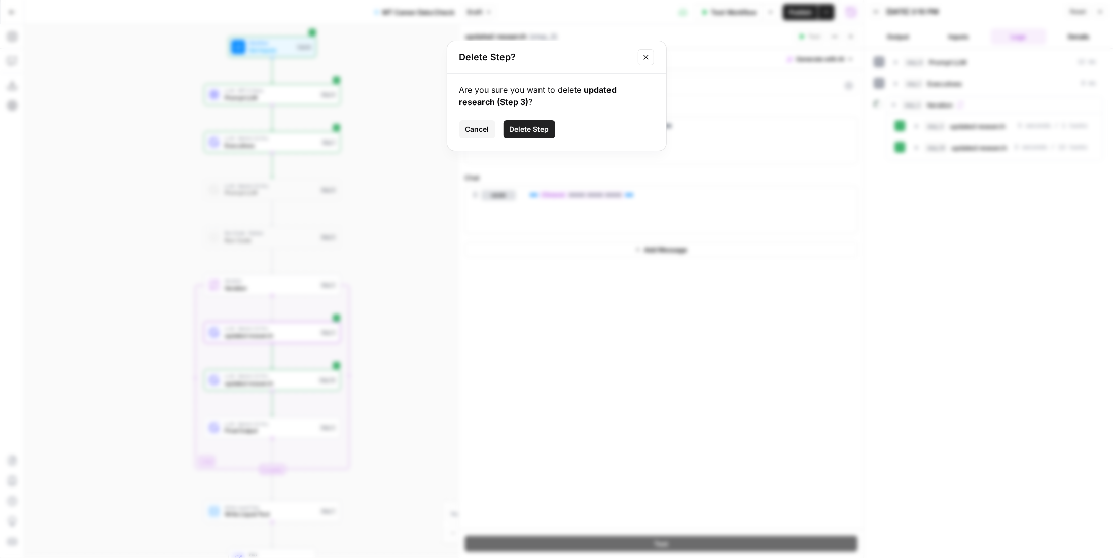
click at [527, 129] on span "Delete Step" at bounding box center [529, 129] width 40 height 10
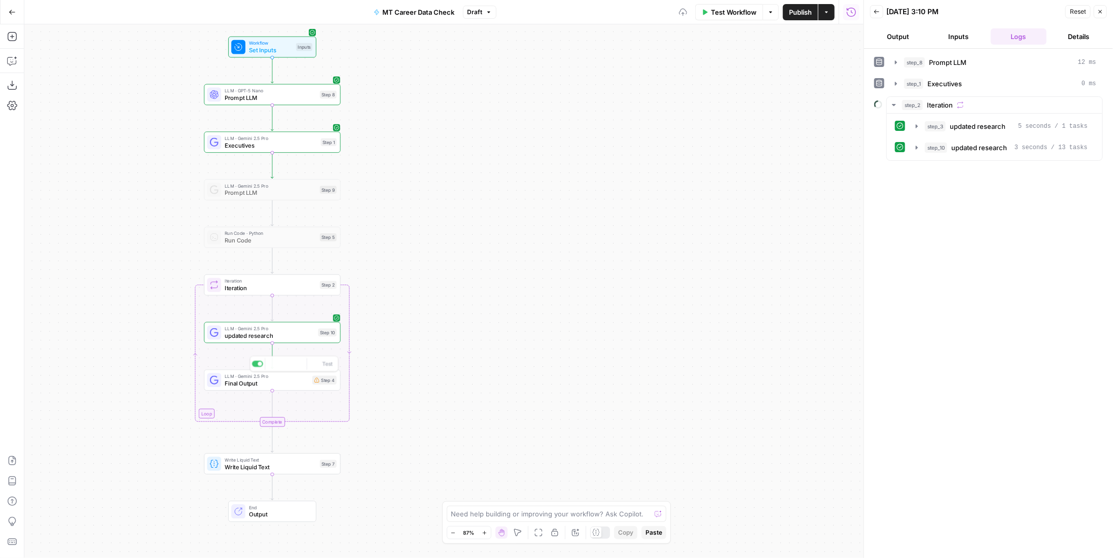
click at [309, 333] on span "updated research" at bounding box center [270, 335] width 90 height 9
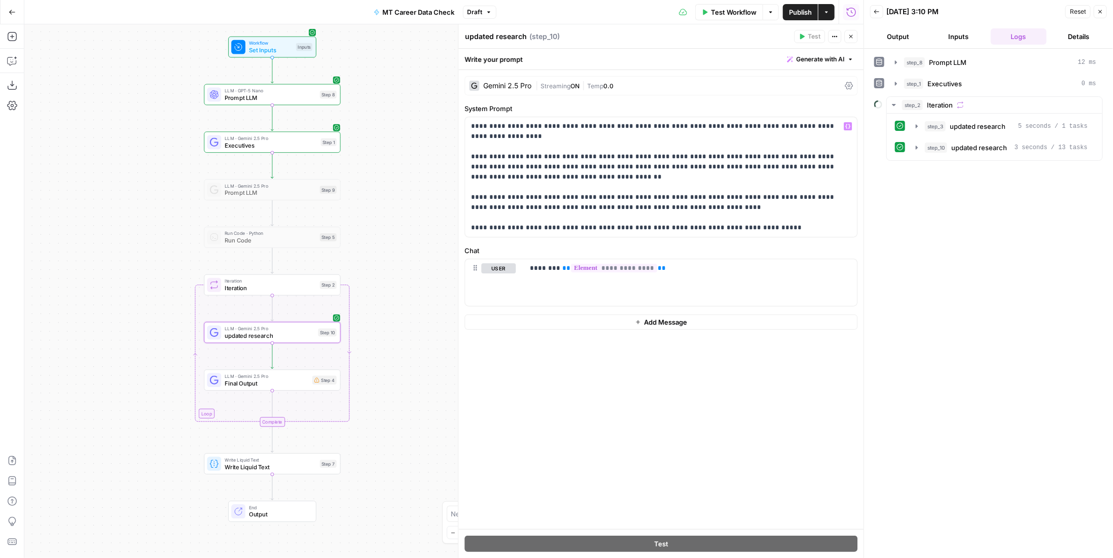
click at [603, 86] on span "Temp" at bounding box center [595, 86] width 16 height 8
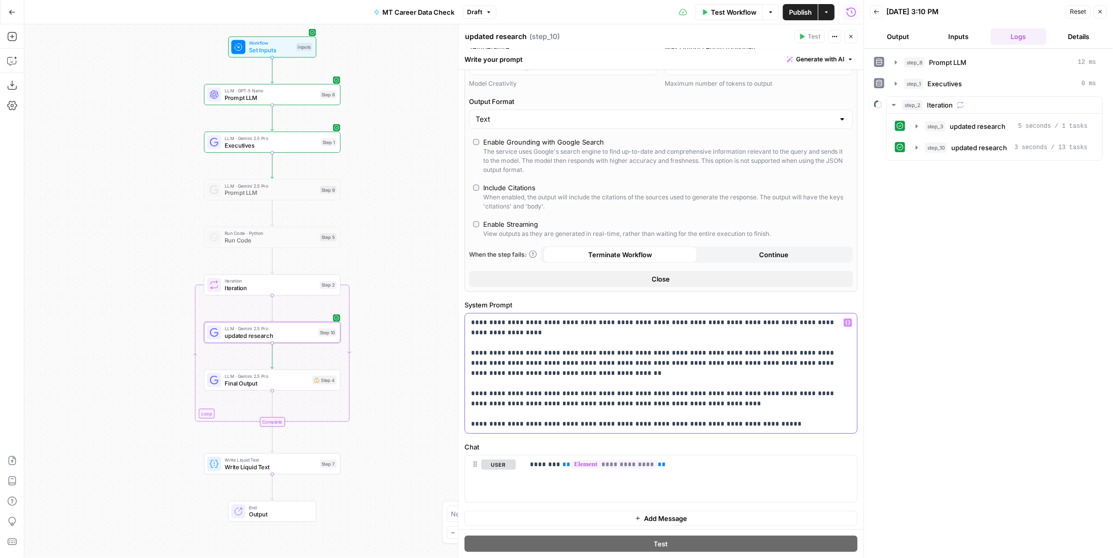
drag, startPoint x: 673, startPoint y: 403, endPoint x: 462, endPoint y: 385, distance: 212.2
click at [462, 385] on div "**********" at bounding box center [661, 290] width 406 height 533
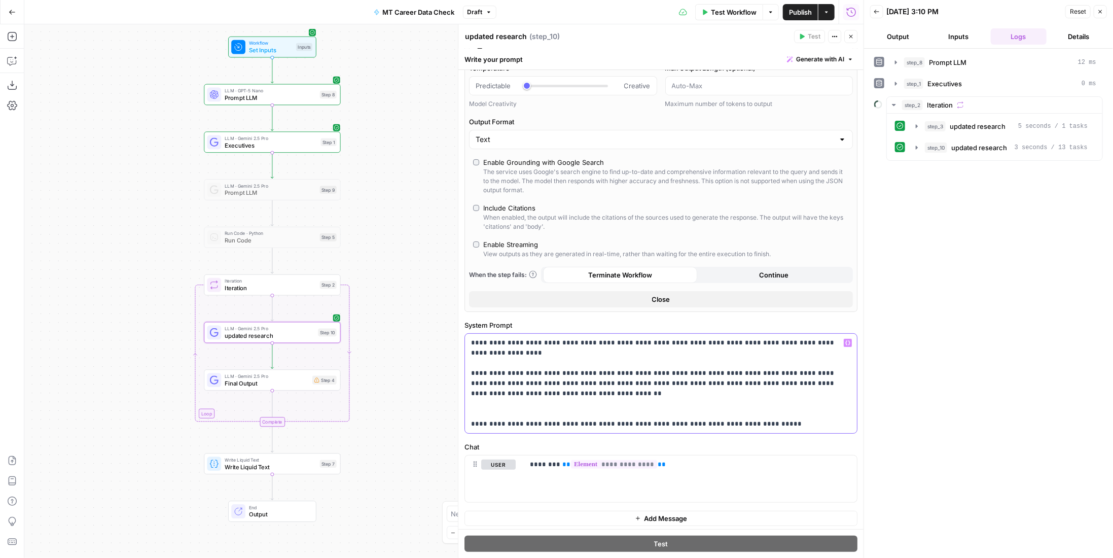
scroll to position [68, 0]
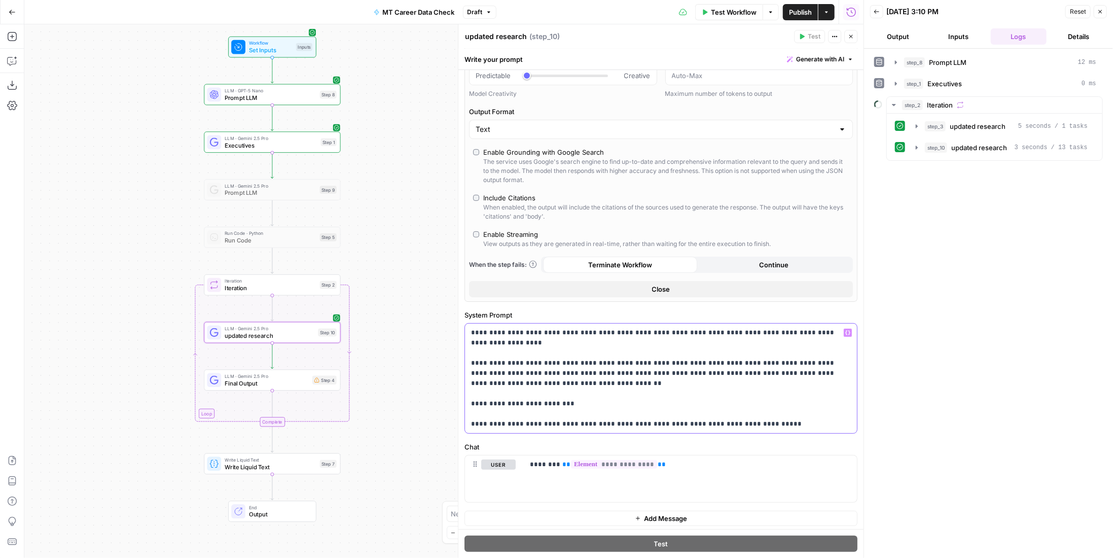
click at [605, 369] on p "**********" at bounding box center [657, 377] width 373 height 101
drag, startPoint x: 570, startPoint y: 408, endPoint x: 463, endPoint y: 403, distance: 106.5
click at [463, 403] on div "**********" at bounding box center [661, 290] width 406 height 533
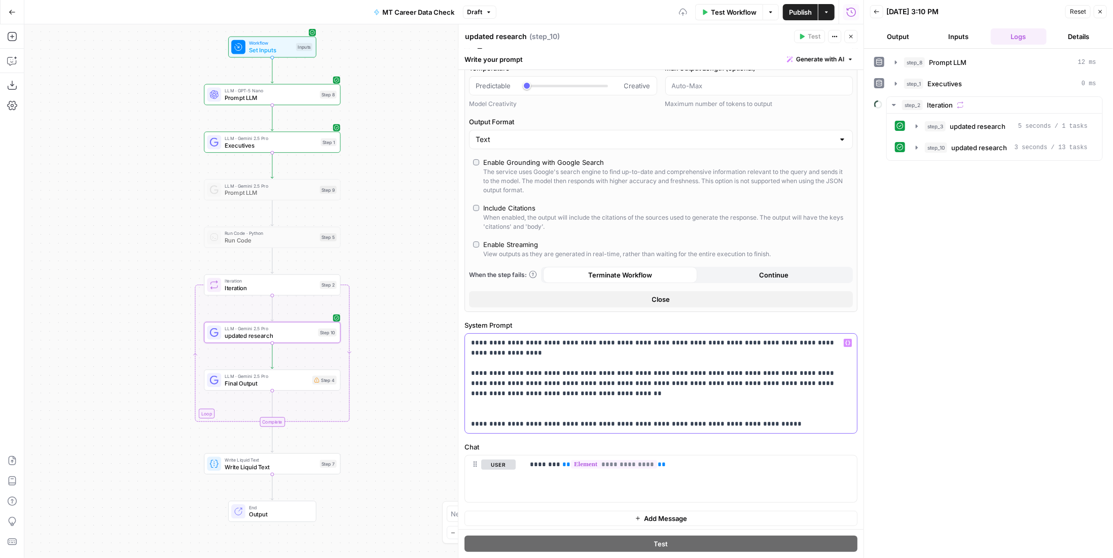
click at [603, 384] on p "**********" at bounding box center [657, 383] width 373 height 91
click at [713, 385] on p "**********" at bounding box center [657, 383] width 373 height 91
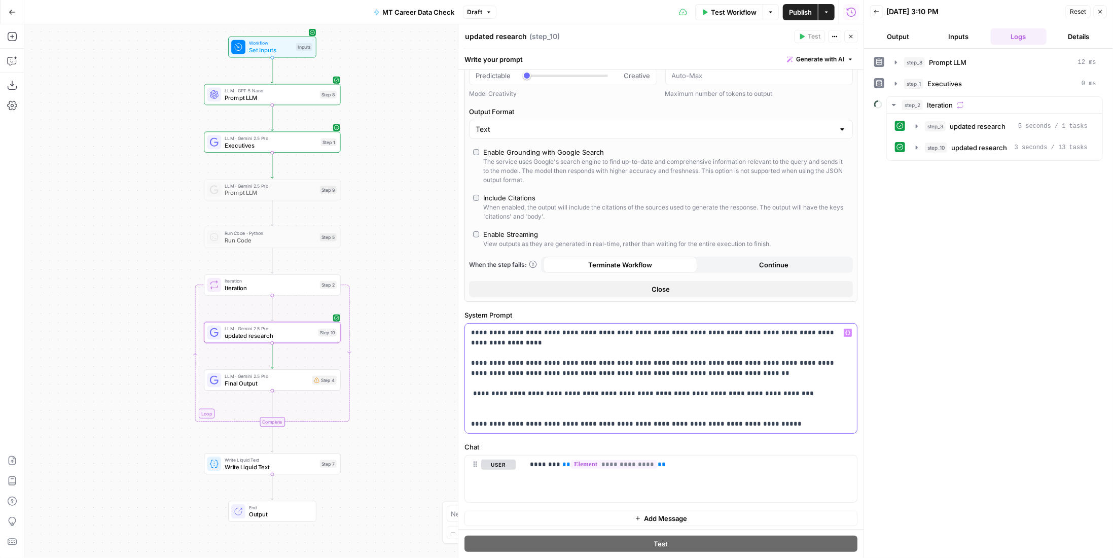
click at [686, 359] on p "**********" at bounding box center [657, 377] width 373 height 101
drag, startPoint x: 796, startPoint y: 427, endPoint x: 484, endPoint y: 409, distance: 312.8
click at [484, 409] on div "**********" at bounding box center [661, 377] width 392 height 109
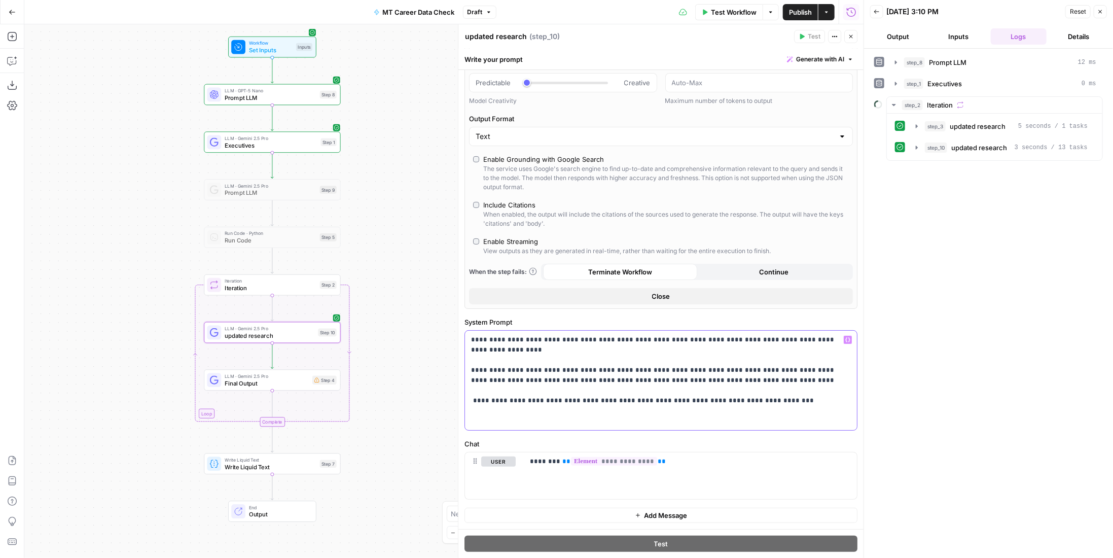
scroll to position [58, 0]
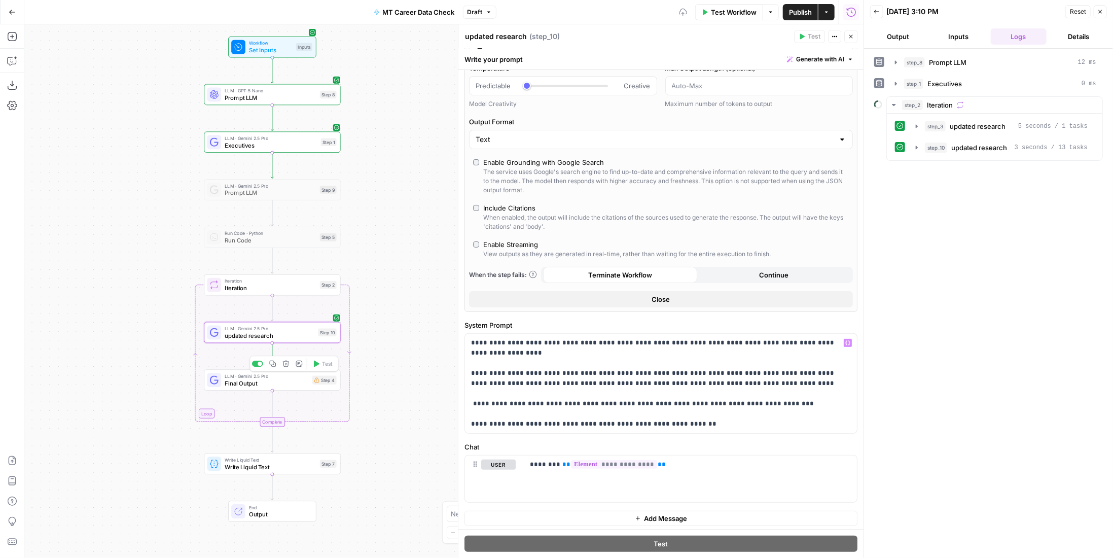
click at [253, 383] on span "Final Output" at bounding box center [267, 383] width 84 height 9
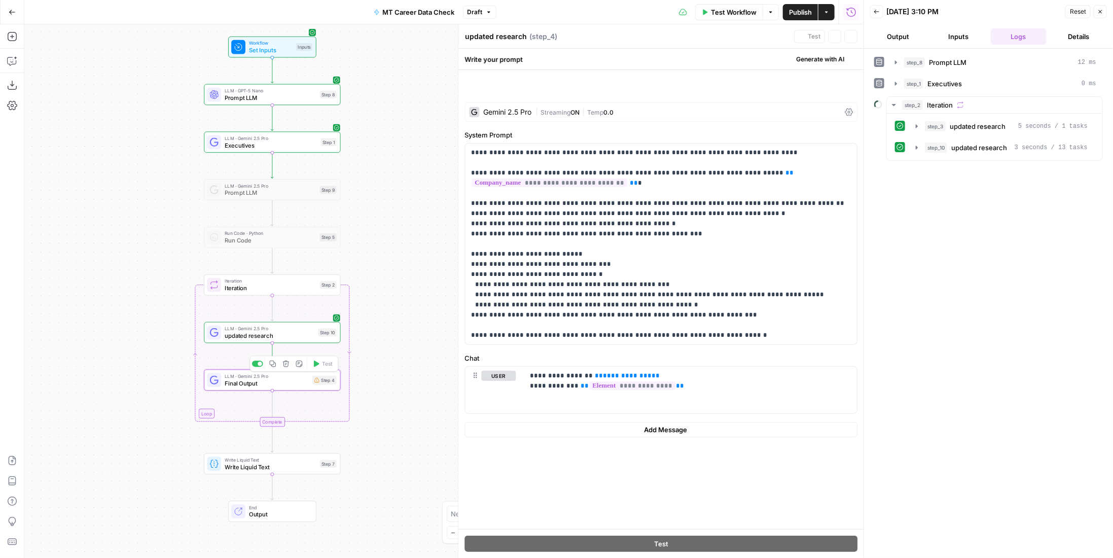
type textarea "Final Output"
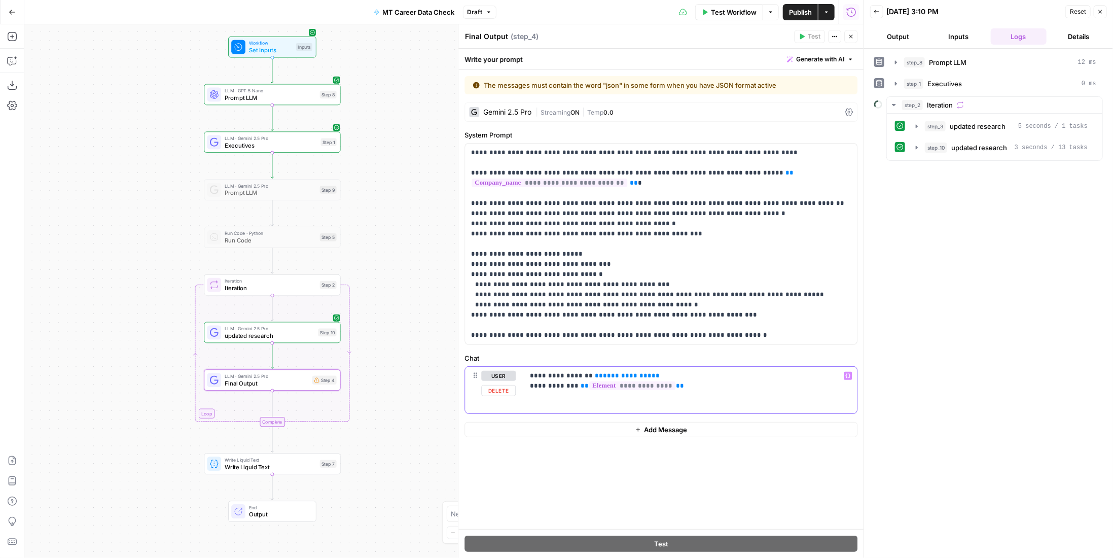
click at [669, 375] on p "**********" at bounding box center [690, 381] width 321 height 20
click at [612, 374] on span "**********" at bounding box center [627, 375] width 49 height 7
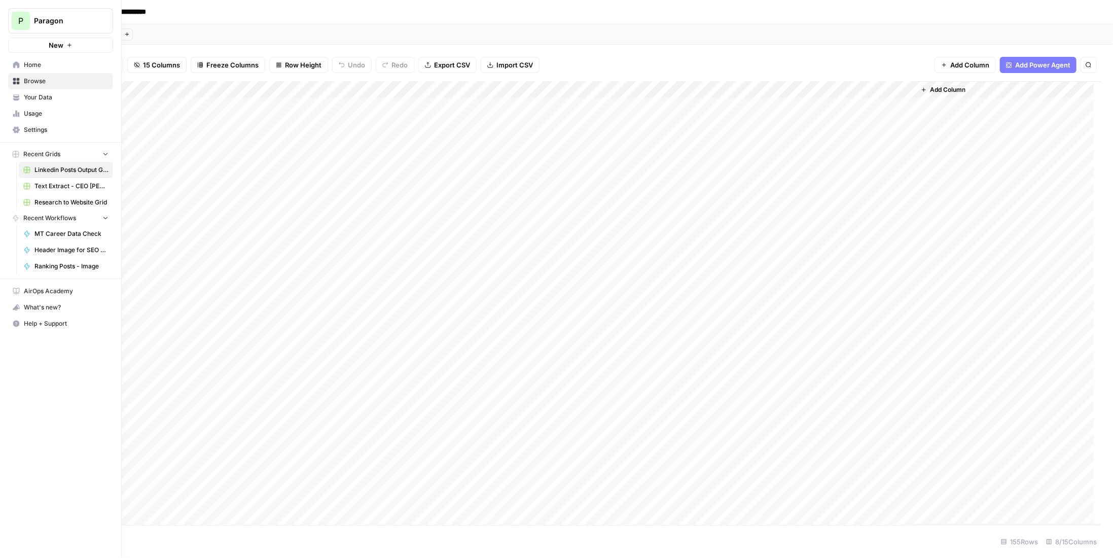
click at [43, 20] on span "Paragon" at bounding box center [64, 21] width 61 height 10
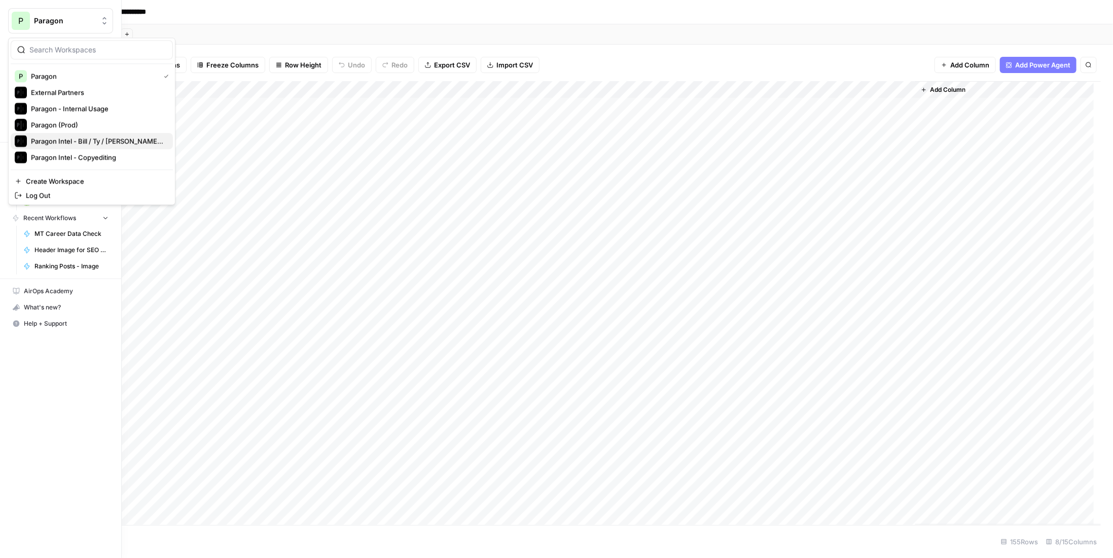
click at [106, 137] on span "Paragon Intel - Bill / Ty / Colby R&D" at bounding box center [98, 141] width 134 height 10
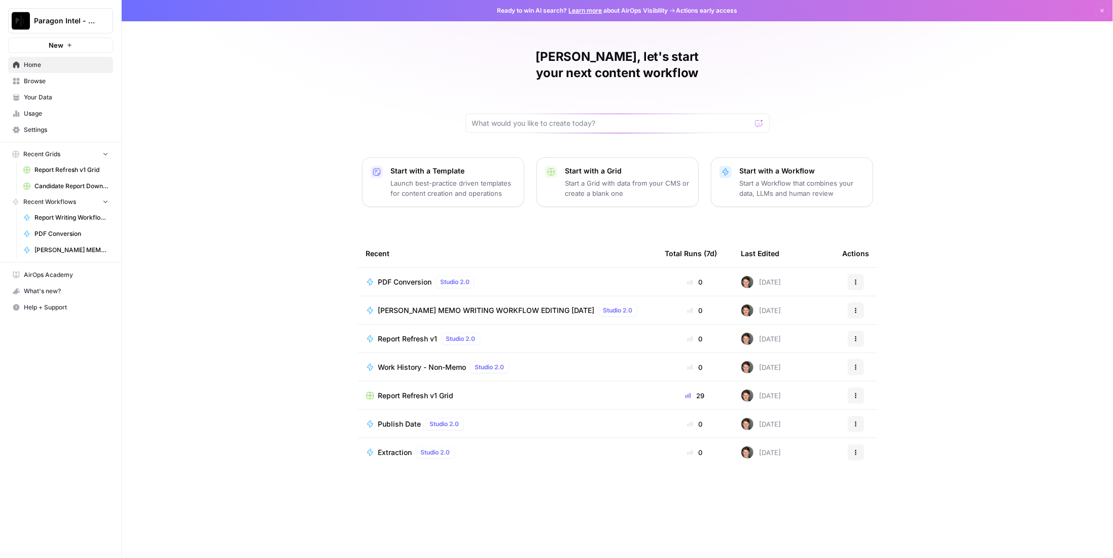
click at [429, 390] on span "Report Refresh v1 Grid" at bounding box center [416, 395] width 76 height 10
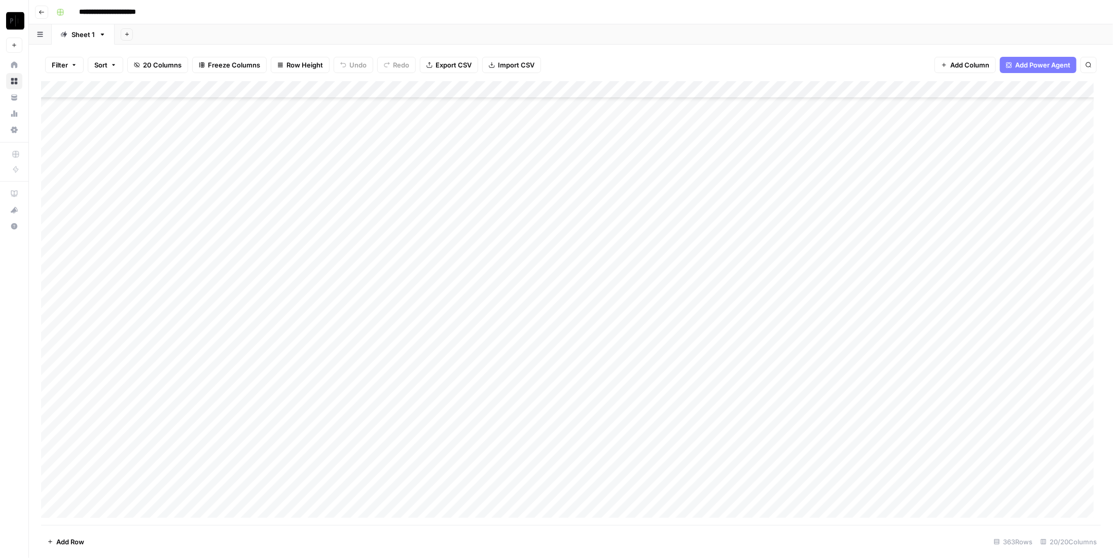
scroll to position [1419, 0]
click at [45, 17] on button "Go back" at bounding box center [41, 12] width 13 height 13
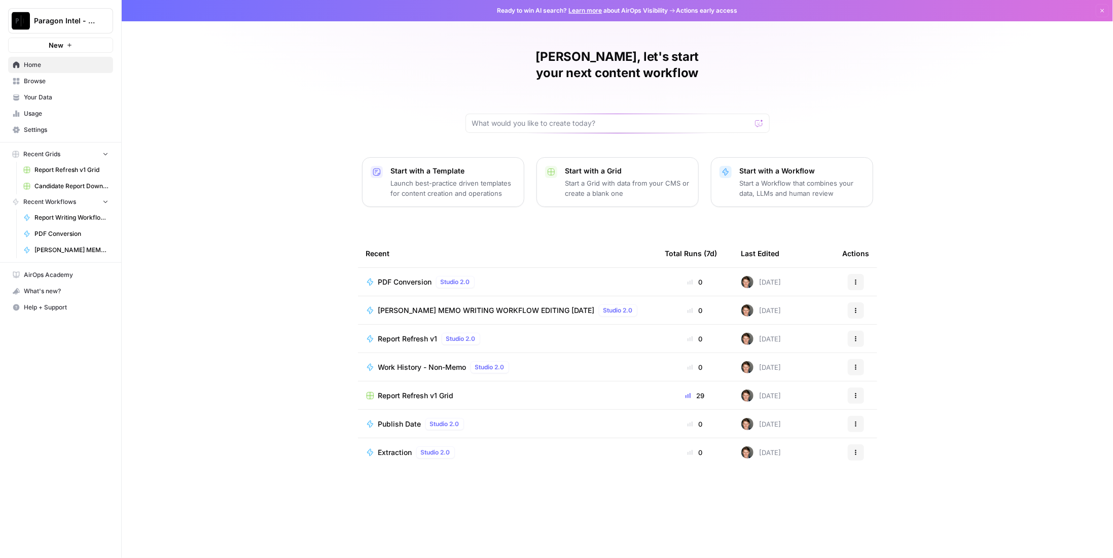
click at [54, 19] on span "Paragon Intel - Bill / Ty / [PERSON_NAME] R&D" at bounding box center [64, 21] width 61 height 10
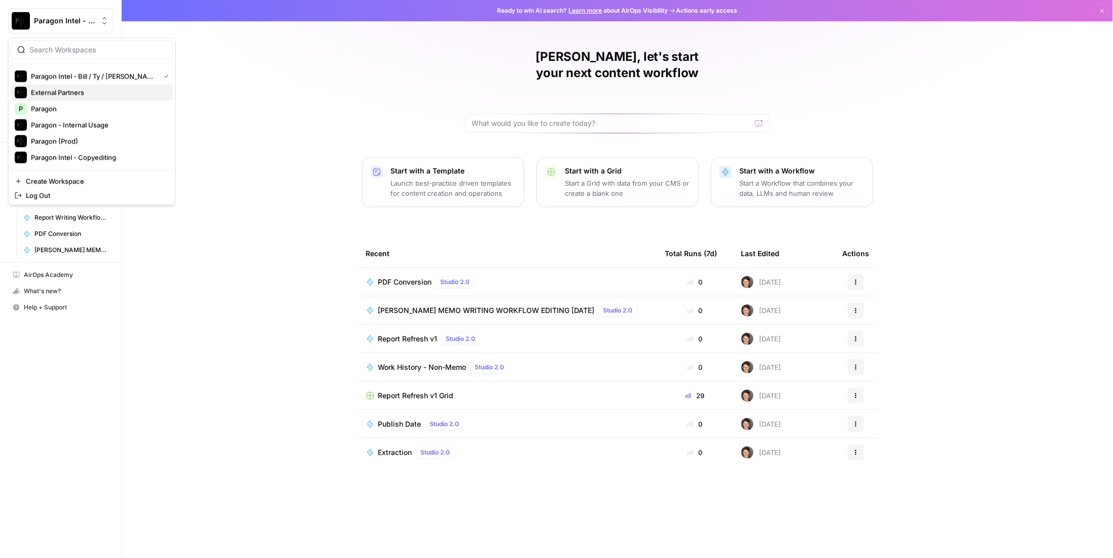
click at [95, 84] on button "External Partners" at bounding box center [92, 92] width 162 height 16
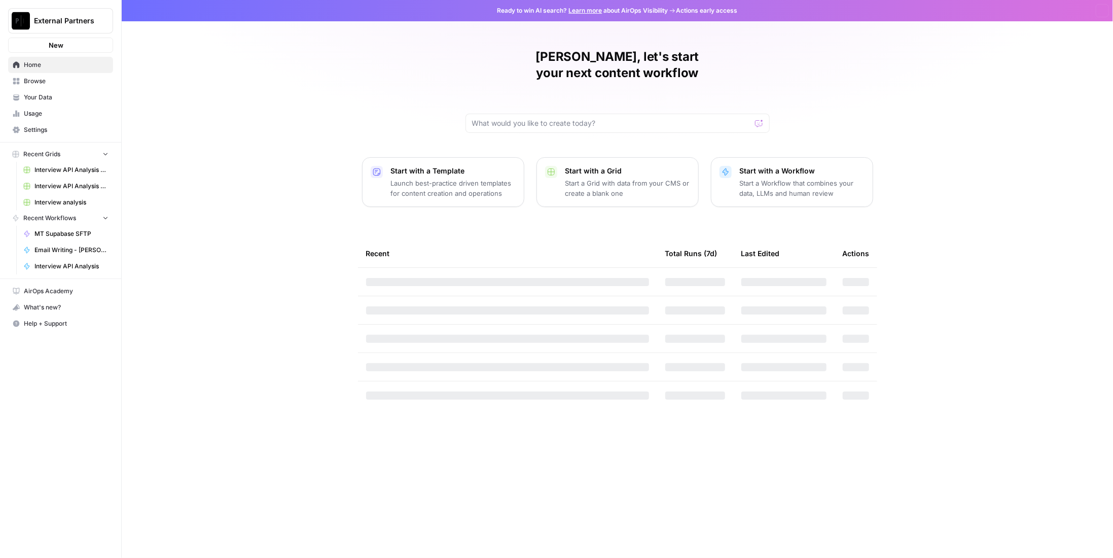
click at [73, 29] on button "External Partners" at bounding box center [60, 20] width 105 height 25
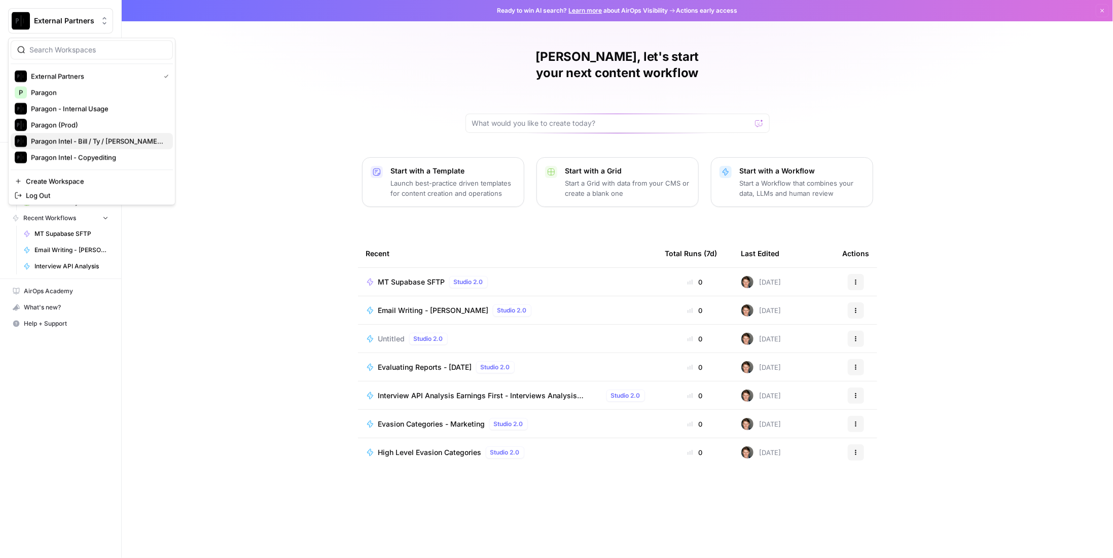
click at [108, 137] on span "Paragon Intel - Bill / Ty / [PERSON_NAME] R&D" at bounding box center [98, 141] width 134 height 10
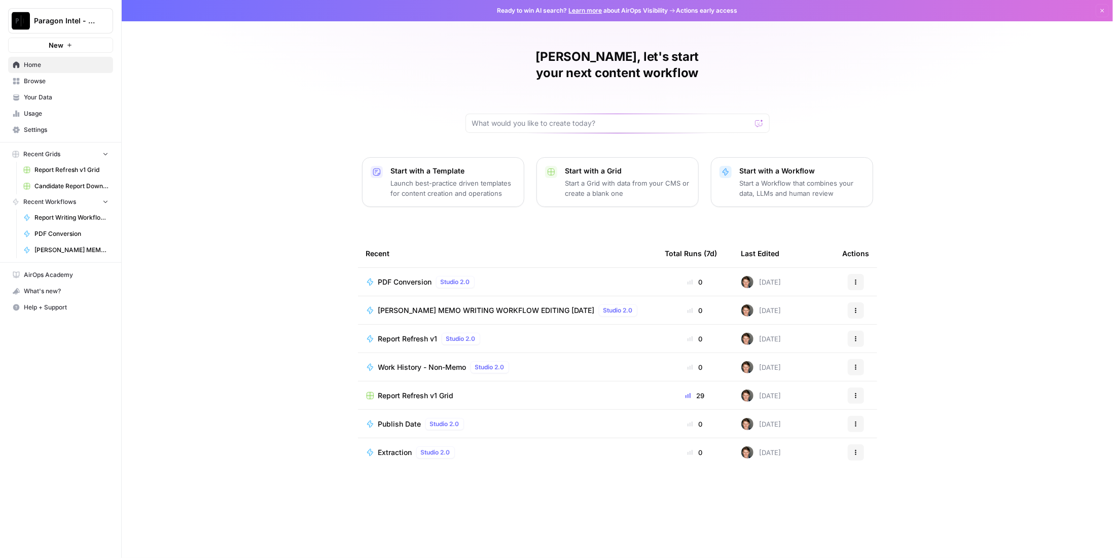
click at [59, 186] on span "Candidate Report Download Sheet" at bounding box center [71, 185] width 74 height 9
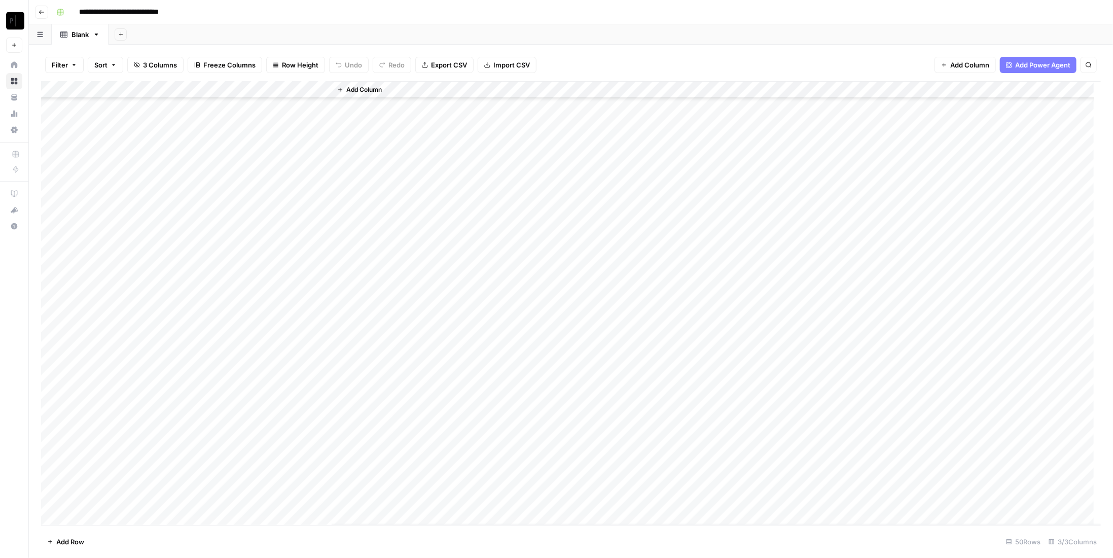
scroll to position [451, 0]
click at [233, 497] on div "Add Column" at bounding box center [570, 303] width 1059 height 444
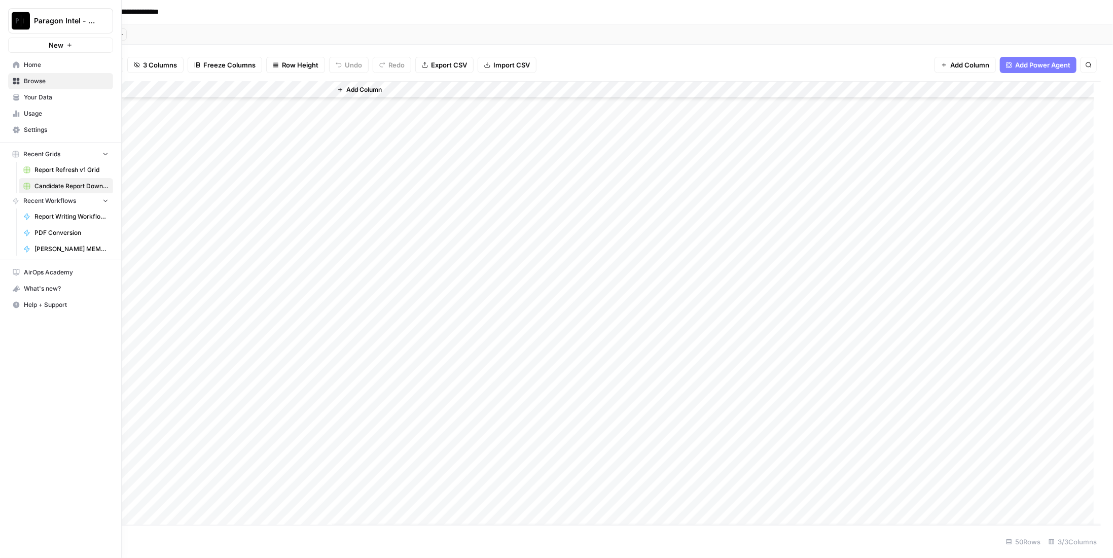
click at [38, 8] on button "Paragon Intel - Bill / Ty / [PERSON_NAME] R&D" at bounding box center [60, 20] width 105 height 25
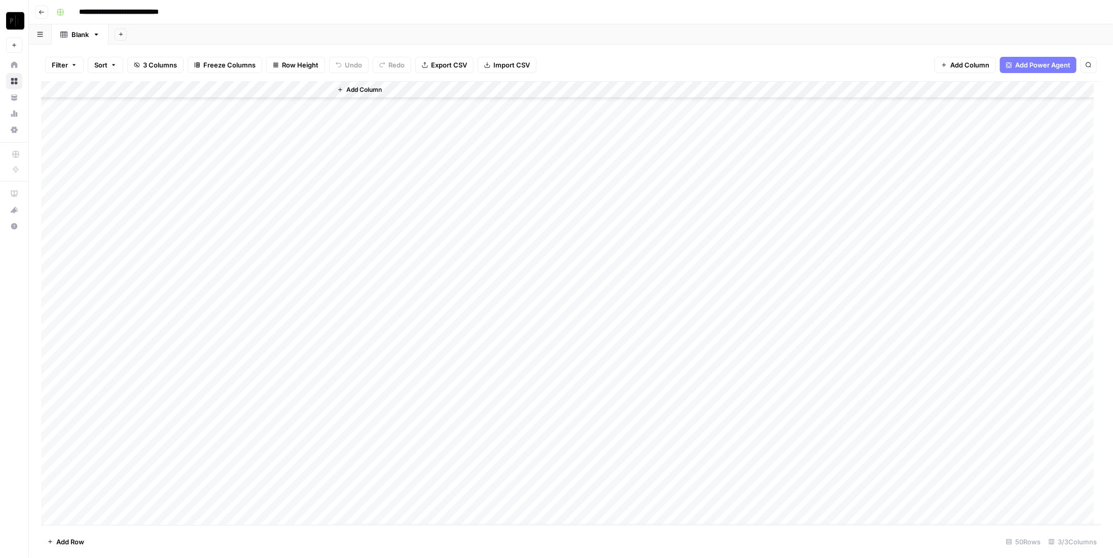
click at [309, 18] on div "**********" at bounding box center [577, 12] width 1050 height 16
click at [43, 11] on icon "button" at bounding box center [42, 12] width 6 height 6
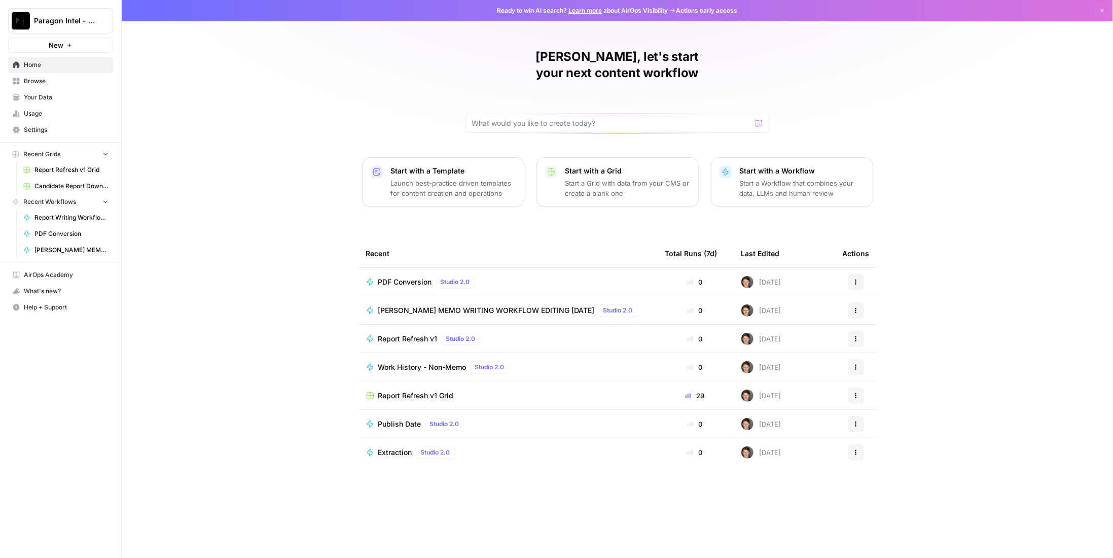
click at [40, 85] on link "Browse" at bounding box center [60, 81] width 105 height 16
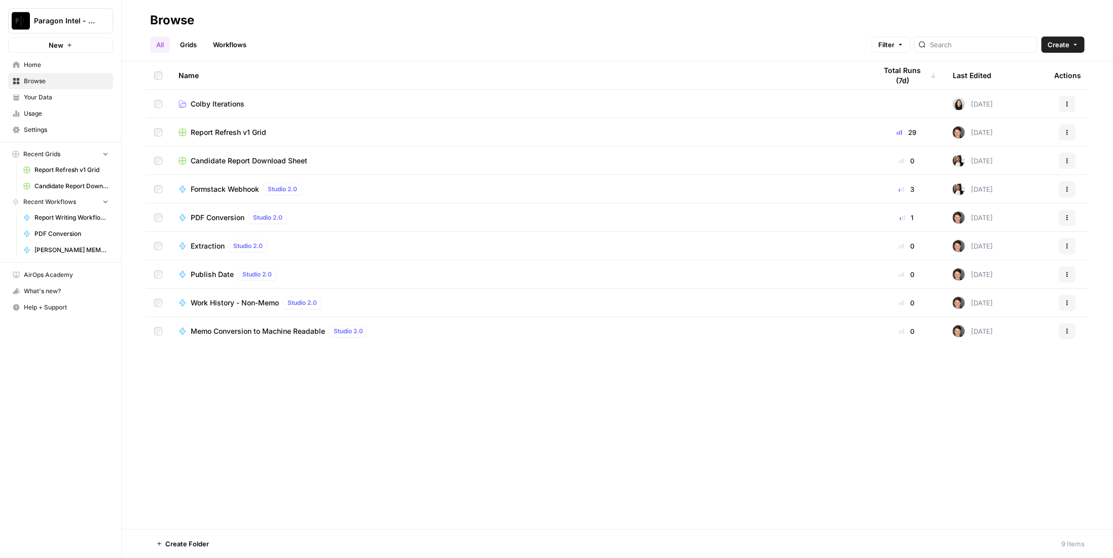
click at [213, 105] on span "Colby Iterations" at bounding box center [218, 104] width 54 height 10
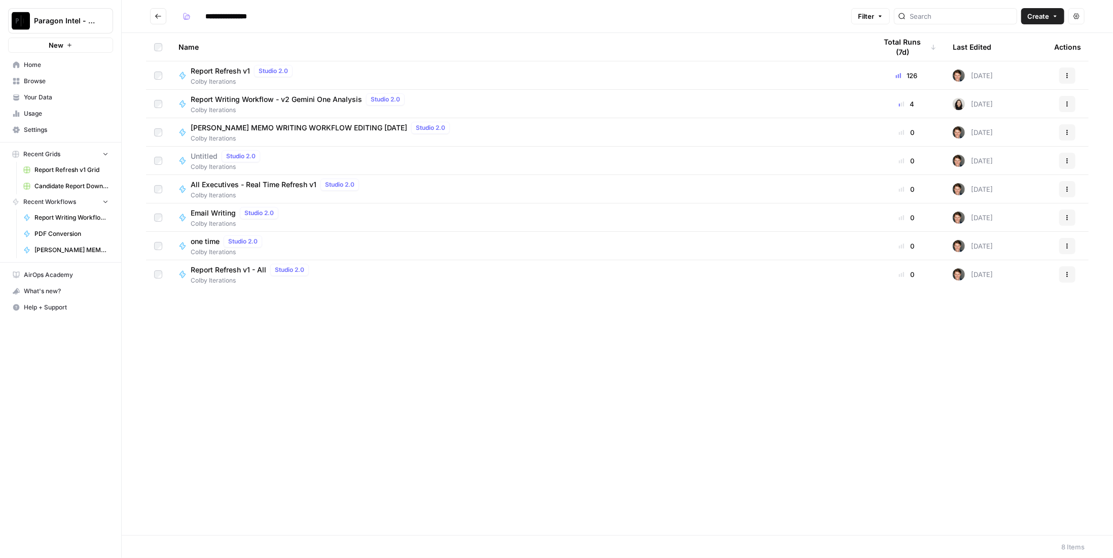
click at [240, 95] on span "Report Writing Workflow - v2 Gemini One Analysis" at bounding box center [276, 99] width 171 height 10
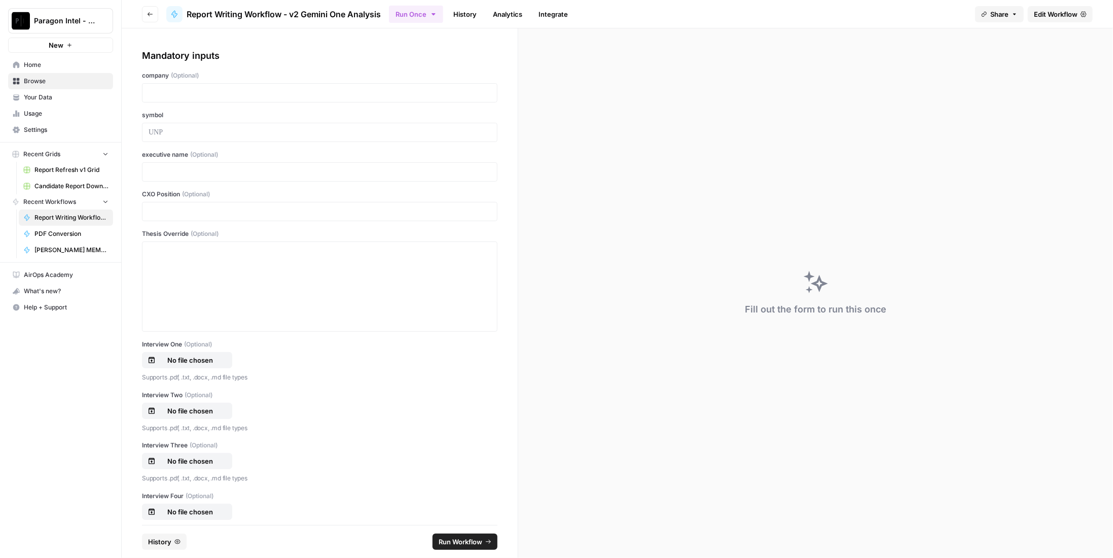
click at [1057, 11] on span "Edit Workflow" at bounding box center [1056, 14] width 44 height 10
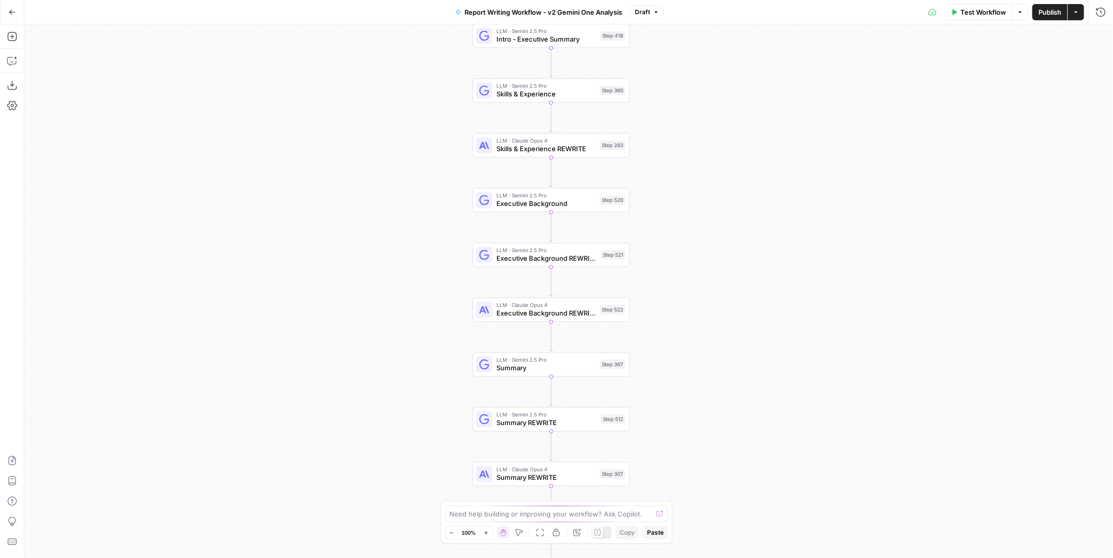
drag, startPoint x: 779, startPoint y: 196, endPoint x: 761, endPoint y: 300, distance: 105.9
click at [761, 300] on div "true false Workflow Set Inputs Inputs LLM · Perplexity Sonar Deep Research Late…" at bounding box center [568, 290] width 1088 height 533
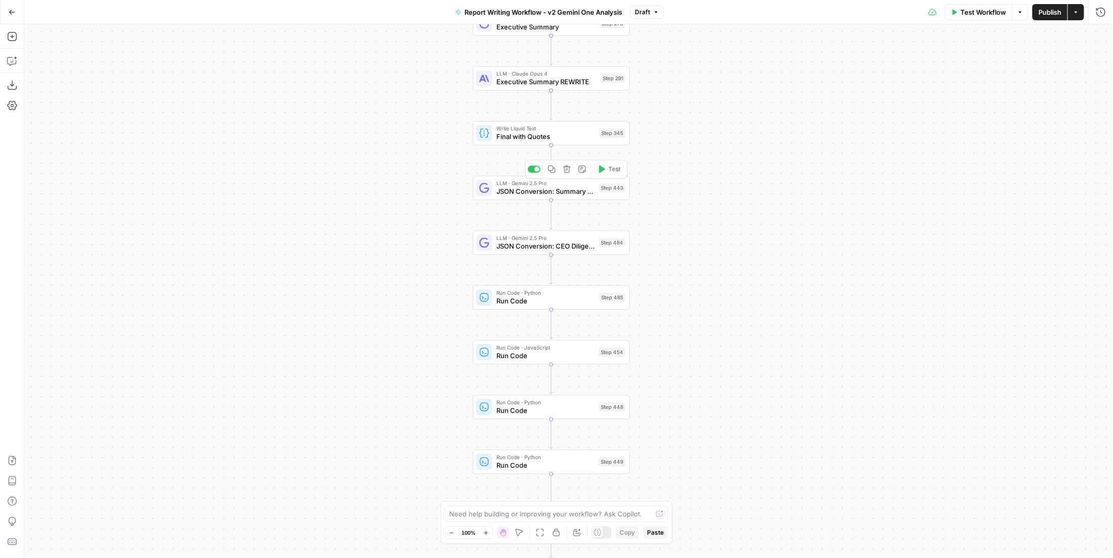
click at [580, 187] on span "JSON Conversion: Summary Section" at bounding box center [545, 192] width 98 height 10
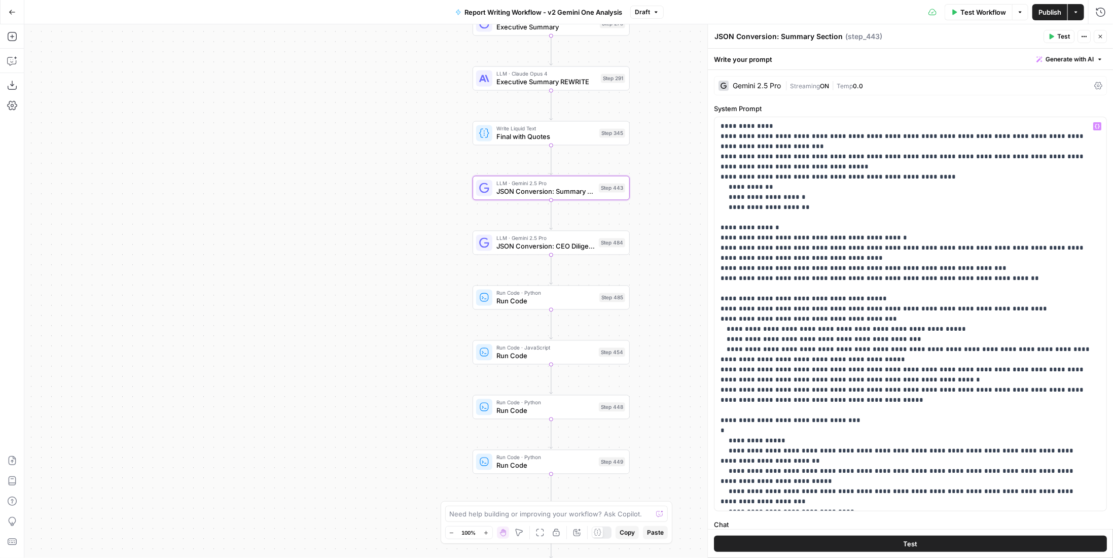
scroll to position [132, 0]
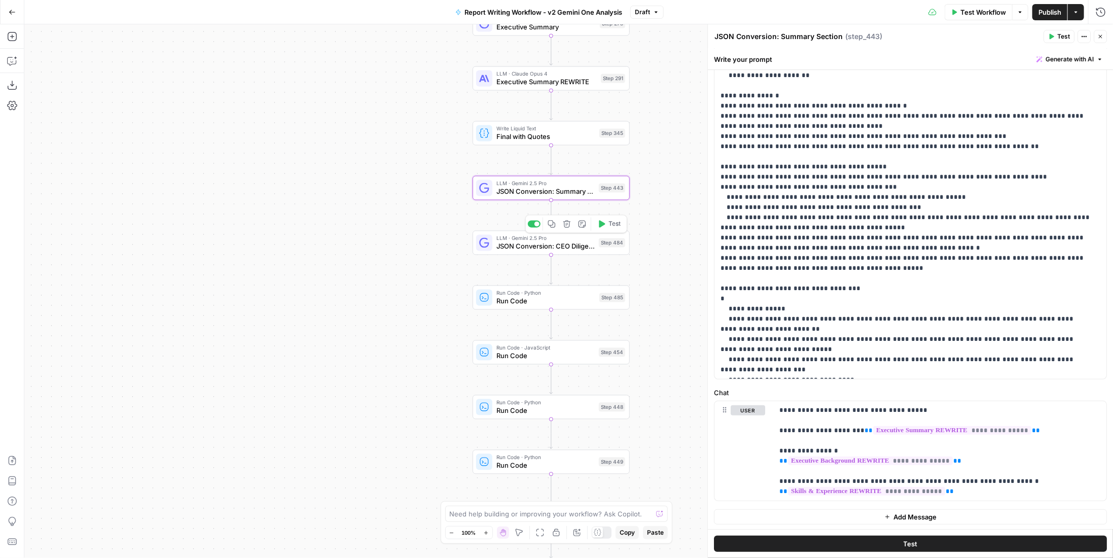
click at [533, 243] on span "JSON Conversion: CEO Diligence Memo" at bounding box center [545, 246] width 98 height 10
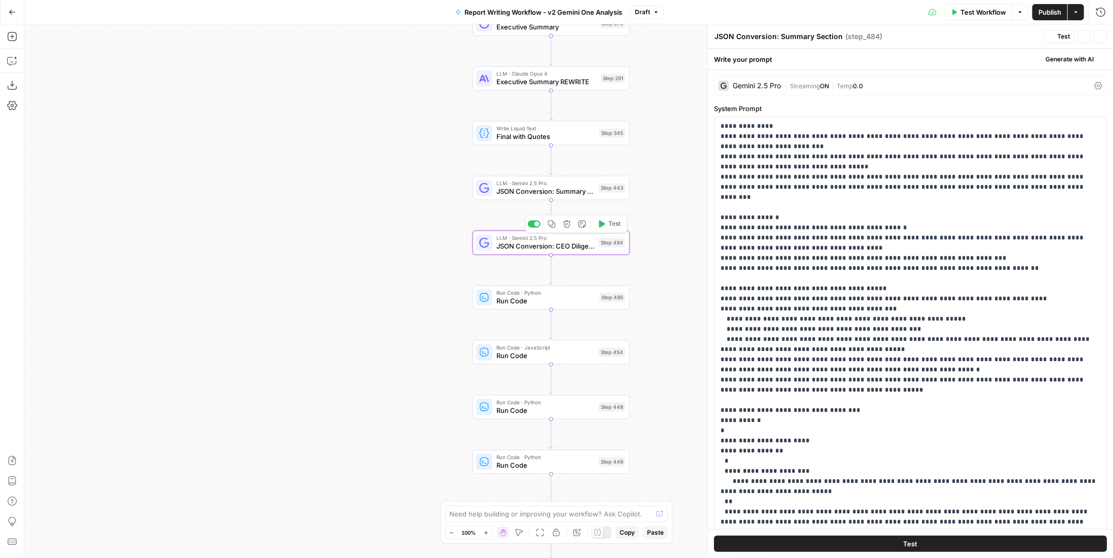
type textarea "JSON Conversion: CEO Diligence Memo"
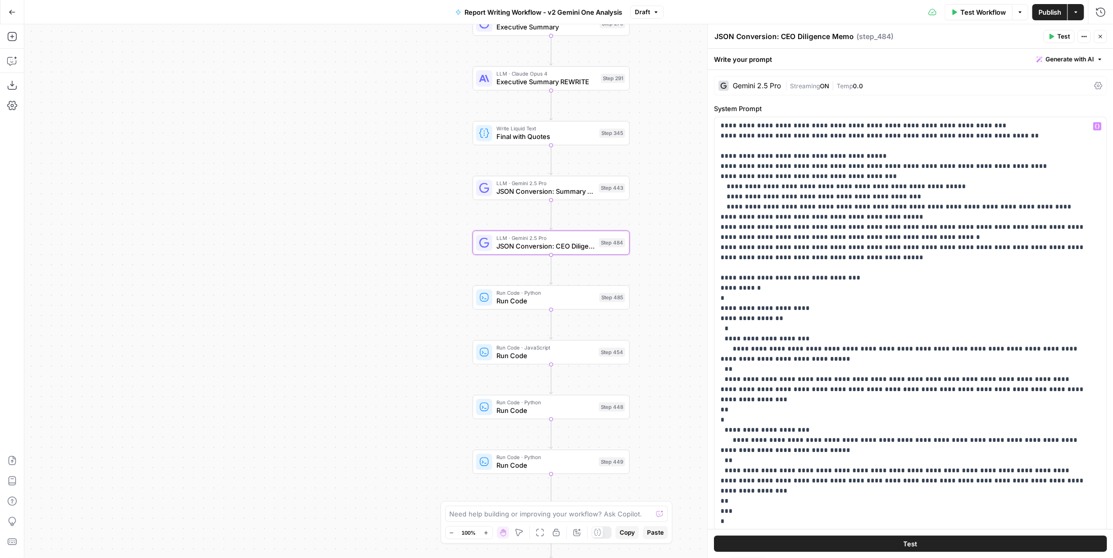
scroll to position [0, 0]
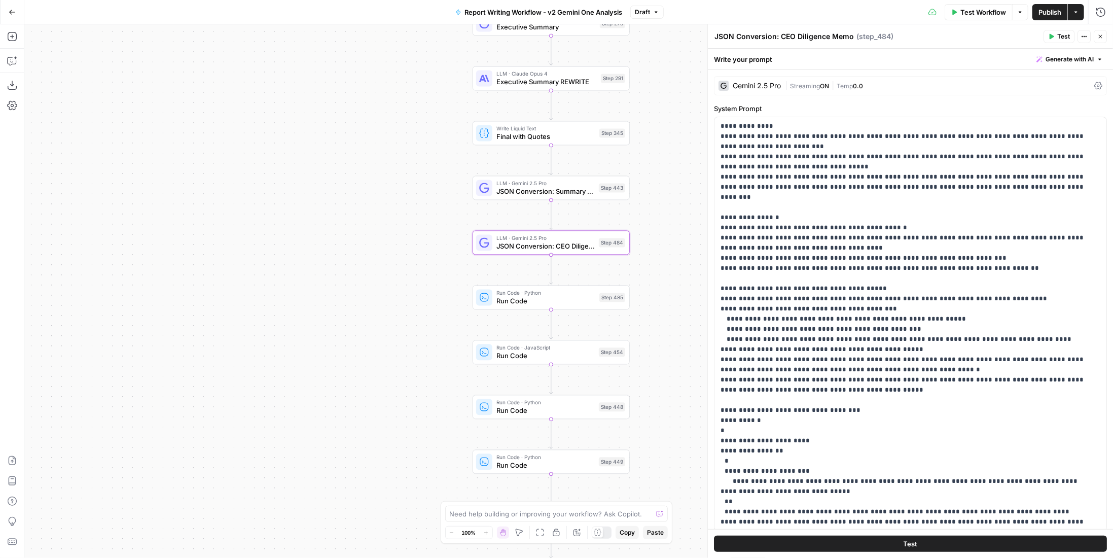
click at [17, 10] on button "Go Back" at bounding box center [12, 12] width 18 height 18
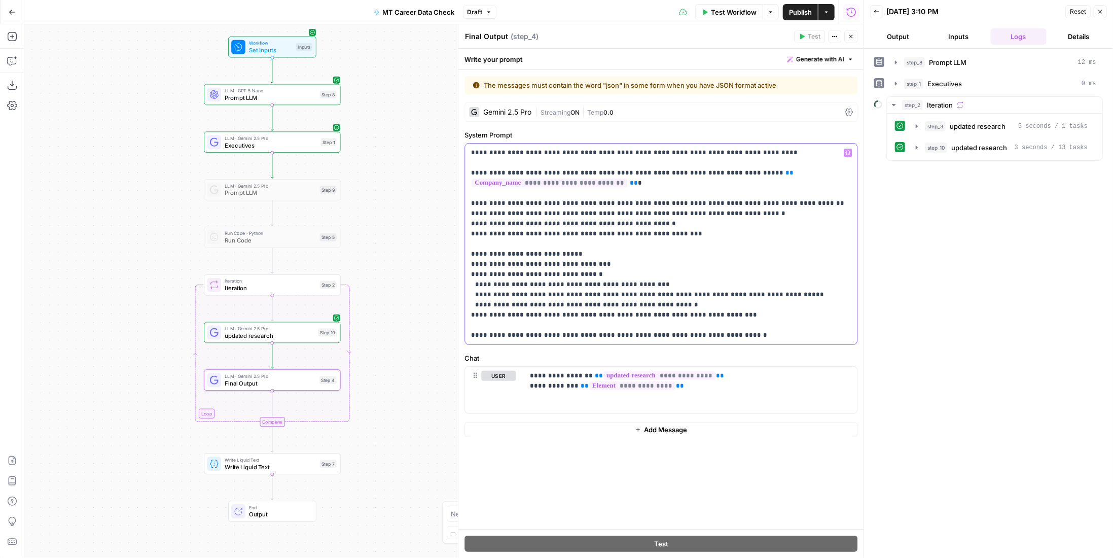
drag, startPoint x: 644, startPoint y: 212, endPoint x: 626, endPoint y: 214, distance: 18.4
click at [626, 214] on p "**********" at bounding box center [661, 244] width 380 height 193
drag, startPoint x: 645, startPoint y: 212, endPoint x: 668, endPoint y: 209, distance: 23.0
click at [668, 209] on p "**********" at bounding box center [661, 244] width 380 height 193
drag, startPoint x: 667, startPoint y: 233, endPoint x: 458, endPoint y: 233, distance: 209.3
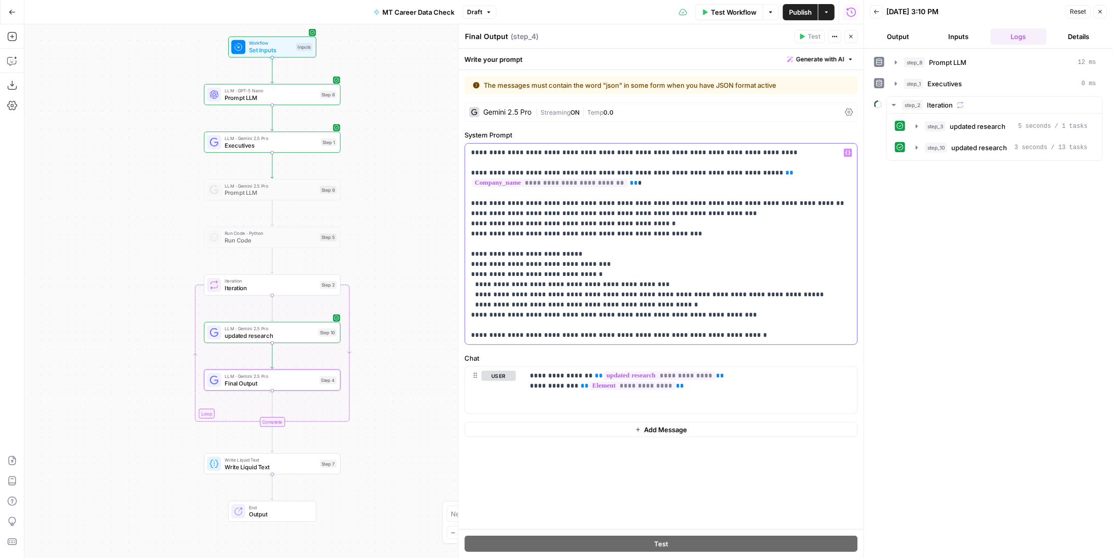
click at [458, 233] on div "**********" at bounding box center [661, 290] width 406 height 533
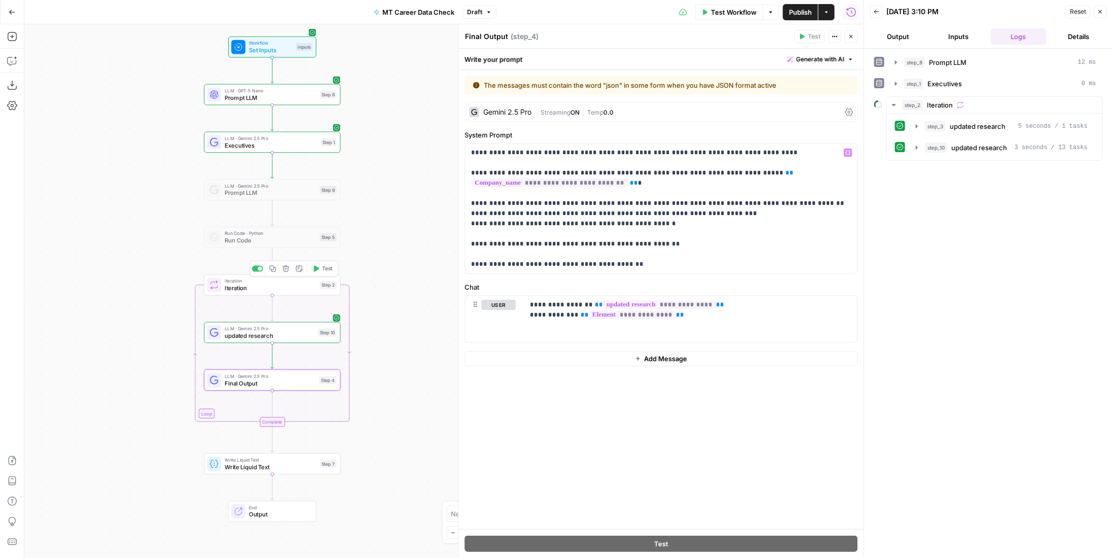
click at [326, 270] on span "Test" at bounding box center [327, 269] width 11 height 8
click at [785, 10] on button "Publish" at bounding box center [800, 12] width 35 height 16
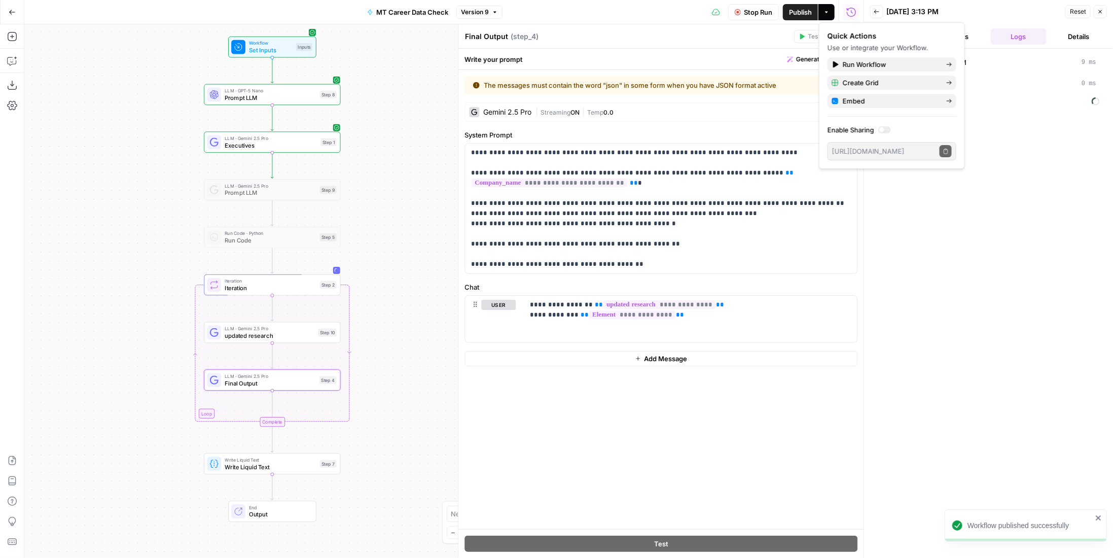
click at [972, 297] on div "step_8 Prompt LLM 9 ms step_1 Executives 0 ms Executing..." at bounding box center [988, 303] width 229 height 499
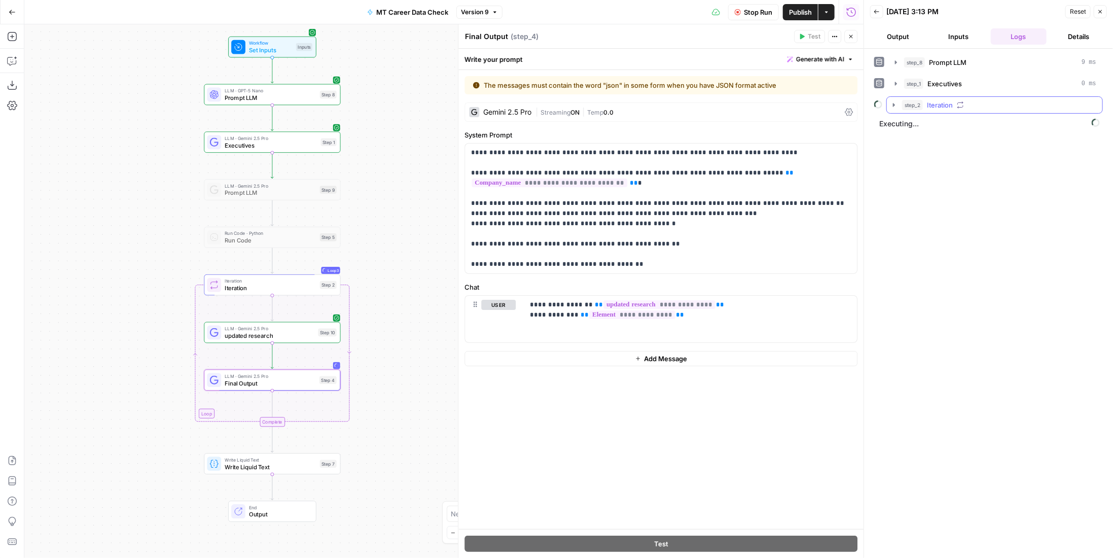
click at [970, 106] on div "step_2 Iteration" at bounding box center [999, 105] width 194 height 10
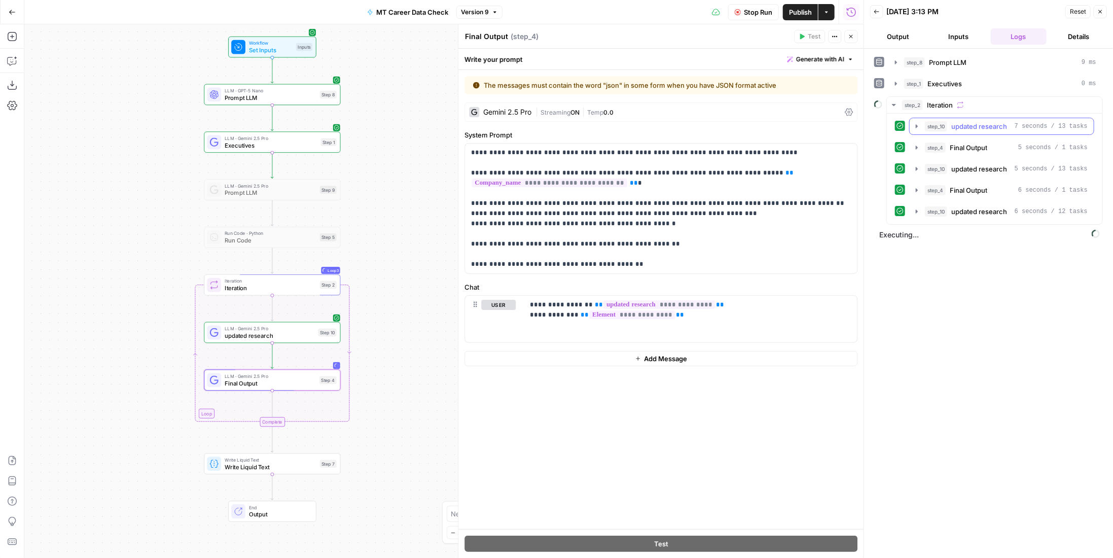
click at [975, 127] on span "updated research" at bounding box center [979, 126] width 56 height 10
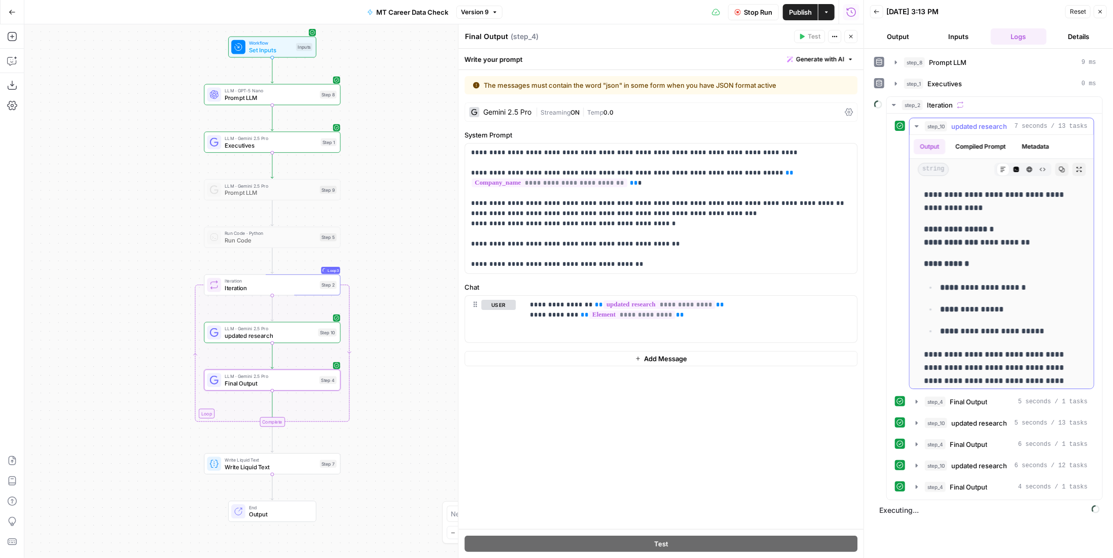
click at [969, 123] on span "updated research" at bounding box center [979, 126] width 56 height 10
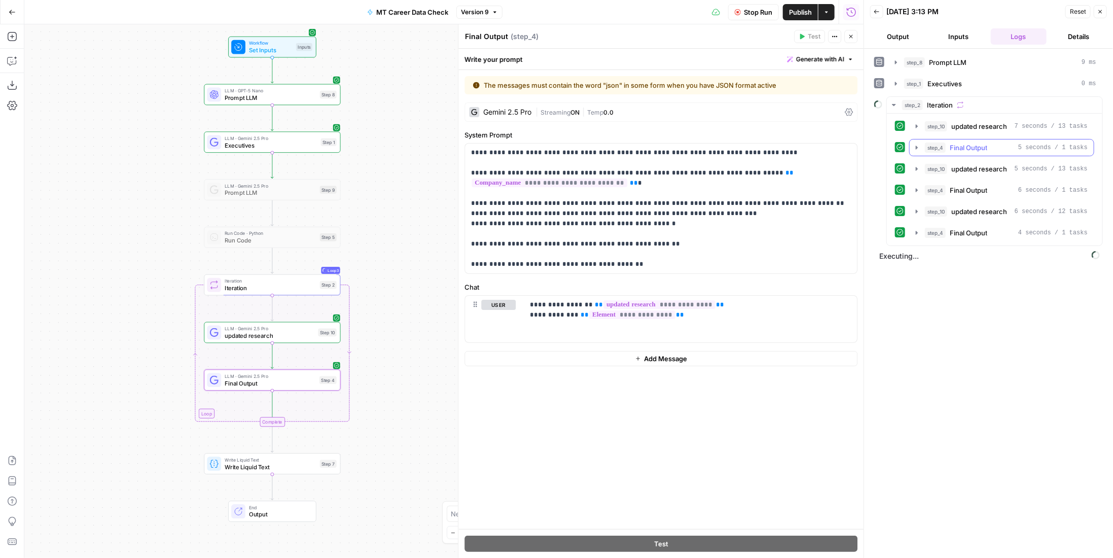
click at [978, 148] on span "Final Output" at bounding box center [968, 147] width 38 height 10
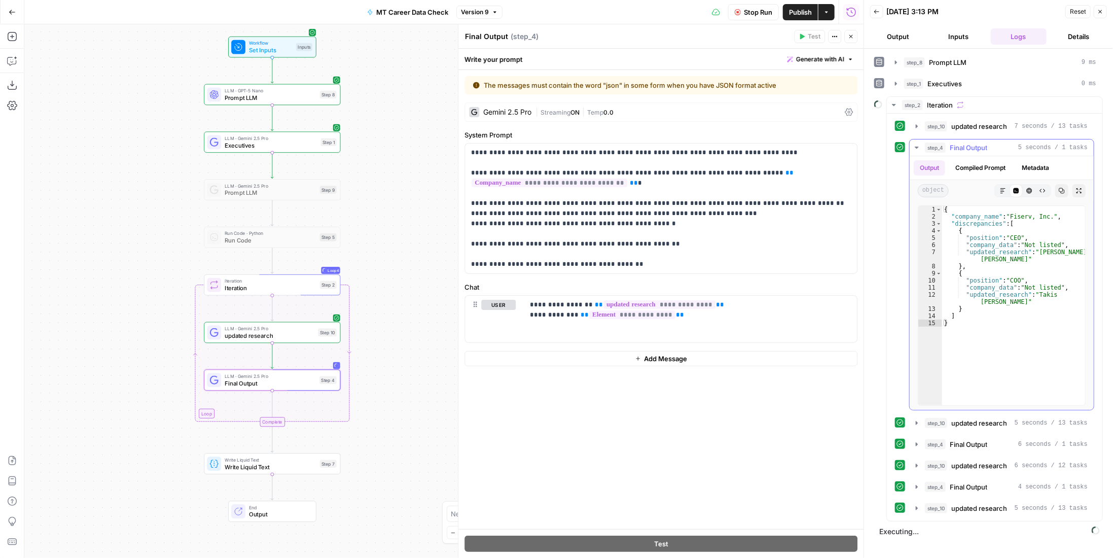
click at [978, 148] on span "Final Output" at bounding box center [968, 147] width 38 height 10
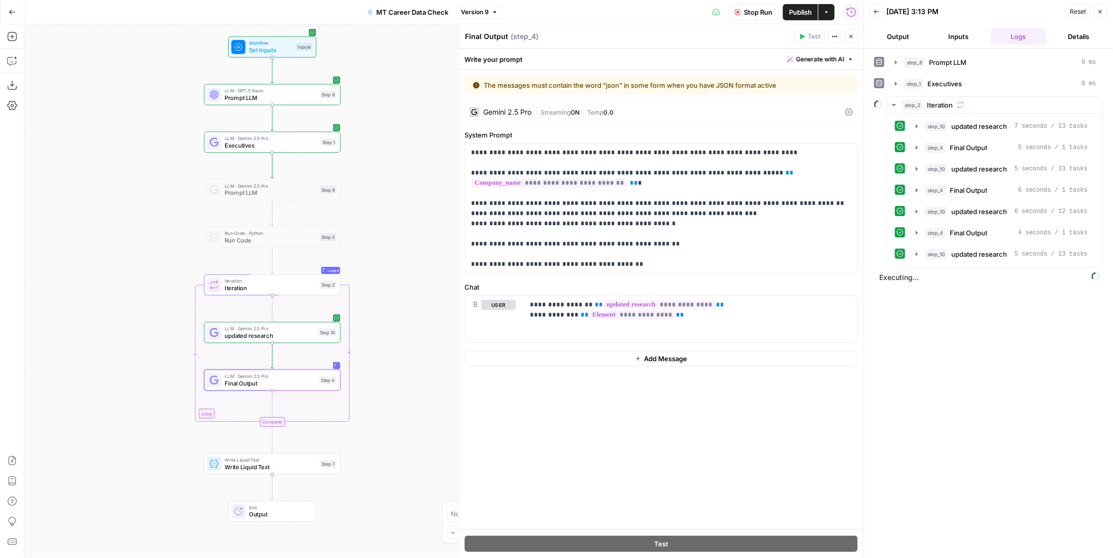
click at [769, 13] on span "Stop Run" at bounding box center [758, 12] width 28 height 10
click at [590, 112] on span "Temp" at bounding box center [595, 112] width 16 height 8
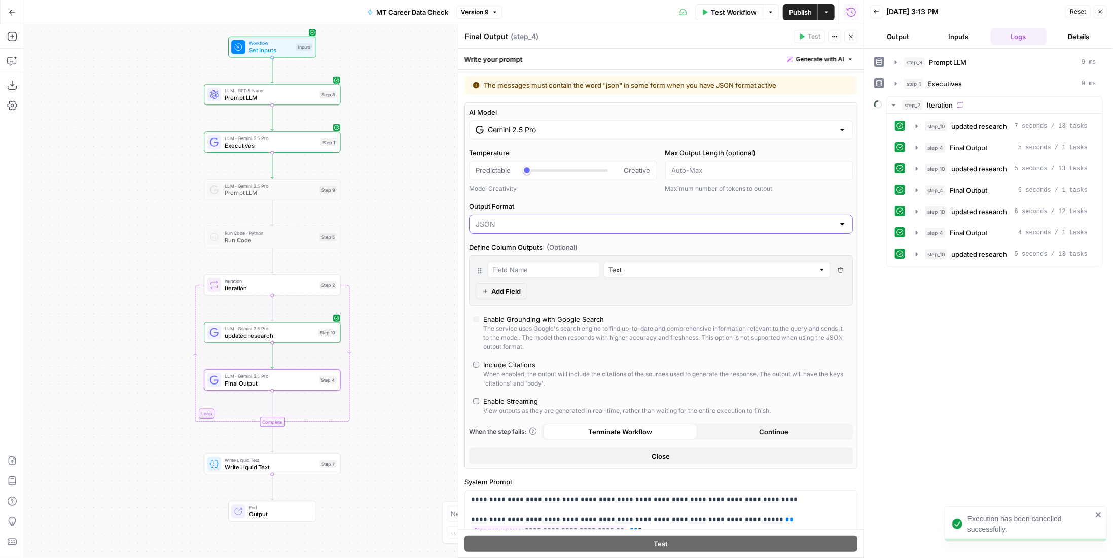
click at [547, 222] on input "Output Format" at bounding box center [654, 224] width 358 height 10
click at [545, 243] on span "Text" at bounding box center [654, 248] width 355 height 10
type input "Text"
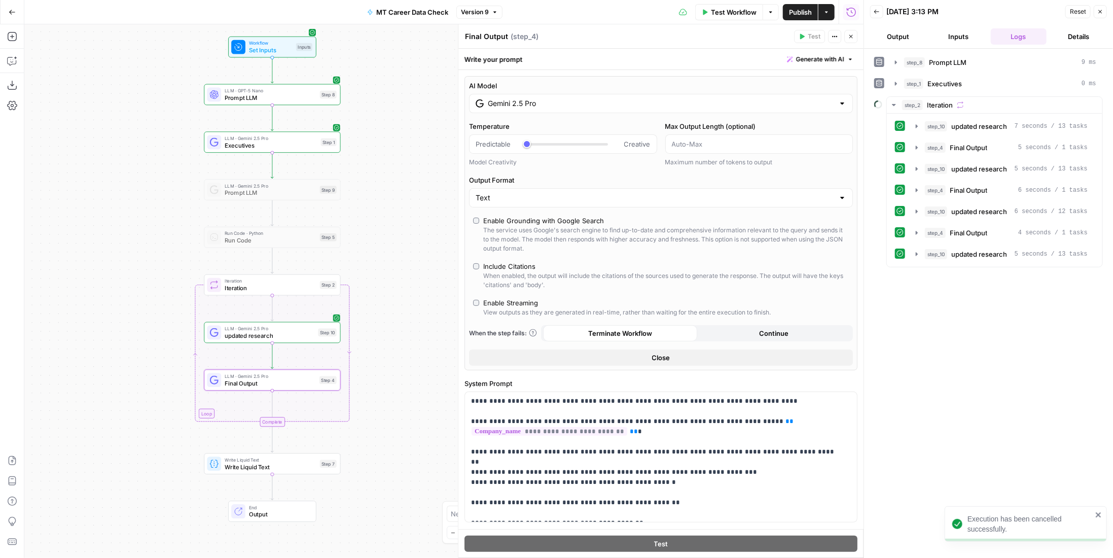
click at [318, 333] on div "Step 10" at bounding box center [327, 332] width 18 height 8
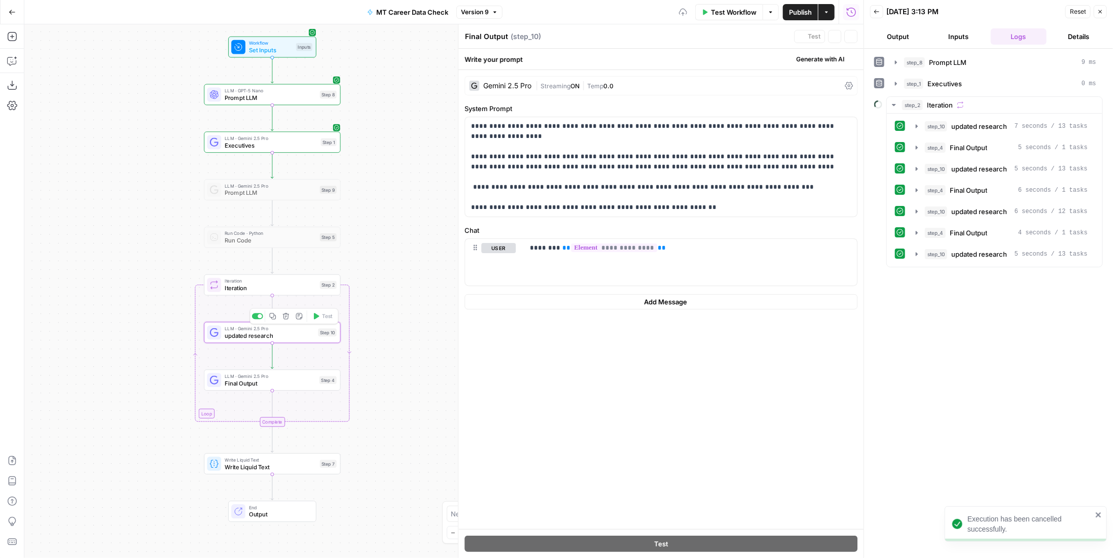
type textarea "updated research"
click at [562, 87] on span "Streaming" at bounding box center [555, 86] width 30 height 8
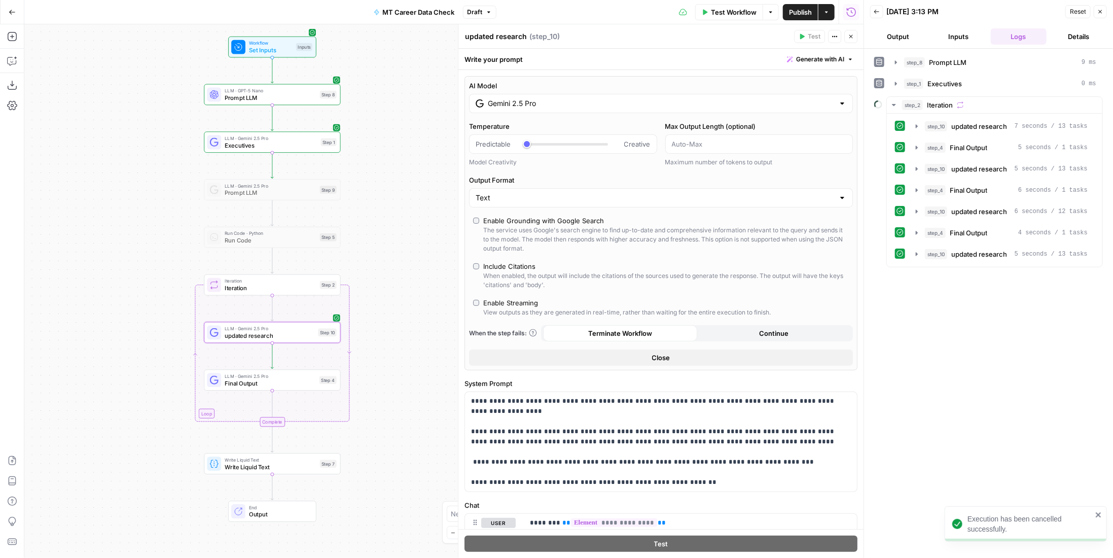
click at [716, 16] on span "Test Workflow" at bounding box center [734, 12] width 46 height 10
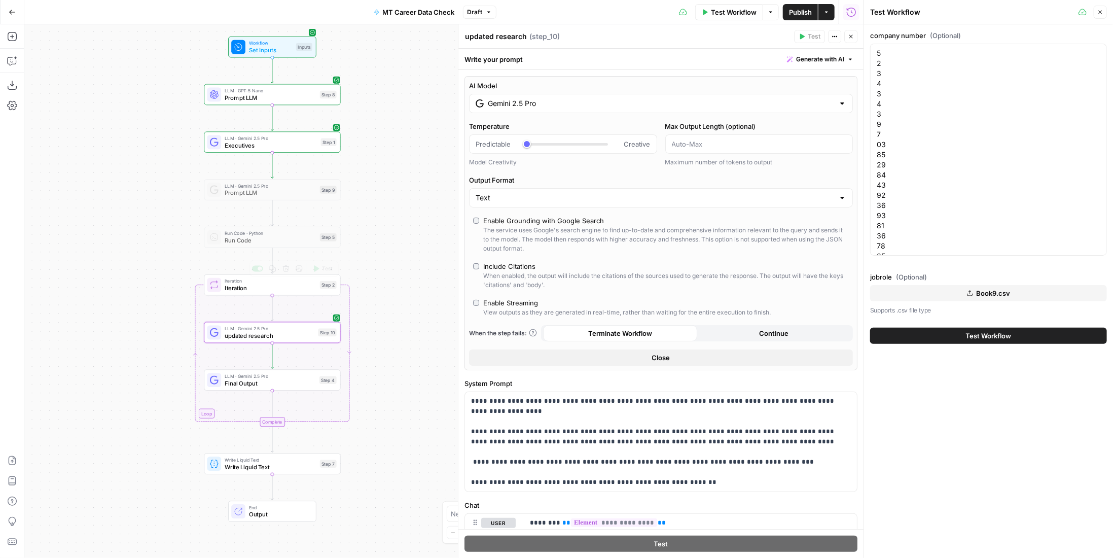
click at [324, 267] on span "Test" at bounding box center [327, 269] width 11 height 8
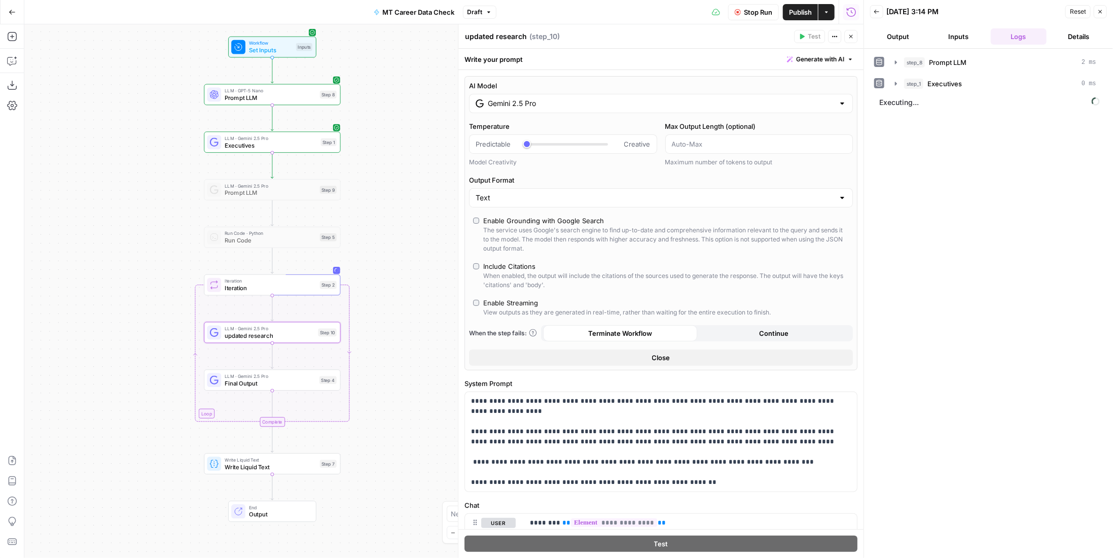
click at [977, 82] on div "step_1 Executives 0 ms" at bounding box center [1000, 84] width 192 height 10
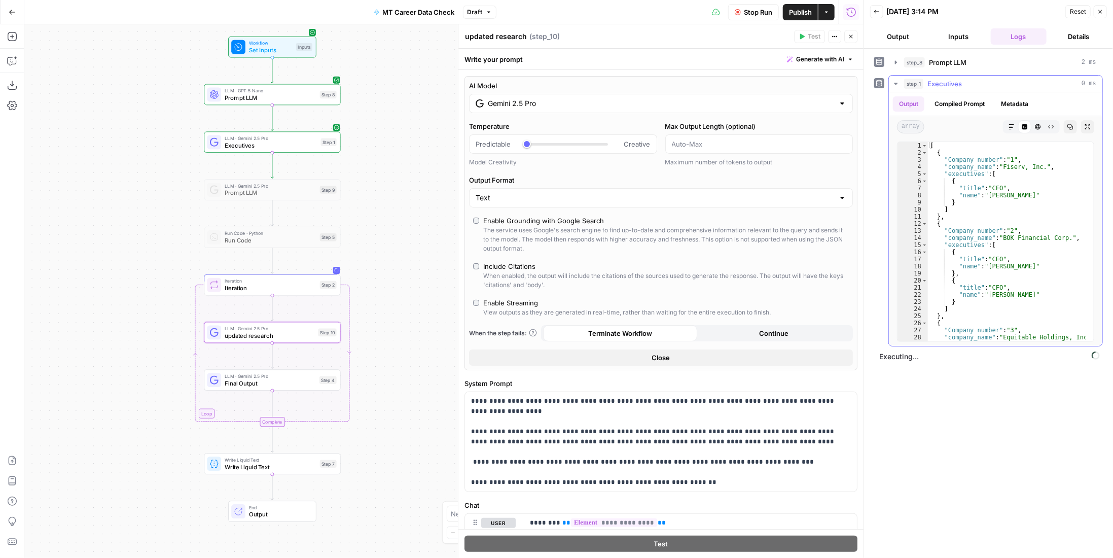
click at [977, 82] on div "step_1 Executives 0 ms" at bounding box center [1000, 84] width 192 height 10
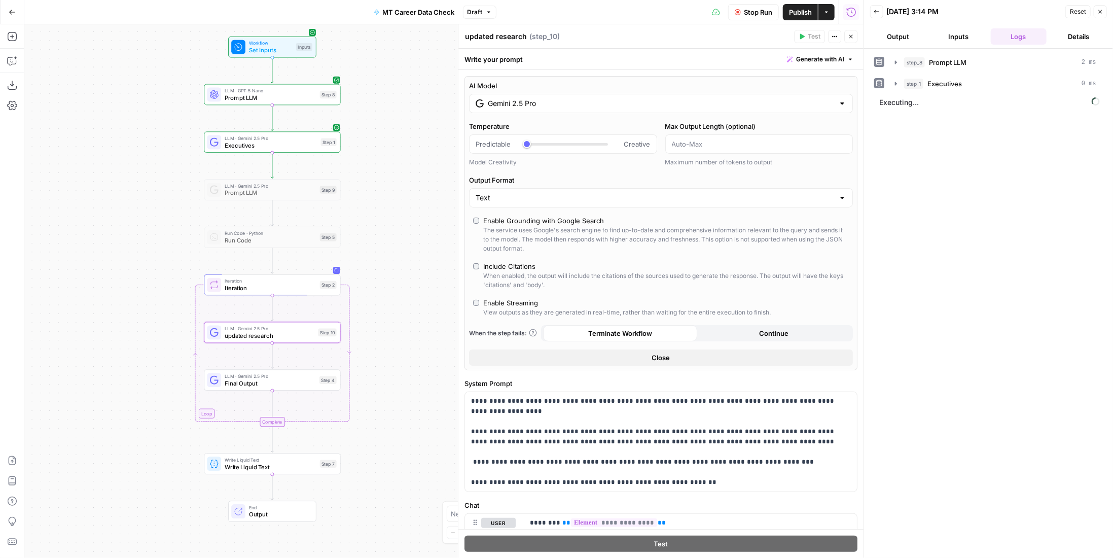
click at [314, 380] on span "Final Output" at bounding box center [270, 383] width 91 height 9
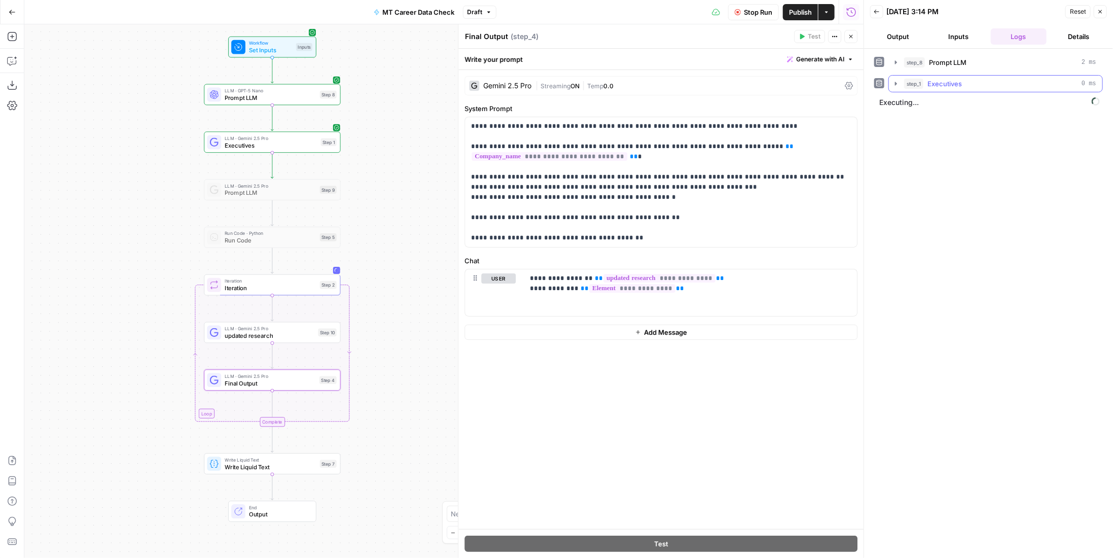
click at [1007, 82] on div "step_1 Executives 0 ms" at bounding box center [1000, 84] width 192 height 10
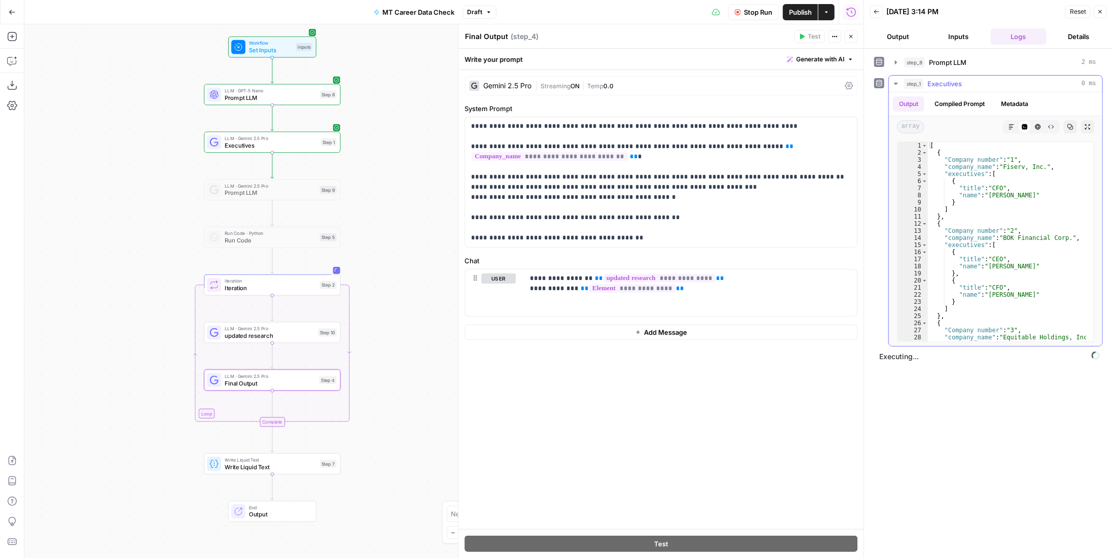
click at [1007, 82] on div "step_1 Executives 0 ms" at bounding box center [1000, 84] width 192 height 10
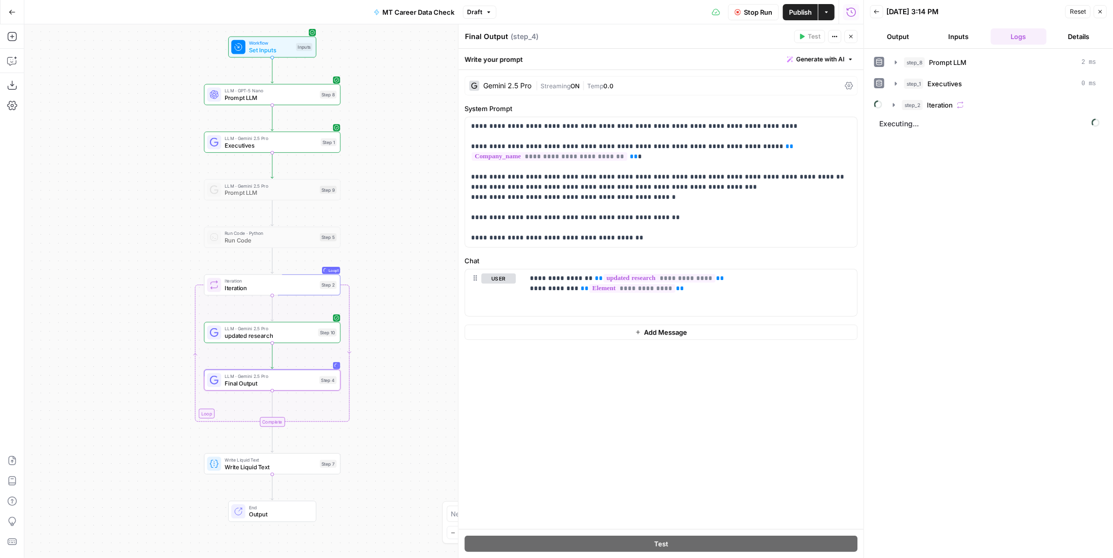
click at [783, 8] on button "Publish" at bounding box center [800, 12] width 35 height 16
click at [954, 238] on div "step_8 Prompt LLM 2 ms step_1 Executives 0 ms step_2 Iteration Executing..." at bounding box center [988, 303] width 229 height 499
click at [931, 109] on button "step_2 Iteration" at bounding box center [994, 105] width 215 height 16
click at [995, 125] on span "updated research" at bounding box center [979, 126] width 56 height 10
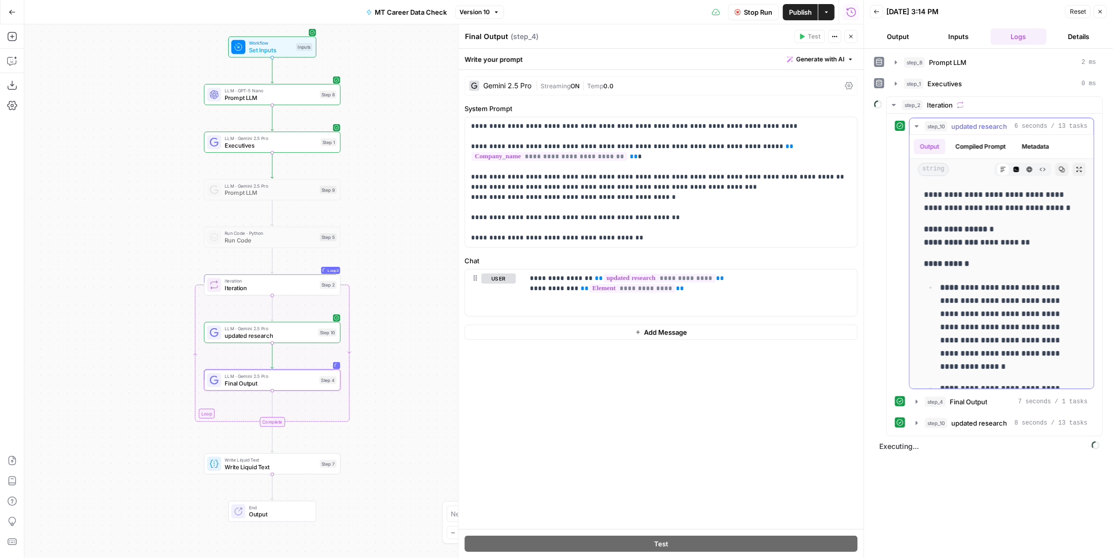
click at [992, 124] on span "updated research" at bounding box center [979, 126] width 56 height 10
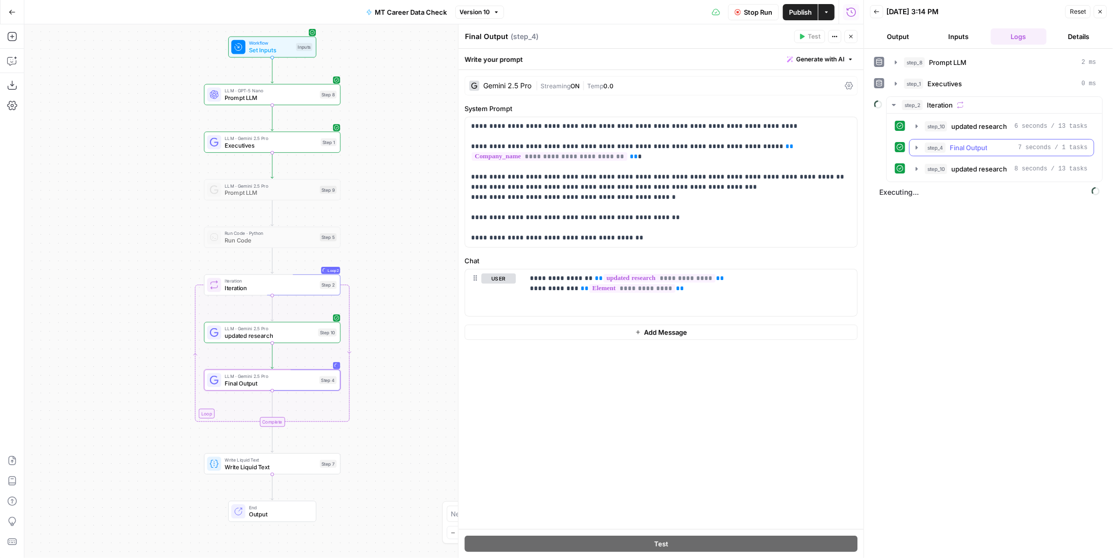
click at [986, 146] on span "Final Output" at bounding box center [968, 147] width 38 height 10
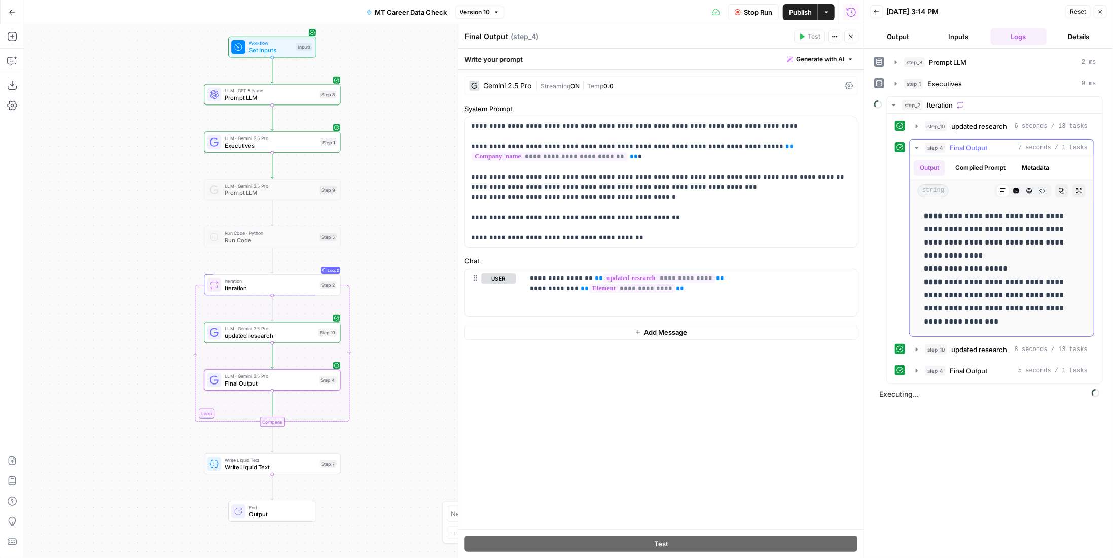
drag, startPoint x: 967, startPoint y: 149, endPoint x: 949, endPoint y: 126, distance: 28.9
click at [967, 149] on span "Final Output" at bounding box center [968, 147] width 38 height 10
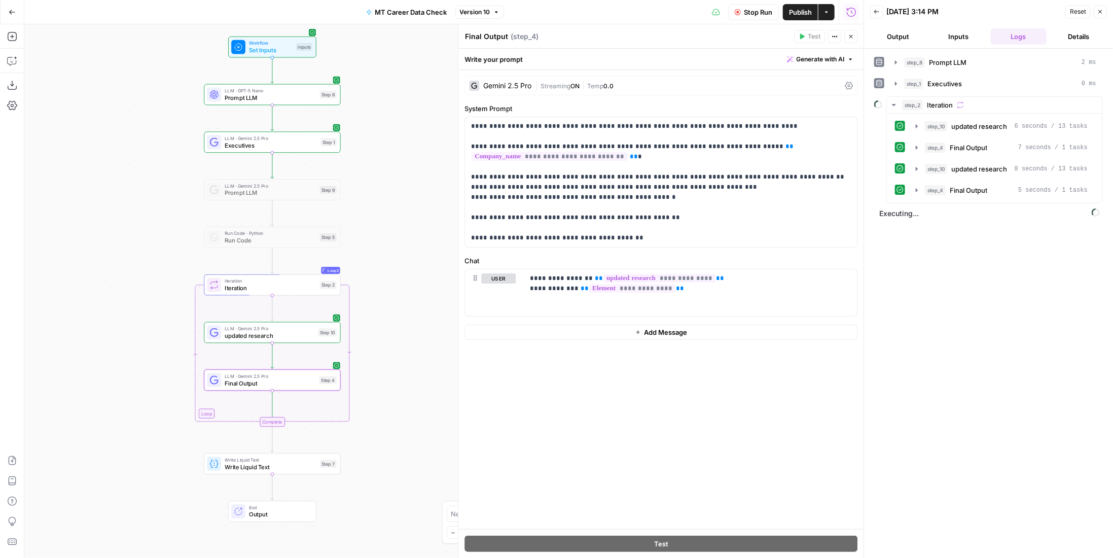
click at [758, 17] on button "Stop Run" at bounding box center [753, 12] width 51 height 16
click at [664, 232] on p "**********" at bounding box center [661, 182] width 380 height 122
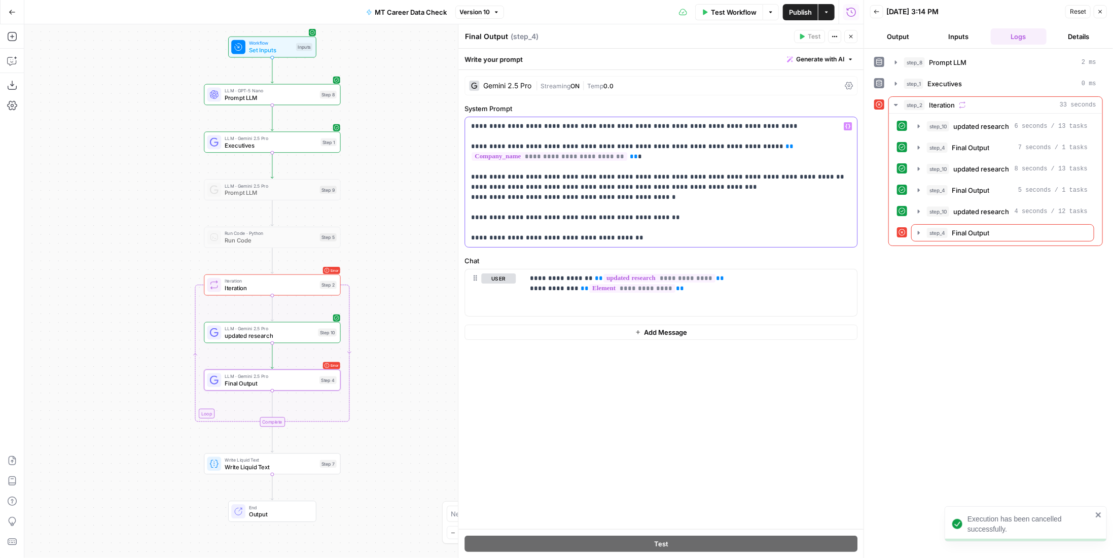
click at [664, 235] on p "**********" at bounding box center [661, 182] width 380 height 122
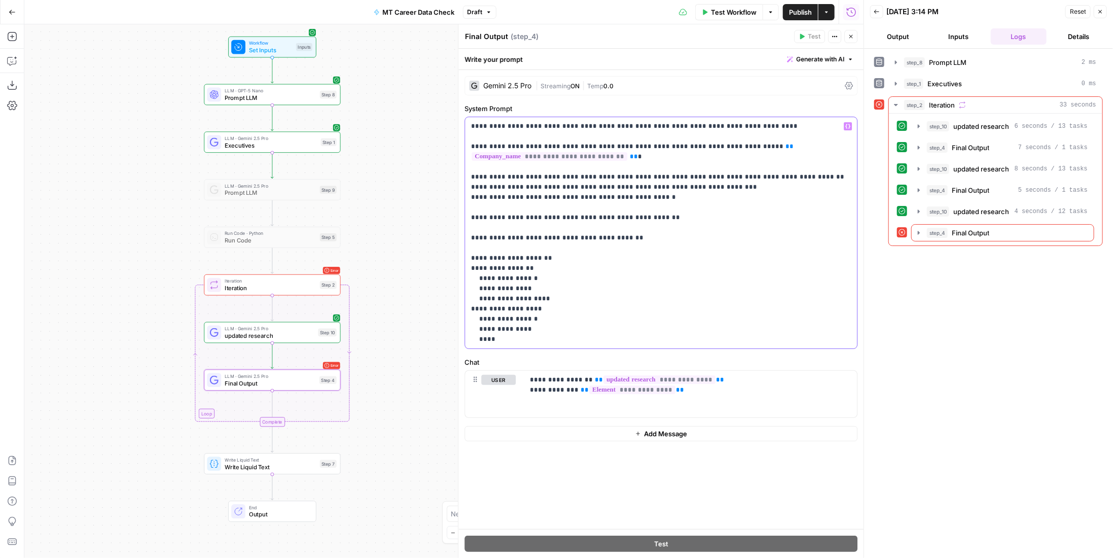
drag, startPoint x: 567, startPoint y: 283, endPoint x: 516, endPoint y: 281, distance: 51.3
click at [516, 281] on p "**********" at bounding box center [661, 232] width 380 height 223
drag, startPoint x: 519, startPoint y: 280, endPoint x: 542, endPoint y: 276, distance: 24.3
click at [542, 276] on p "**********" at bounding box center [661, 232] width 380 height 223
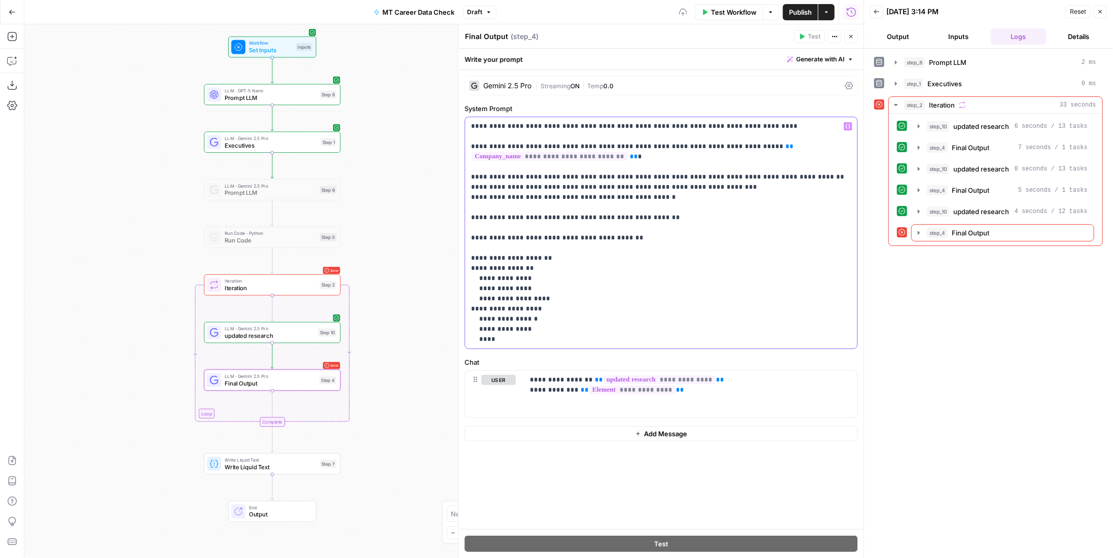
click at [551, 271] on p "**********" at bounding box center [661, 232] width 380 height 223
click at [544, 278] on p "**********" at bounding box center [661, 232] width 380 height 223
click at [546, 282] on p "**********" at bounding box center [661, 232] width 380 height 223
click at [547, 284] on p "**********" at bounding box center [661, 232] width 380 height 223
click at [556, 317] on p "**********" at bounding box center [661, 232] width 380 height 223
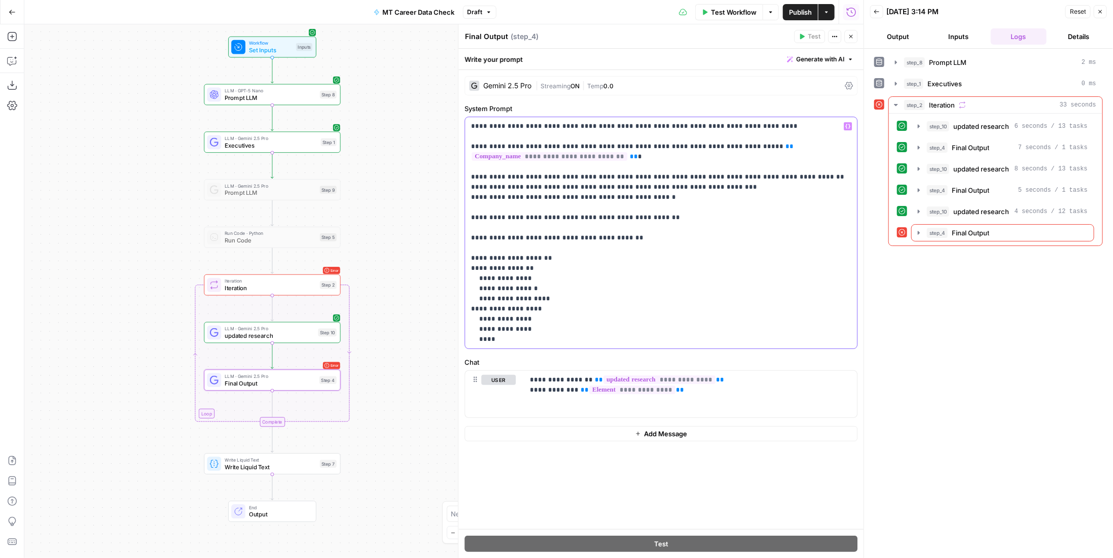
click at [554, 325] on p "**********" at bounding box center [661, 232] width 380 height 223
click at [741, 7] on button "Test Workflow" at bounding box center [729, 12] width 68 height 16
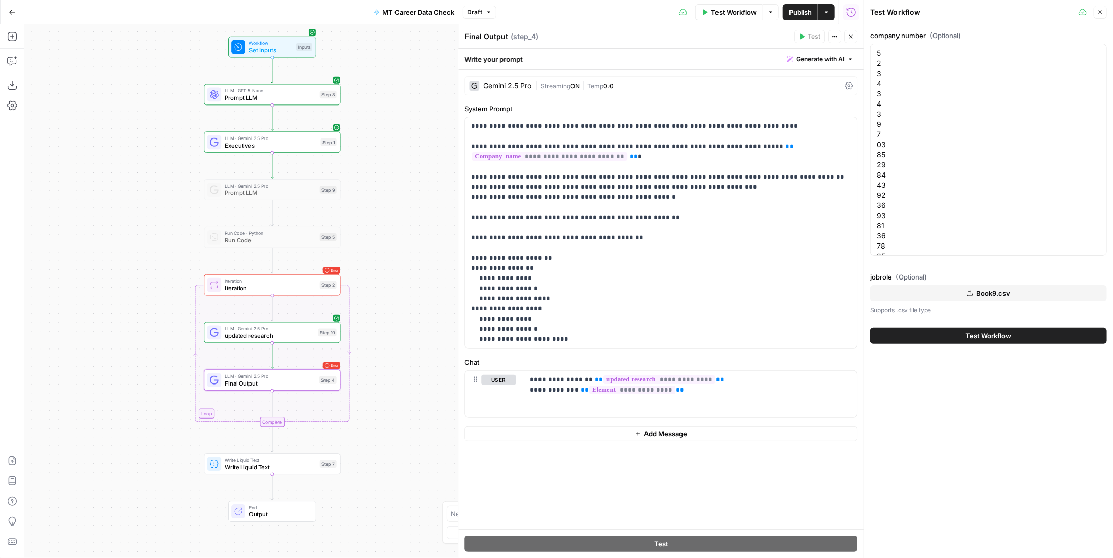
click at [795, 7] on span "Publish" at bounding box center [800, 12] width 23 height 10
click at [330, 269] on span "Test" at bounding box center [327, 269] width 11 height 8
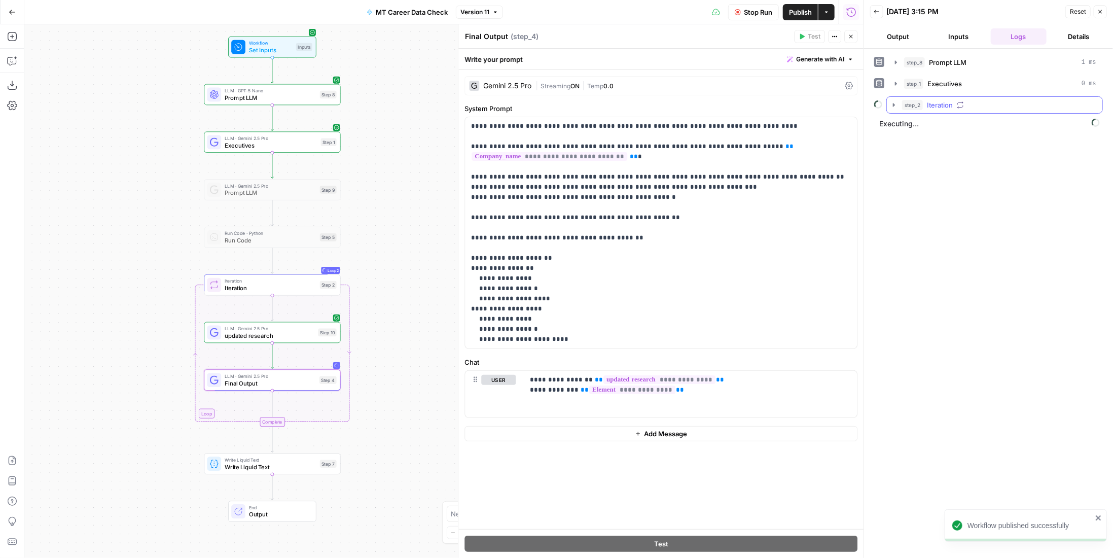
drag, startPoint x: 914, startPoint y: 96, endPoint x: 930, endPoint y: 101, distance: 16.5
click at [914, 97] on button "step_2 Iteration" at bounding box center [994, 105] width 215 height 16
click at [973, 125] on span "updated research" at bounding box center [979, 126] width 56 height 10
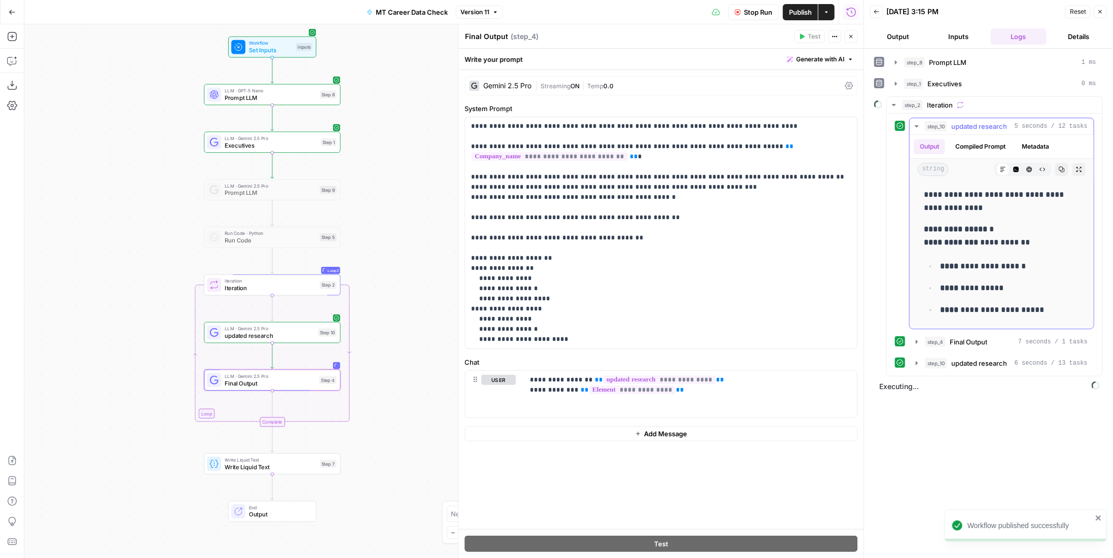
click at [998, 124] on span "updated research" at bounding box center [979, 126] width 56 height 10
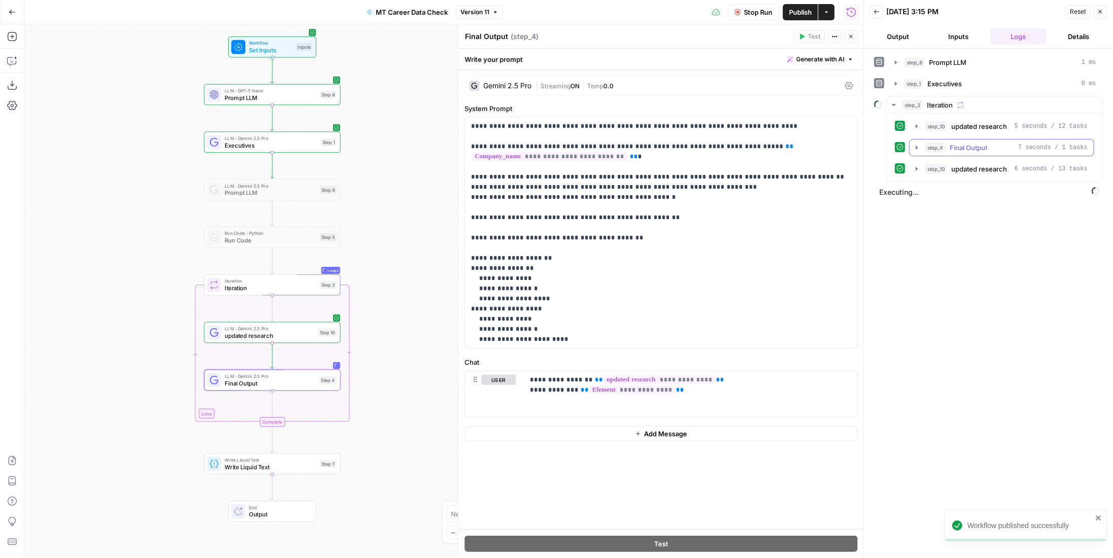
click at [985, 143] on span "Final Output" at bounding box center [968, 147] width 38 height 10
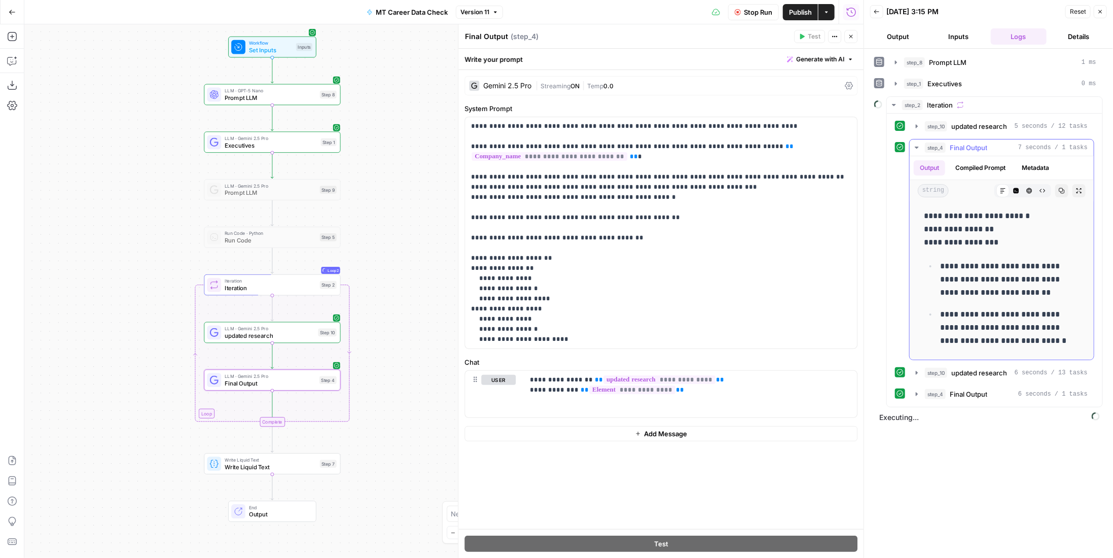
click at [985, 143] on span "Final Output" at bounding box center [968, 147] width 38 height 10
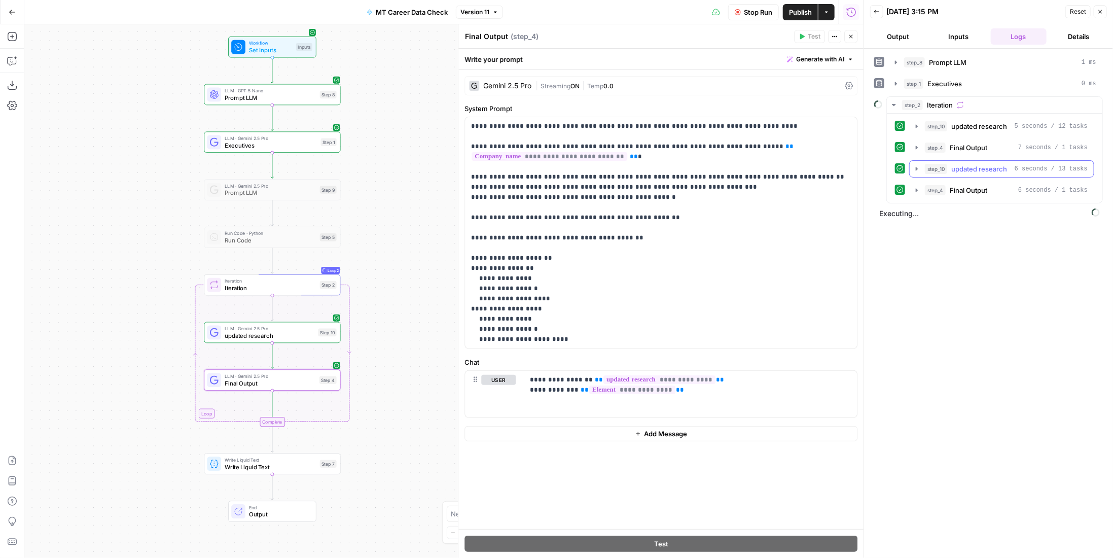
click at [980, 165] on span "updated research" at bounding box center [979, 169] width 56 height 10
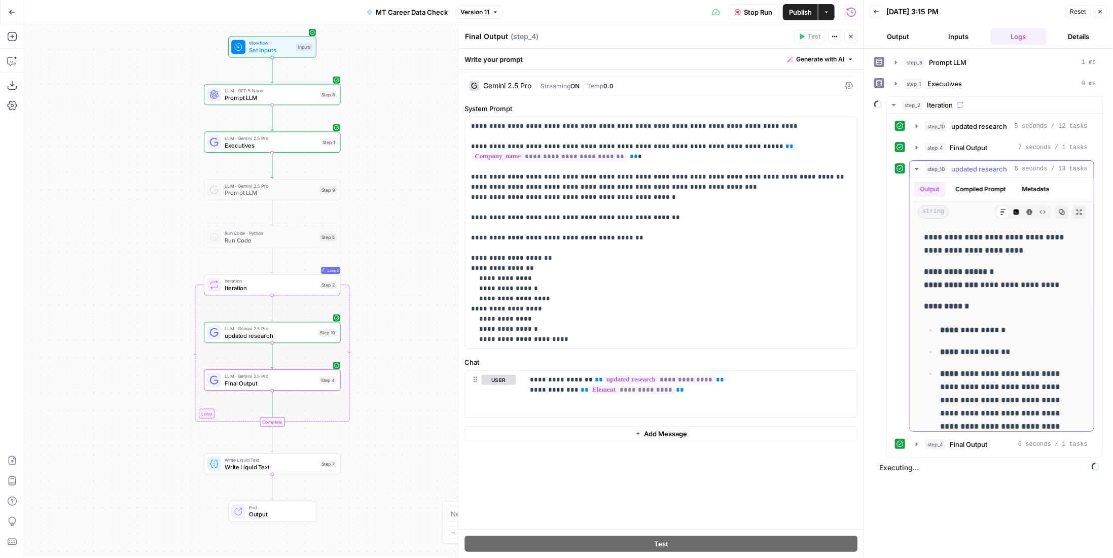
click at [980, 165] on span "updated research" at bounding box center [979, 169] width 56 height 10
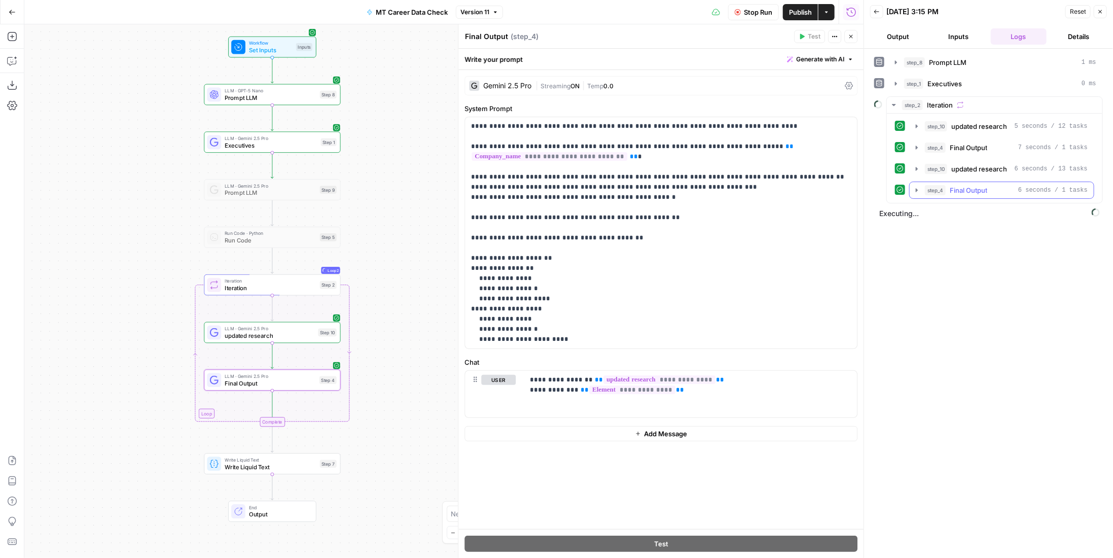
click at [981, 188] on span "Final Output" at bounding box center [968, 190] width 38 height 10
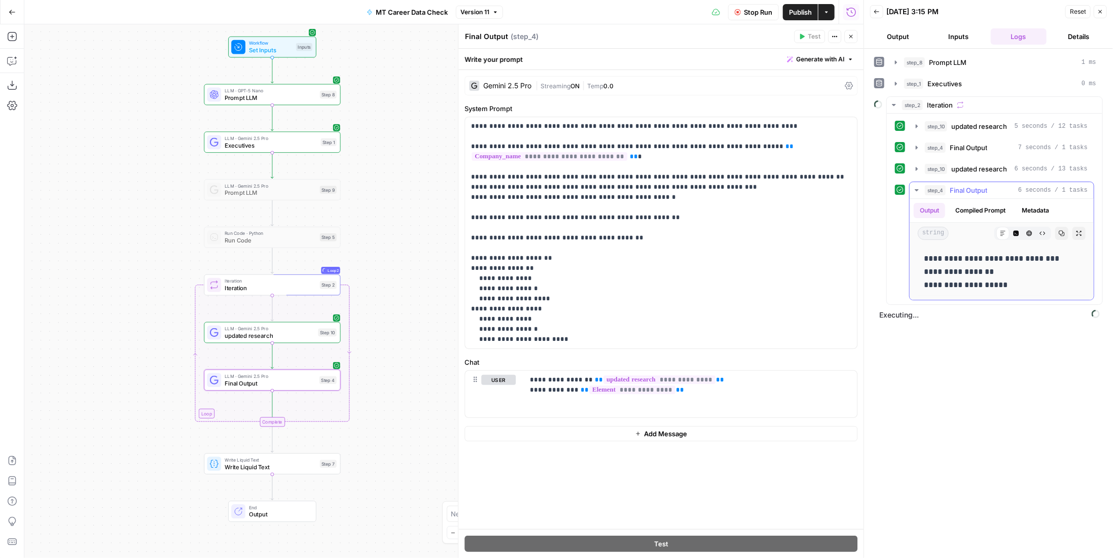
click at [981, 188] on span "Final Output" at bounding box center [968, 190] width 38 height 10
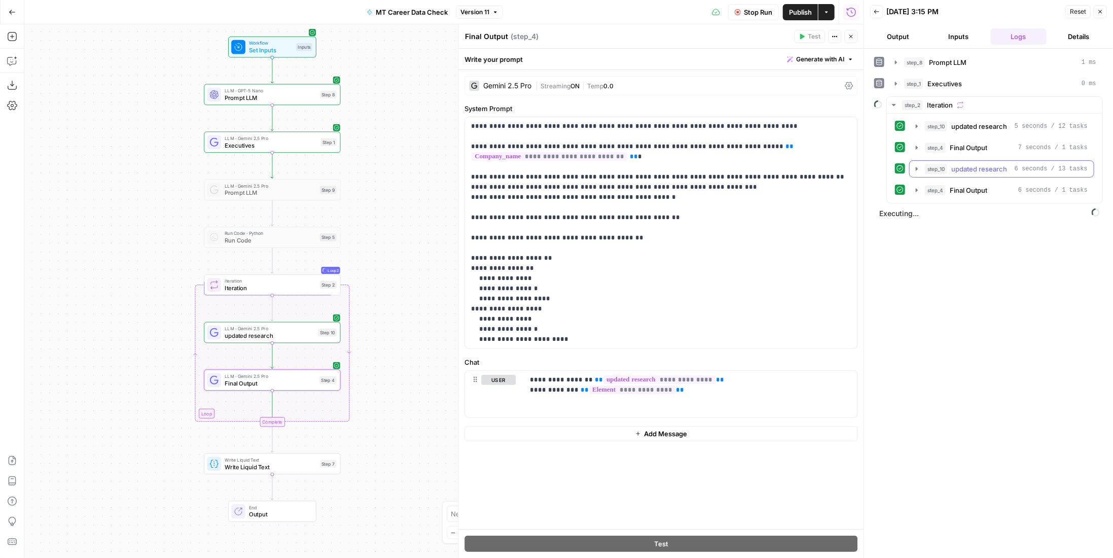
click at [979, 170] on span "updated research" at bounding box center [979, 169] width 56 height 10
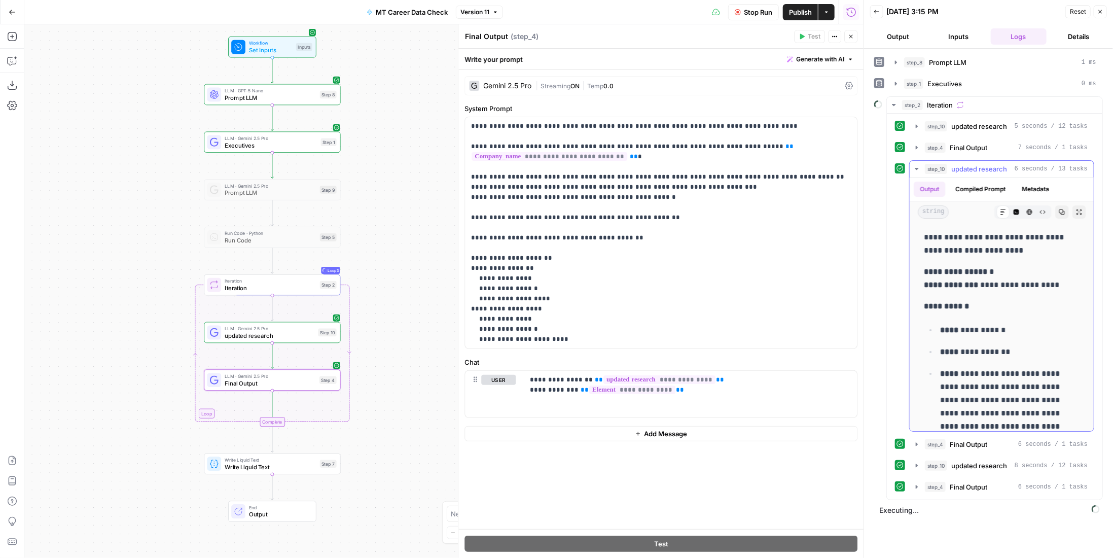
click at [980, 168] on span "updated research" at bounding box center [979, 169] width 56 height 10
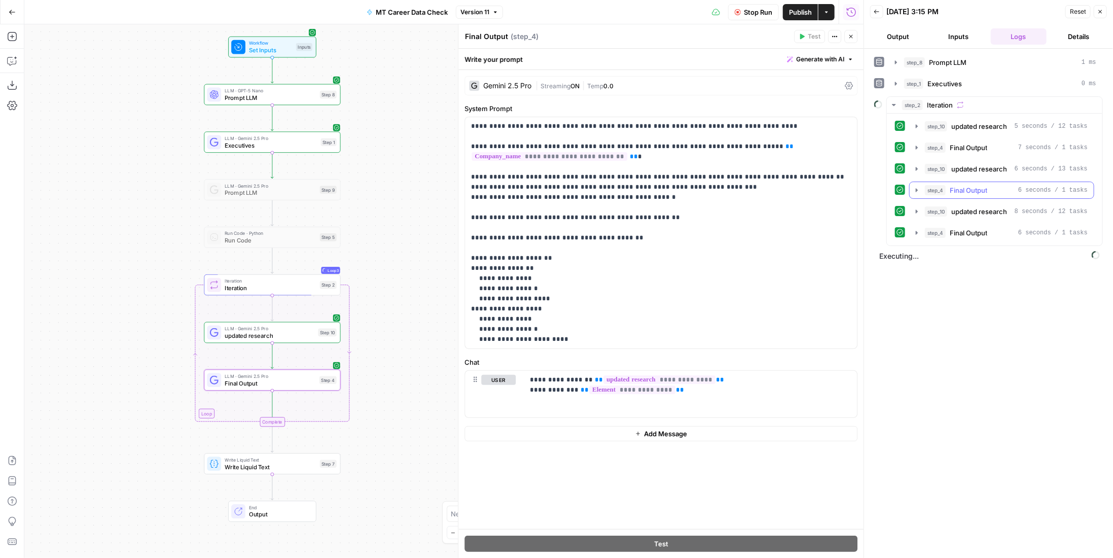
click at [976, 185] on span "Final Output" at bounding box center [968, 190] width 38 height 10
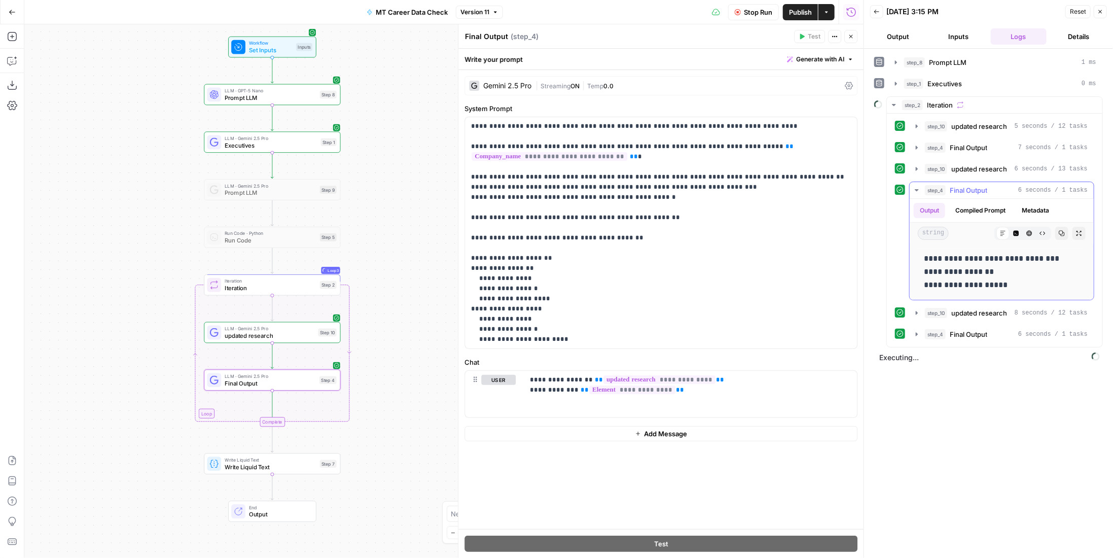
click at [976, 185] on span "Final Output" at bounding box center [968, 190] width 38 height 10
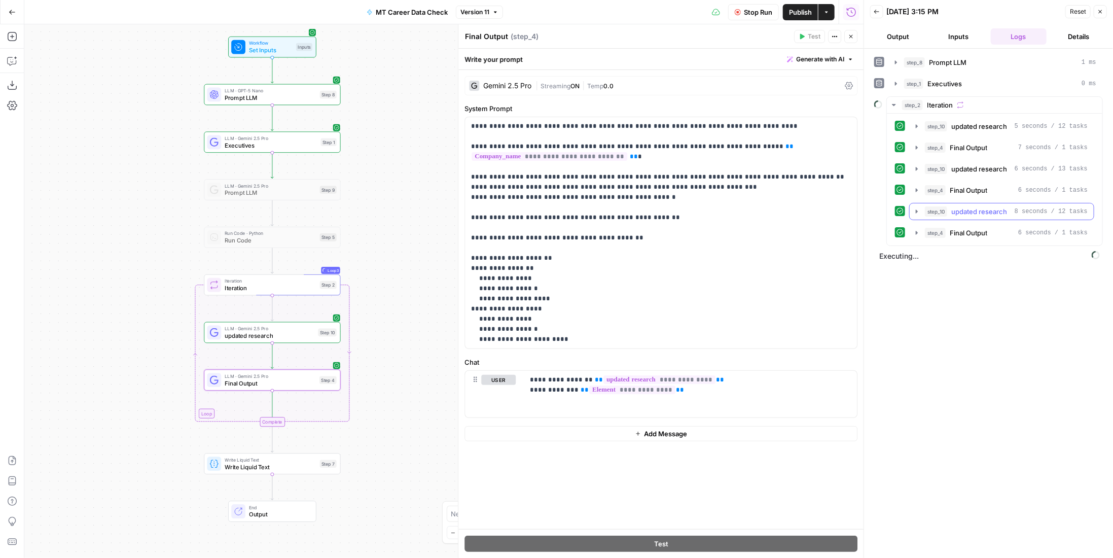
click at [977, 206] on span "updated research" at bounding box center [979, 211] width 56 height 10
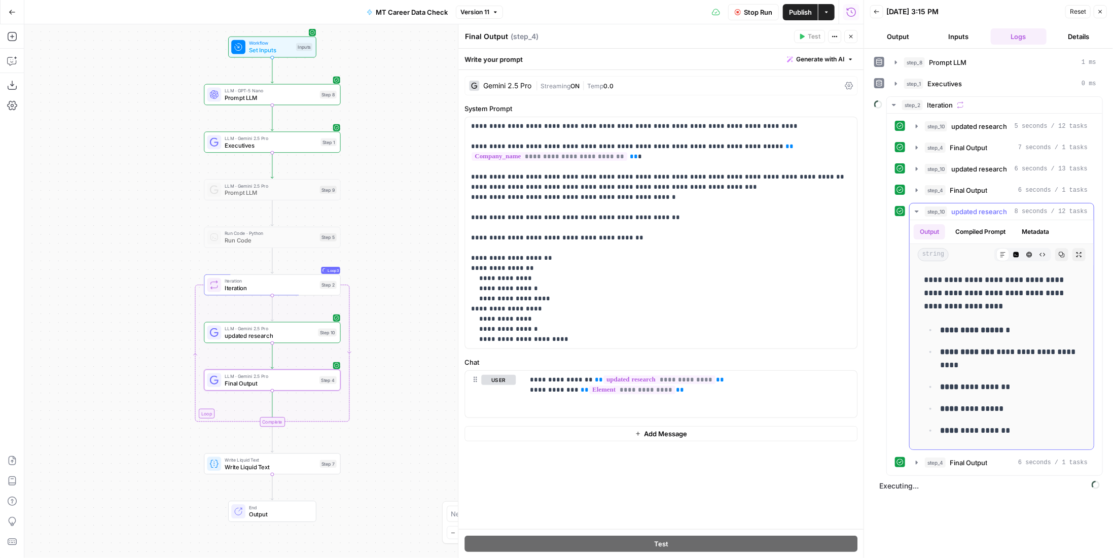
click at [977, 206] on span "updated research" at bounding box center [979, 211] width 56 height 10
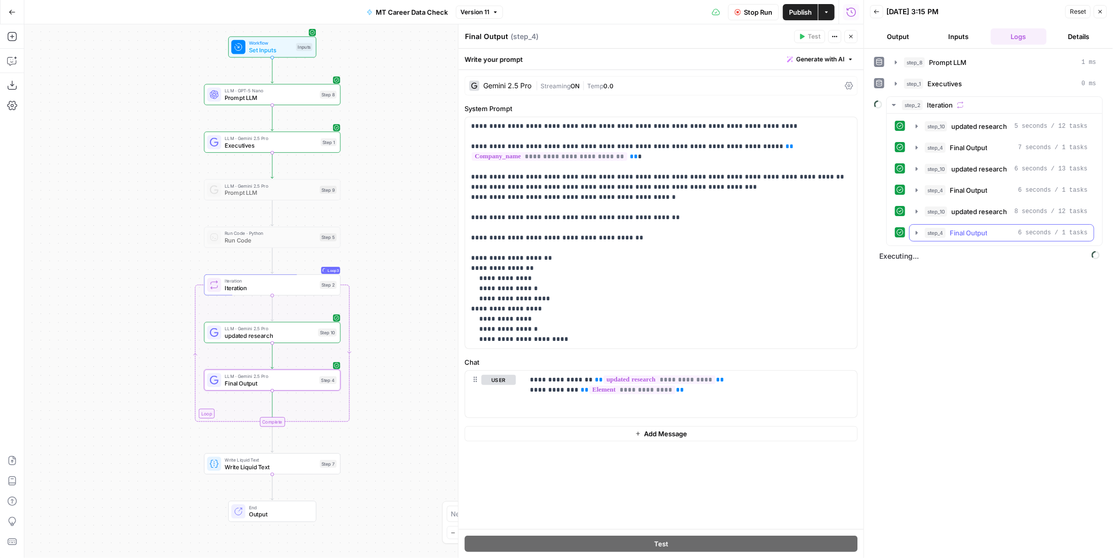
click at [976, 235] on button "step_4 Final Output 6 seconds / 1 tasks" at bounding box center [1001, 233] width 184 height 16
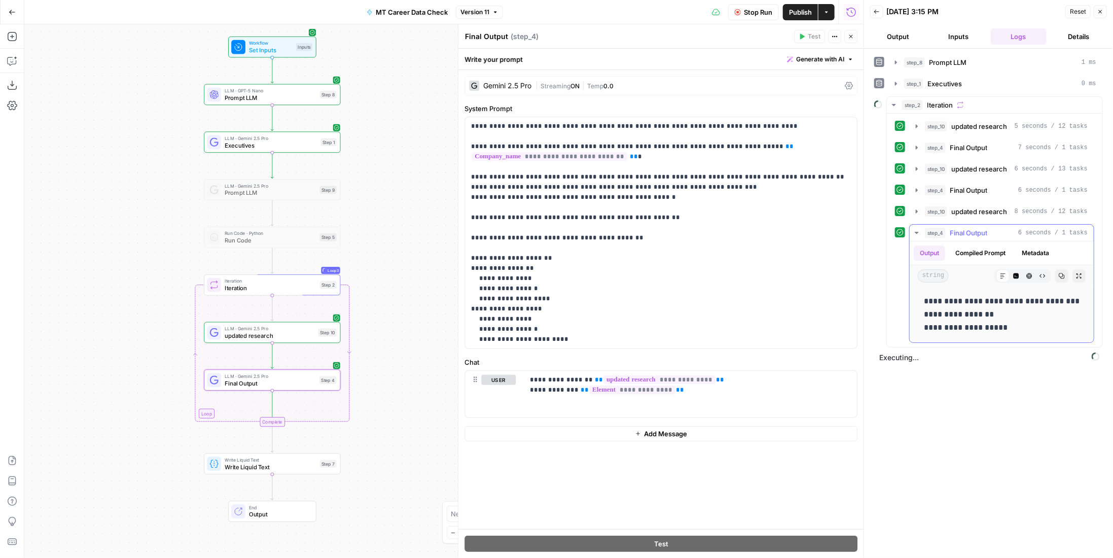
click at [976, 230] on span "Final Output" at bounding box center [968, 233] width 38 height 10
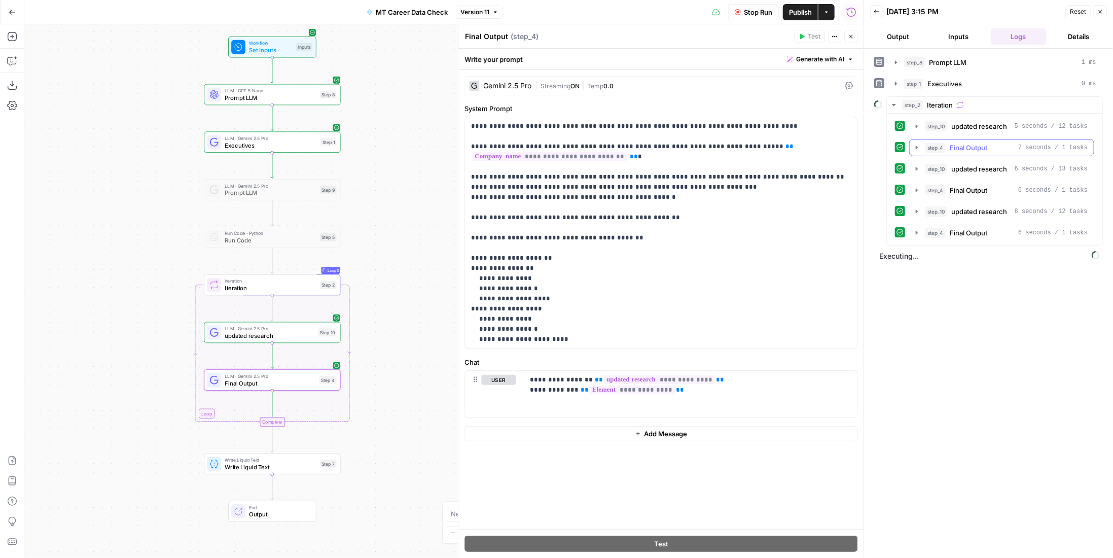
click at [972, 147] on span "Final Output" at bounding box center [968, 147] width 38 height 10
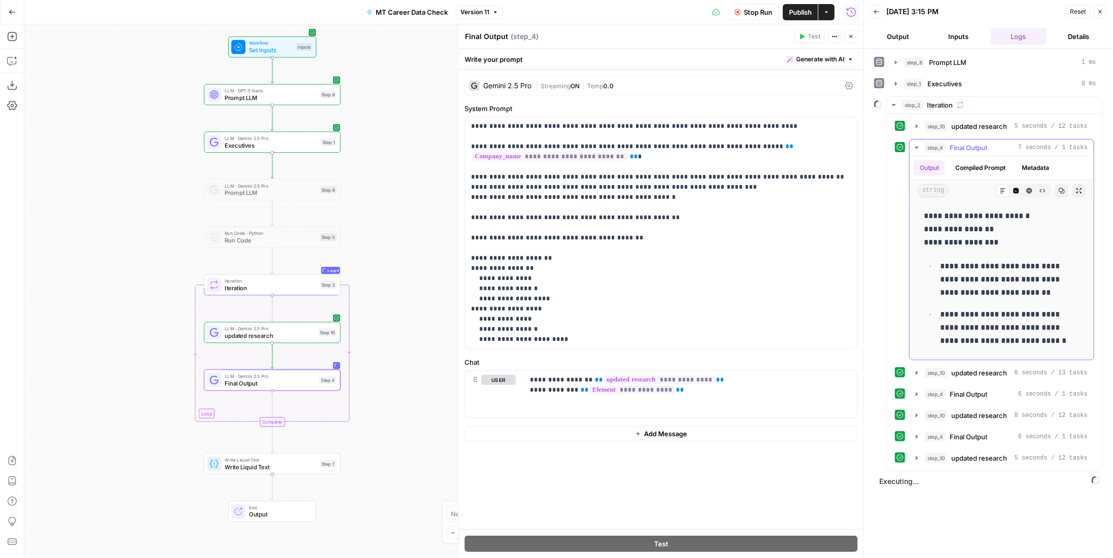
click at [972, 147] on span "Final Output" at bounding box center [968, 147] width 38 height 10
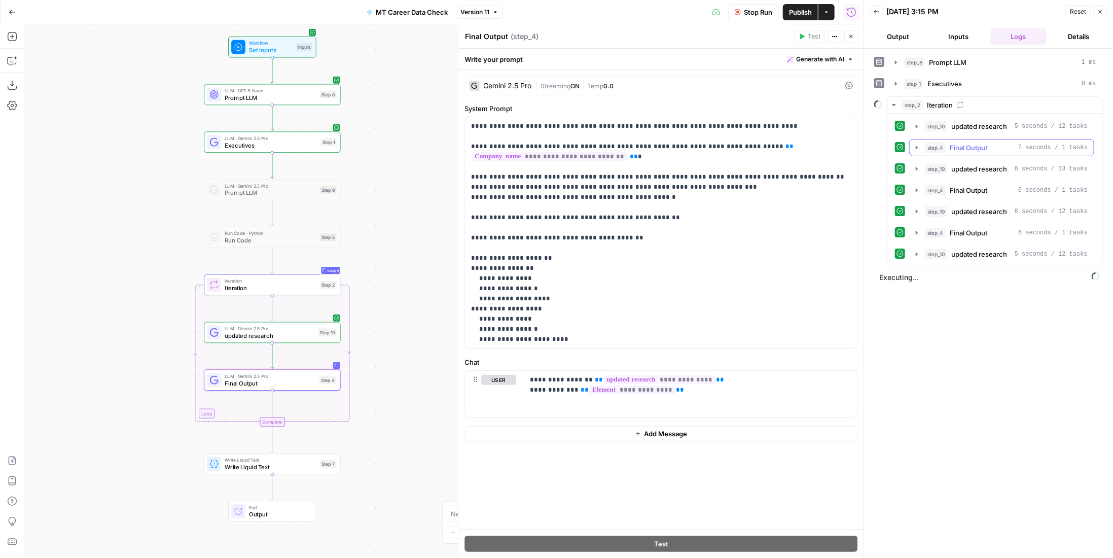
click at [978, 145] on span "Final Output" at bounding box center [968, 147] width 38 height 10
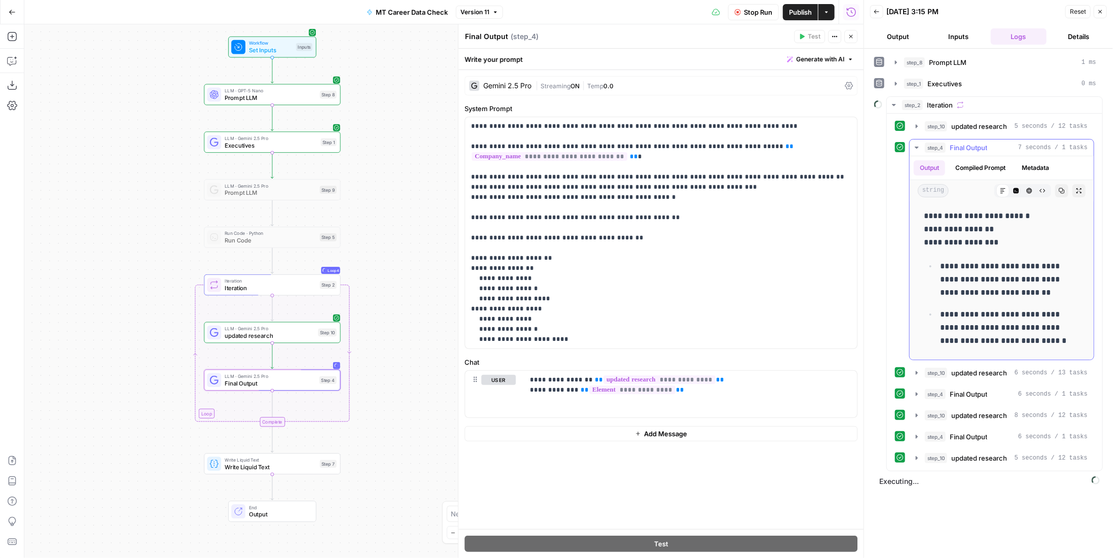
click at [978, 145] on span "Final Output" at bounding box center [968, 147] width 38 height 10
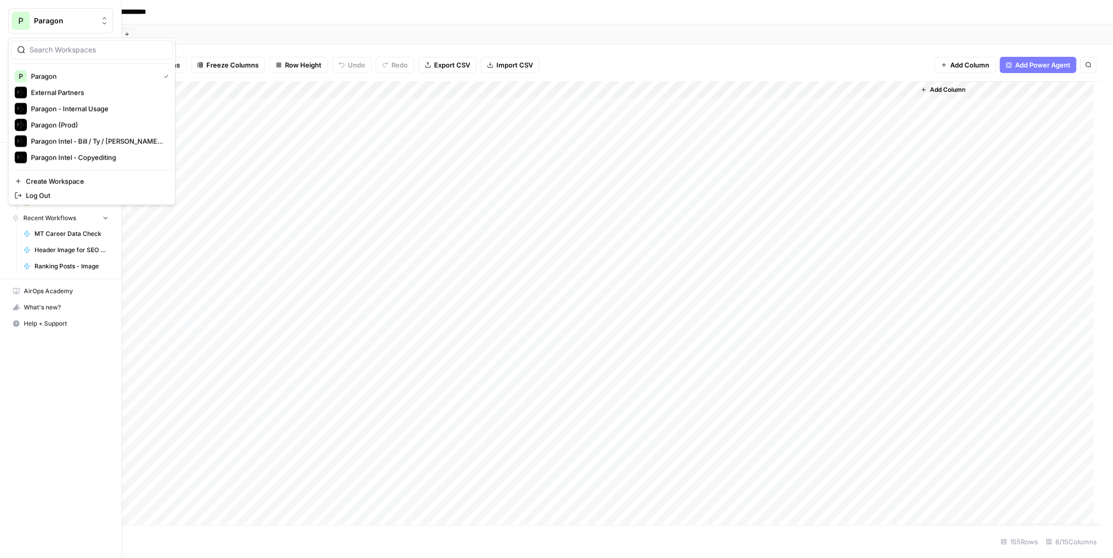
click at [55, 16] on span "Paragon" at bounding box center [64, 21] width 61 height 10
click at [98, 143] on span "Paragon Intel - Bill / Ty / [PERSON_NAME] R&D" at bounding box center [98, 141] width 134 height 10
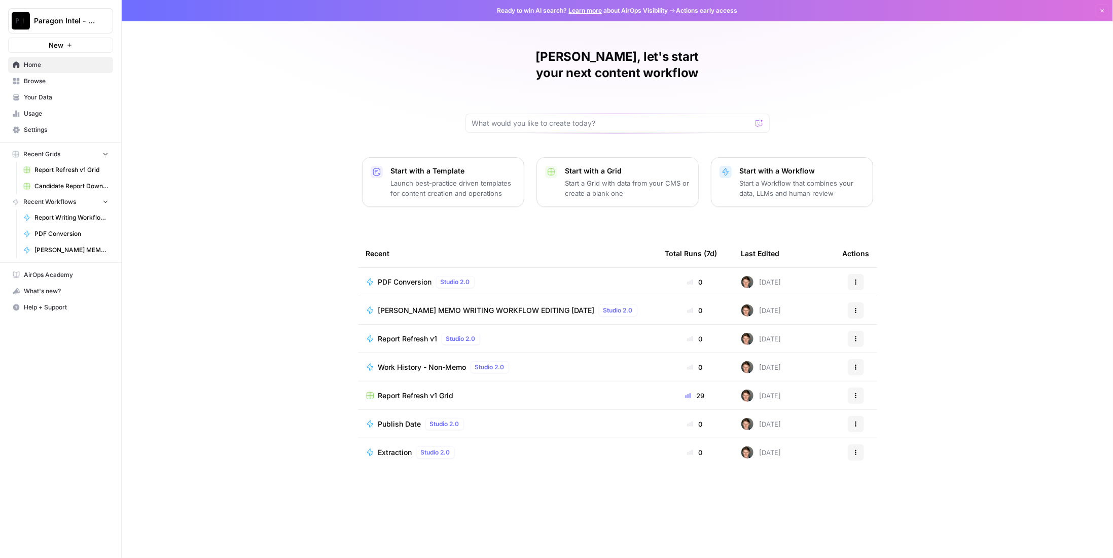
click at [65, 81] on span "Browse" at bounding box center [66, 81] width 85 height 9
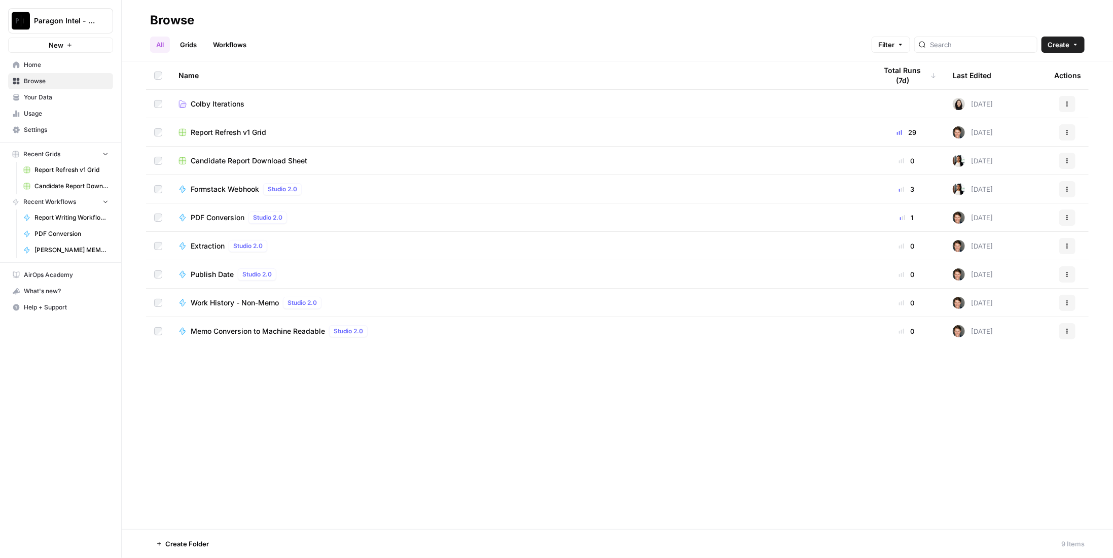
click at [235, 105] on span "Colby Iterations" at bounding box center [218, 104] width 54 height 10
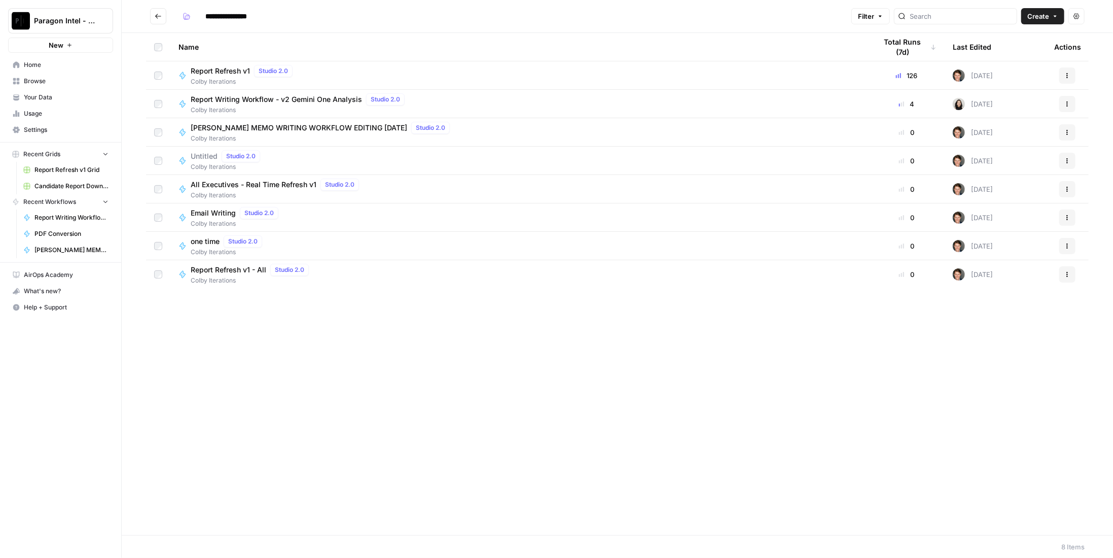
click at [256, 98] on span "Report Writing Workflow - v2 Gemini One Analysis" at bounding box center [276, 99] width 171 height 10
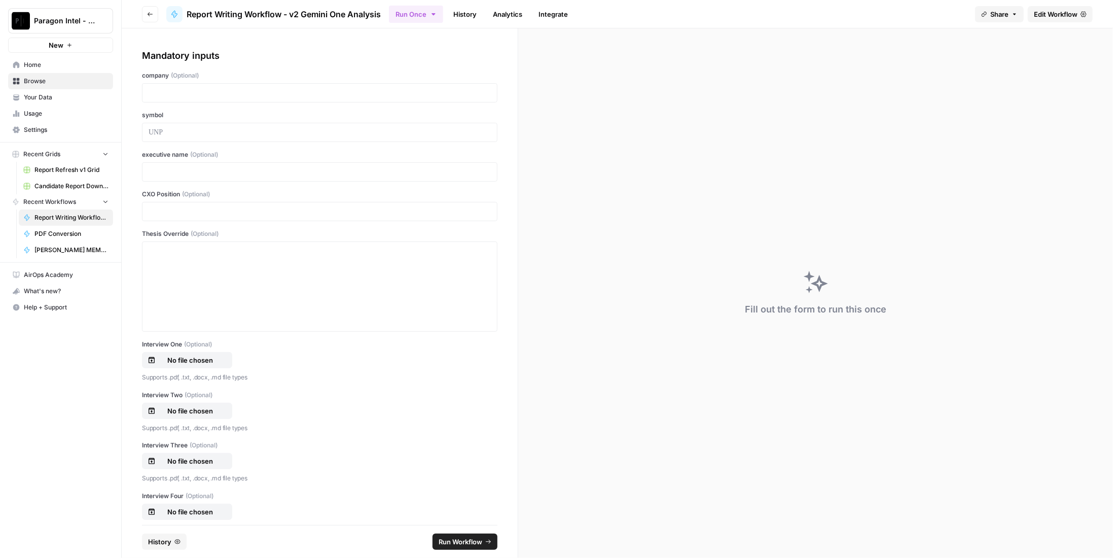
click at [1061, 12] on span "Edit Workflow" at bounding box center [1056, 14] width 44 height 10
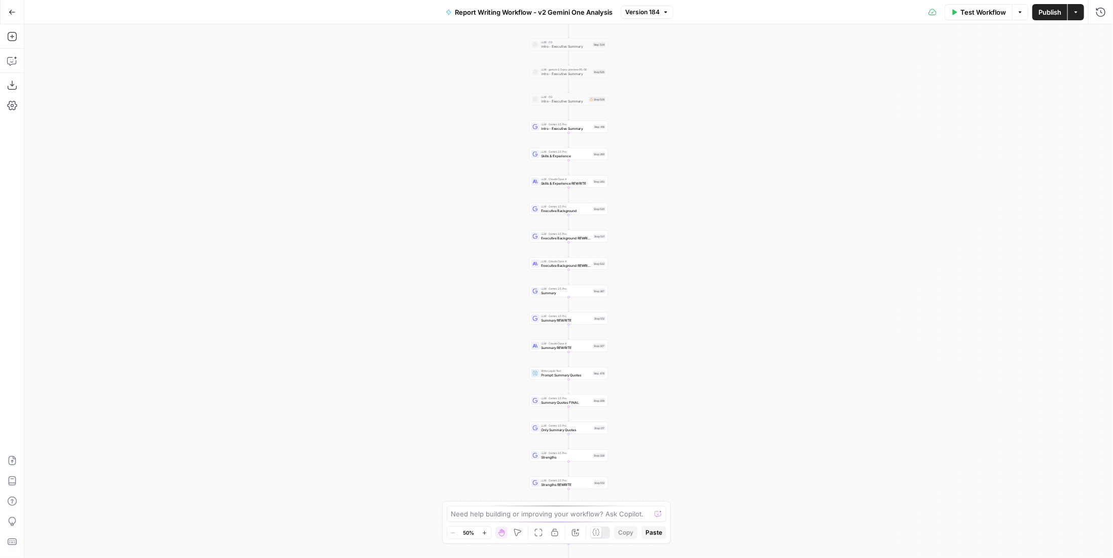
click at [641, 9] on span "Version 184" at bounding box center [642, 12] width 34 height 9
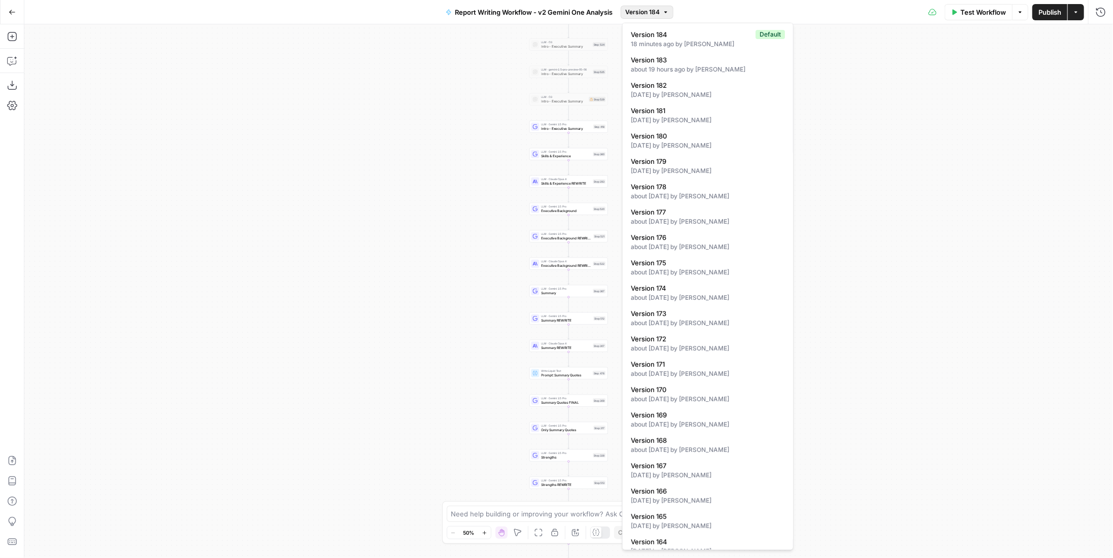
click at [830, 53] on div "true false Workflow Set Inputs Inputs LLM · Perplexity Sonar Deep Research Late…" at bounding box center [568, 290] width 1088 height 533
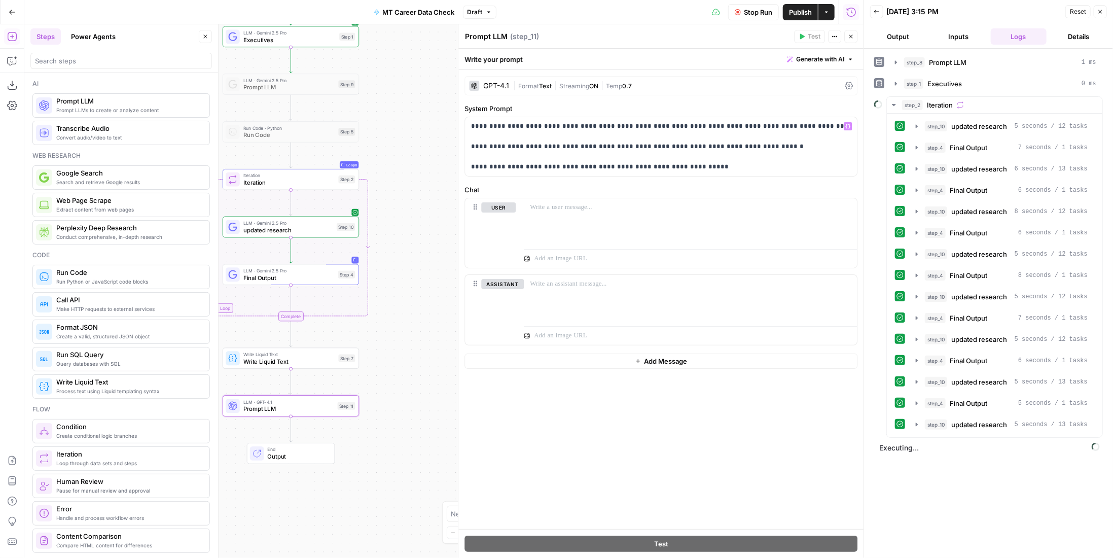
click at [718, 167] on p "**********" at bounding box center [661, 146] width 380 height 51
click at [658, 89] on div "GPT-4.1 | Format Text | Streaming ON | Temp 0.7" at bounding box center [660, 85] width 393 height 19
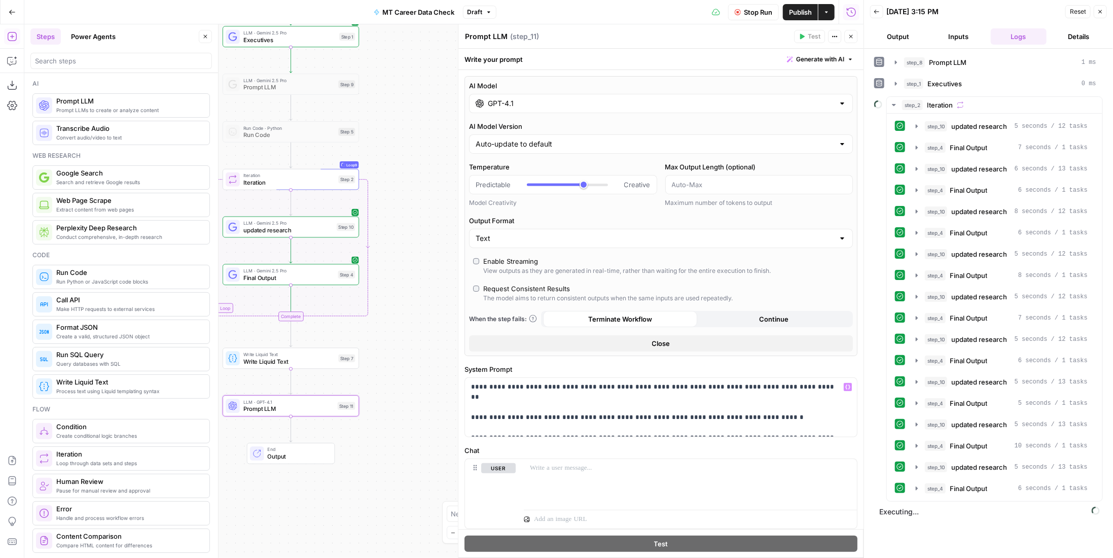
click at [664, 110] on div "GPT-4.1" at bounding box center [661, 103] width 384 height 19
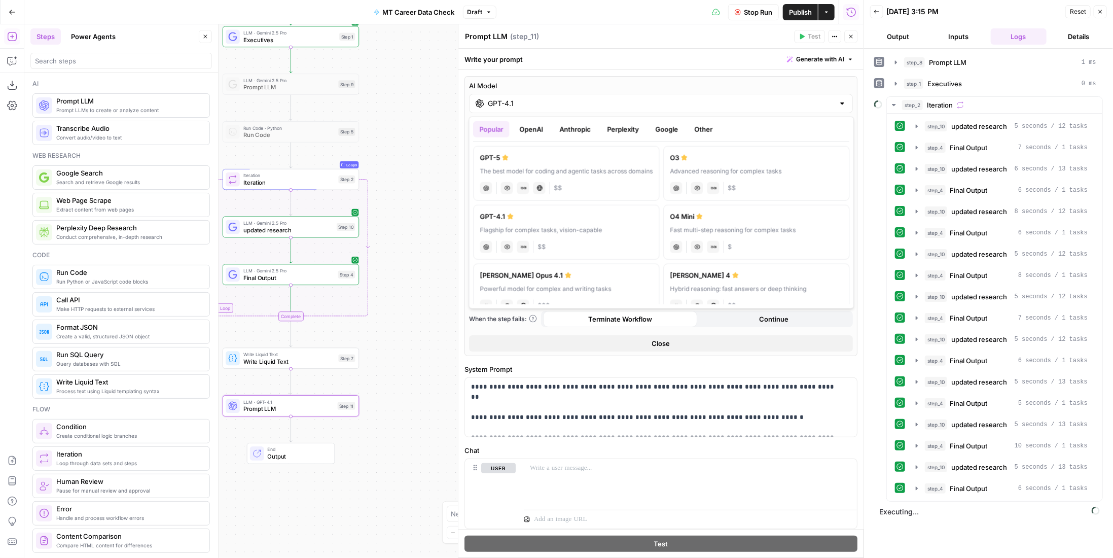
click at [664, 129] on button "Google" at bounding box center [666, 129] width 35 height 16
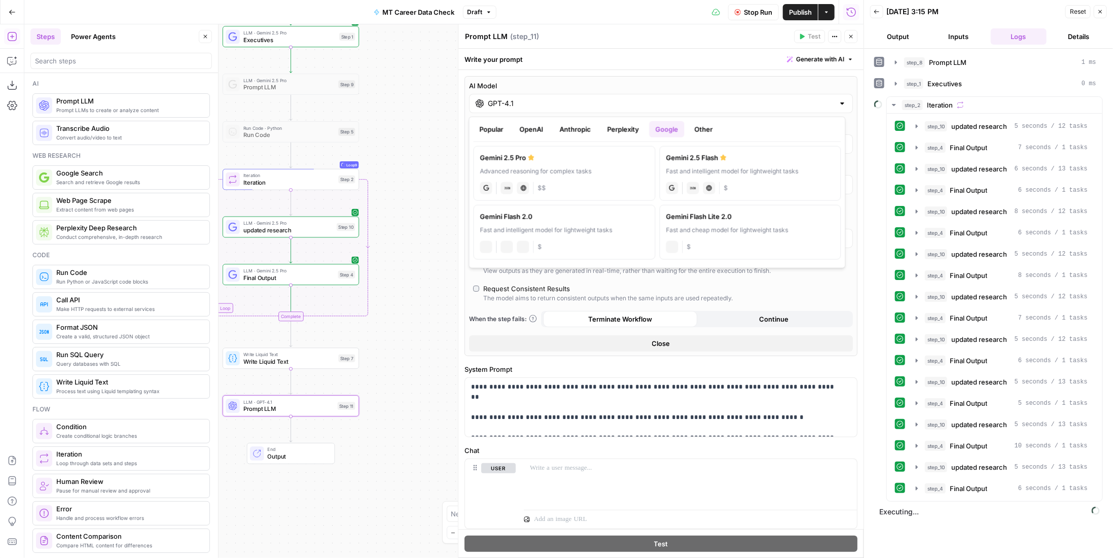
click at [587, 163] on label "Gemini 2.5 Pro Advanced reasoning for complex tasks gemini JSON Mode Live Web R…" at bounding box center [564, 173] width 182 height 55
type input "Gemini 2.5 Pro"
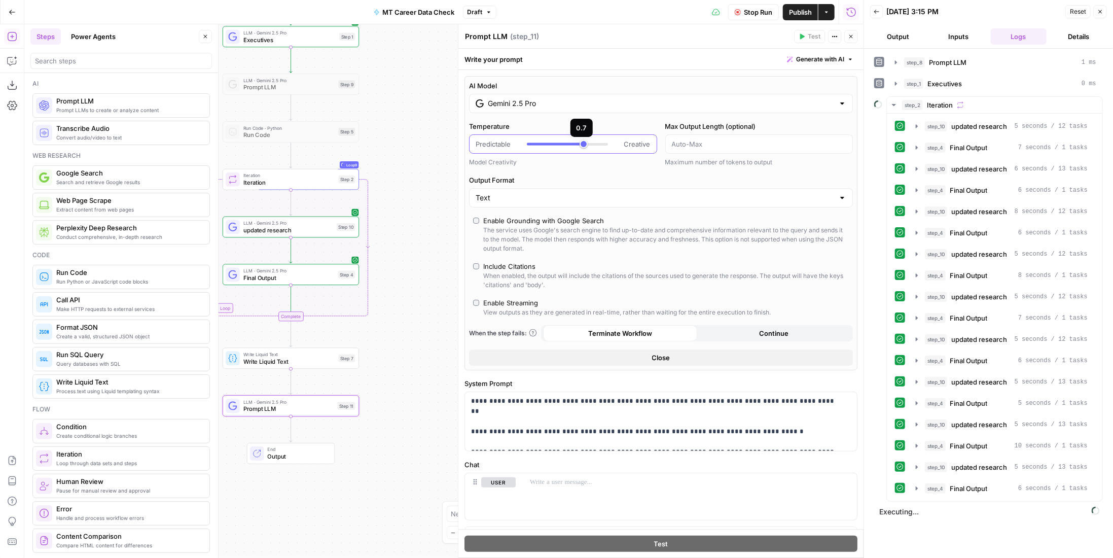
type input "*"
drag, startPoint x: 584, startPoint y: 143, endPoint x: 509, endPoint y: 149, distance: 75.7
click at [509, 149] on div "Predictable Creative" at bounding box center [563, 143] width 188 height 19
click at [769, 11] on span "Stop Run" at bounding box center [758, 12] width 28 height 10
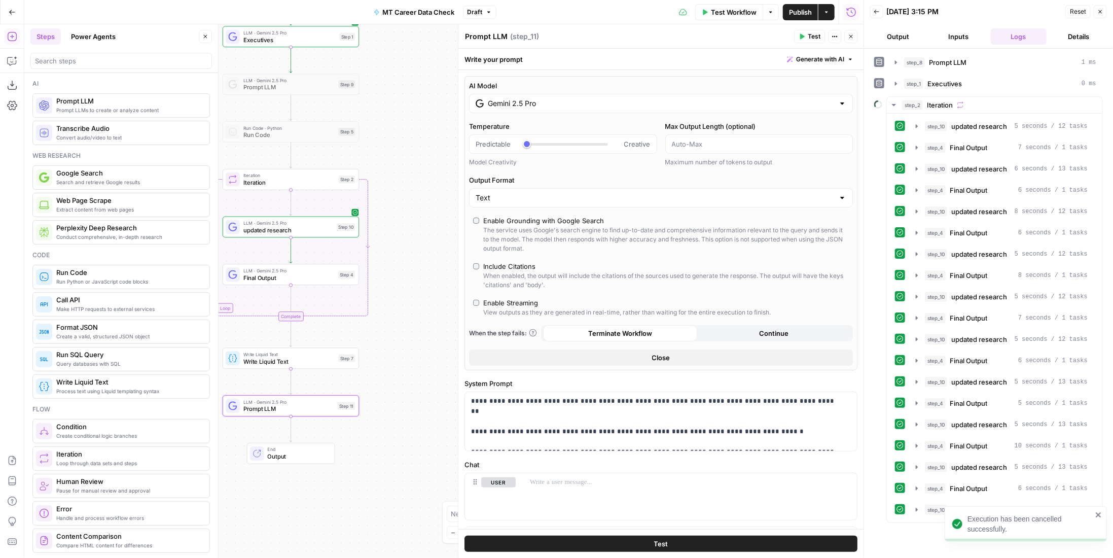
click at [952, 38] on button "Inputs" at bounding box center [958, 36] width 56 height 16
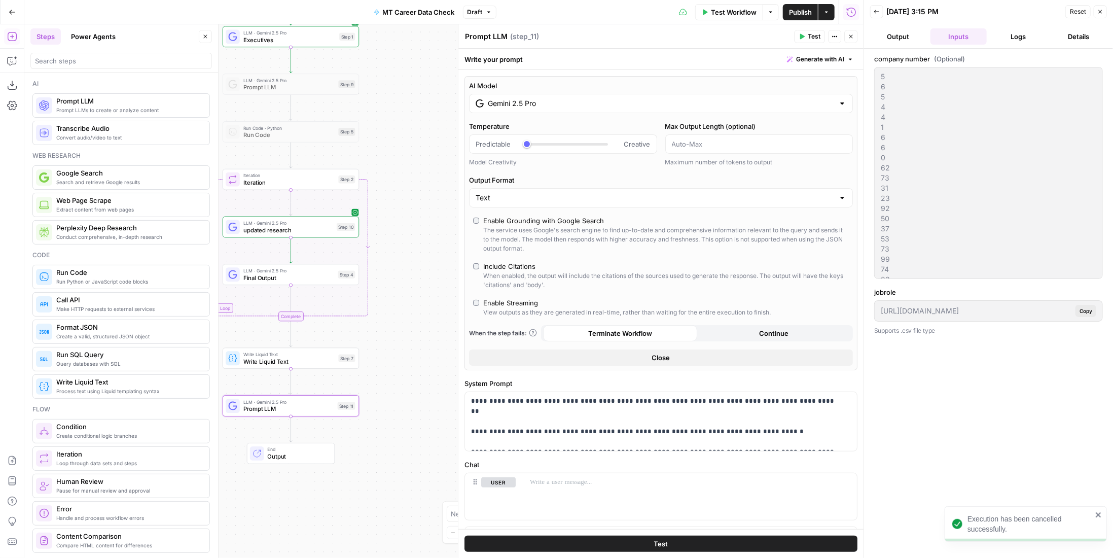
click at [728, 5] on button "Test Workflow" at bounding box center [729, 12] width 68 height 16
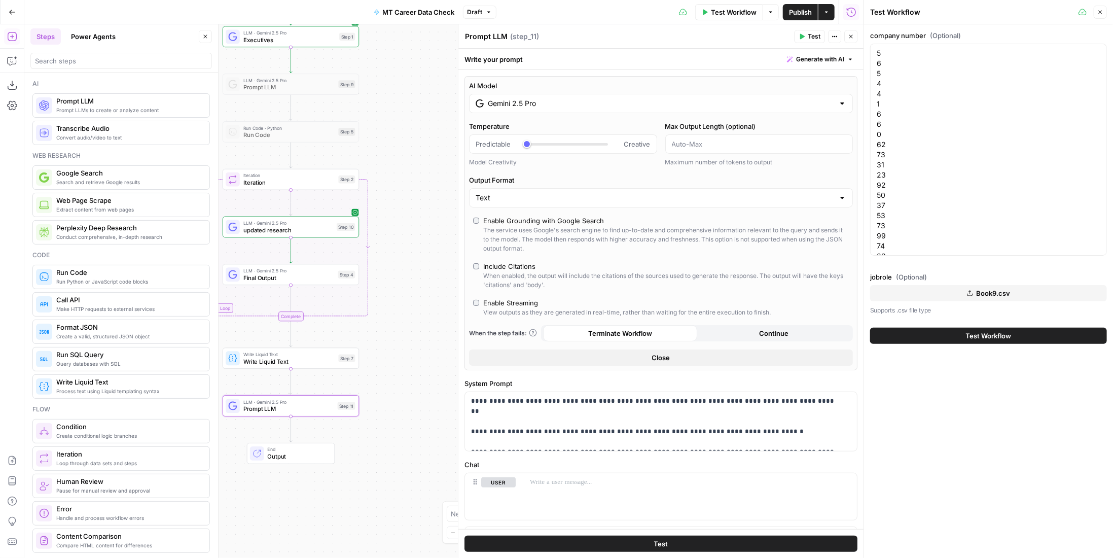
drag, startPoint x: 875, startPoint y: 91, endPoint x: 1052, endPoint y: 248, distance: 236.7
click at [1052, 248] on div at bounding box center [988, 150] width 237 height 212
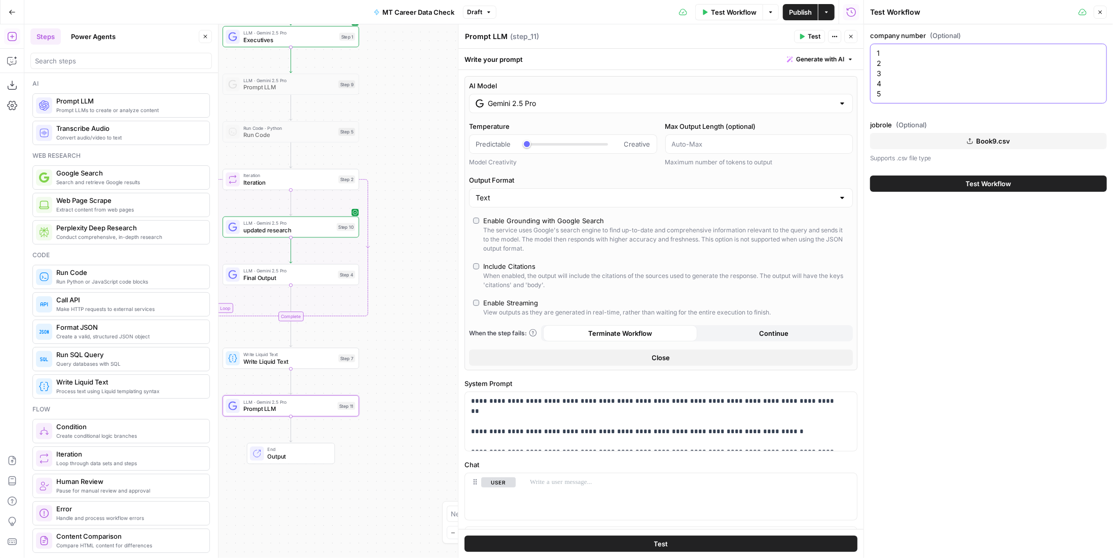
type textarea "1 2 3 4 5"
click at [994, 186] on span "Test Workflow" at bounding box center [989, 183] width 46 height 10
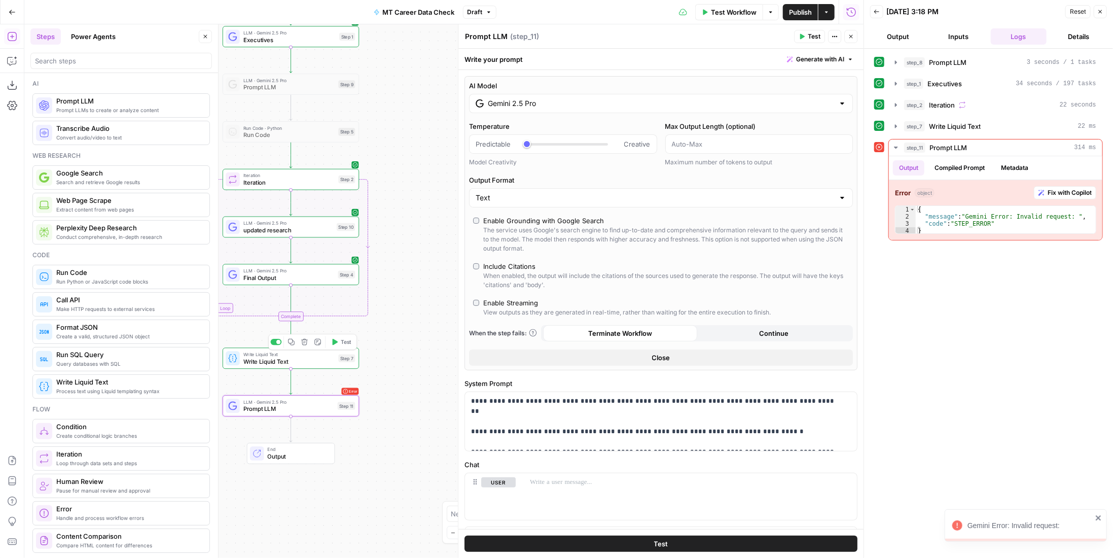
scroll to position [71, 0]
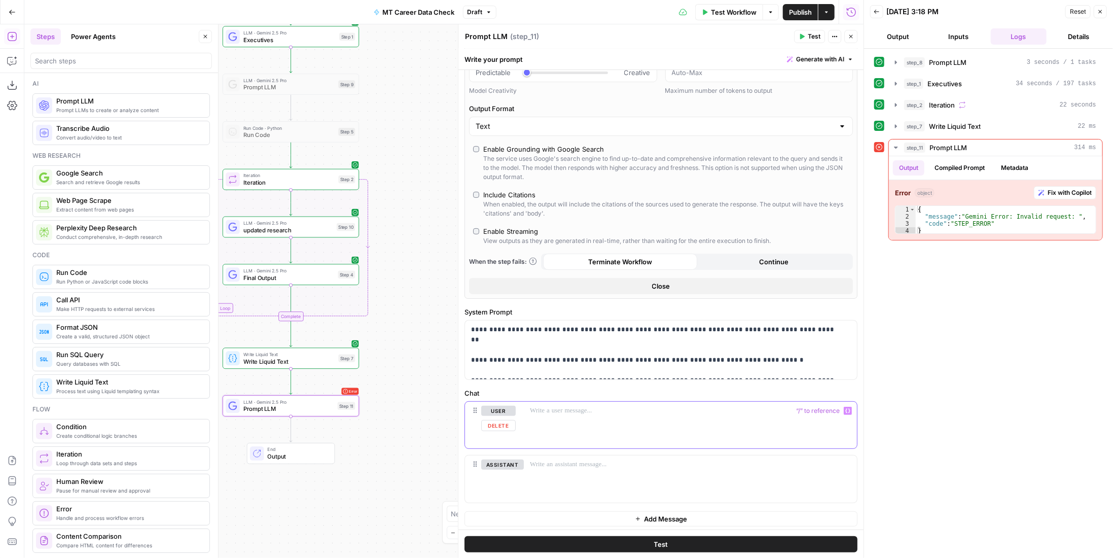
click at [628, 413] on p at bounding box center [690, 411] width 321 height 10
click at [773, 347] on p "**********" at bounding box center [657, 349] width 373 height 51
click at [640, 422] on div at bounding box center [690, 424] width 333 height 47
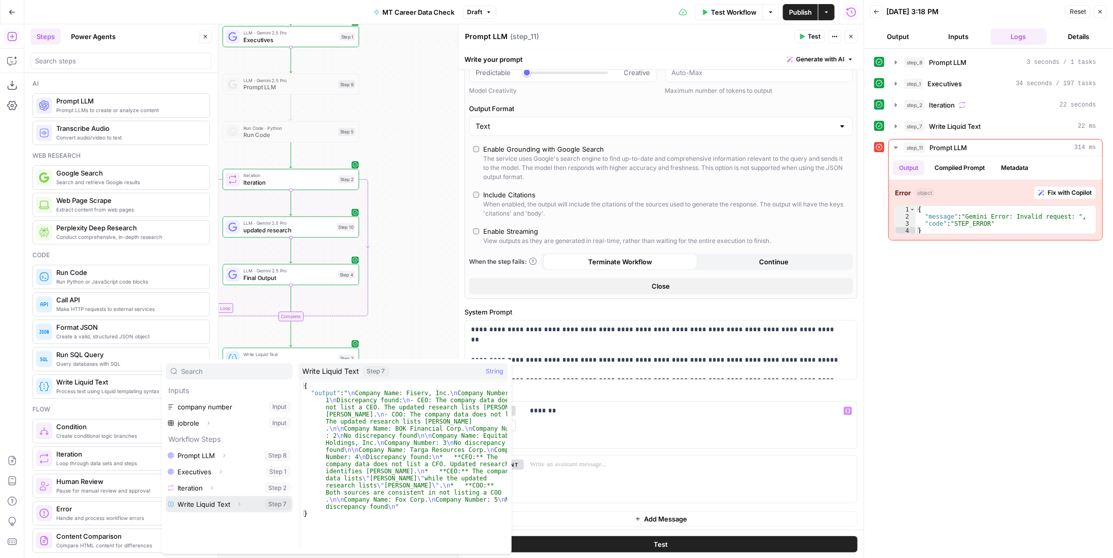
click at [210, 496] on button "Select variable Write Liquid Text" at bounding box center [229, 504] width 127 height 16
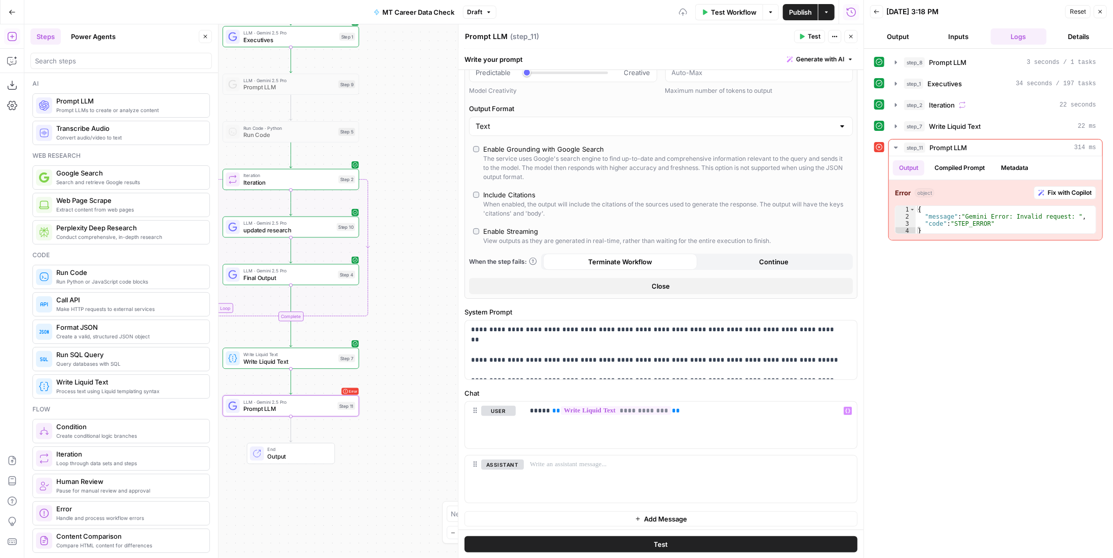
click at [751, 539] on button "Test" at bounding box center [660, 543] width 393 height 16
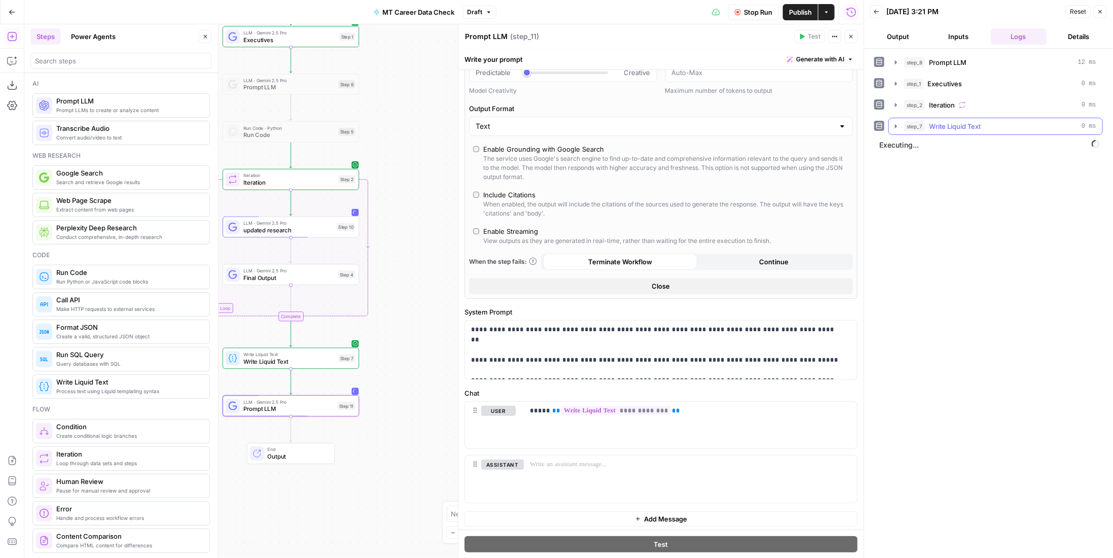
click at [974, 122] on span "Write Liquid Text" at bounding box center [955, 126] width 52 height 10
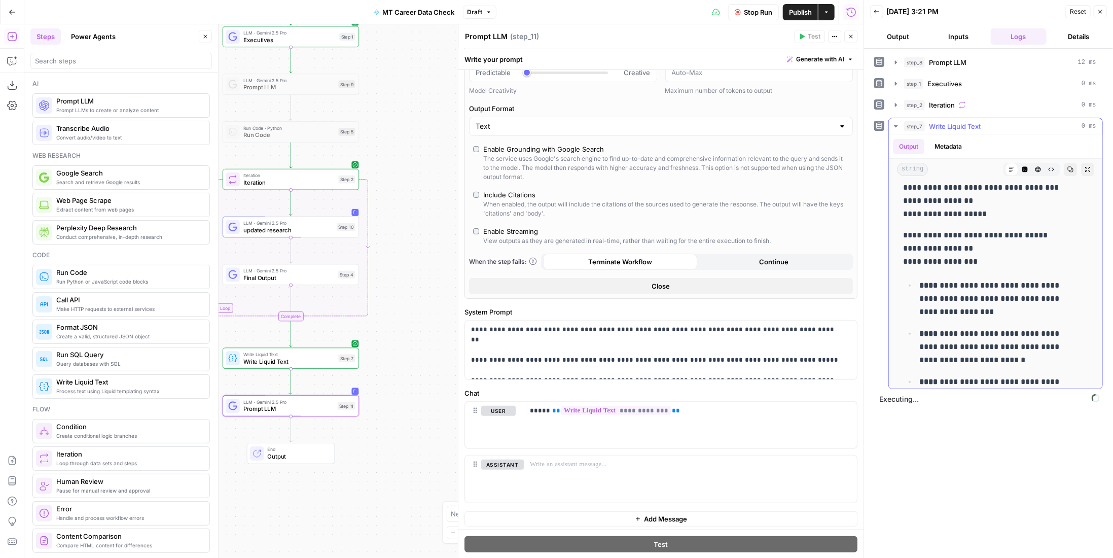
scroll to position [253, 0]
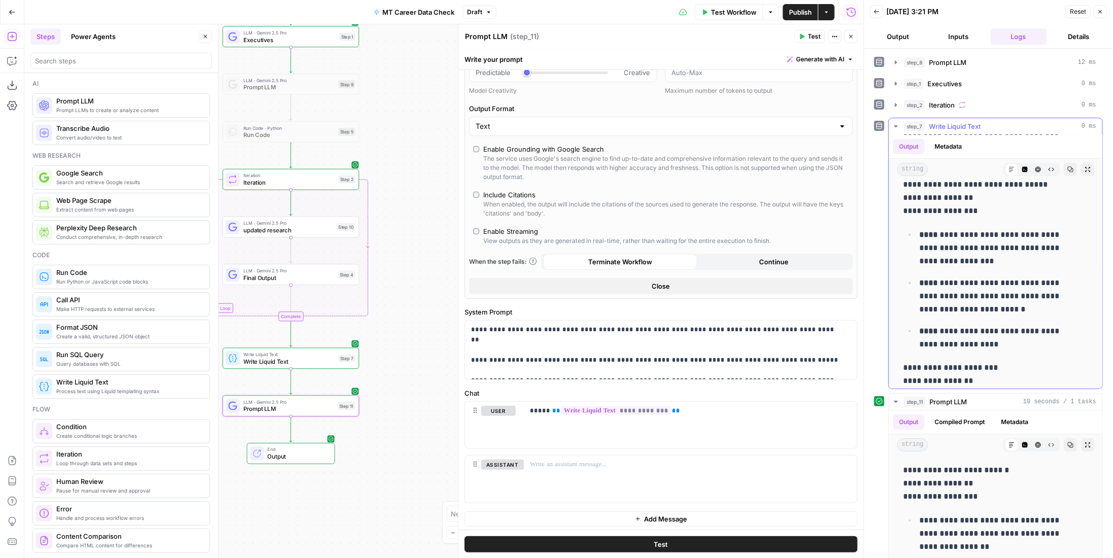
click at [955, 125] on span "Write Liquid Text" at bounding box center [955, 126] width 52 height 10
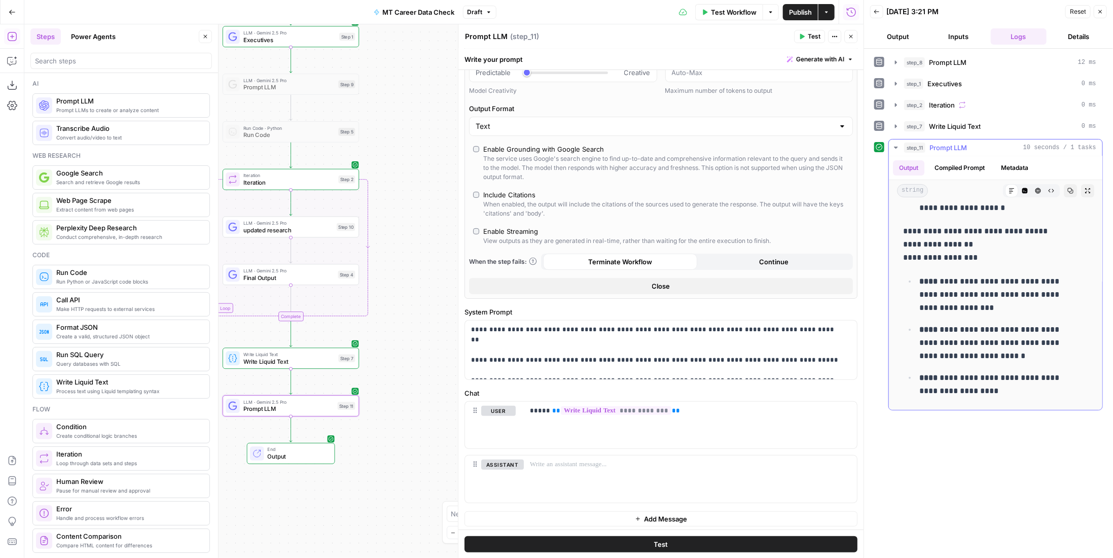
scroll to position [0, 0]
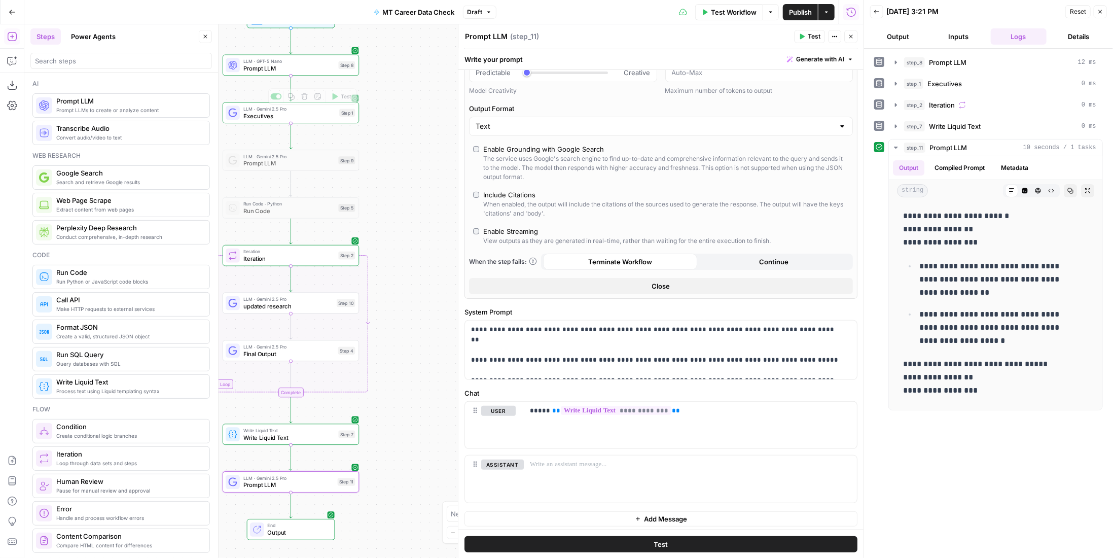
click at [322, 119] on span "Executives" at bounding box center [289, 116] width 92 height 9
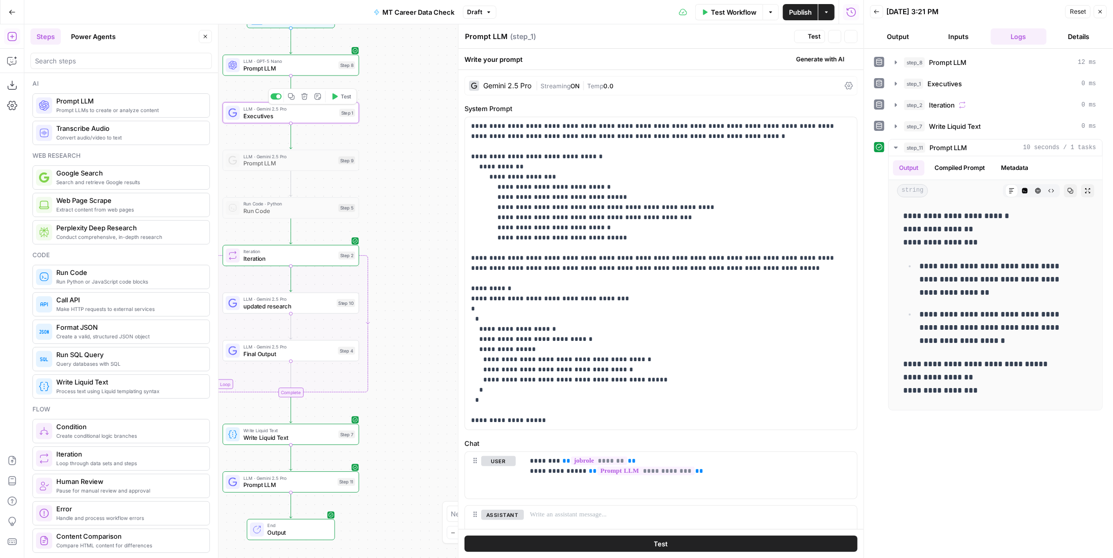
type textarea "Executives"
drag, startPoint x: 670, startPoint y: 256, endPoint x: 692, endPoint y: 255, distance: 22.3
click at [692, 255] on p "**********" at bounding box center [657, 273] width 373 height 304
drag, startPoint x: 744, startPoint y: 259, endPoint x: 824, endPoint y: 254, distance: 80.2
click at [824, 254] on p "**********" at bounding box center [657, 273] width 373 height 304
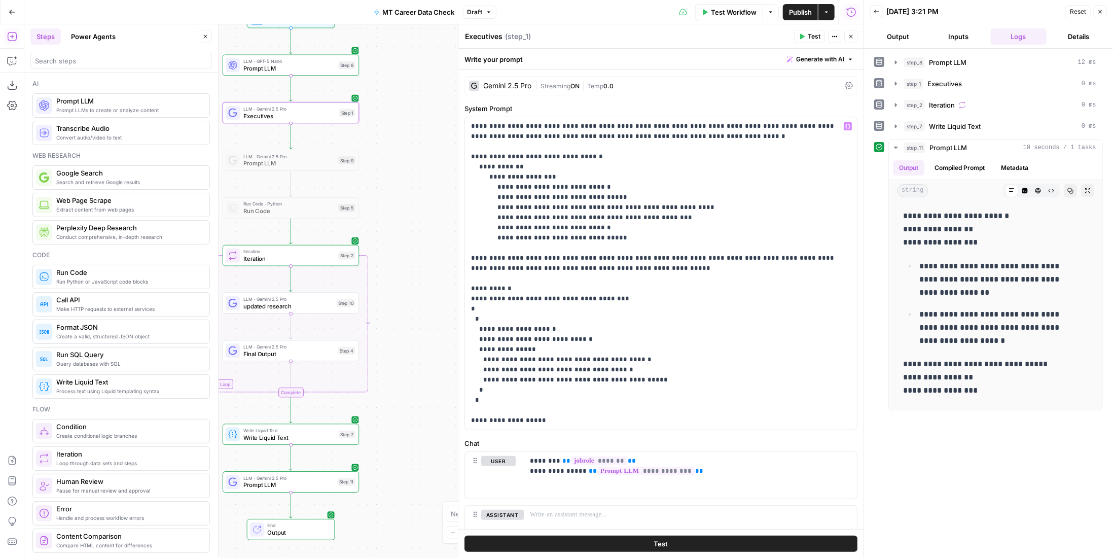
click at [795, 11] on span "Publish" at bounding box center [800, 12] width 23 height 10
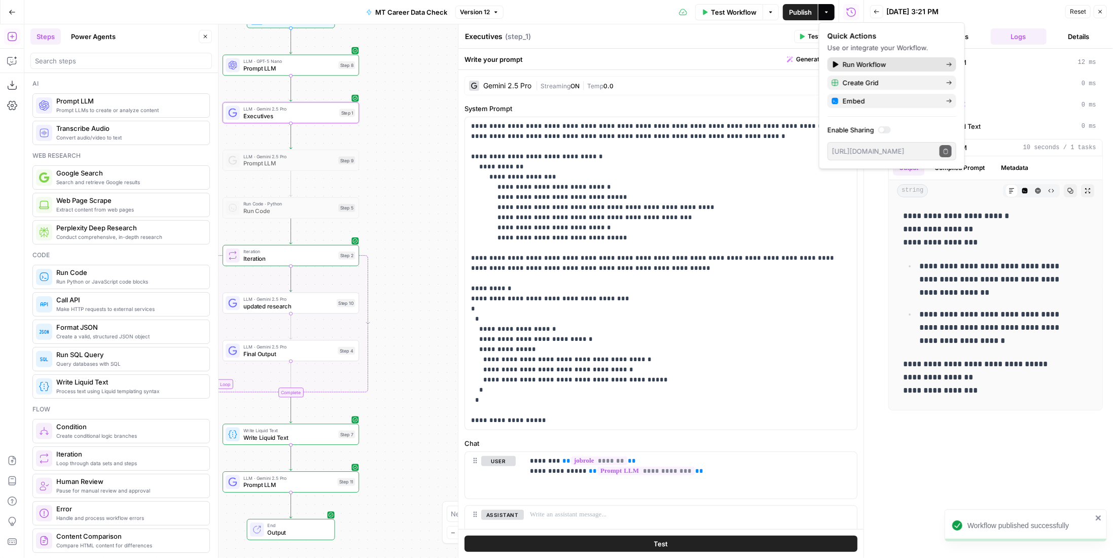
click at [838, 63] on div "Run Workflow" at bounding box center [891, 64] width 121 height 10
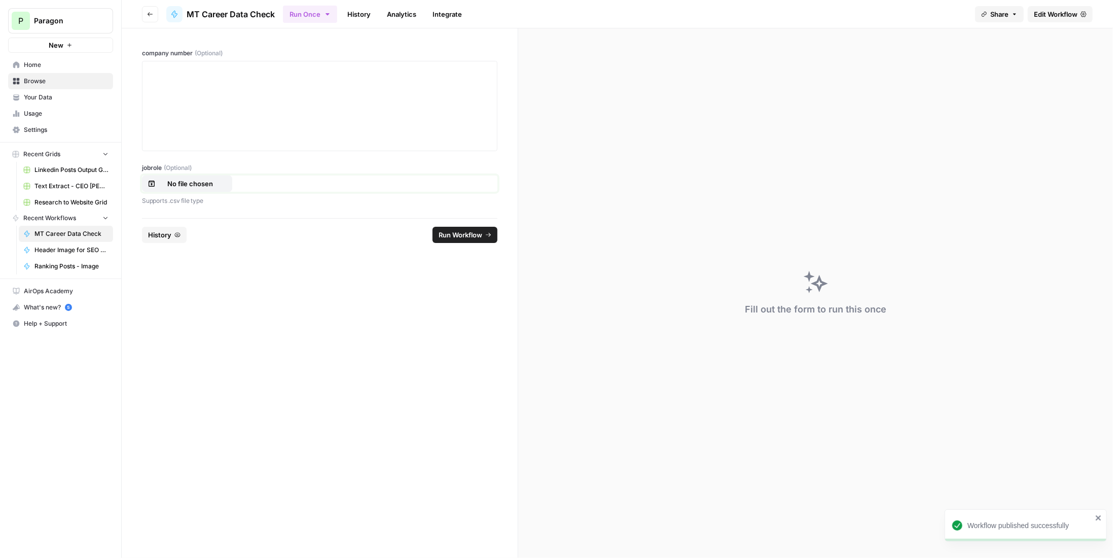
click at [218, 177] on button "No file chosen" at bounding box center [187, 183] width 90 height 16
click at [258, 88] on div at bounding box center [320, 105] width 342 height 81
click at [310, 88] on div at bounding box center [320, 105] width 342 height 81
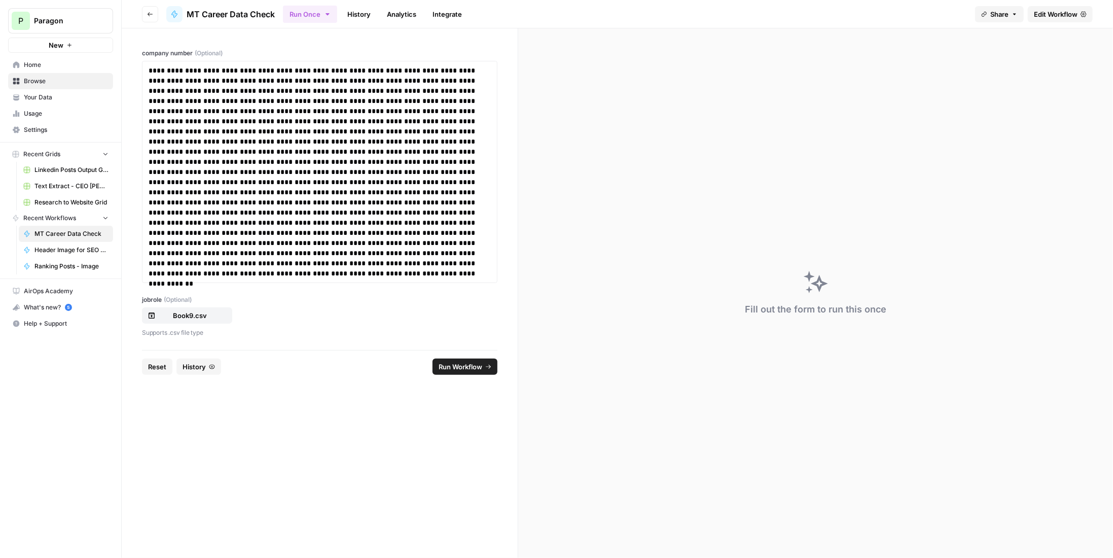
click at [477, 369] on span "Run Workflow" at bounding box center [460, 366] width 44 height 10
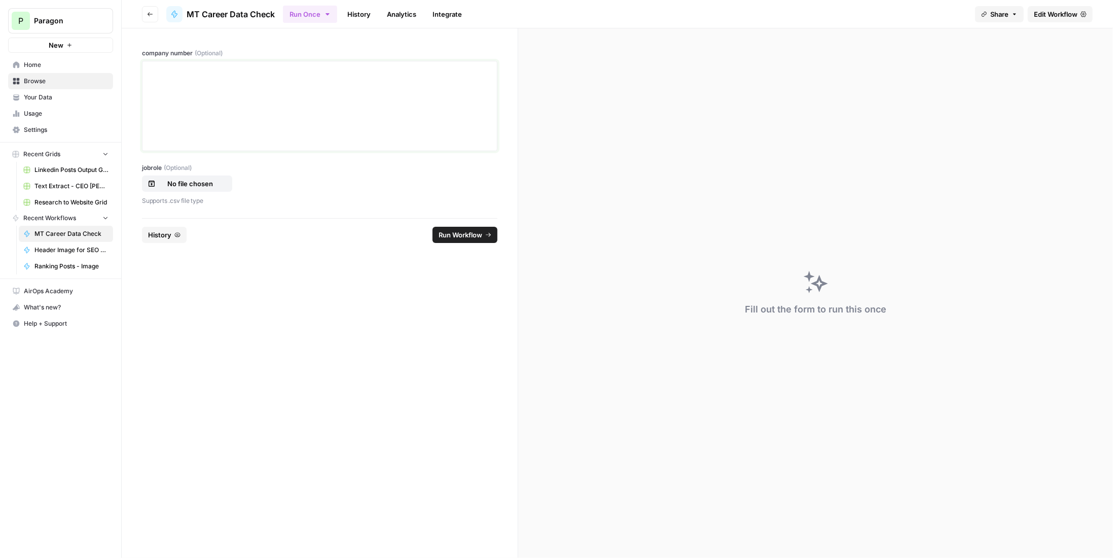
click at [215, 106] on div at bounding box center [320, 105] width 342 height 81
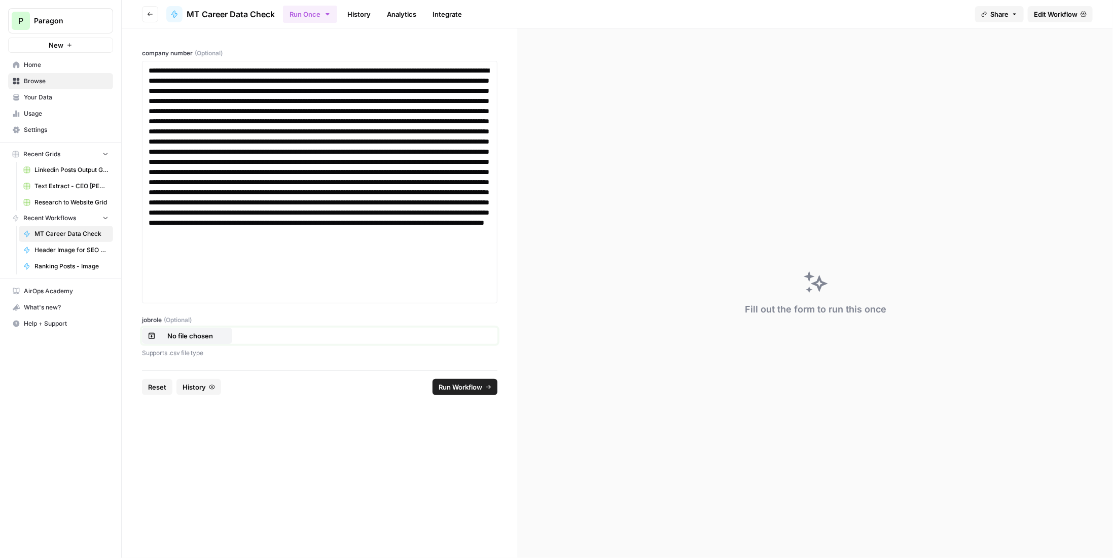
click at [215, 332] on p "No file chosen" at bounding box center [190, 335] width 65 height 10
click at [467, 387] on span "Run Workflow" at bounding box center [460, 387] width 44 height 10
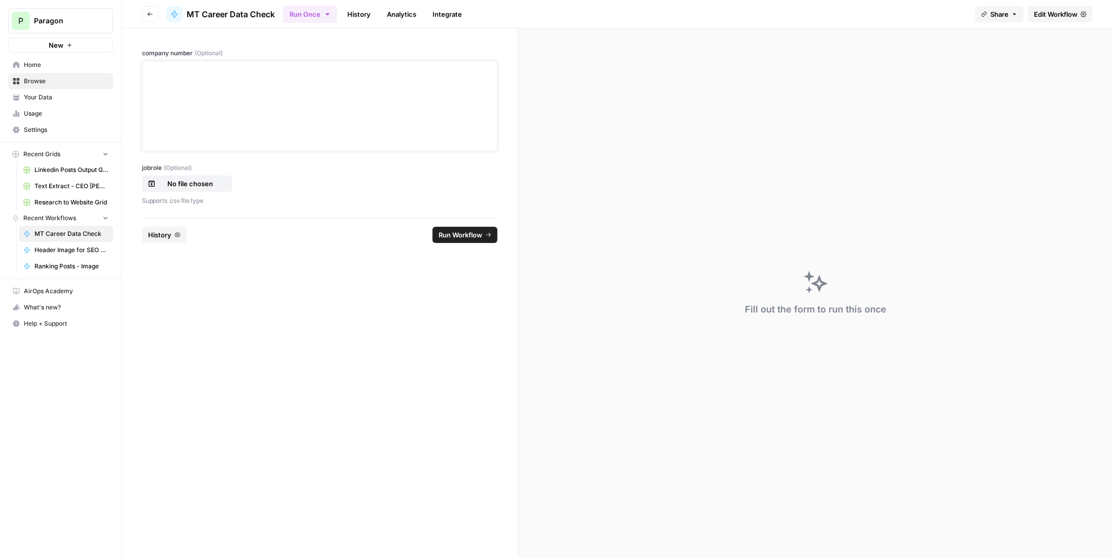
click at [238, 107] on div at bounding box center [320, 105] width 342 height 81
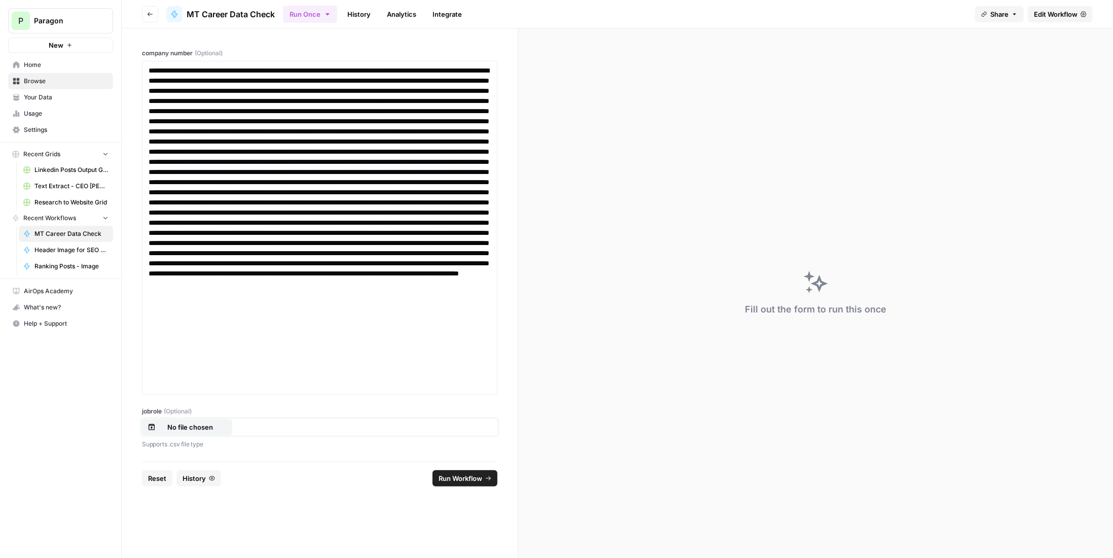
click at [211, 427] on p "No file chosen" at bounding box center [190, 427] width 65 height 10
click at [477, 473] on span "Run Workflow" at bounding box center [460, 478] width 44 height 10
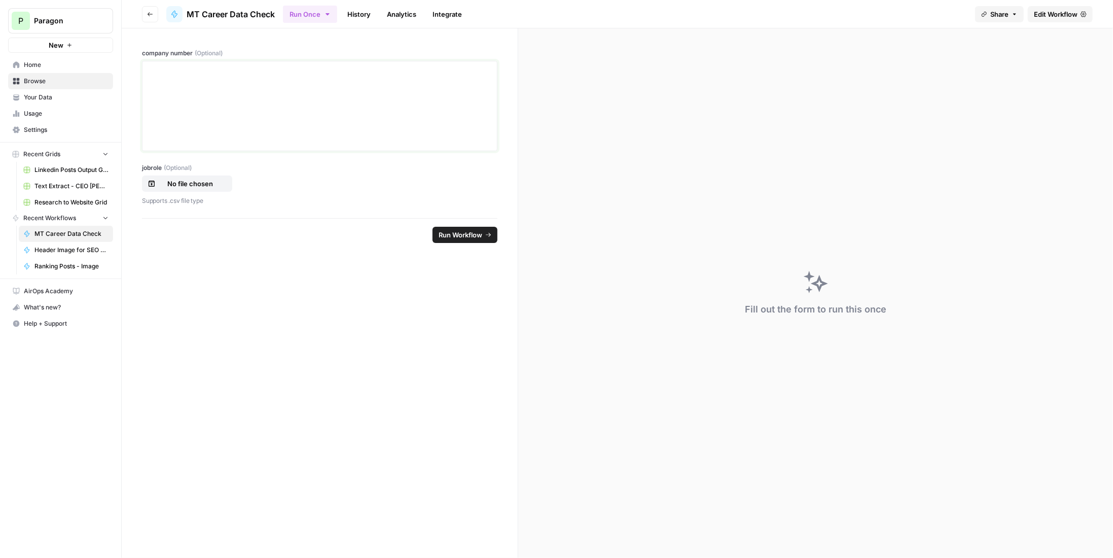
click at [321, 96] on div at bounding box center [320, 105] width 342 height 81
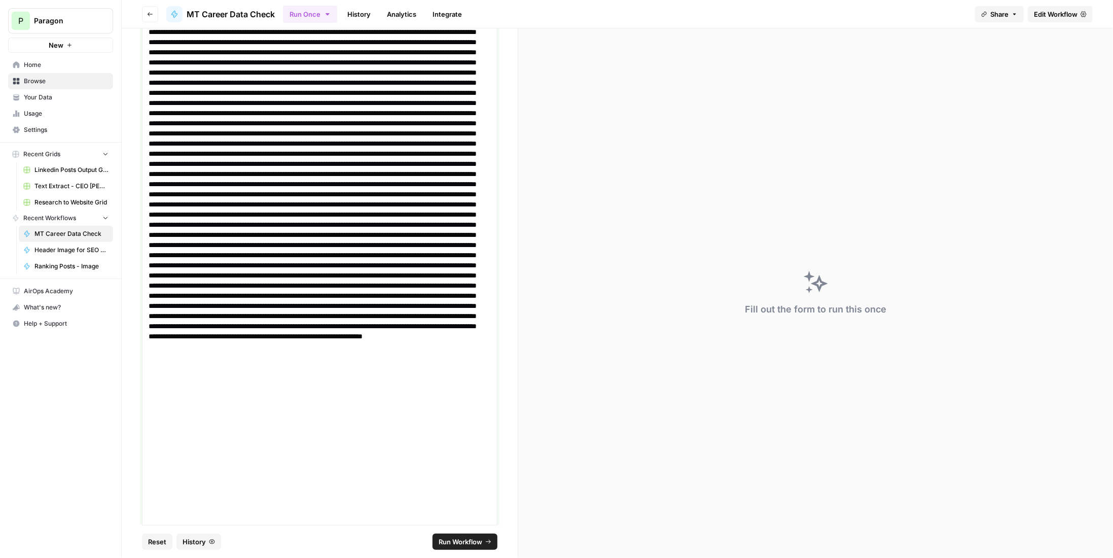
scroll to position [159, 0]
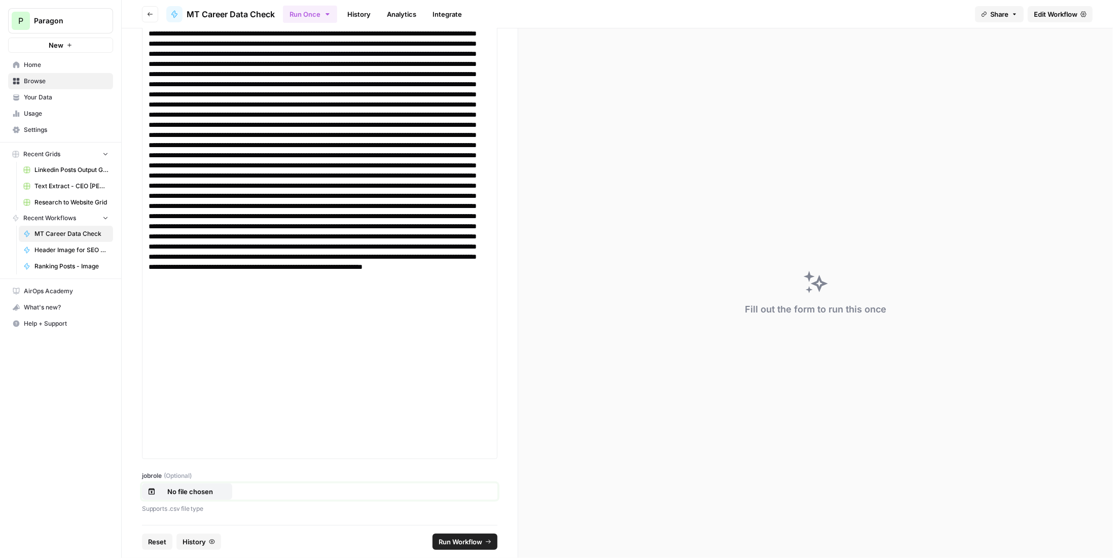
click at [197, 495] on p "No file chosen" at bounding box center [190, 491] width 65 height 10
click at [467, 541] on span "Run Workflow" at bounding box center [460, 541] width 44 height 10
click at [358, 13] on link "History" at bounding box center [358, 14] width 35 height 16
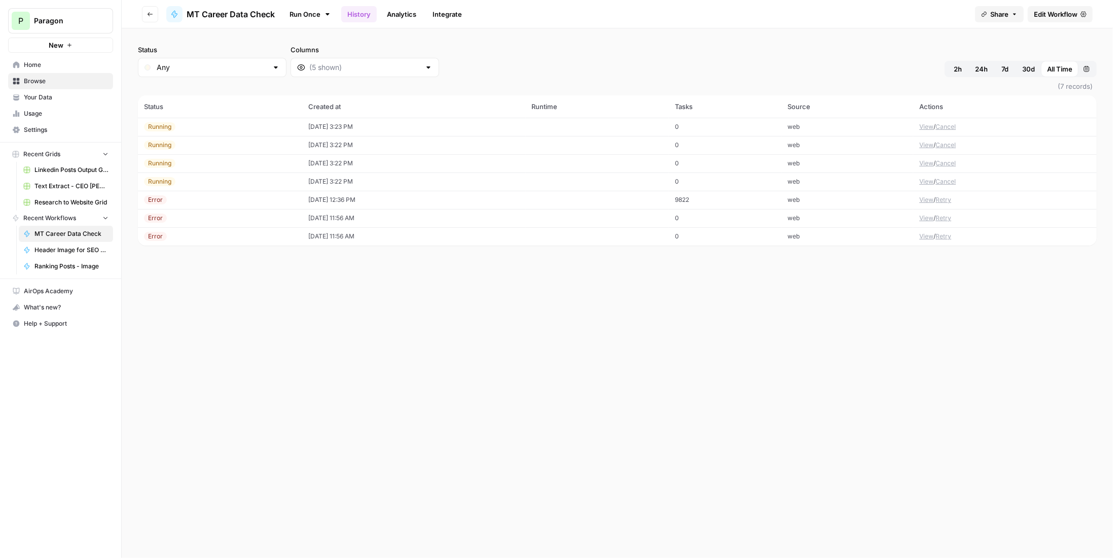
click at [933, 182] on button "View" at bounding box center [926, 181] width 14 height 9
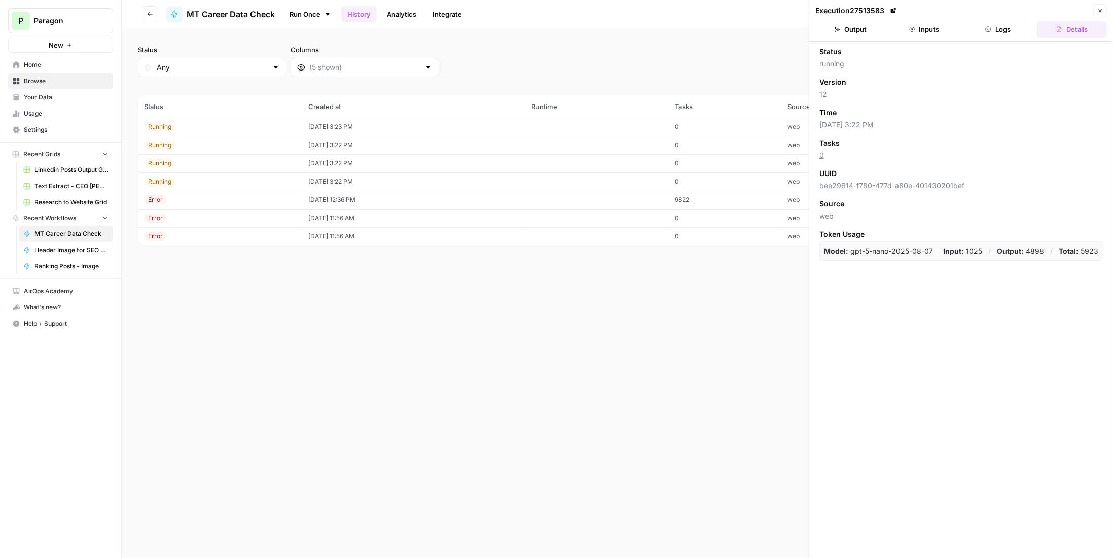
click at [1000, 31] on button "Logs" at bounding box center [998, 29] width 70 height 16
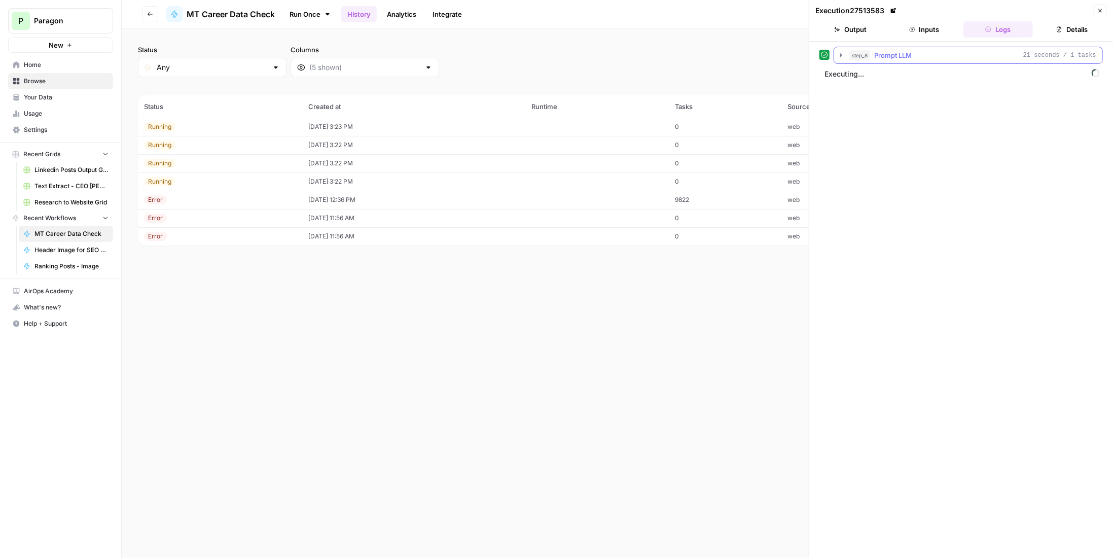
click at [920, 54] on div "step_8 Prompt LLM 21 seconds / 1 tasks" at bounding box center [972, 55] width 247 height 10
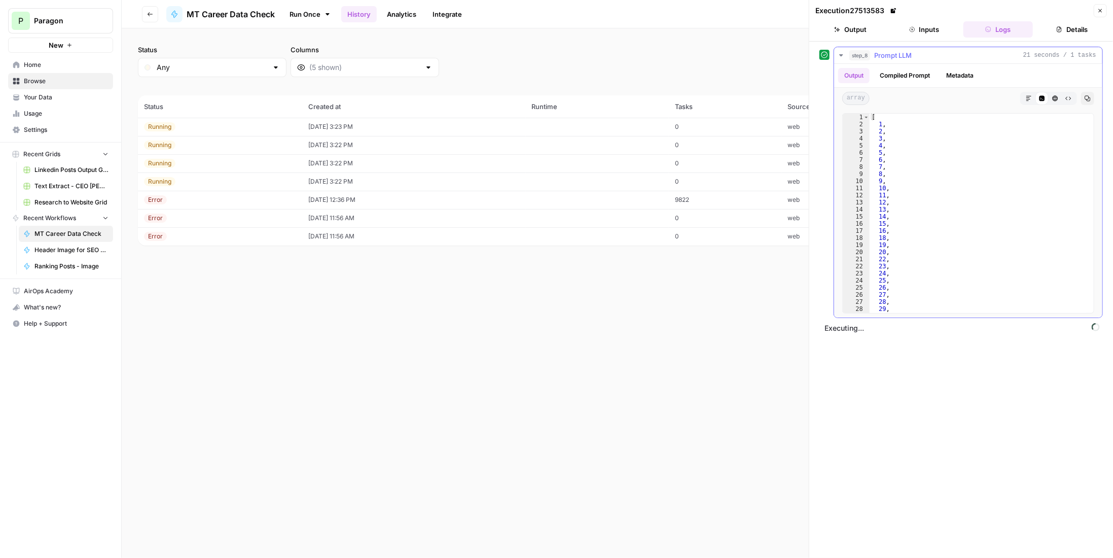
click at [920, 54] on div "step_8 Prompt LLM 21 seconds / 1 tasks" at bounding box center [972, 55] width 247 height 10
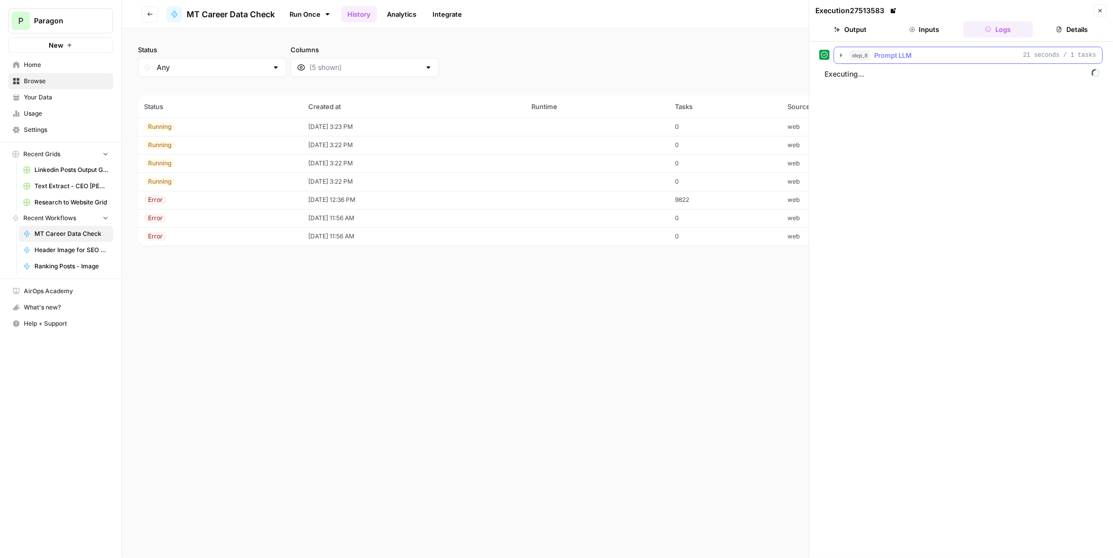
click at [912, 57] on div "step_8 Prompt LLM 21 seconds / 1 tasks" at bounding box center [972, 55] width 247 height 10
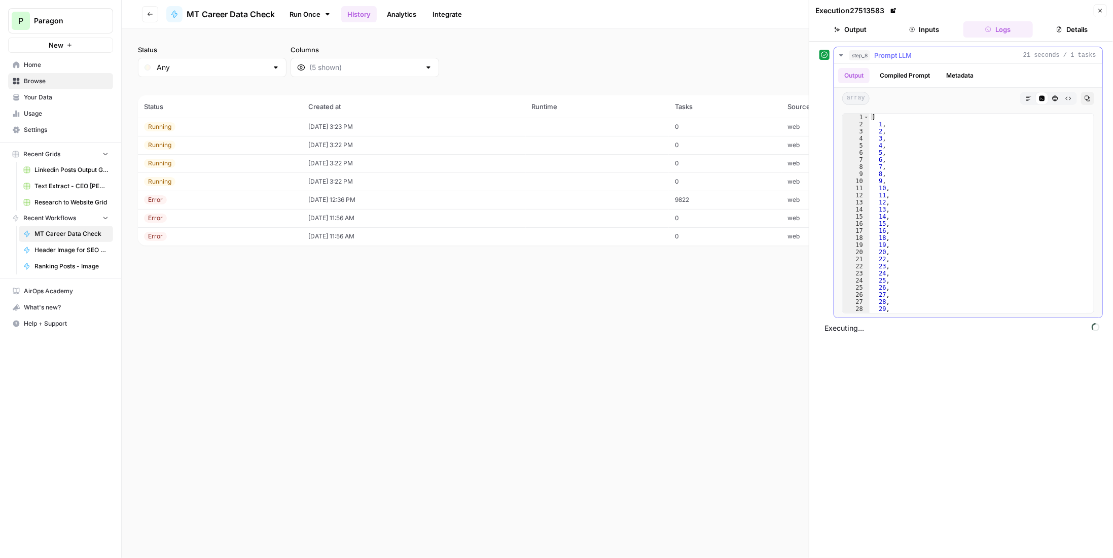
click at [912, 57] on div "step_8 Prompt LLM 21 seconds / 1 tasks" at bounding box center [972, 55] width 247 height 10
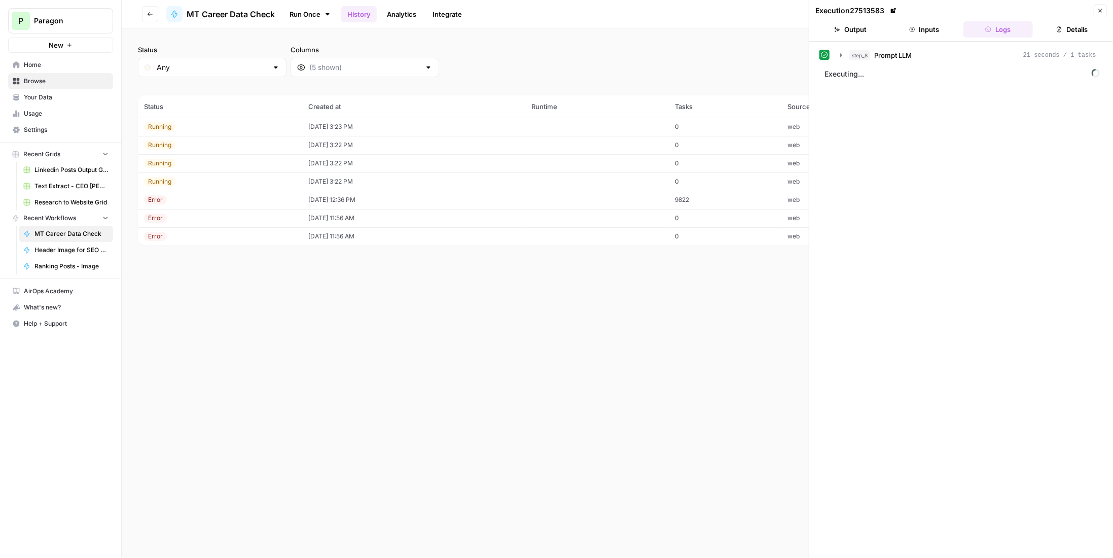
click at [1105, 16] on button "Close" at bounding box center [1099, 10] width 13 height 13
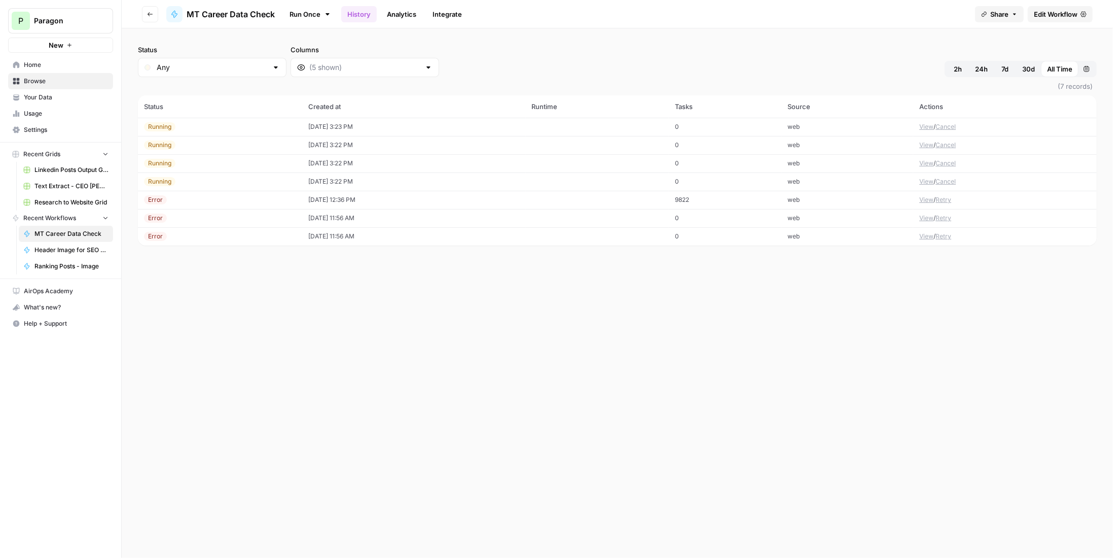
click at [925, 125] on button "View" at bounding box center [926, 126] width 14 height 9
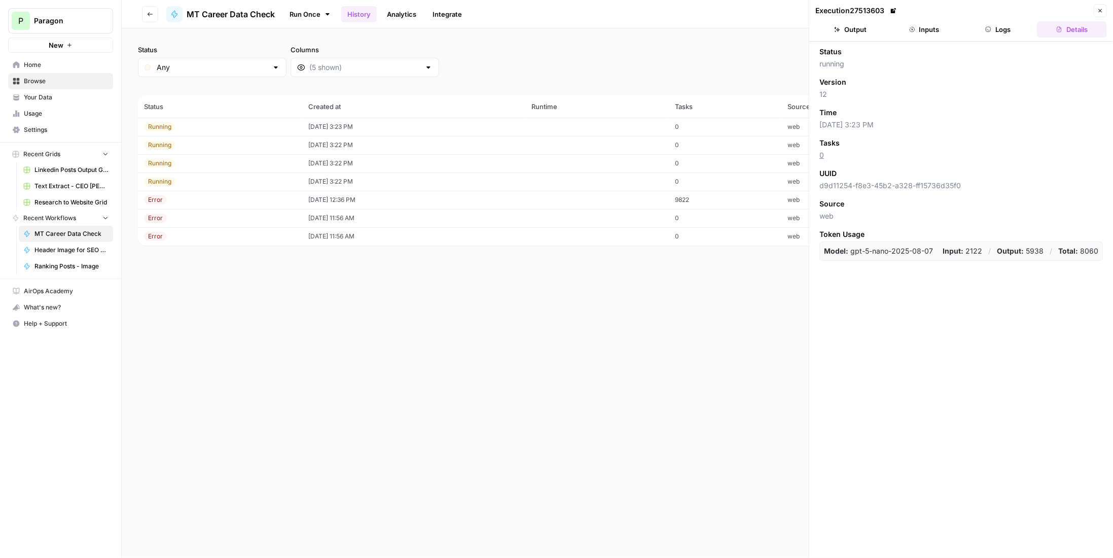
click at [992, 35] on button "Logs" at bounding box center [998, 29] width 70 height 16
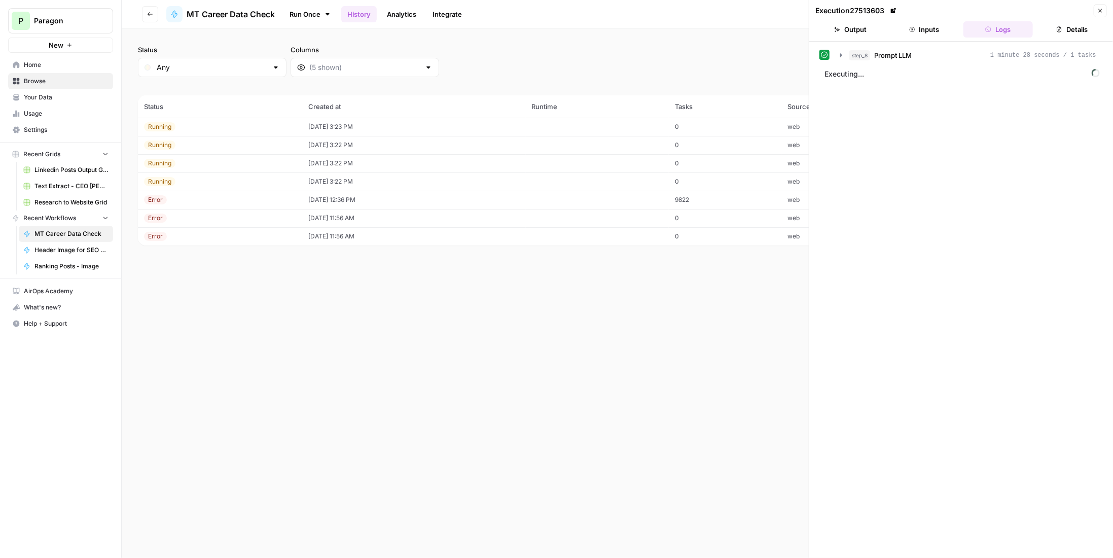
click at [1099, 13] on icon "button" at bounding box center [1100, 11] width 6 height 6
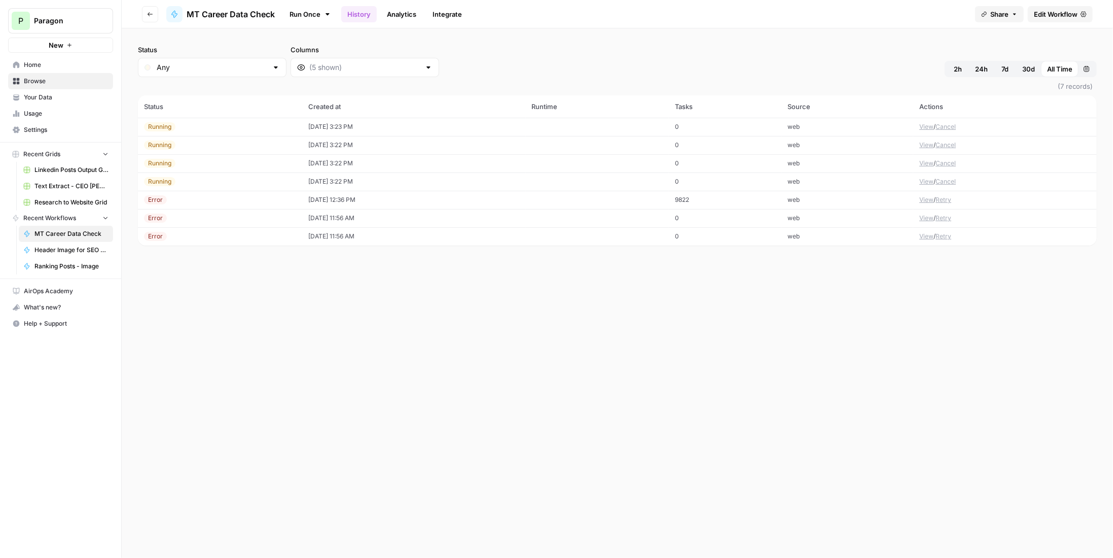
click at [929, 180] on button "View" at bounding box center [926, 181] width 14 height 9
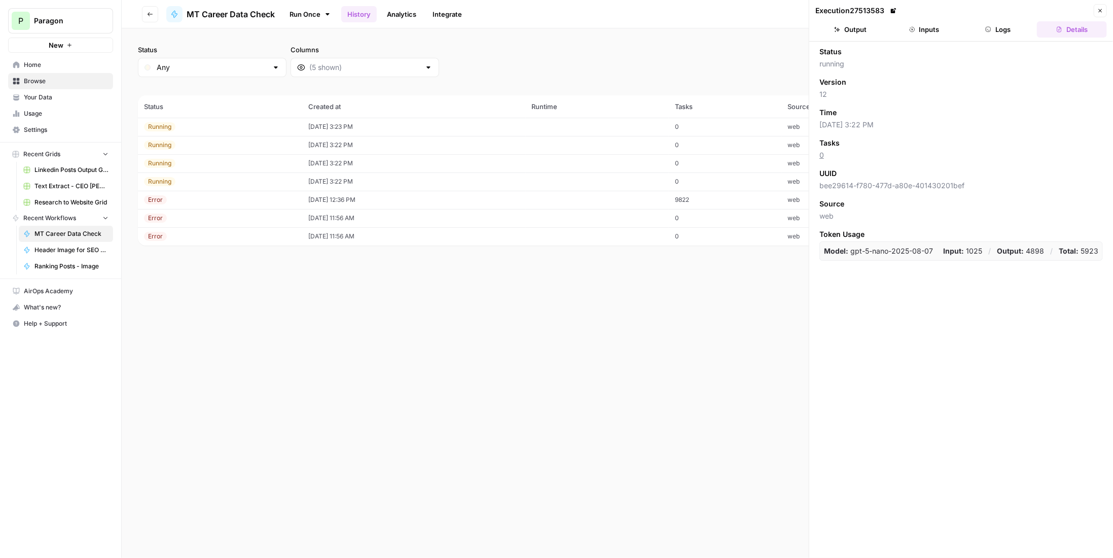
click at [1002, 31] on button "Logs" at bounding box center [998, 29] width 70 height 16
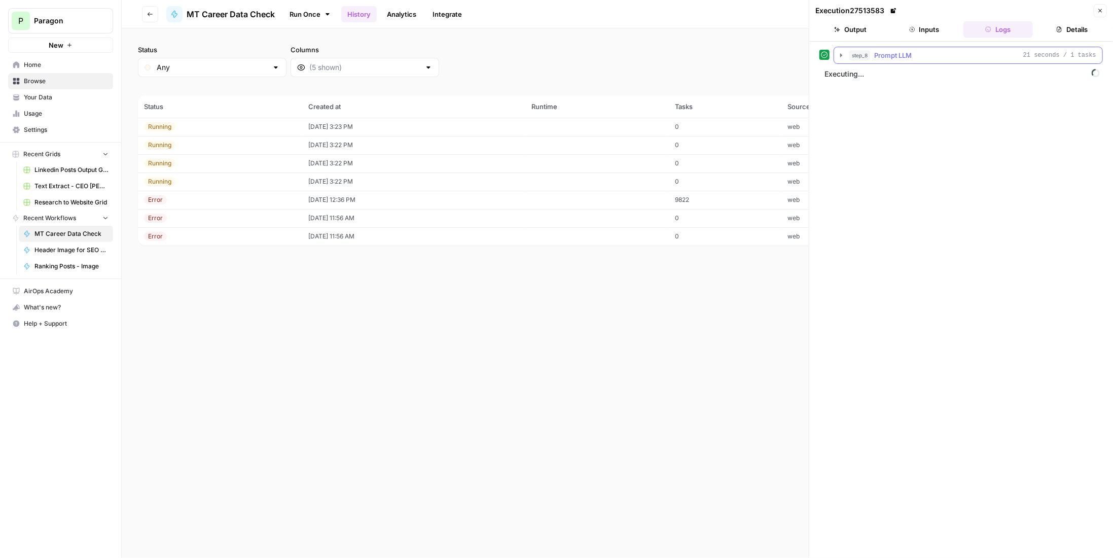
click at [955, 52] on div "step_8 Prompt LLM 21 seconds / 1 tasks" at bounding box center [972, 55] width 247 height 10
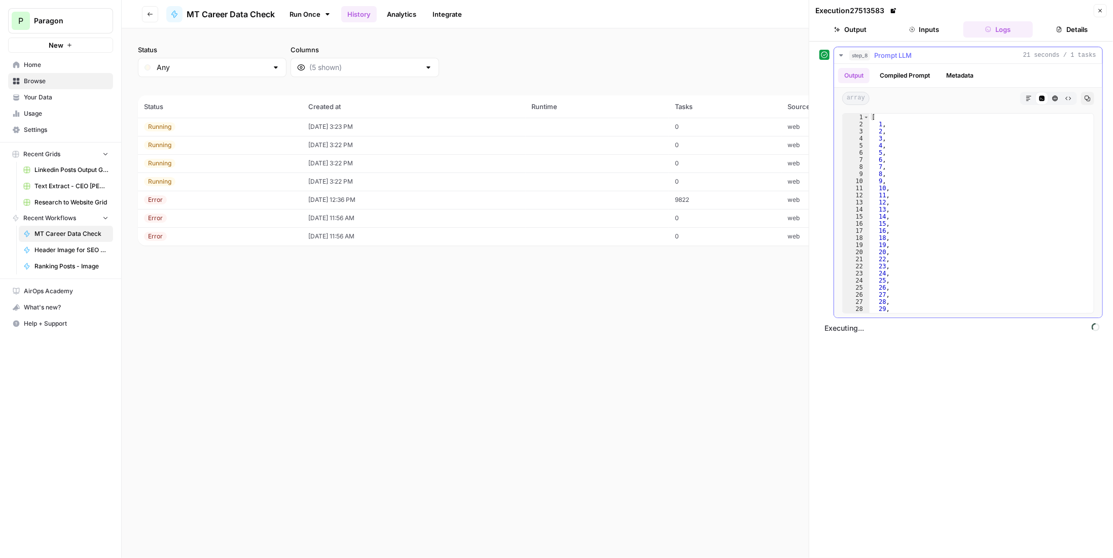
click at [955, 52] on div "step_8 Prompt LLM 21 seconds / 1 tasks" at bounding box center [972, 55] width 247 height 10
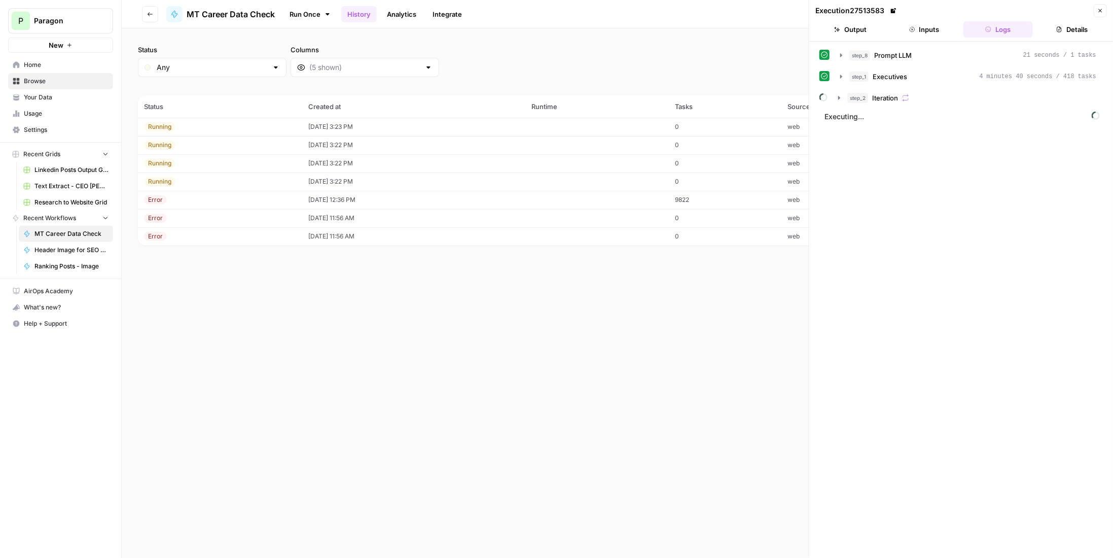
click at [892, 98] on span "Iteration" at bounding box center [885, 98] width 26 height 10
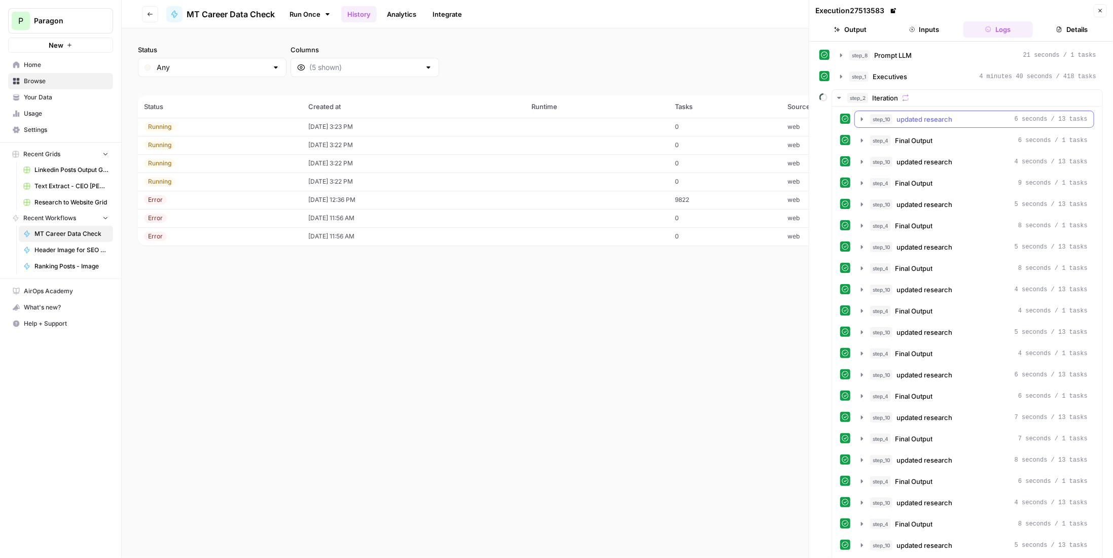
click at [913, 120] on span "updated research" at bounding box center [924, 119] width 56 height 10
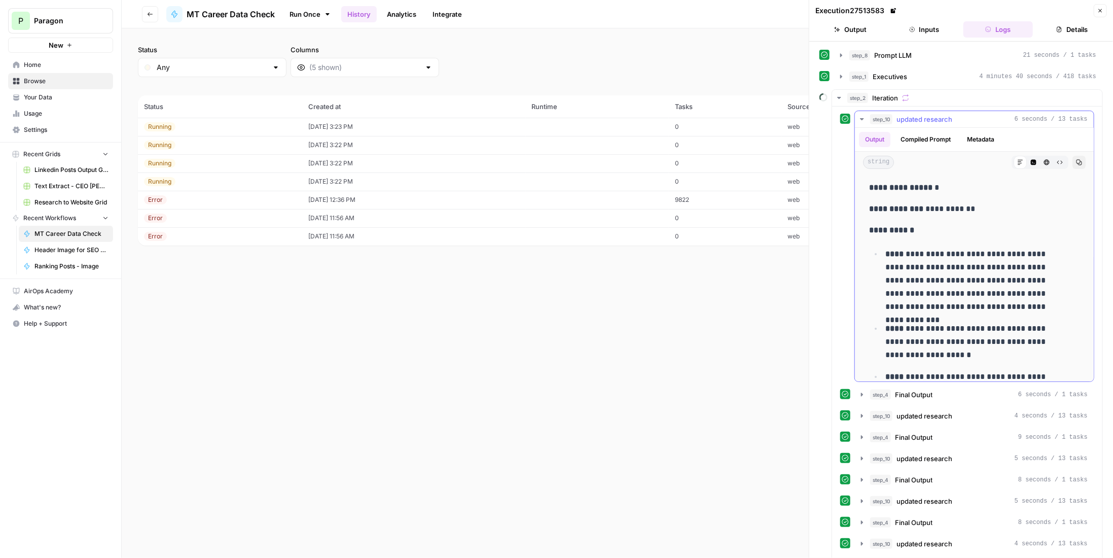
click at [913, 120] on span "updated research" at bounding box center [924, 119] width 56 height 10
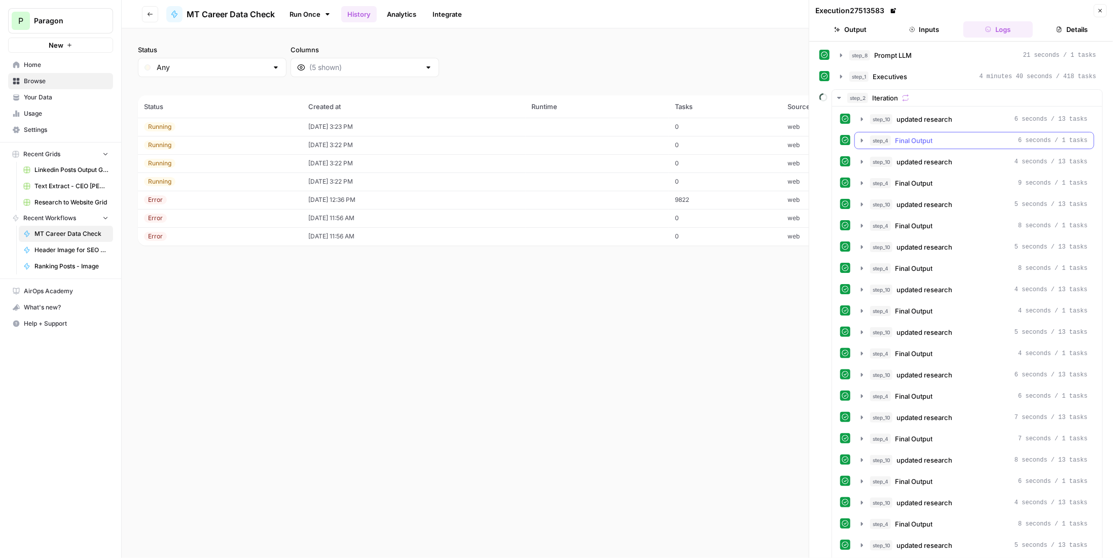
click at [913, 135] on span "Final Output" at bounding box center [914, 140] width 38 height 10
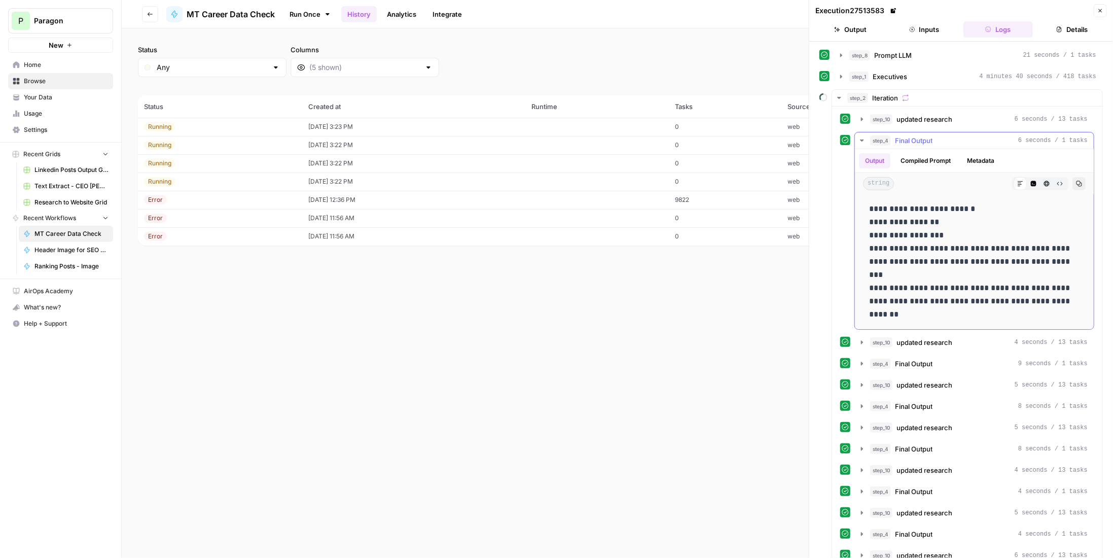
click at [913, 135] on span "Final Output" at bounding box center [914, 140] width 38 height 10
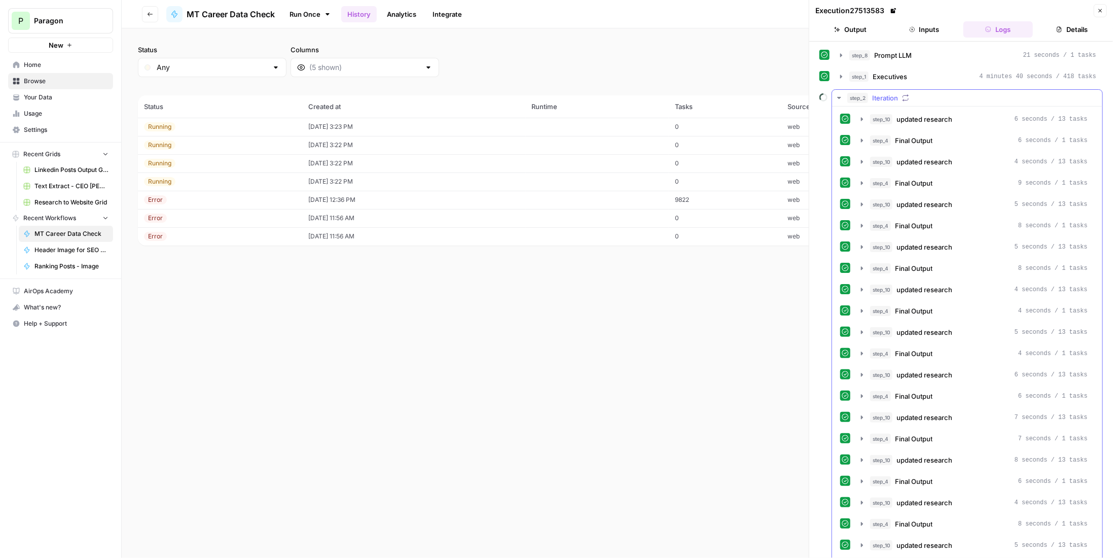
click at [904, 94] on icon "button" at bounding box center [905, 97] width 7 height 7
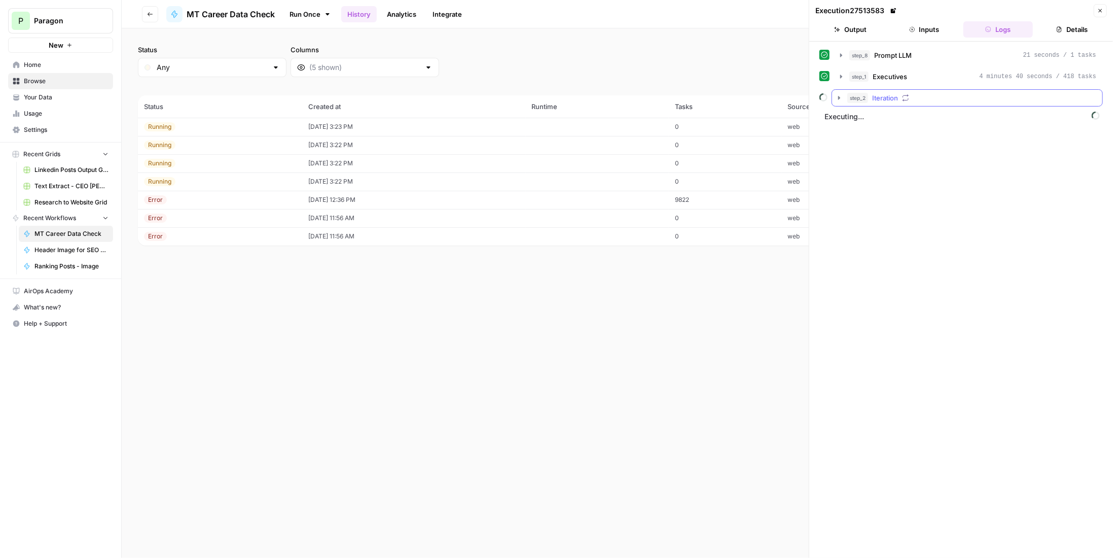
click at [904, 94] on icon "button" at bounding box center [905, 97] width 7 height 7
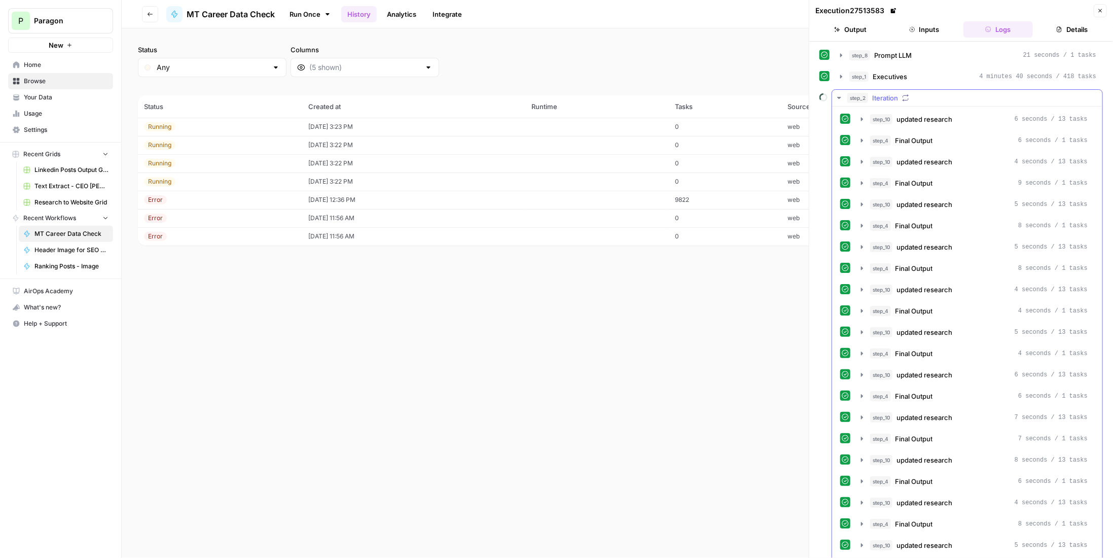
click at [877, 93] on span "Iteration" at bounding box center [885, 98] width 26 height 10
click at [884, 79] on span "Executives" at bounding box center [889, 76] width 34 height 10
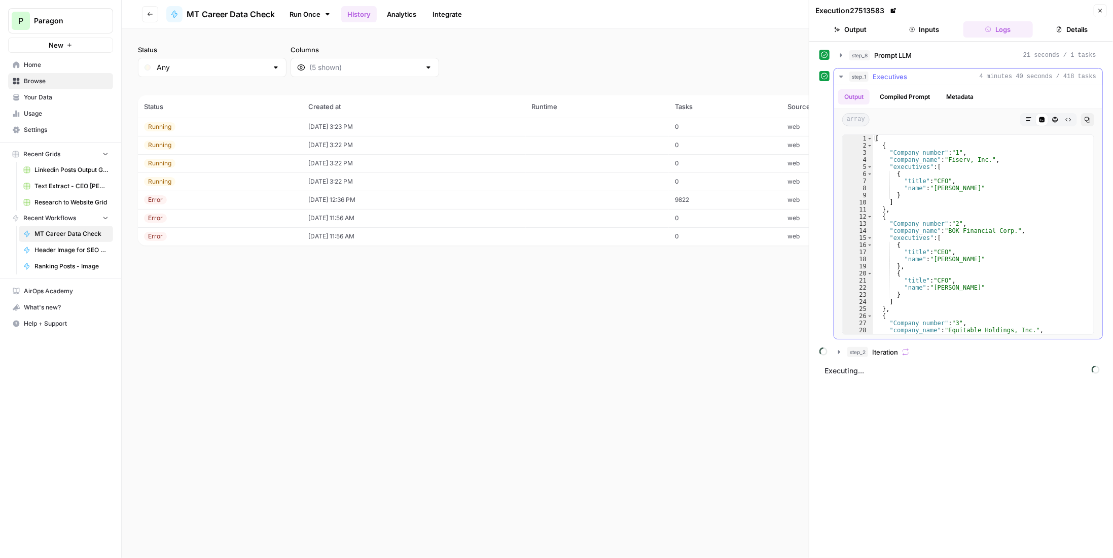
click at [884, 79] on span "Executives" at bounding box center [889, 76] width 34 height 10
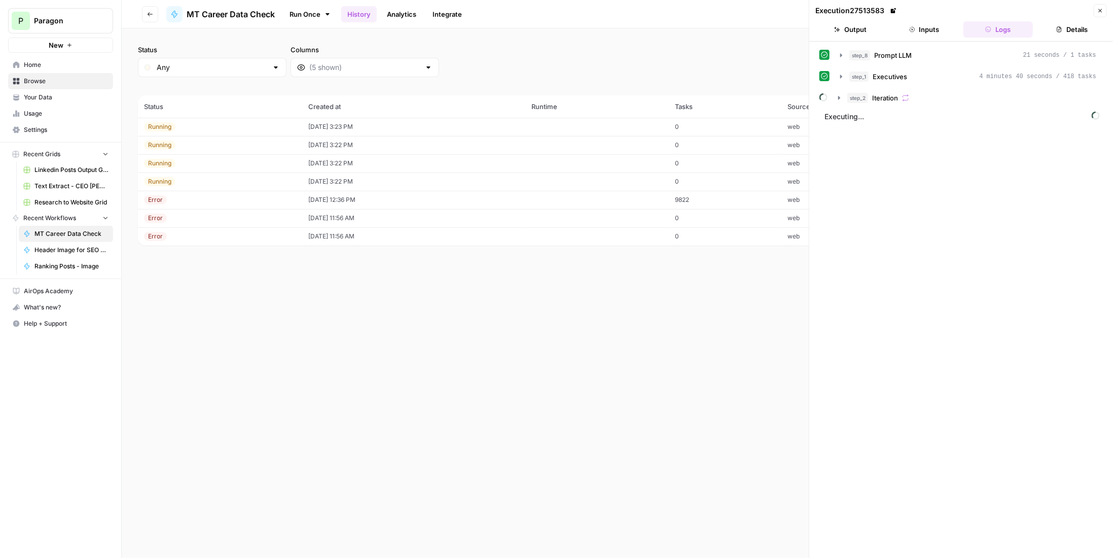
drag, startPoint x: 1095, startPoint y: 8, endPoint x: 1096, endPoint y: 13, distance: 5.7
click at [1096, 8] on button "Close" at bounding box center [1099, 10] width 13 height 13
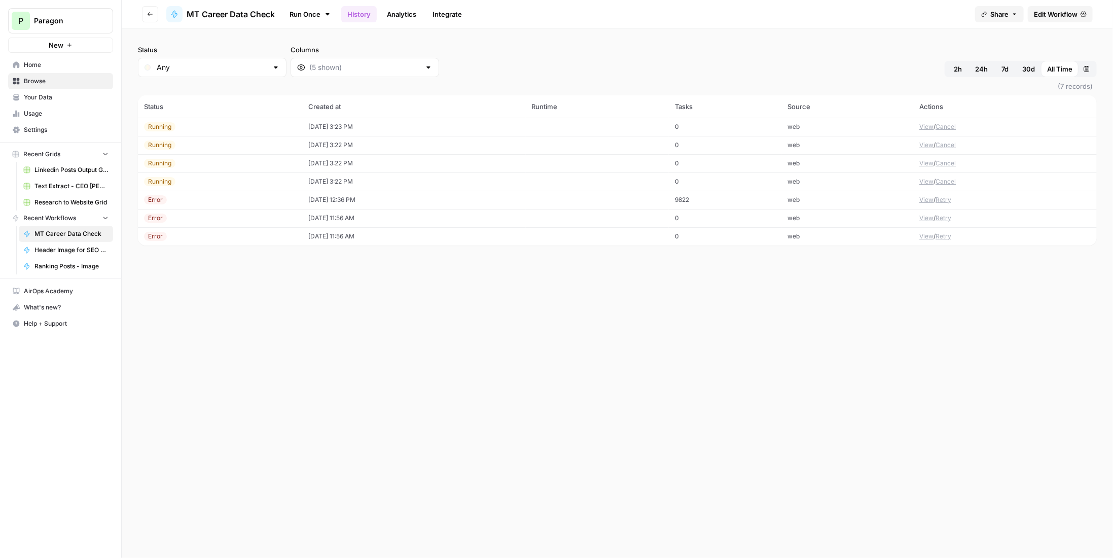
click at [929, 146] on button "View" at bounding box center [926, 144] width 14 height 9
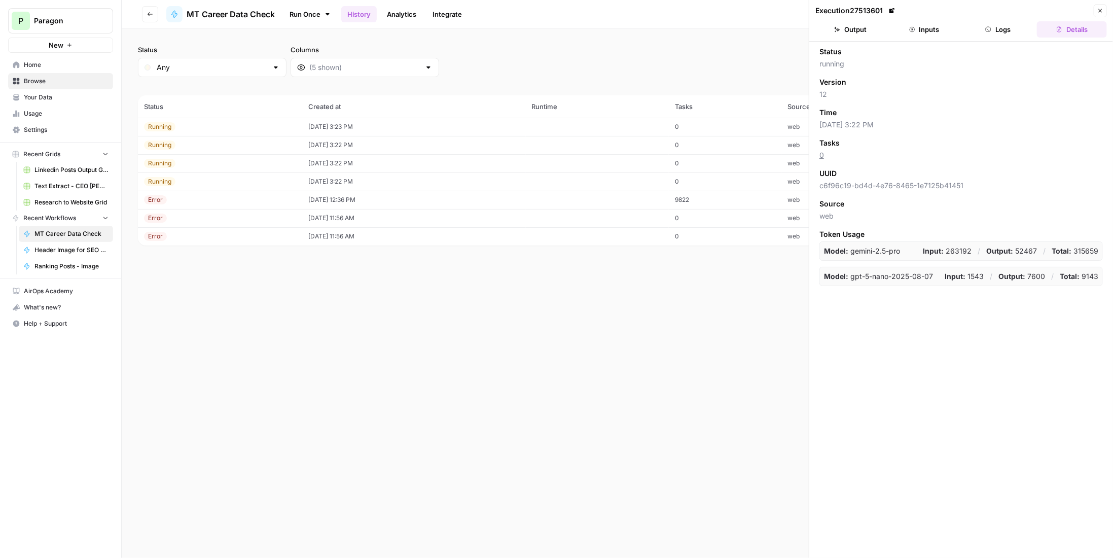
click at [1002, 40] on header "Execution 27513601 Close Output Inputs Logs Details" at bounding box center [961, 21] width 304 height 42
click at [1001, 33] on button "Logs" at bounding box center [998, 29] width 70 height 16
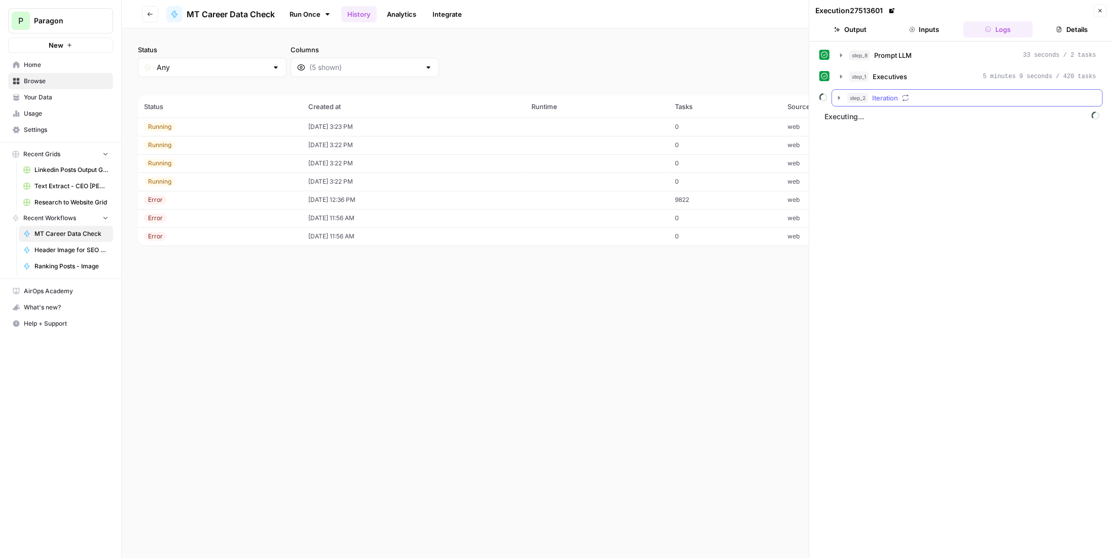
click at [933, 90] on button "step_2 Iteration" at bounding box center [967, 98] width 270 height 16
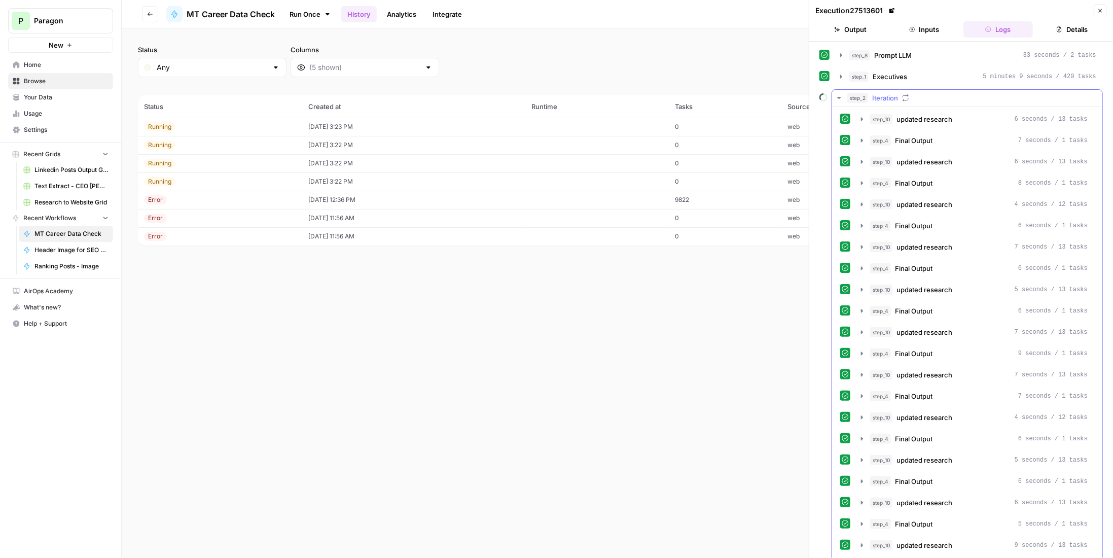
click at [881, 98] on span "Iteration" at bounding box center [885, 98] width 26 height 10
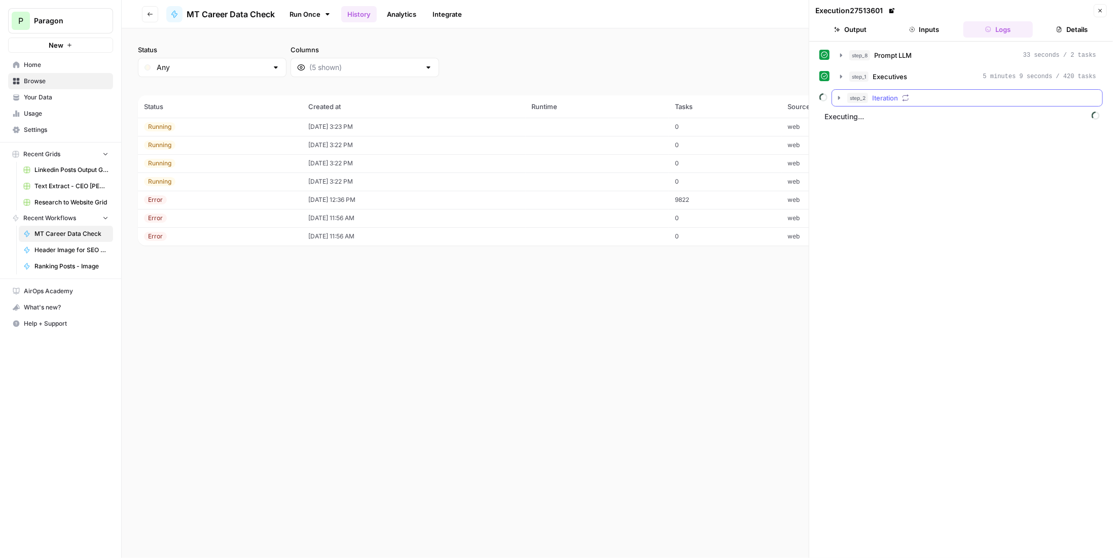
click at [887, 90] on button "step_2 Iteration" at bounding box center [967, 98] width 270 height 16
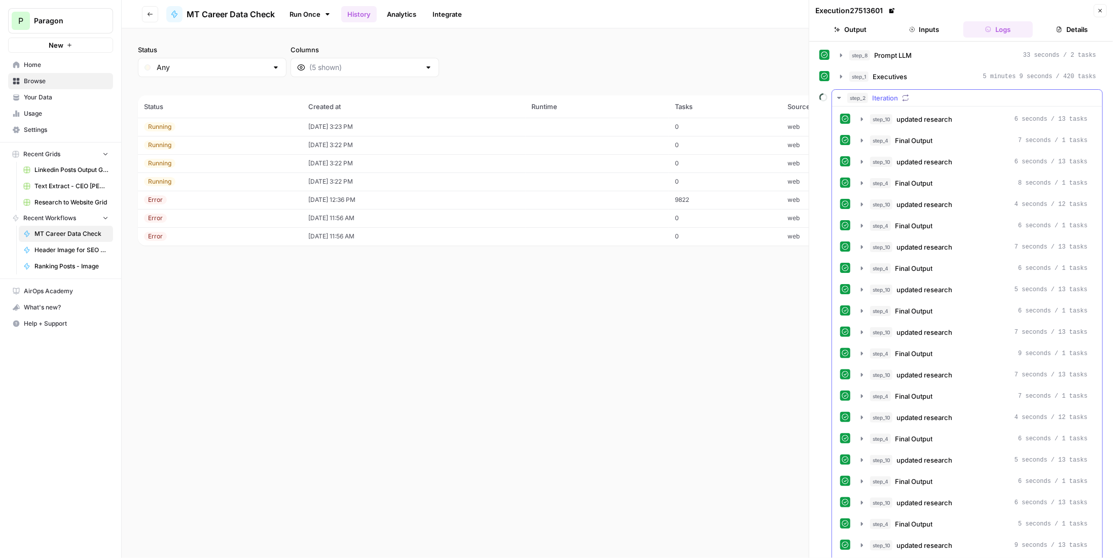
click at [953, 93] on div "step_2 Iteration" at bounding box center [971, 98] width 249 height 10
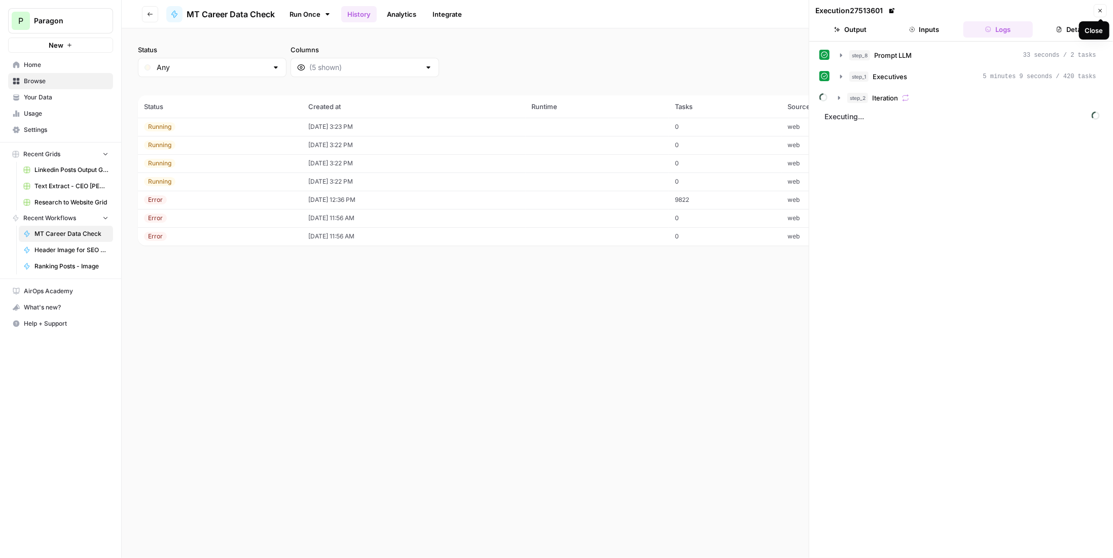
click at [1106, 12] on button "Close" at bounding box center [1099, 10] width 13 height 13
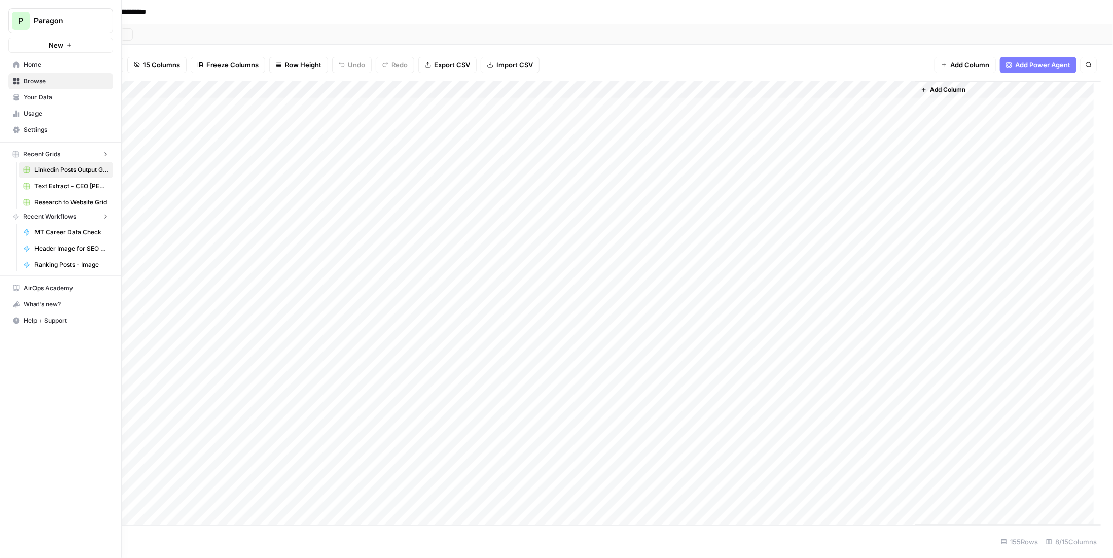
click at [3, 20] on div "P Paragon New" at bounding box center [60, 26] width 121 height 53
click at [19, 17] on span "P" at bounding box center [20, 21] width 5 height 12
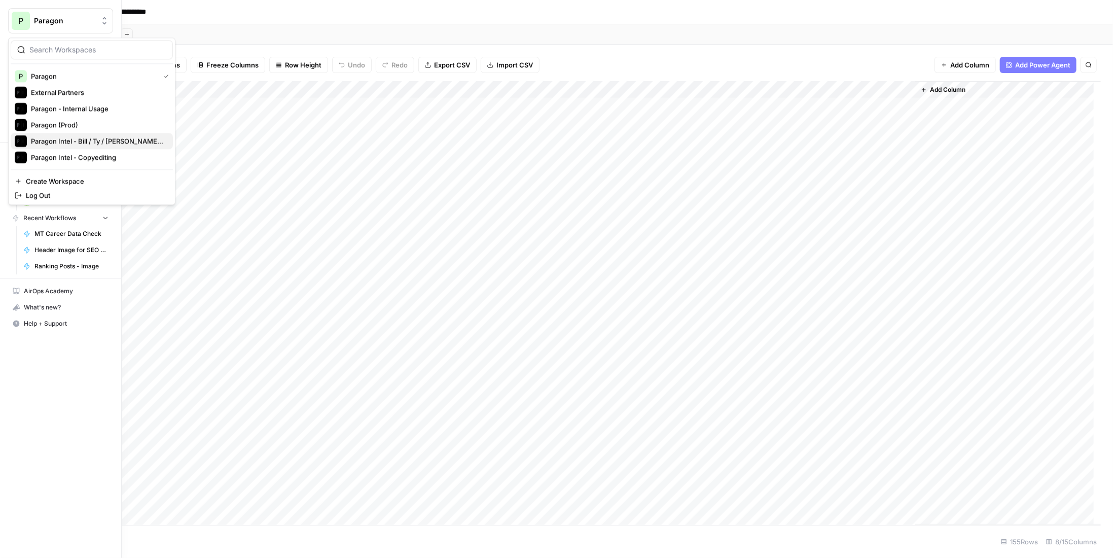
click at [126, 141] on span "Paragon Intel - Bill / Ty / [PERSON_NAME] R&D" at bounding box center [98, 141] width 134 height 10
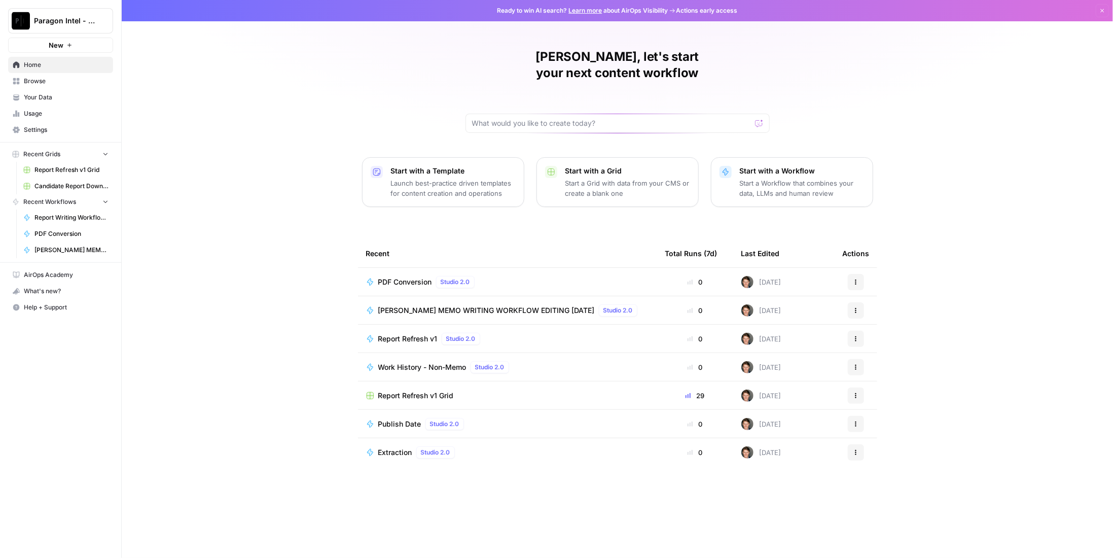
click at [44, 82] on span "Browse" at bounding box center [66, 81] width 85 height 9
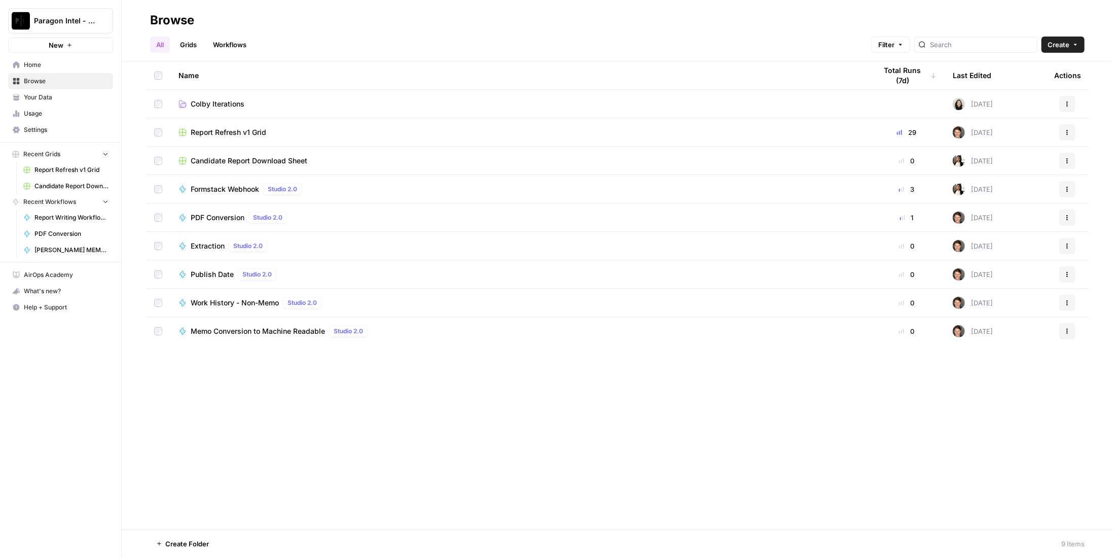
click at [210, 108] on span "Colby Iterations" at bounding box center [218, 104] width 54 height 10
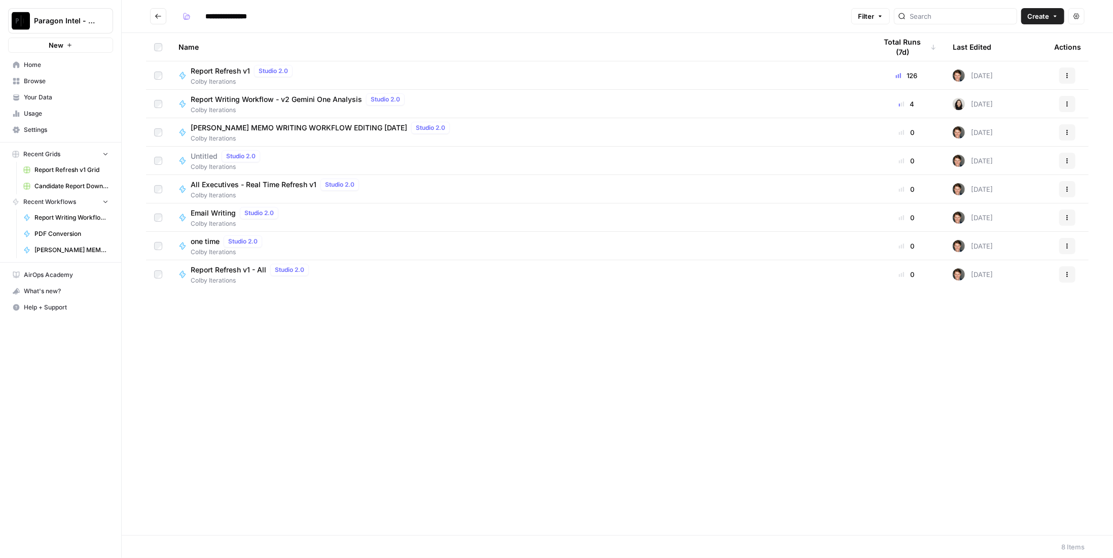
click at [274, 101] on span "Report Writing Workflow - v2 Gemini One Analysis" at bounding box center [276, 99] width 171 height 10
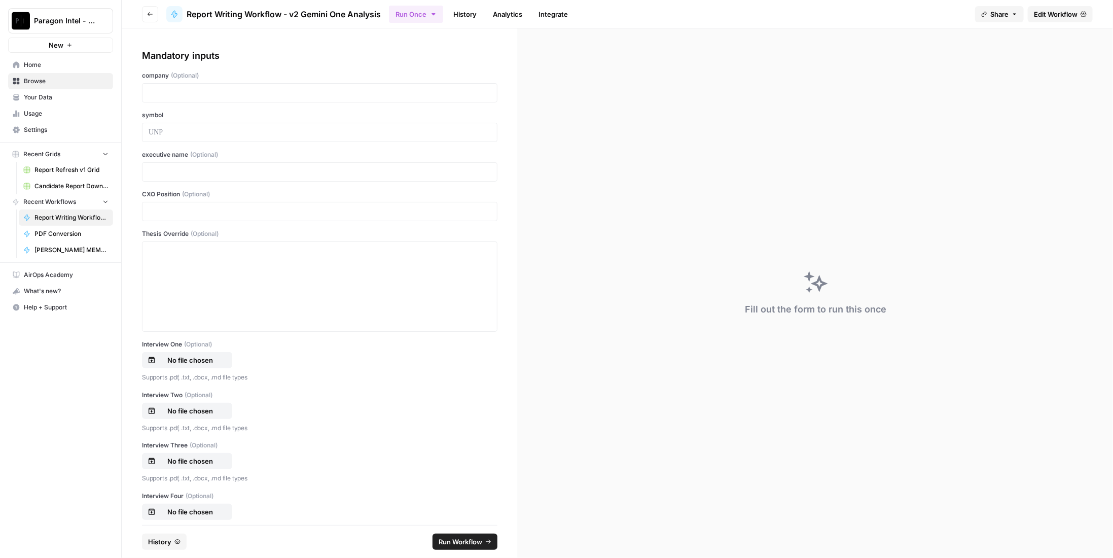
click at [462, 13] on link "History" at bounding box center [464, 14] width 35 height 16
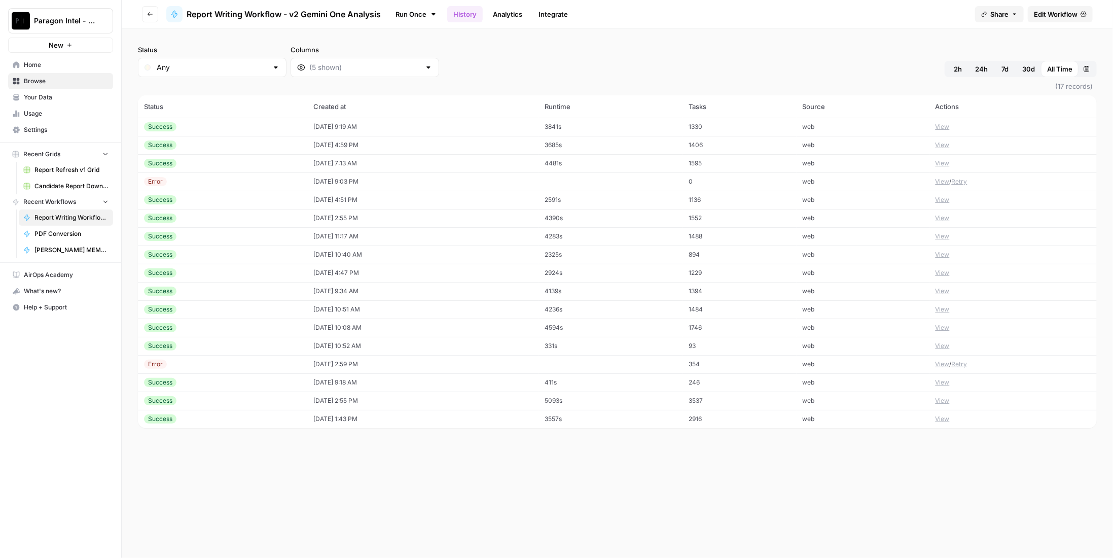
click at [947, 125] on button "View" at bounding box center [942, 126] width 14 height 9
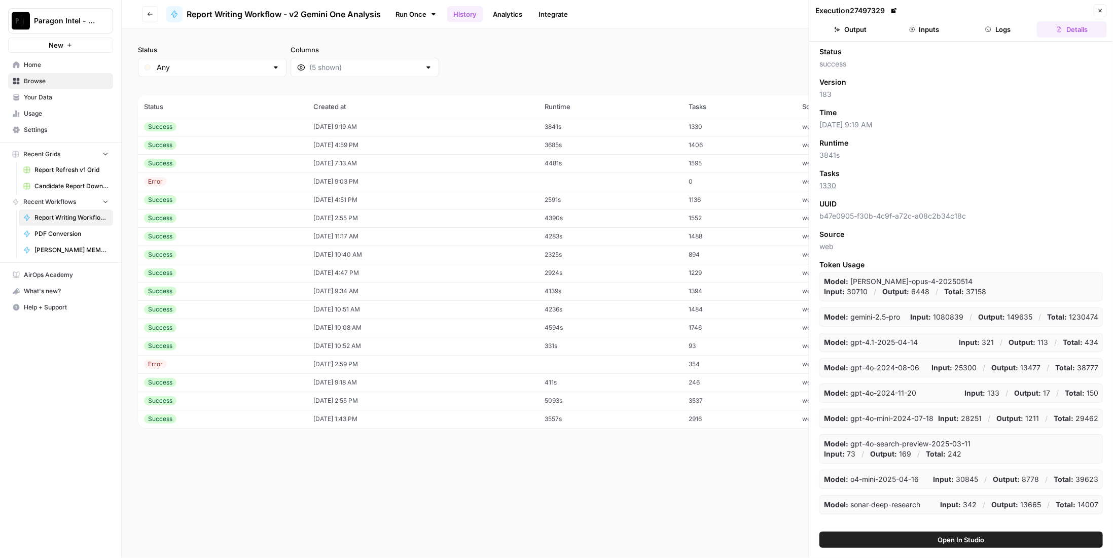
click at [890, 10] on link at bounding box center [894, 11] width 10 height 10
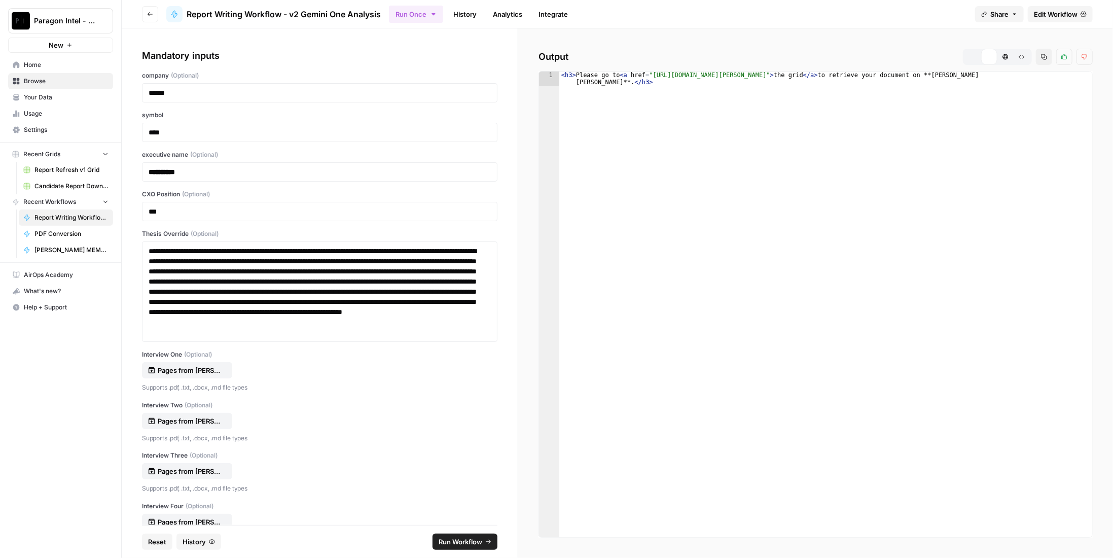
click at [453, 540] on span "Run Workflow" at bounding box center [460, 541] width 44 height 10
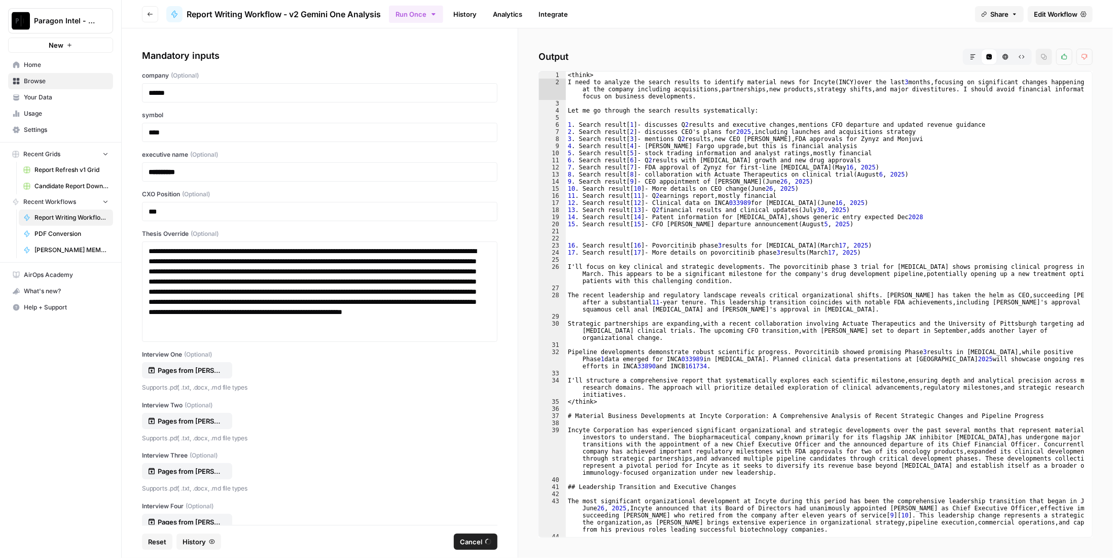
click at [461, 15] on link "History" at bounding box center [464, 14] width 35 height 16
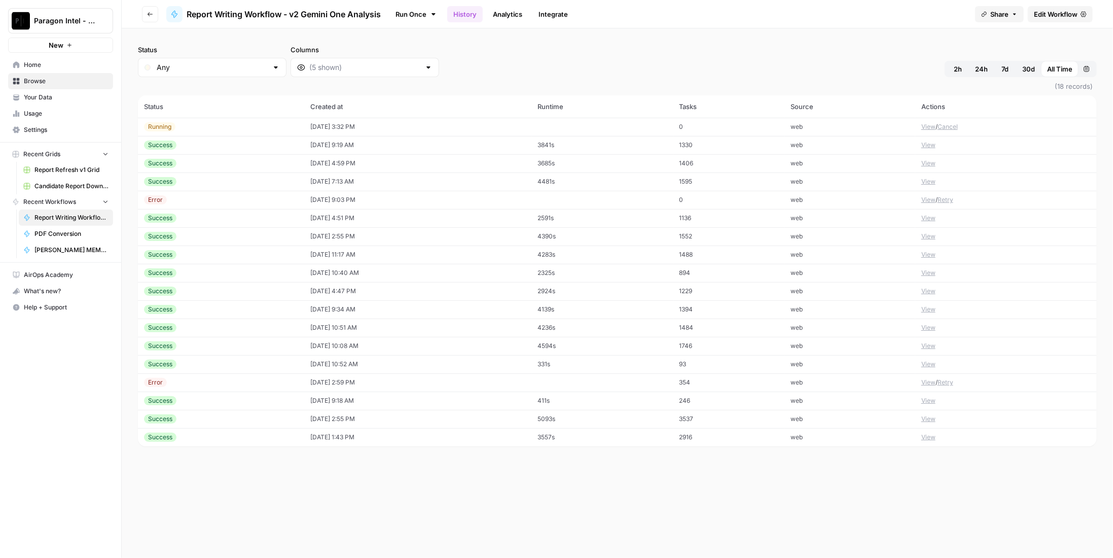
click at [576, 145] on td "3841s" at bounding box center [602, 145] width 142 height 18
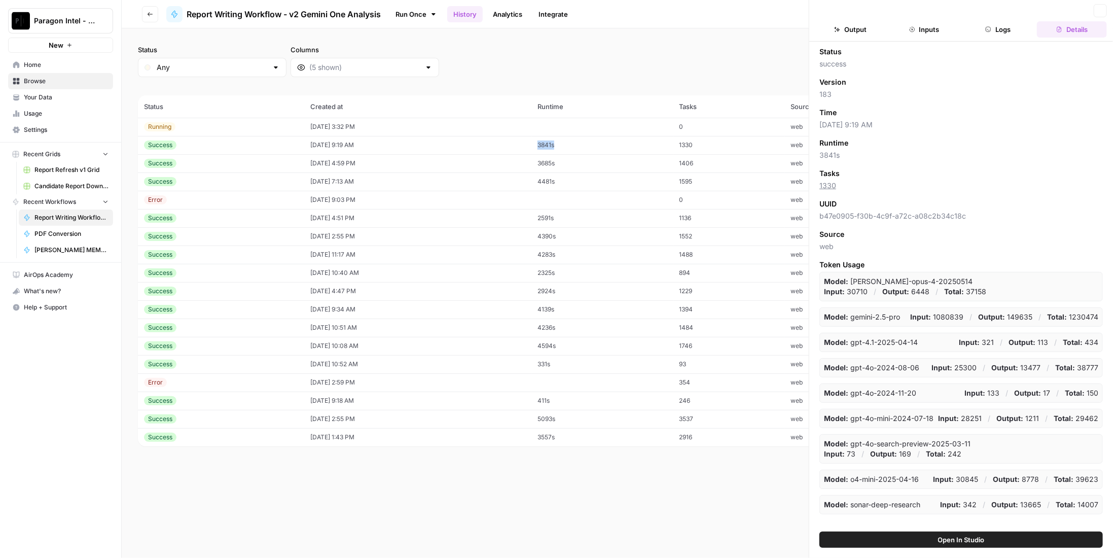
click at [576, 145] on td "3841s" at bounding box center [602, 145] width 142 height 18
click at [1102, 15] on button "Close" at bounding box center [1099, 10] width 13 height 13
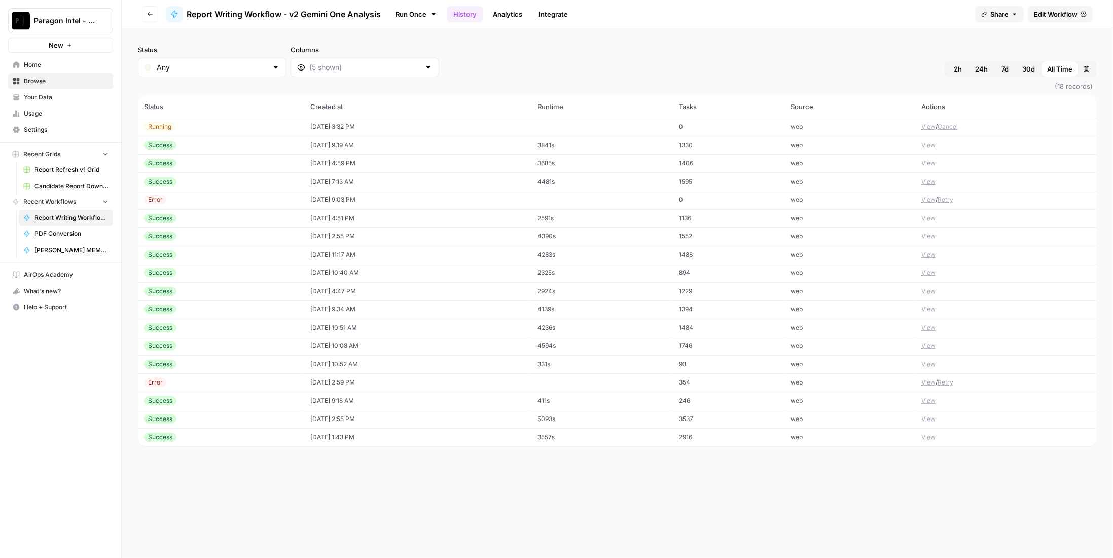
click at [958, 128] on button "Cancel" at bounding box center [947, 126] width 20 height 9
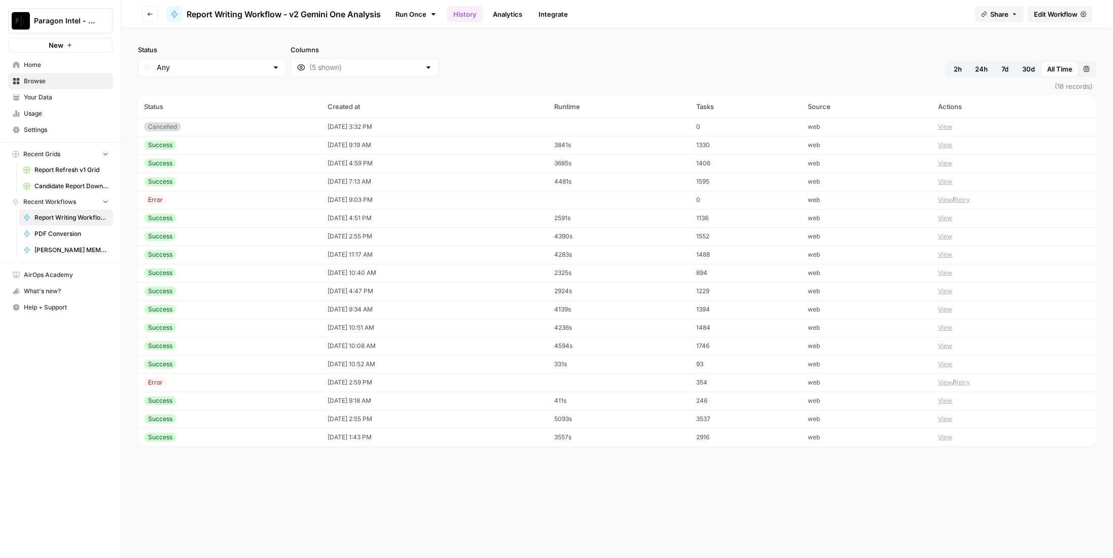
click at [1053, 16] on span "Edit Workflow" at bounding box center [1056, 14] width 44 height 10
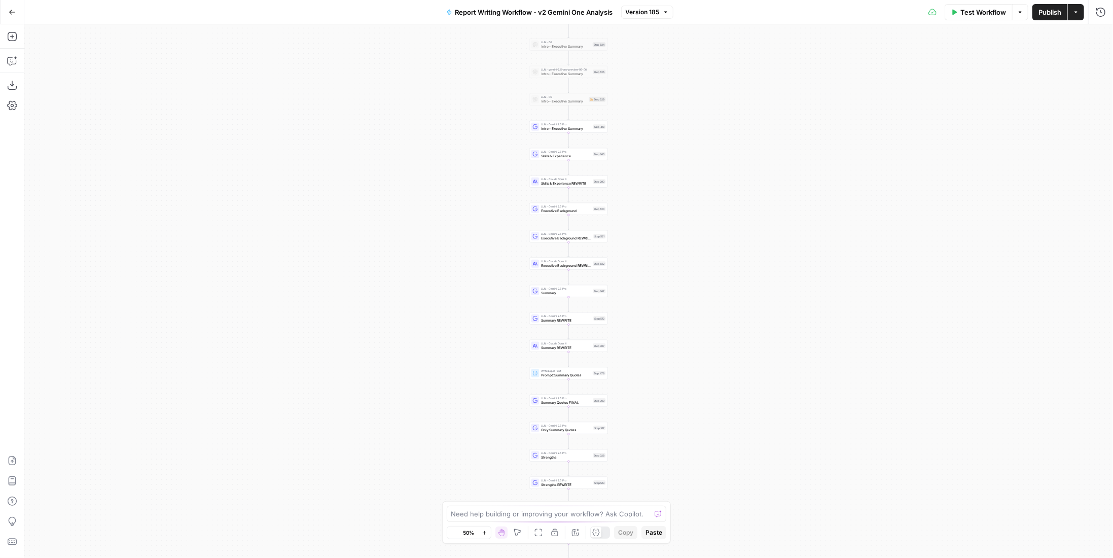
click at [646, 13] on span "Version 185" at bounding box center [643, 12] width 34 height 9
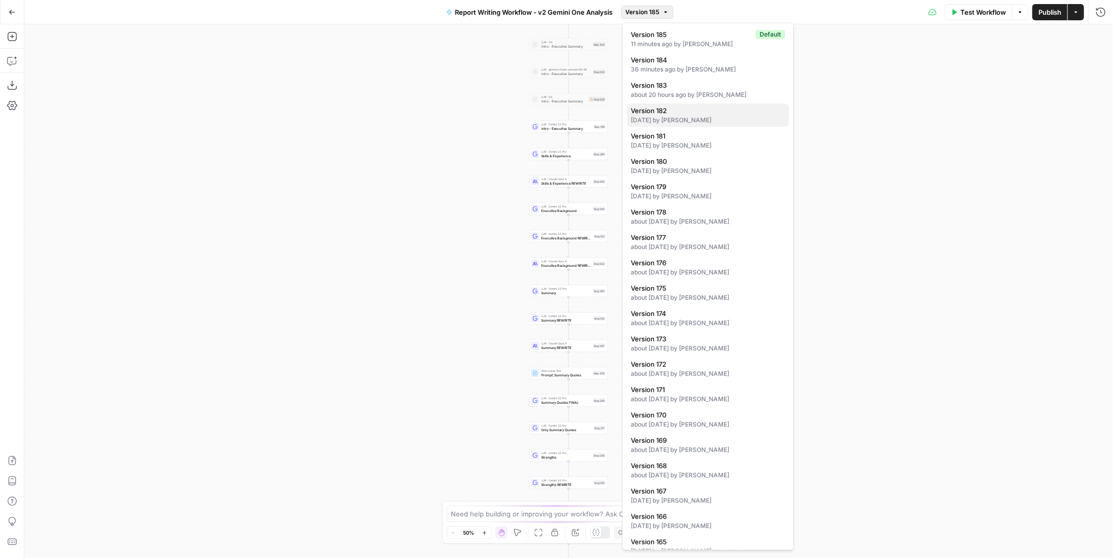
click at [714, 119] on div "4 days ago by Colby Howard" at bounding box center [708, 120] width 154 height 9
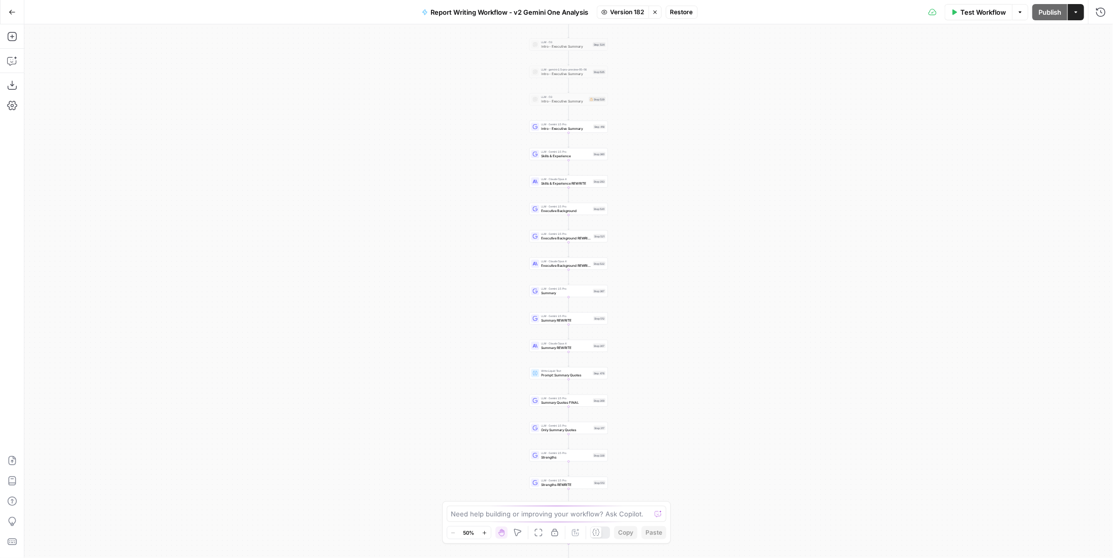
click at [685, 10] on span "Restore" at bounding box center [681, 12] width 23 height 9
click at [1044, 12] on span "Publish" at bounding box center [1049, 12] width 23 height 10
click at [1047, 12] on span "Publish" at bounding box center [1049, 12] width 23 height 10
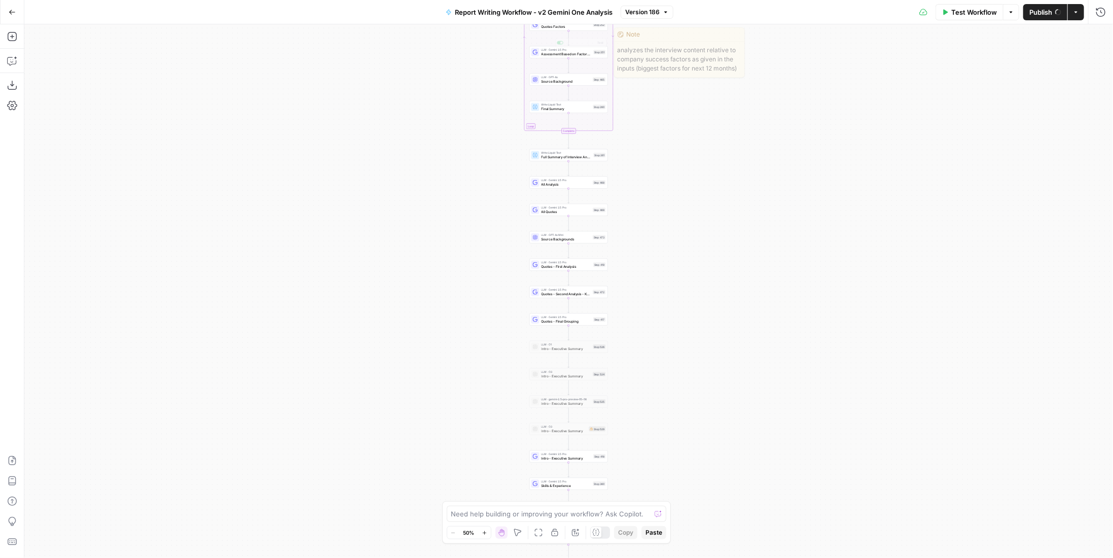
click at [635, 14] on span "Version 186" at bounding box center [642, 12] width 34 height 9
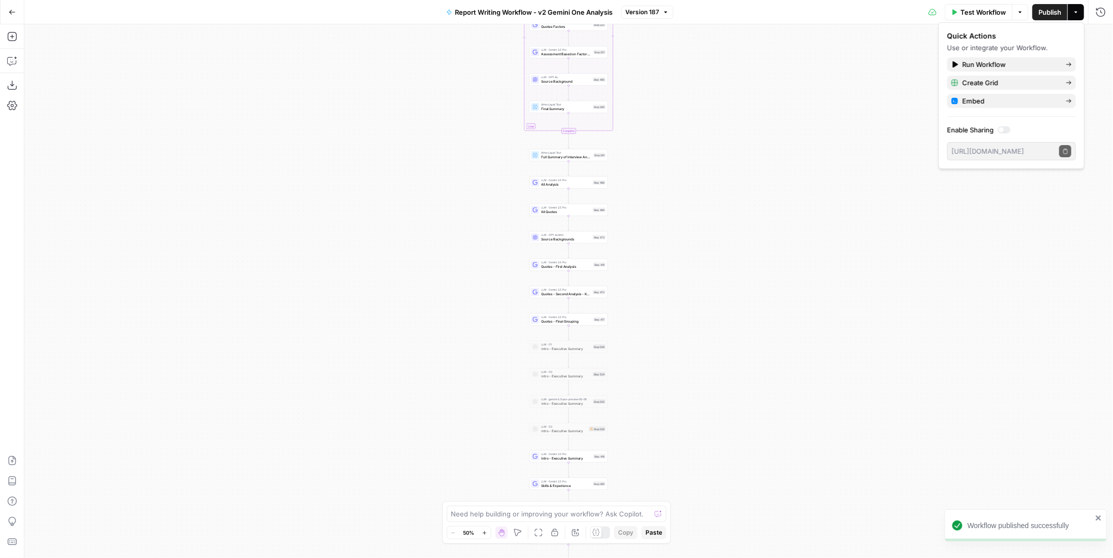
click at [648, 10] on span "Version 187" at bounding box center [643, 12] width 34 height 9
click at [842, 72] on div "true false Workflow Set Inputs Inputs LLM · Perplexity Sonar Deep Research Late…" at bounding box center [568, 290] width 1088 height 533
drag, startPoint x: 1056, startPoint y: 15, endPoint x: 1018, endPoint y: 12, distance: 38.6
click at [1056, 15] on span "Publish" at bounding box center [1049, 12] width 23 height 10
click at [7, 7] on button "Go Back" at bounding box center [12, 12] width 18 height 18
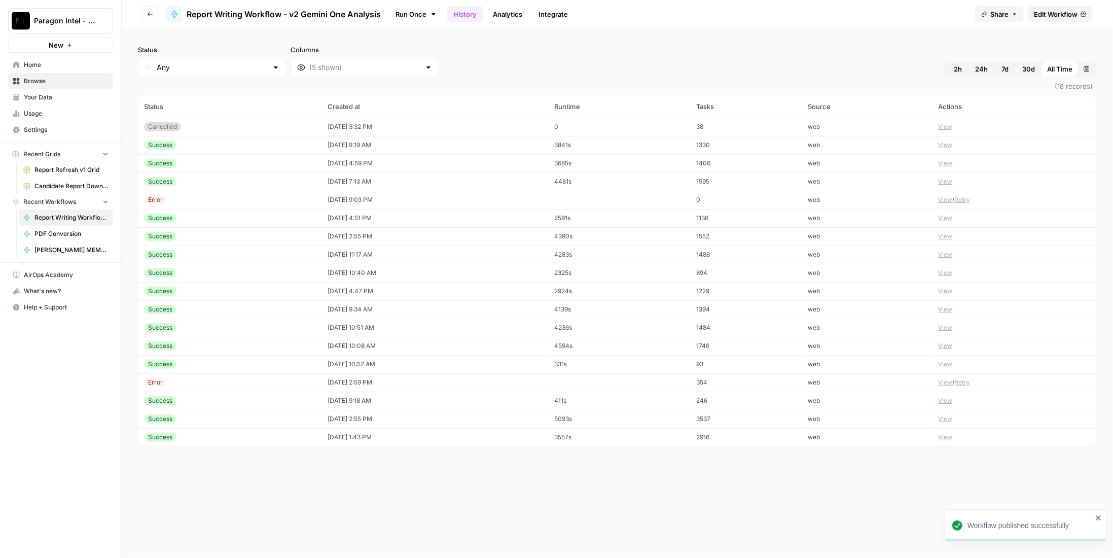
click at [948, 144] on button "View" at bounding box center [945, 144] width 14 height 9
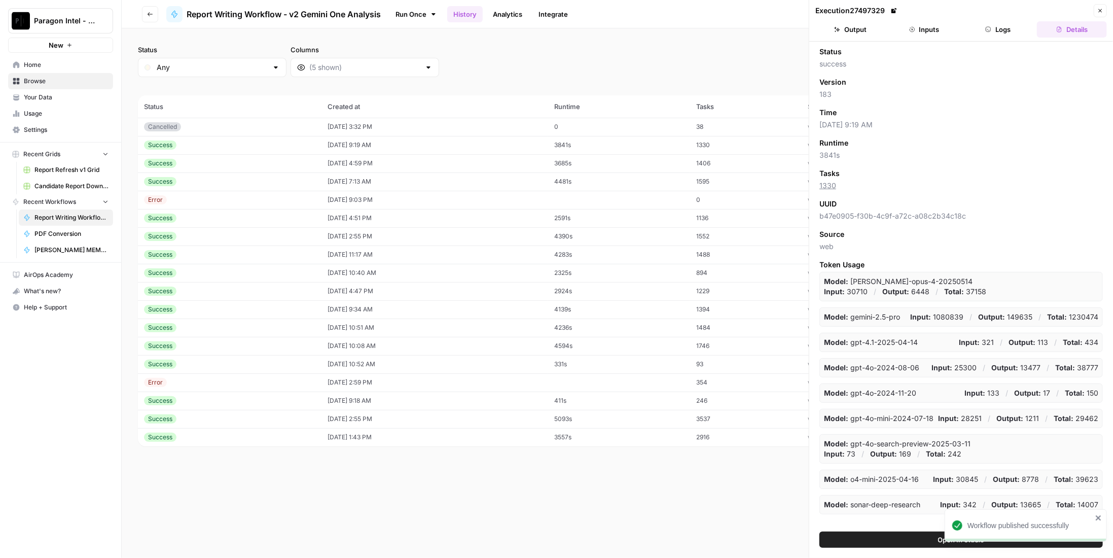
click at [891, 11] on icon at bounding box center [894, 11] width 6 height 6
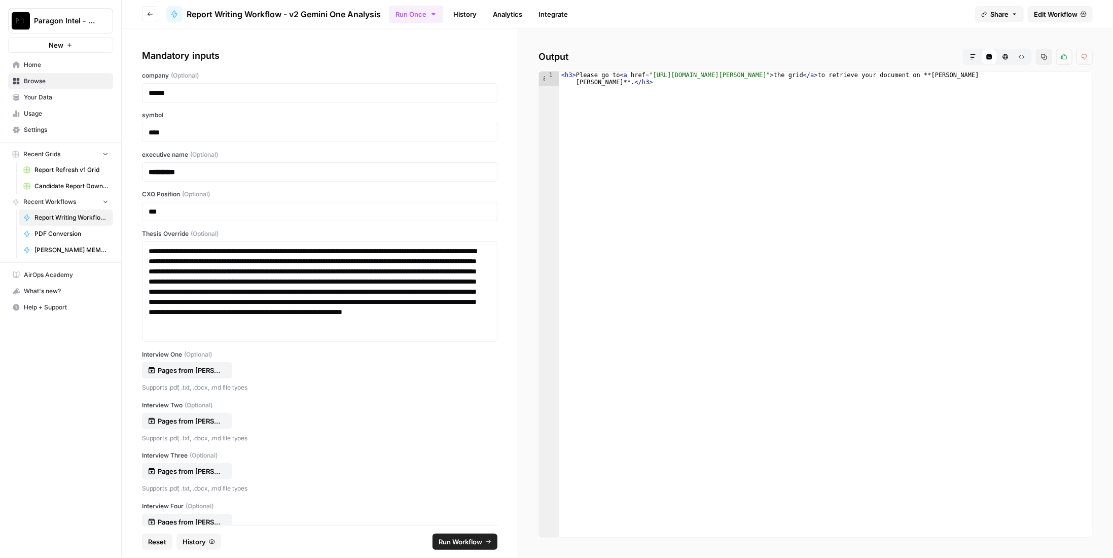
click at [454, 542] on span "Run Workflow" at bounding box center [460, 541] width 44 height 10
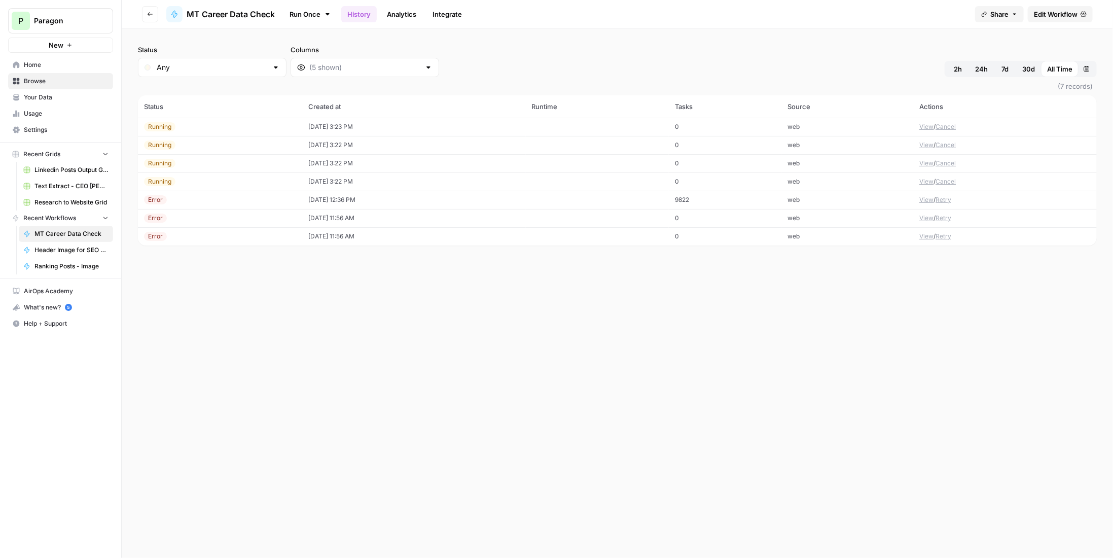
click at [921, 179] on button "View" at bounding box center [926, 181] width 14 height 9
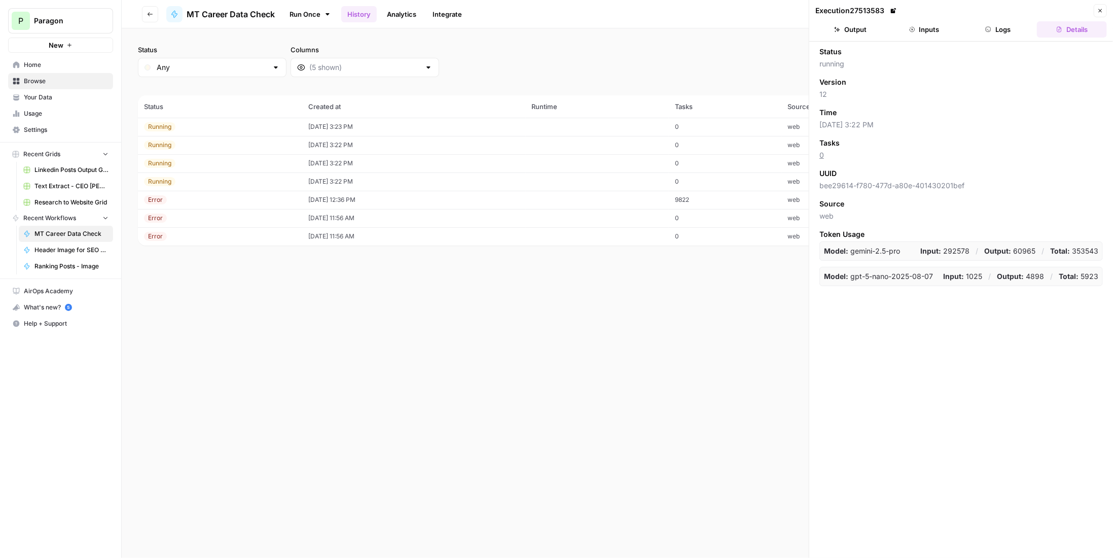
click at [996, 33] on button "Logs" at bounding box center [998, 29] width 70 height 16
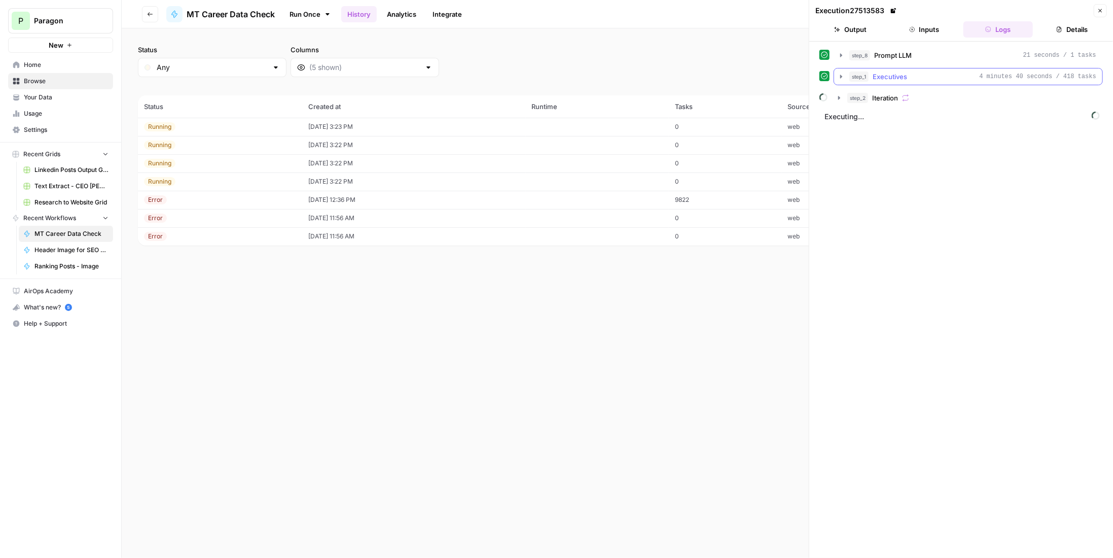
click at [927, 78] on div "step_1 Executives 4 minutes 40 seconds / 418 tasks" at bounding box center [972, 76] width 247 height 10
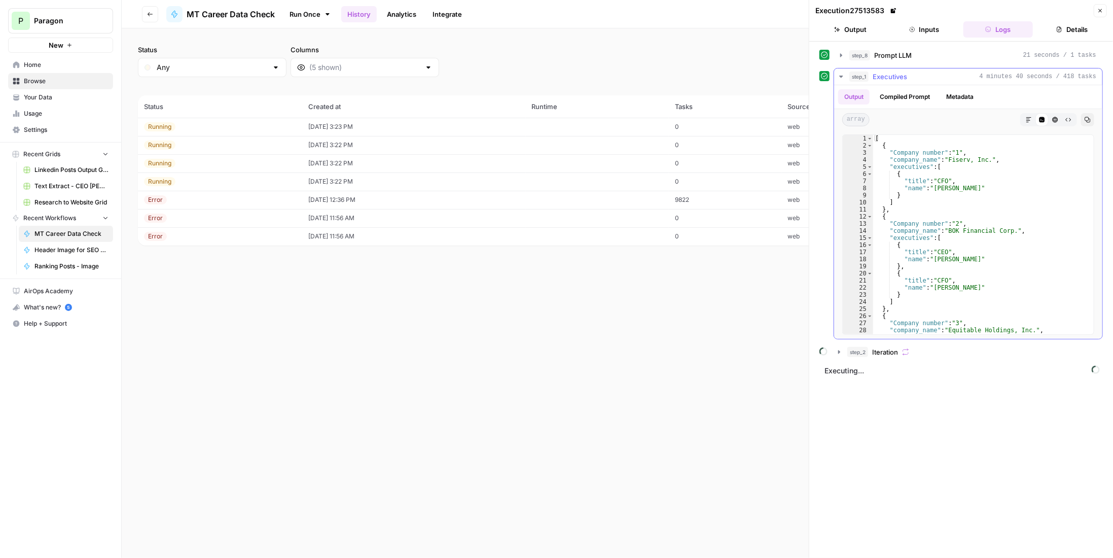
click at [927, 78] on div "step_1 Executives 4 minutes 40 seconds / 418 tasks" at bounding box center [972, 76] width 247 height 10
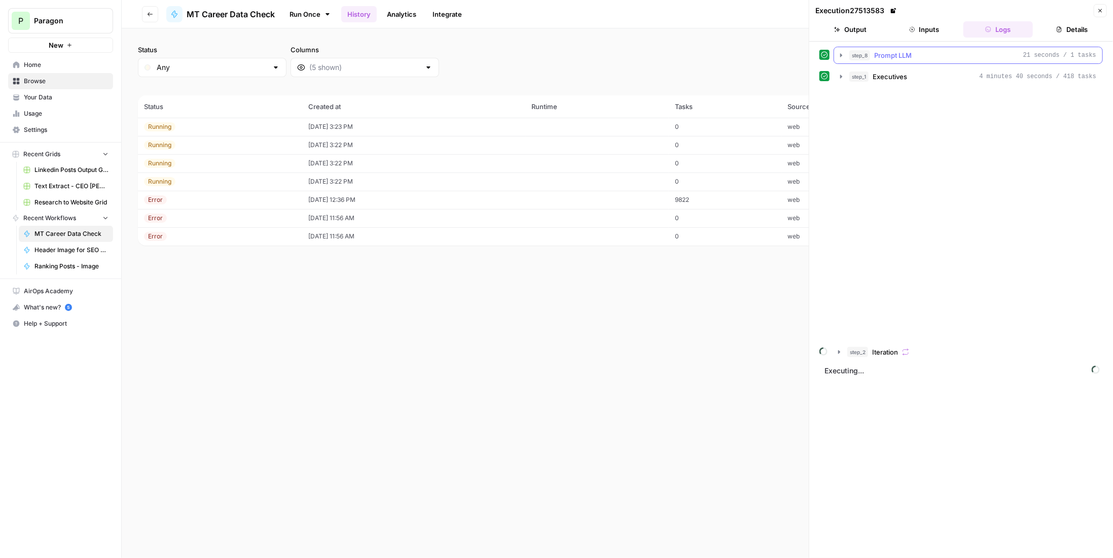
click at [905, 54] on span "Prompt LLM" at bounding box center [893, 55] width 38 height 10
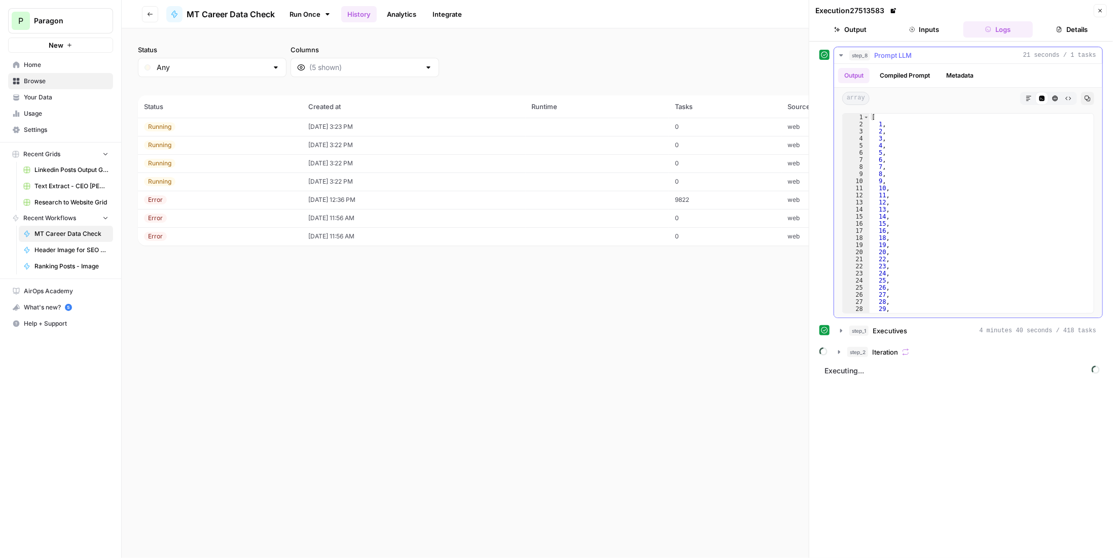
click at [905, 54] on span "Prompt LLM" at bounding box center [893, 55] width 38 height 10
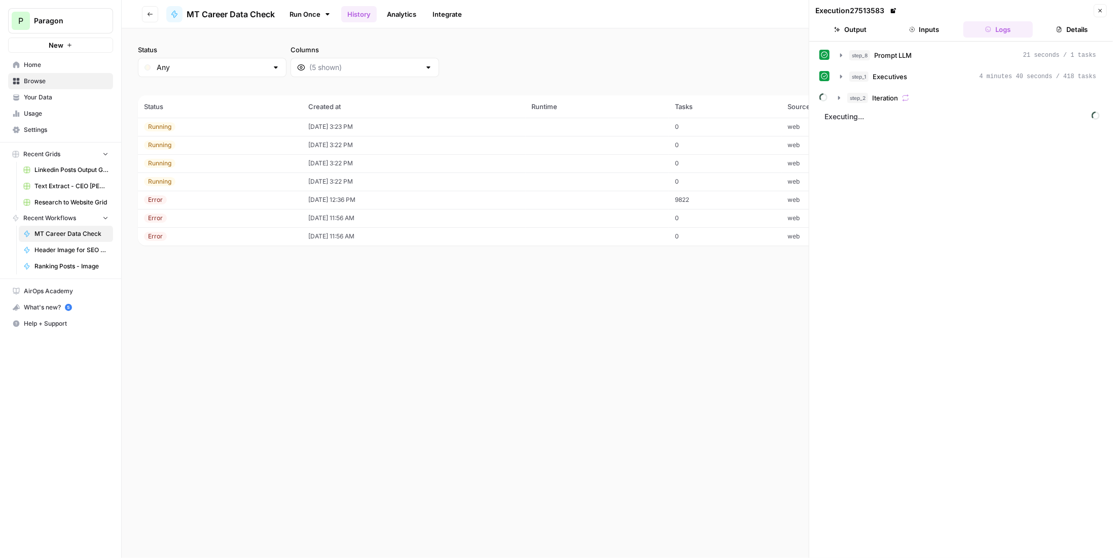
click at [899, 90] on button "step_2 Iteration" at bounding box center [967, 98] width 270 height 16
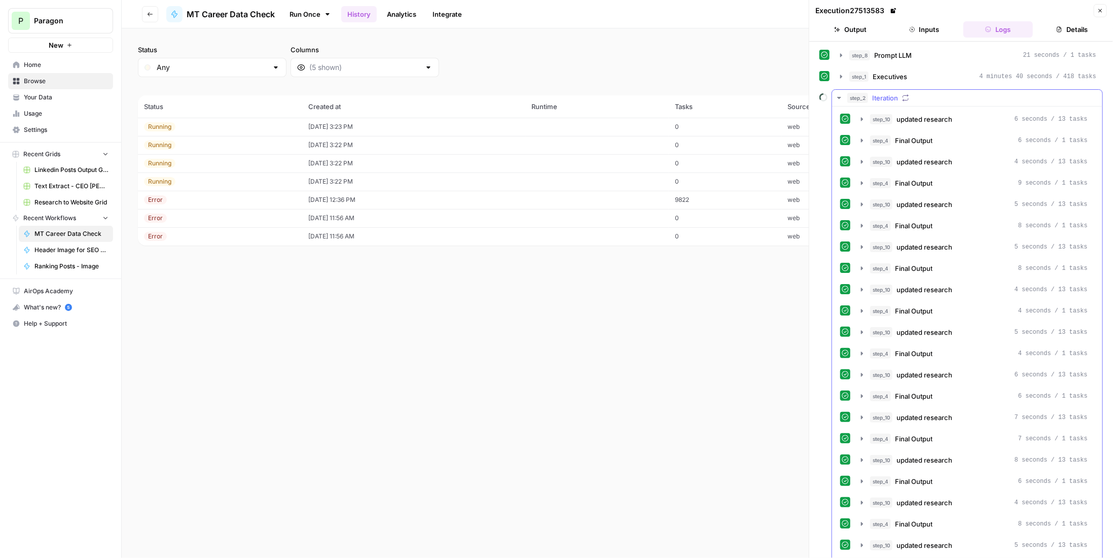
click at [928, 95] on div "step_2 Iteration" at bounding box center [971, 98] width 249 height 10
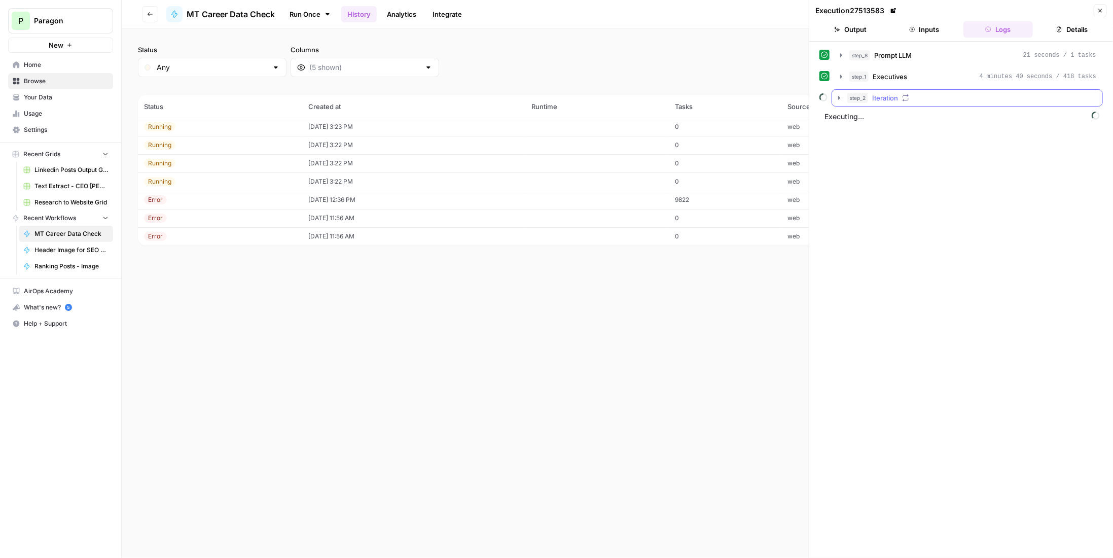
click at [928, 95] on div "step_2 Iteration" at bounding box center [971, 98] width 249 height 10
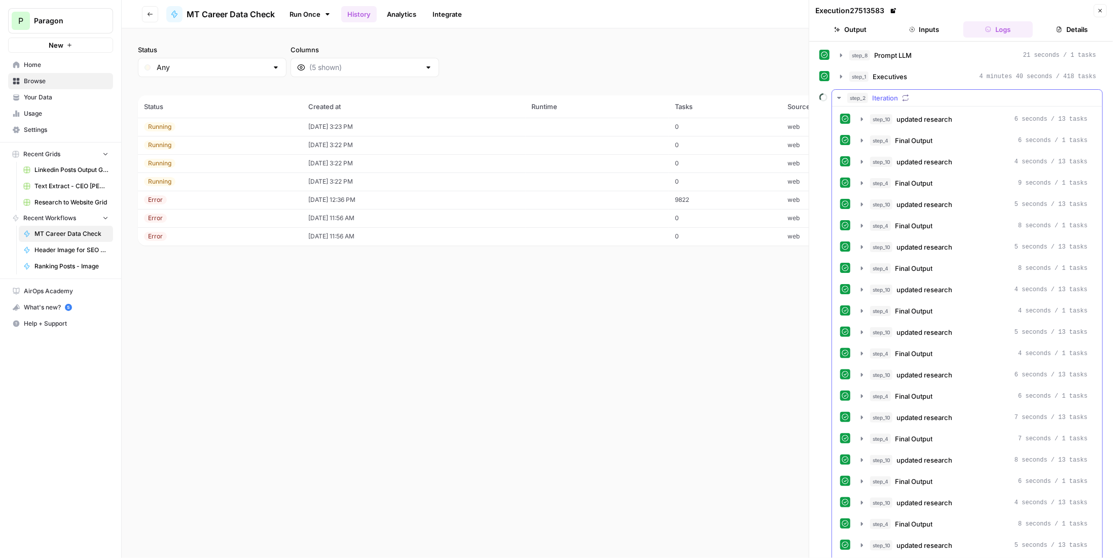
click at [928, 95] on div "step_2 Iteration" at bounding box center [971, 98] width 249 height 10
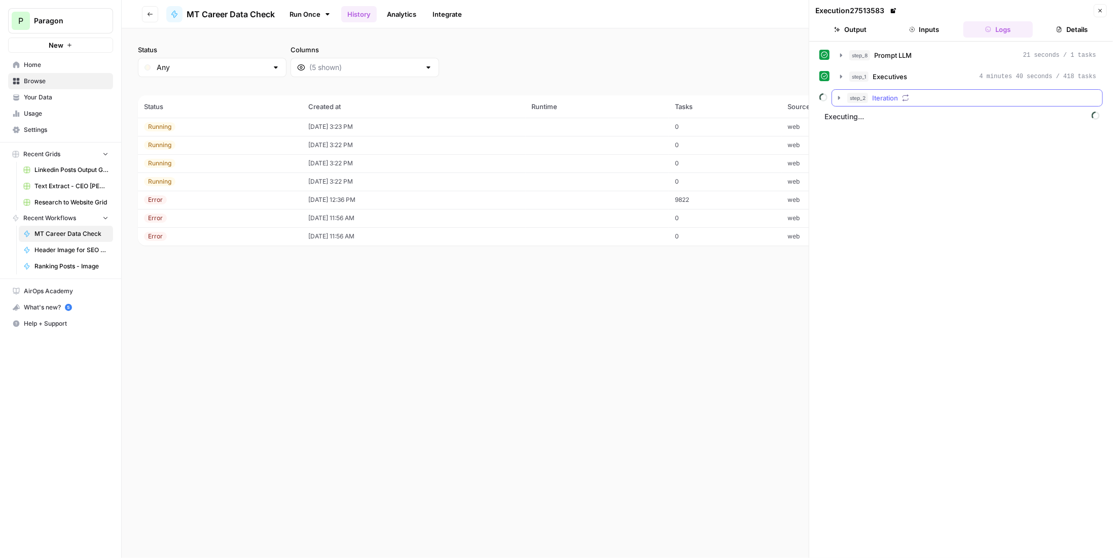
click at [949, 102] on button "step_2 Iteration" at bounding box center [967, 98] width 270 height 16
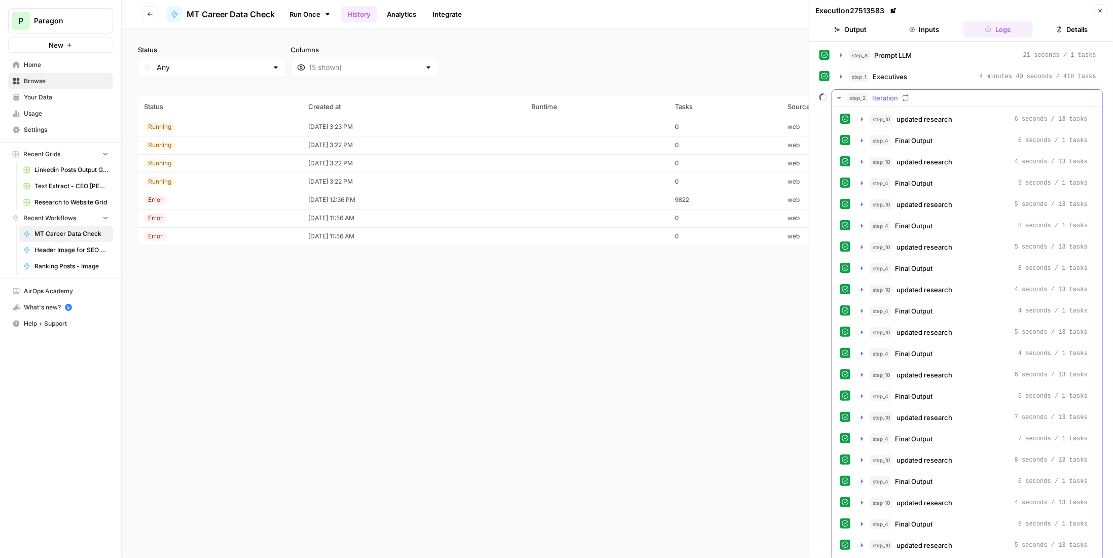
click at [967, 95] on div "step_2 Iteration" at bounding box center [971, 98] width 249 height 10
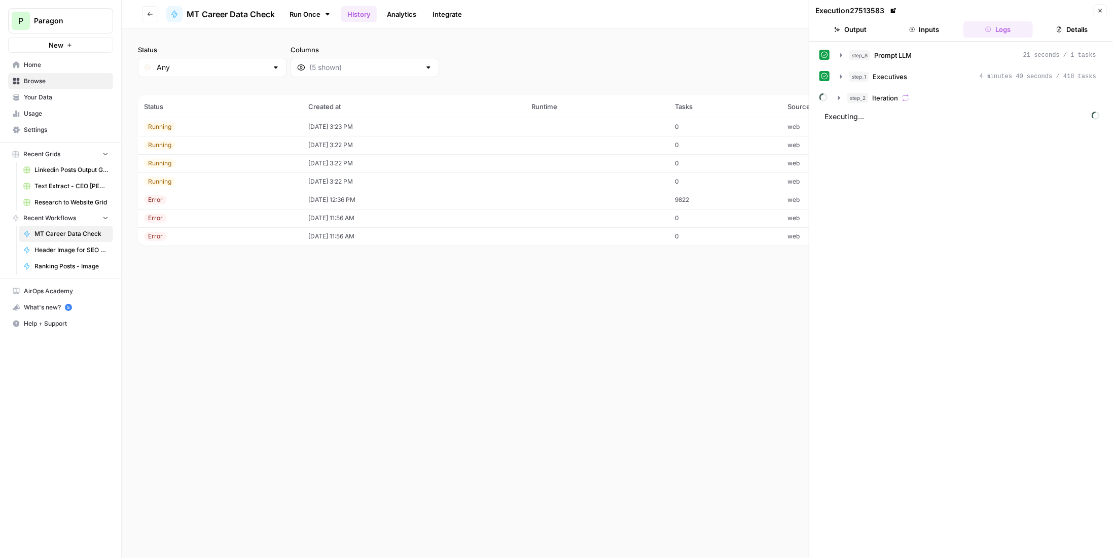
click at [433, 173] on td "[DATE] 3:22 PM" at bounding box center [414, 181] width 224 height 18
click at [433, 162] on td "[DATE] 3:22 PM" at bounding box center [414, 163] width 224 height 18
click at [436, 145] on td "[DATE] 3:22 PM" at bounding box center [414, 145] width 224 height 18
click at [439, 128] on td "[DATE] 3:23 PM" at bounding box center [414, 127] width 224 height 18
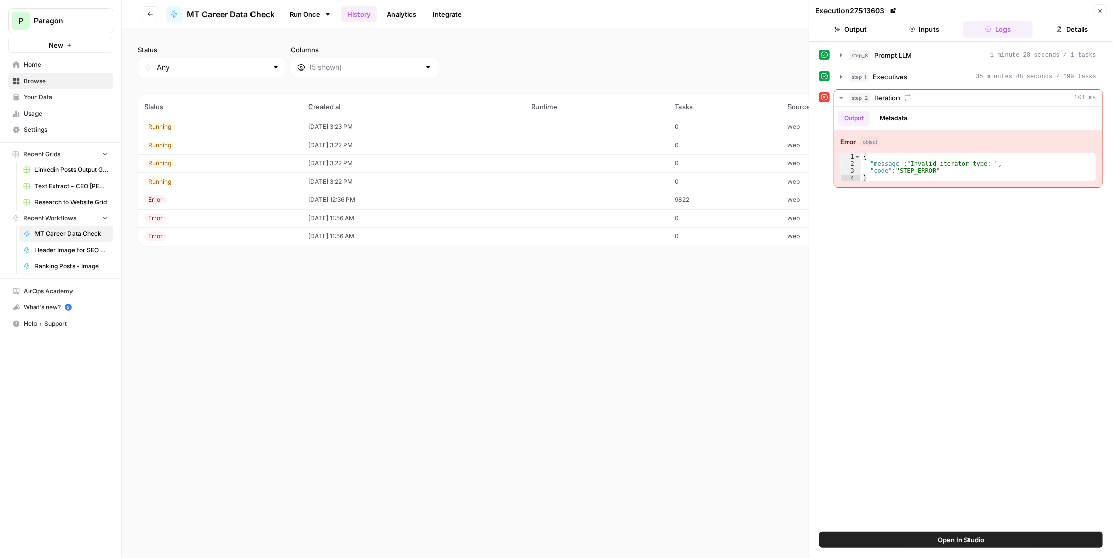
click at [369, 125] on td "[DATE] 3:23 PM" at bounding box center [414, 127] width 224 height 18
click at [1098, 14] on button "Close" at bounding box center [1099, 10] width 13 height 13
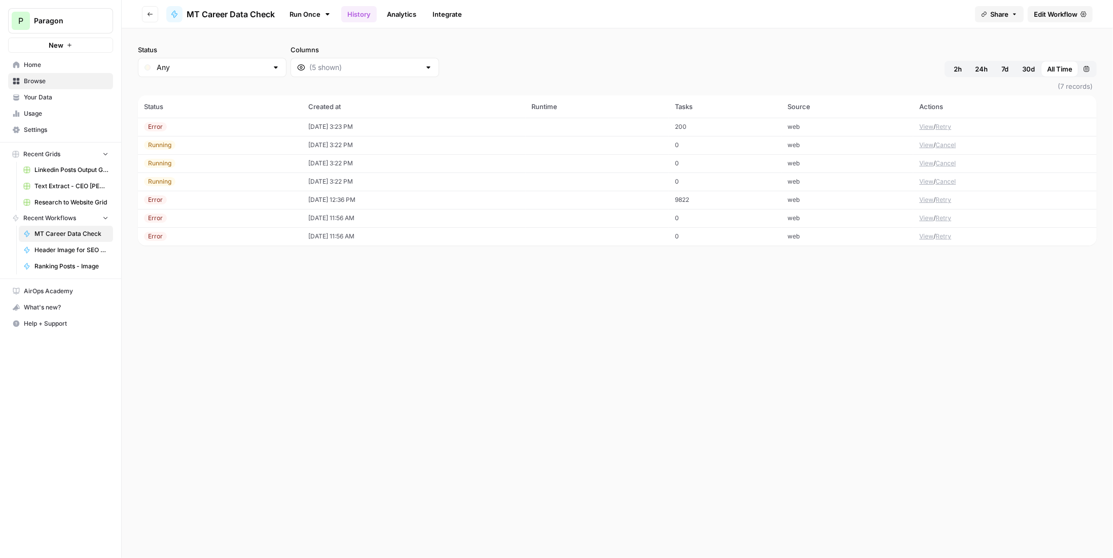
click at [877, 126] on td "web" at bounding box center [847, 127] width 132 height 18
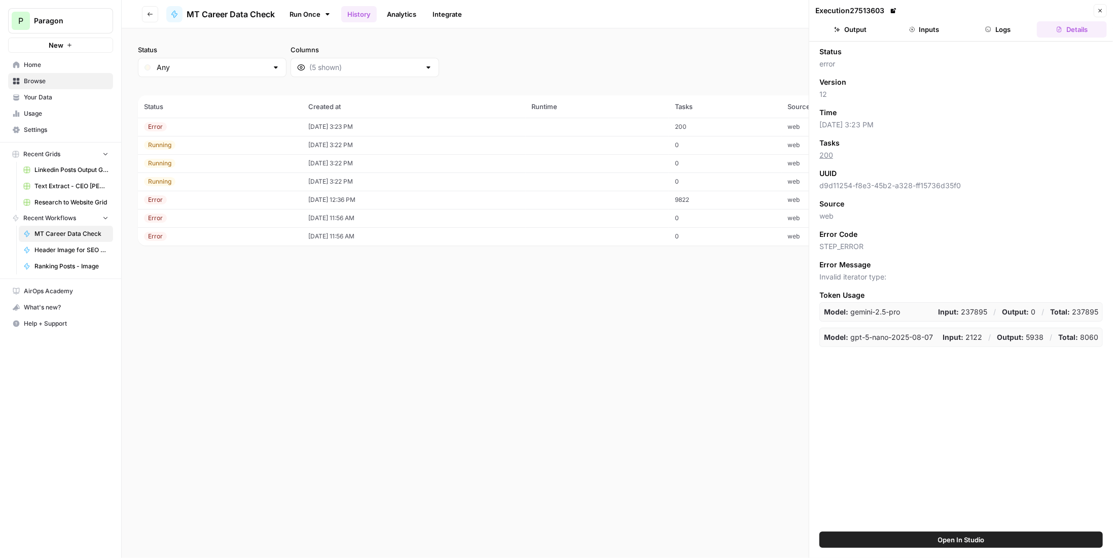
click at [1098, 16] on button "Close" at bounding box center [1099, 10] width 13 height 13
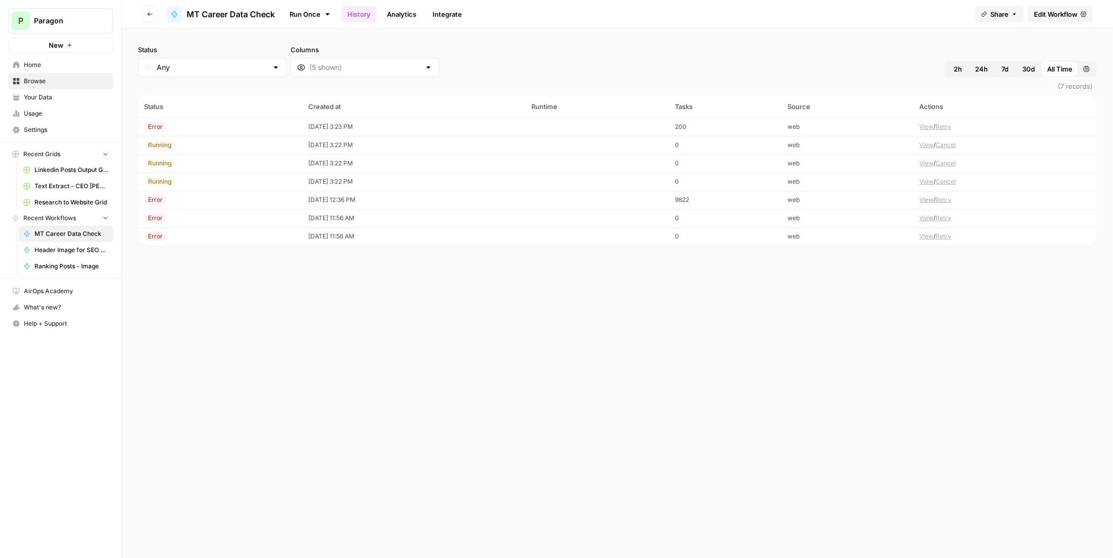
click at [147, 12] on icon "button" at bounding box center [150, 14] width 6 height 6
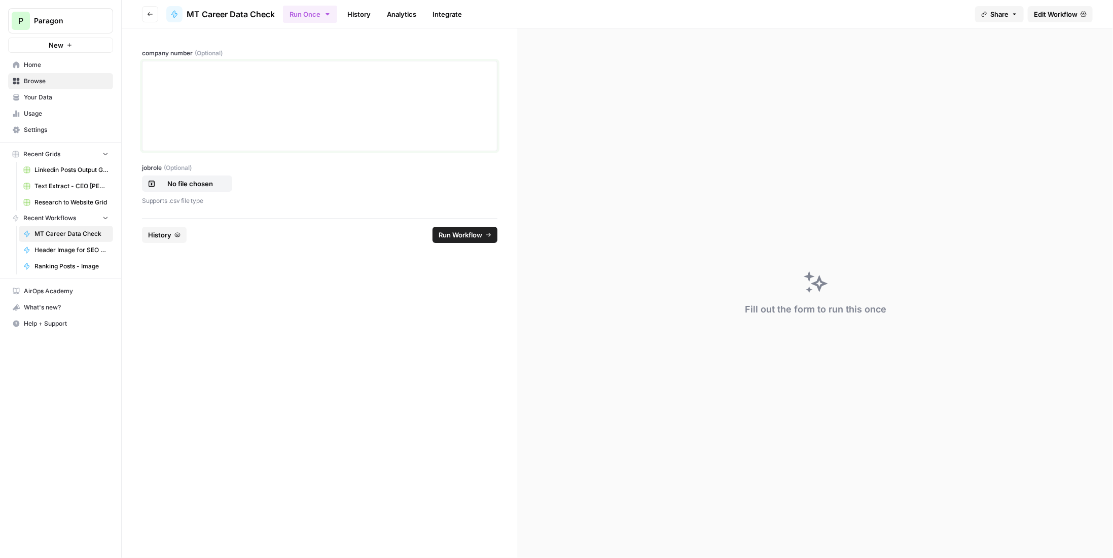
click at [308, 125] on div at bounding box center [320, 105] width 342 height 81
click at [200, 94] on div at bounding box center [320, 105] width 342 height 81
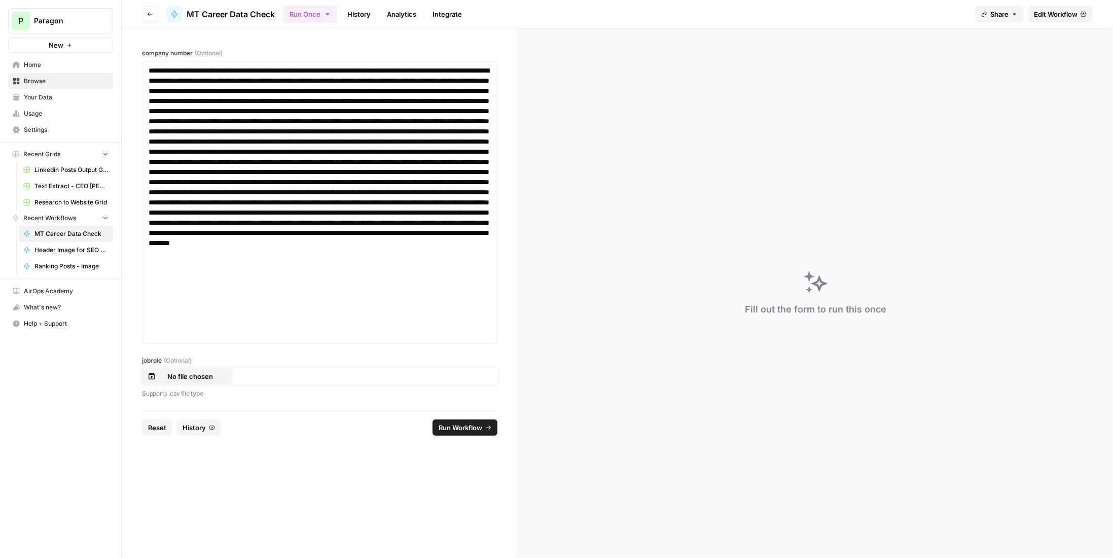
click at [203, 373] on p "No file chosen" at bounding box center [190, 376] width 65 height 10
click at [475, 426] on span "Run Workflow" at bounding box center [460, 427] width 44 height 10
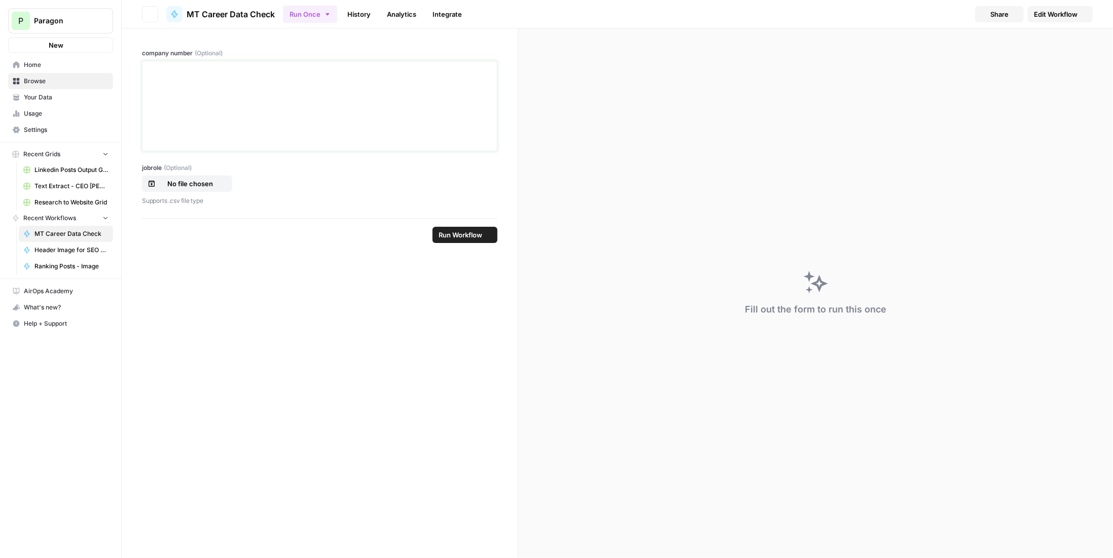
click at [217, 119] on div at bounding box center [320, 105] width 342 height 81
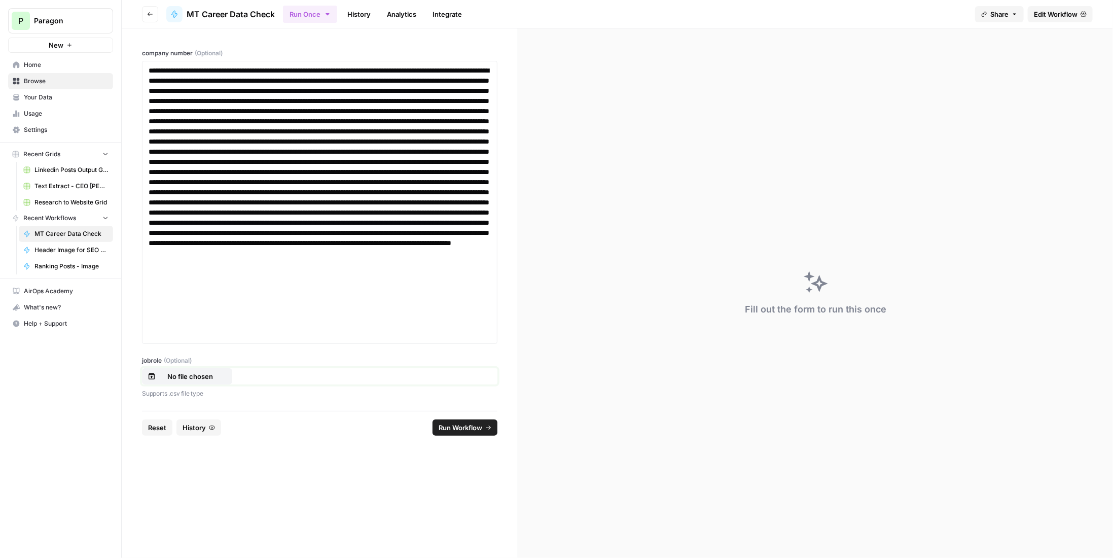
click at [207, 371] on p "No file chosen" at bounding box center [190, 376] width 65 height 10
click at [196, 372] on p "transactions.csv" at bounding box center [190, 376] width 65 height 10
click at [463, 427] on span "Run Workflow" at bounding box center [460, 427] width 44 height 10
click at [373, 9] on link "History" at bounding box center [358, 14] width 35 height 16
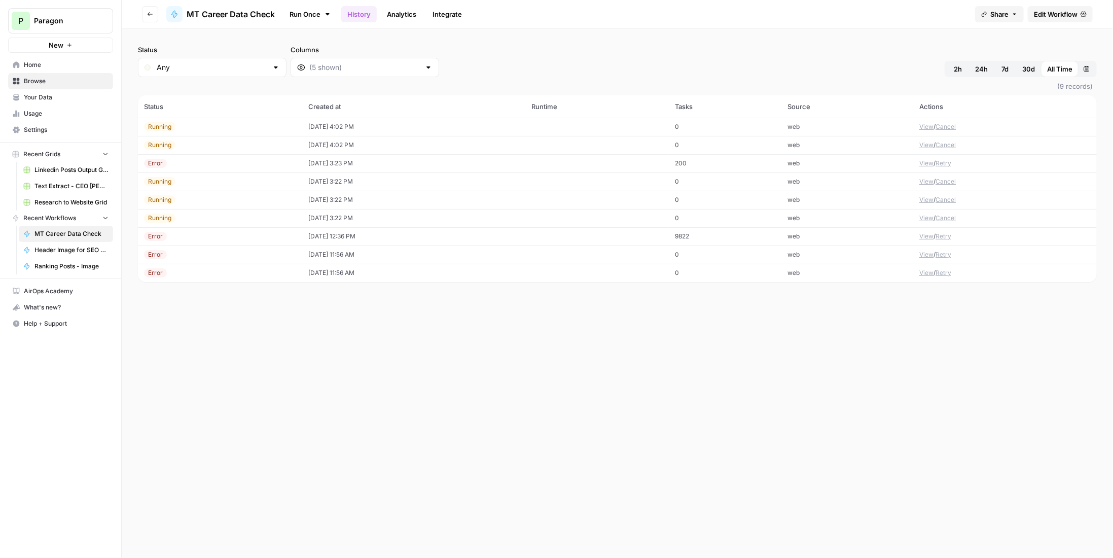
click at [927, 216] on button "View" at bounding box center [926, 217] width 14 height 9
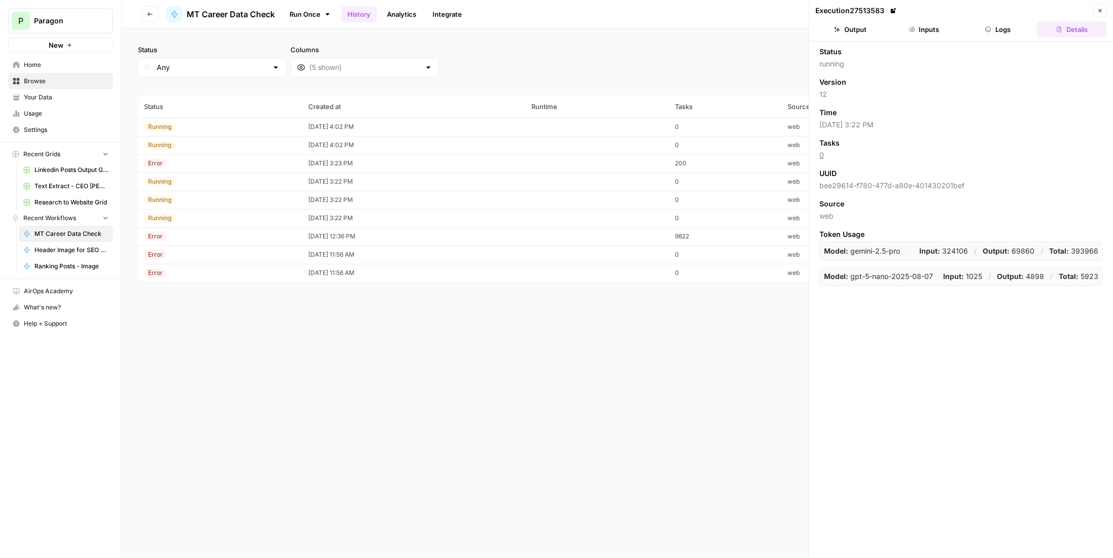
click at [1004, 21] on button "Logs" at bounding box center [998, 29] width 70 height 16
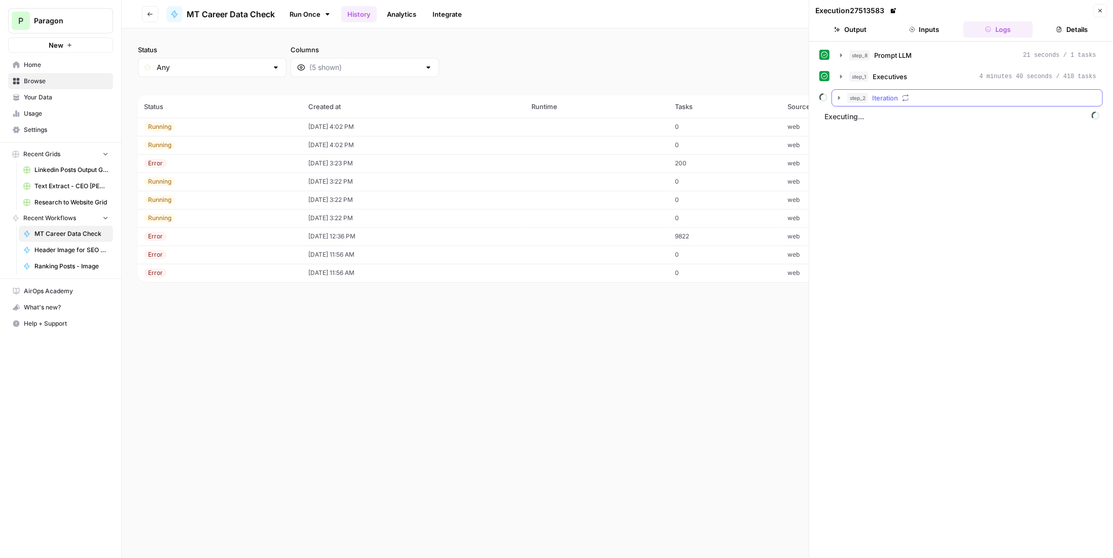
click at [949, 90] on button "step_2 Iteration" at bounding box center [967, 98] width 270 height 16
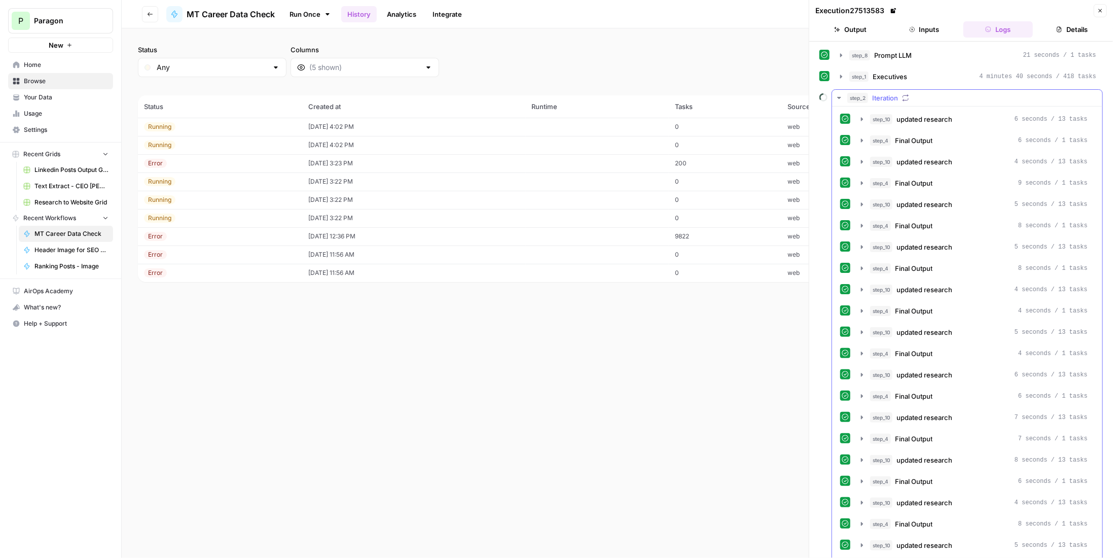
click at [894, 94] on span "Iteration" at bounding box center [885, 98] width 26 height 10
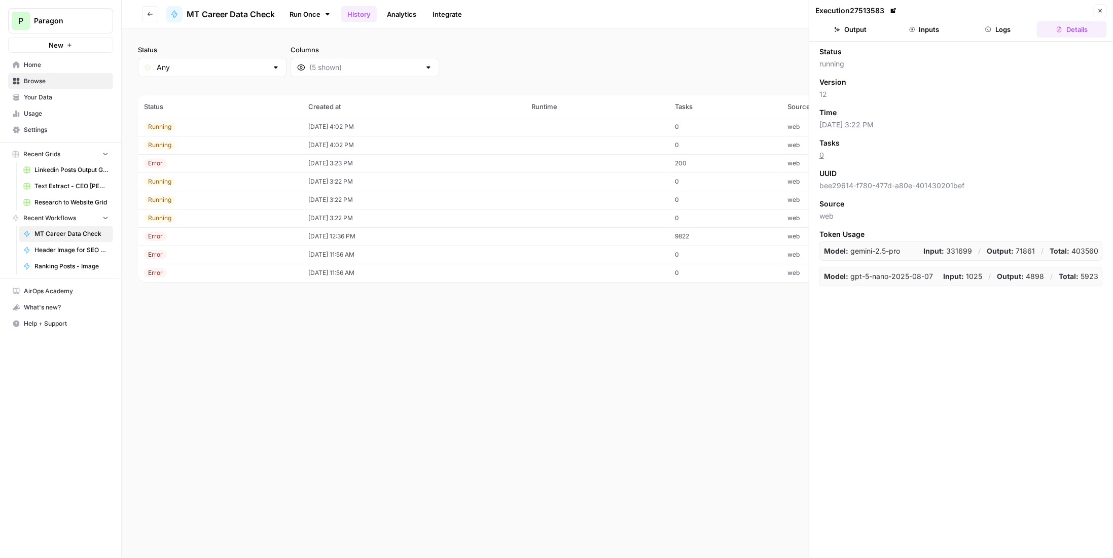
click at [338, 222] on td "[DATE] 3:22 PM" at bounding box center [414, 218] width 224 height 18
click at [339, 219] on td "[DATE] 3:22 PM" at bounding box center [414, 218] width 224 height 18
click at [343, 215] on td "[DATE] 3:22 PM" at bounding box center [414, 218] width 224 height 18
